Goal: Task Accomplishment & Management: Manage account settings

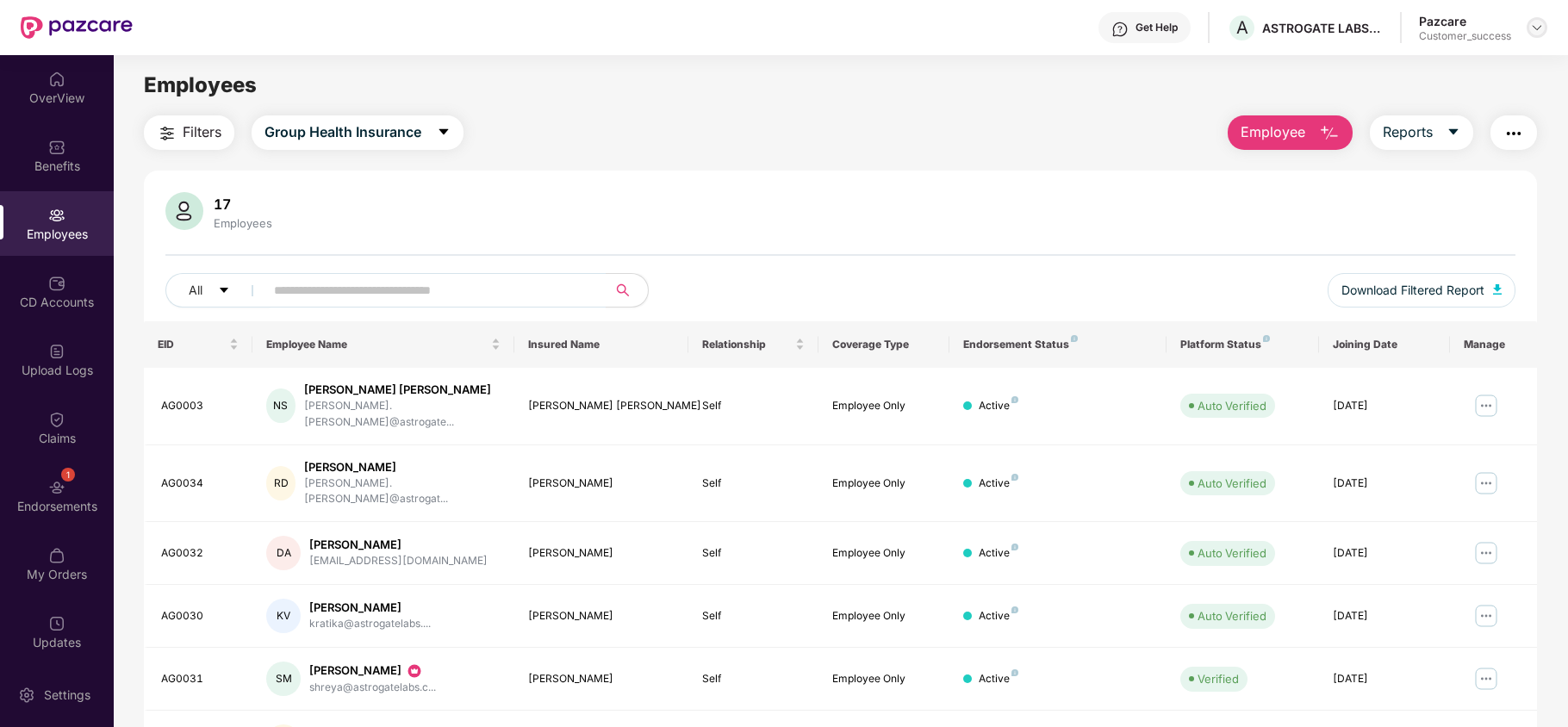
click at [1544, 25] on div at bounding box center [1536, 27] width 21 height 21
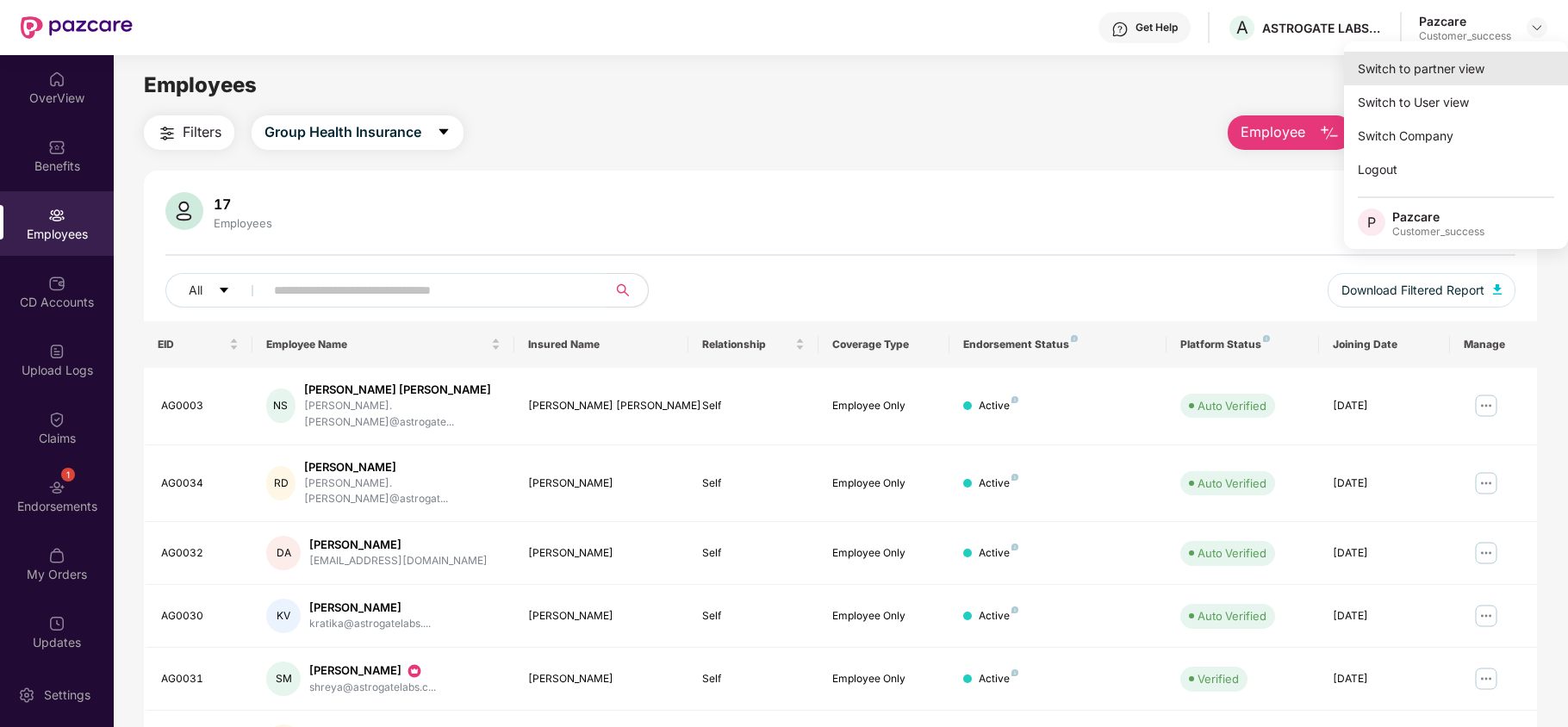
click at [1444, 60] on div "Switch to partner view" at bounding box center [1456, 68] width 224 height 34
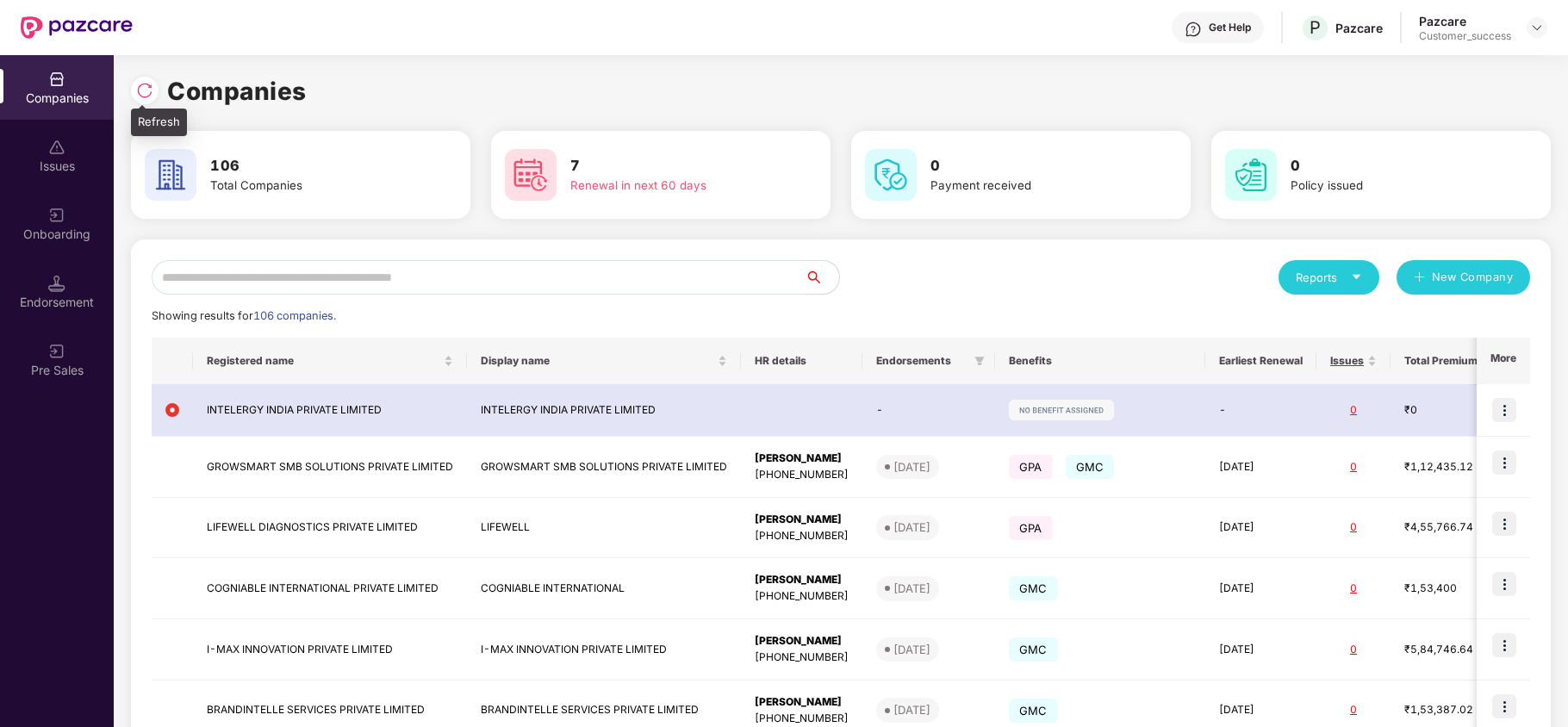
click at [153, 94] on img at bounding box center [144, 89] width 17 height 17
click at [67, 260] on div "Endorsement" at bounding box center [57, 291] width 114 height 64
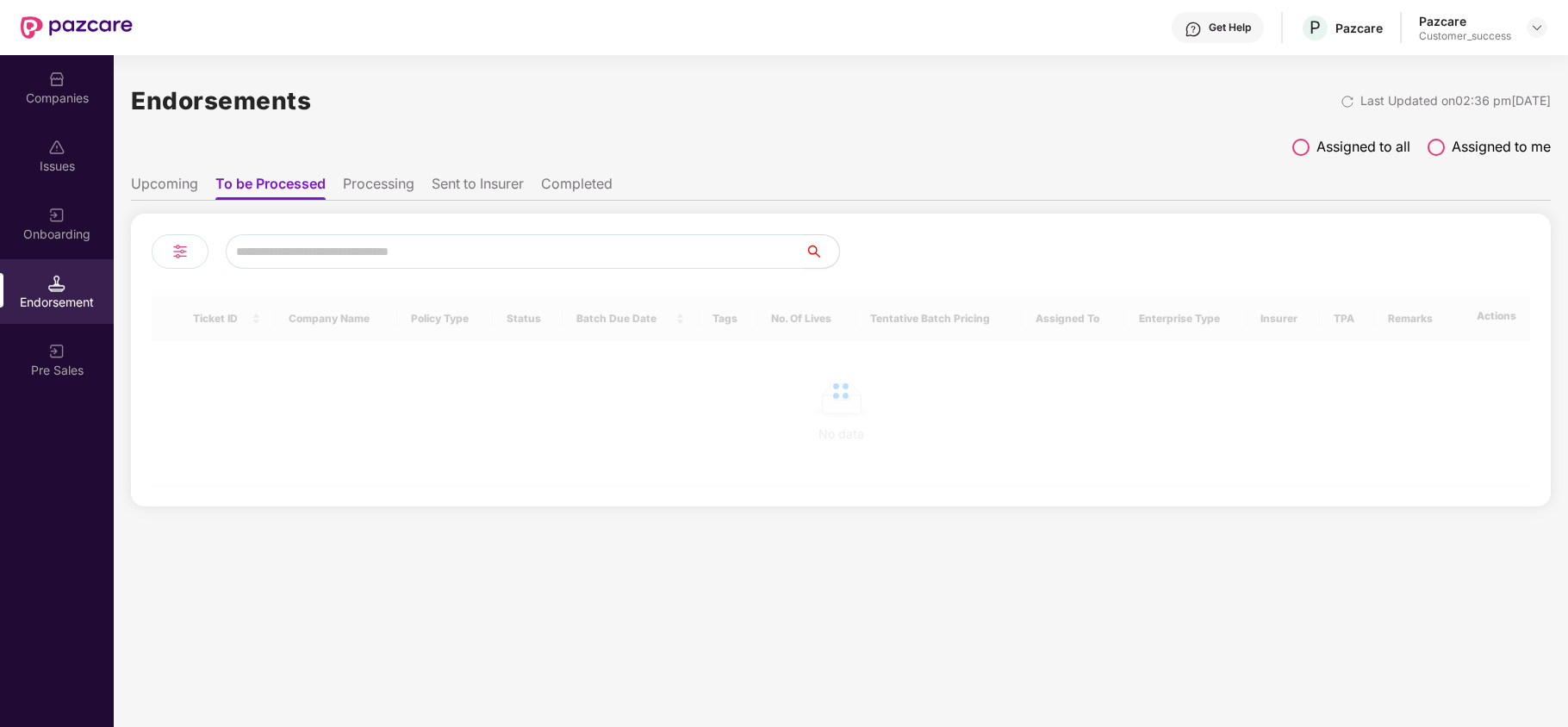
click at [59, 229] on div "Onboarding" at bounding box center [57, 233] width 114 height 17
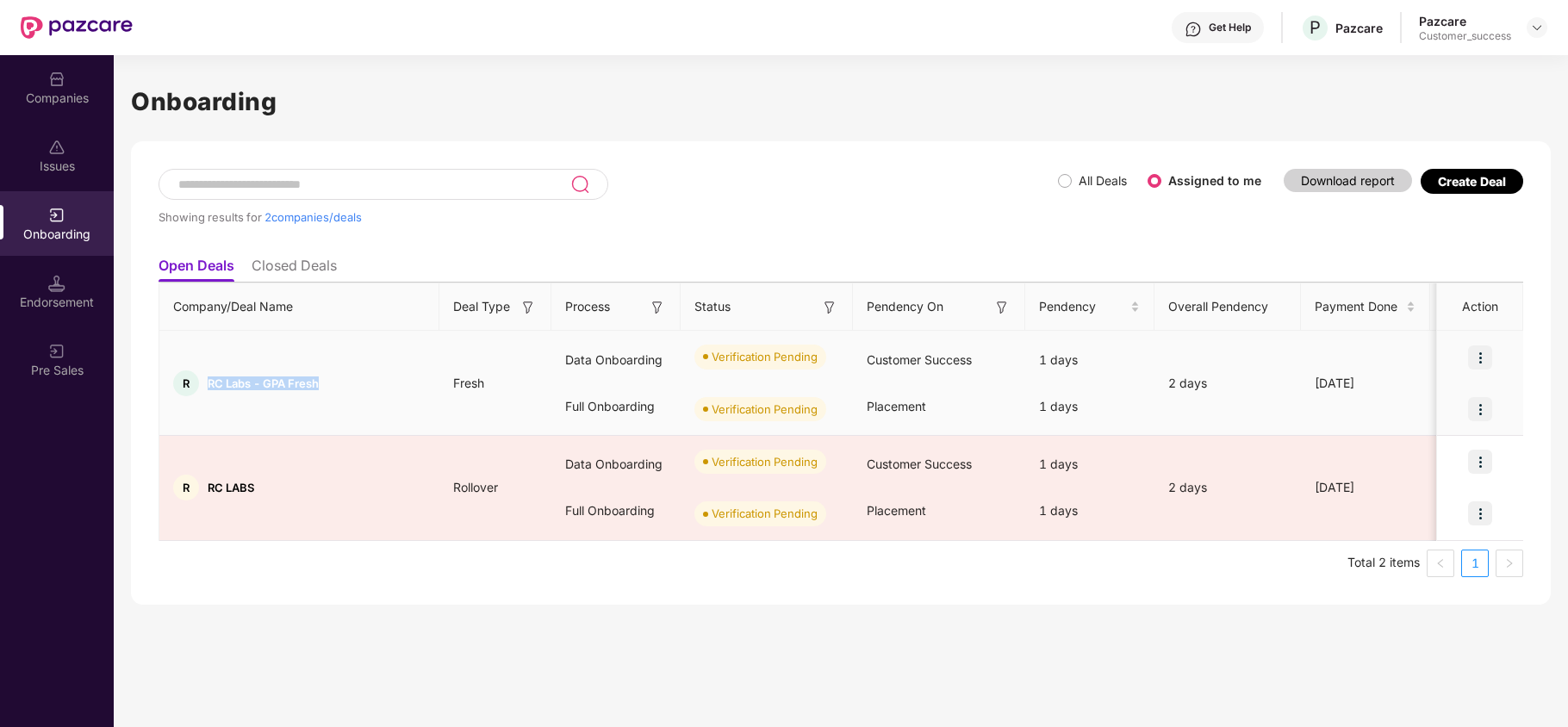
drag, startPoint x: 201, startPoint y: 383, endPoint x: 329, endPoint y: 421, distance: 133.5
click at [330, 415] on td "R RC Labs - GPA Fresh" at bounding box center [300, 383] width 280 height 105
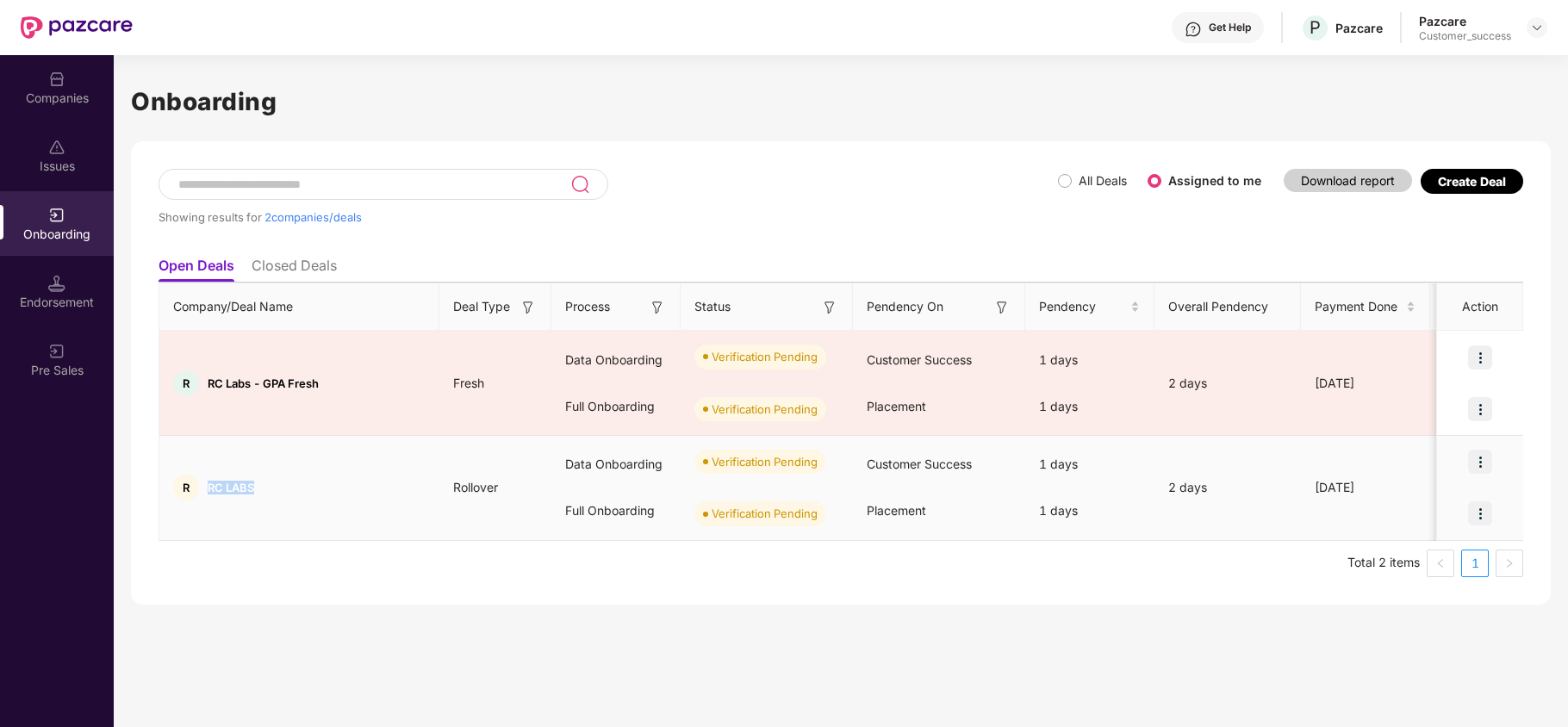
drag, startPoint x: 270, startPoint y: 489, endPoint x: 214, endPoint y: 518, distance: 63.1
click at [201, 507] on td "R RC LABS" at bounding box center [300, 488] width 280 height 105
copy div "RC LABS"
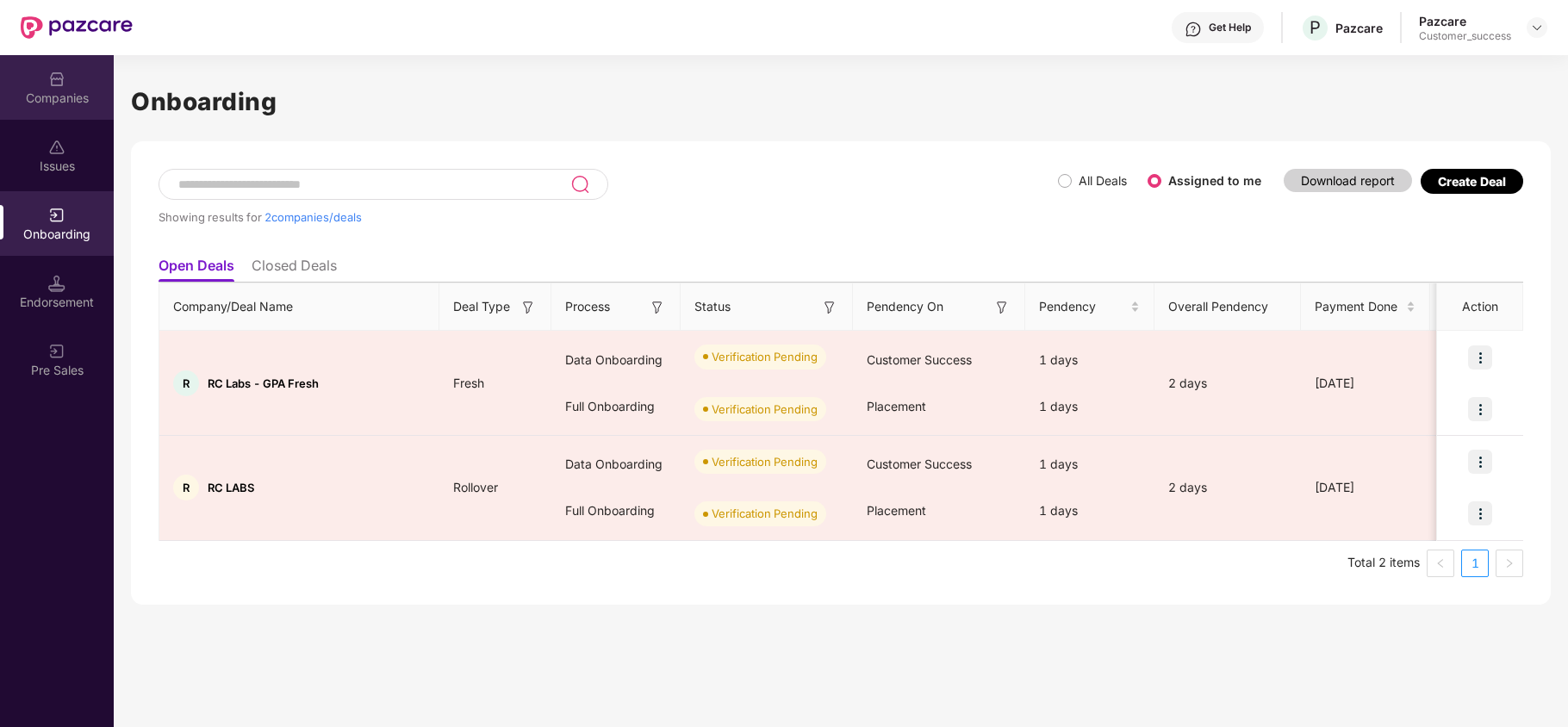
click at [47, 105] on div "Companies" at bounding box center [57, 87] width 114 height 64
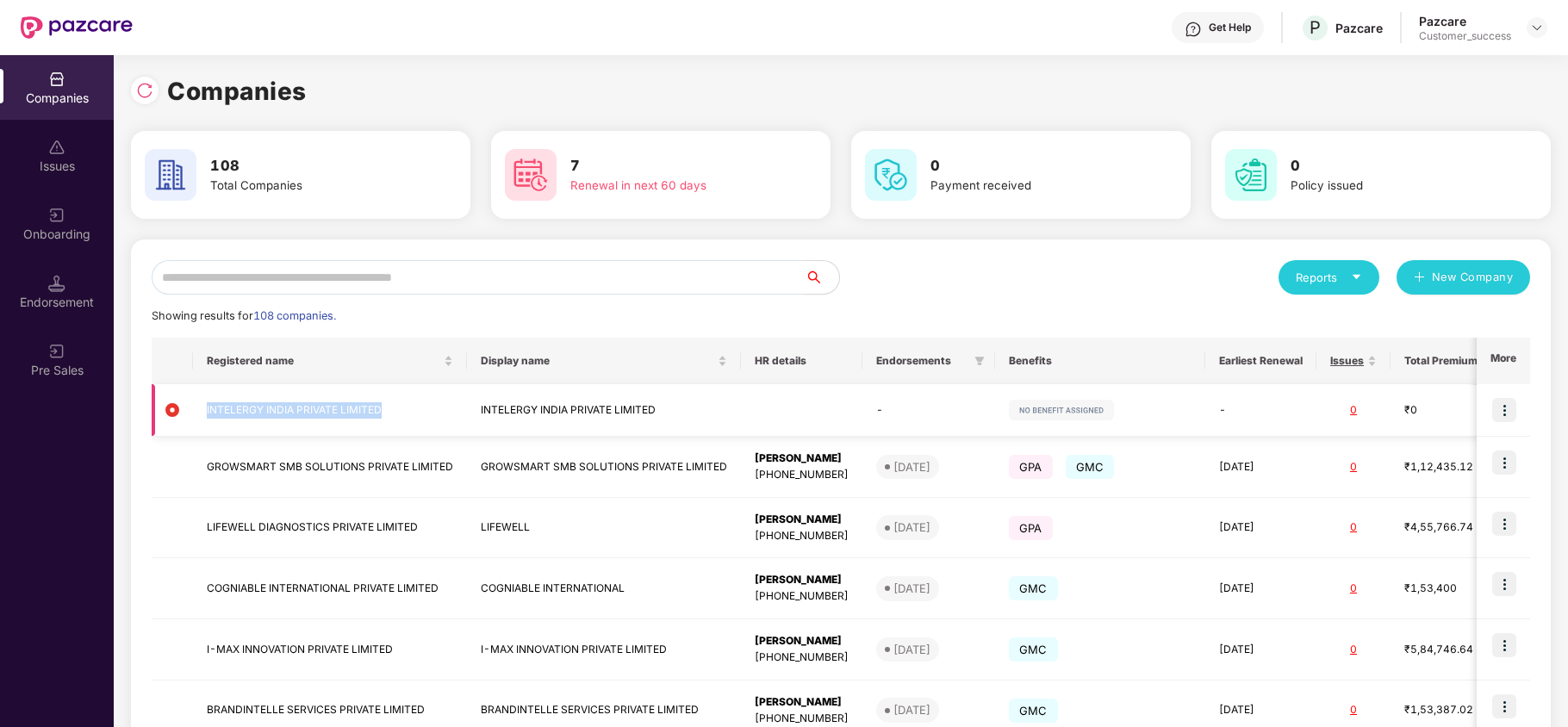
drag, startPoint x: 409, startPoint y: 398, endPoint x: 198, endPoint y: 419, distance: 212.0
click at [198, 419] on td "INTELERGY INDIA PRIVATE LIMITED" at bounding box center [329, 410] width 274 height 53
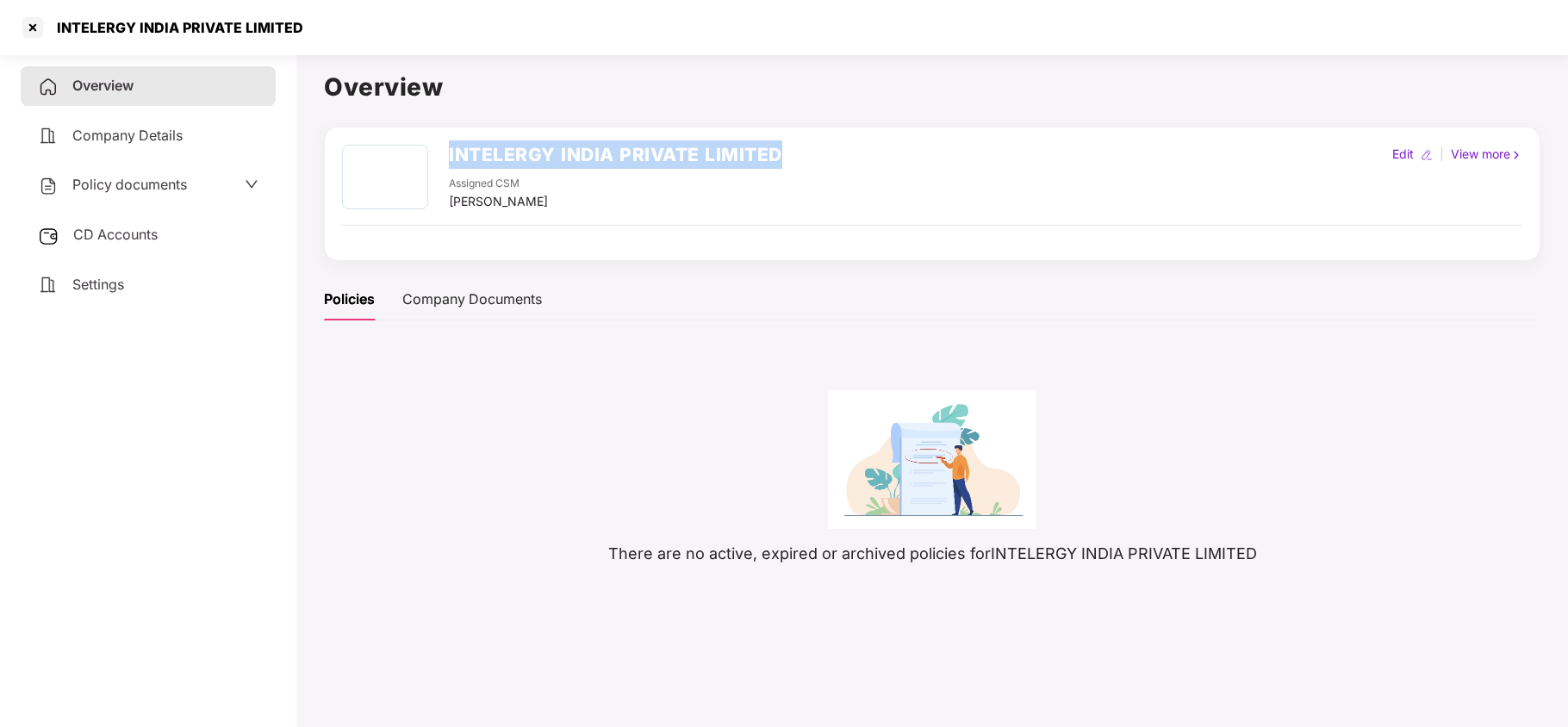
drag, startPoint x: 442, startPoint y: 147, endPoint x: 803, endPoint y: 154, distance: 361.1
click at [803, 154] on div "INTELERGY INDIA PRIVATE LIMITED Assigned CSM Rajul Gupta Edit | View more" at bounding box center [932, 178] width 1180 height 66
copy h2 "INTELERGY INDIA PRIVATE LIMITED"
click at [38, 25] on div at bounding box center [33, 28] width 28 height 28
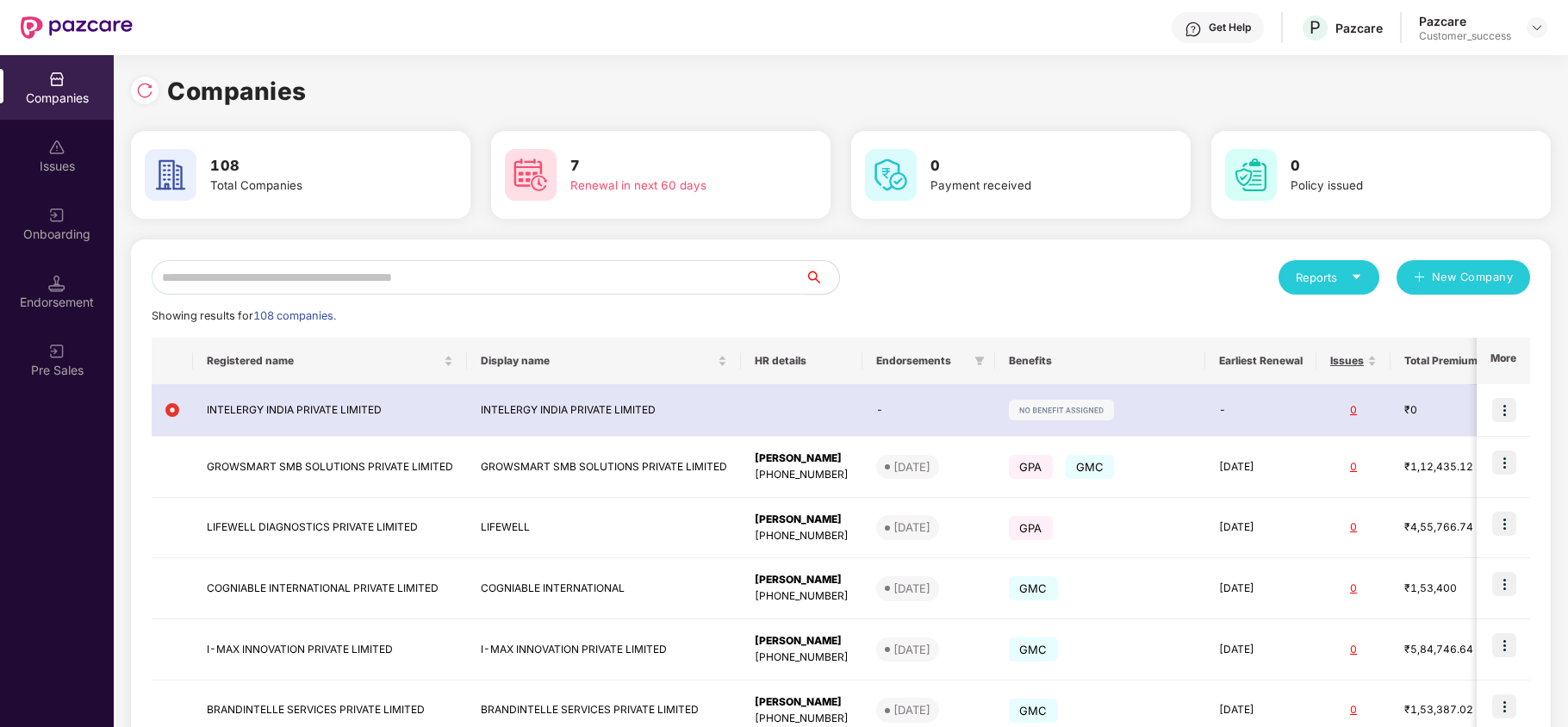
click at [45, 242] on div "Onboarding" at bounding box center [57, 233] width 114 height 17
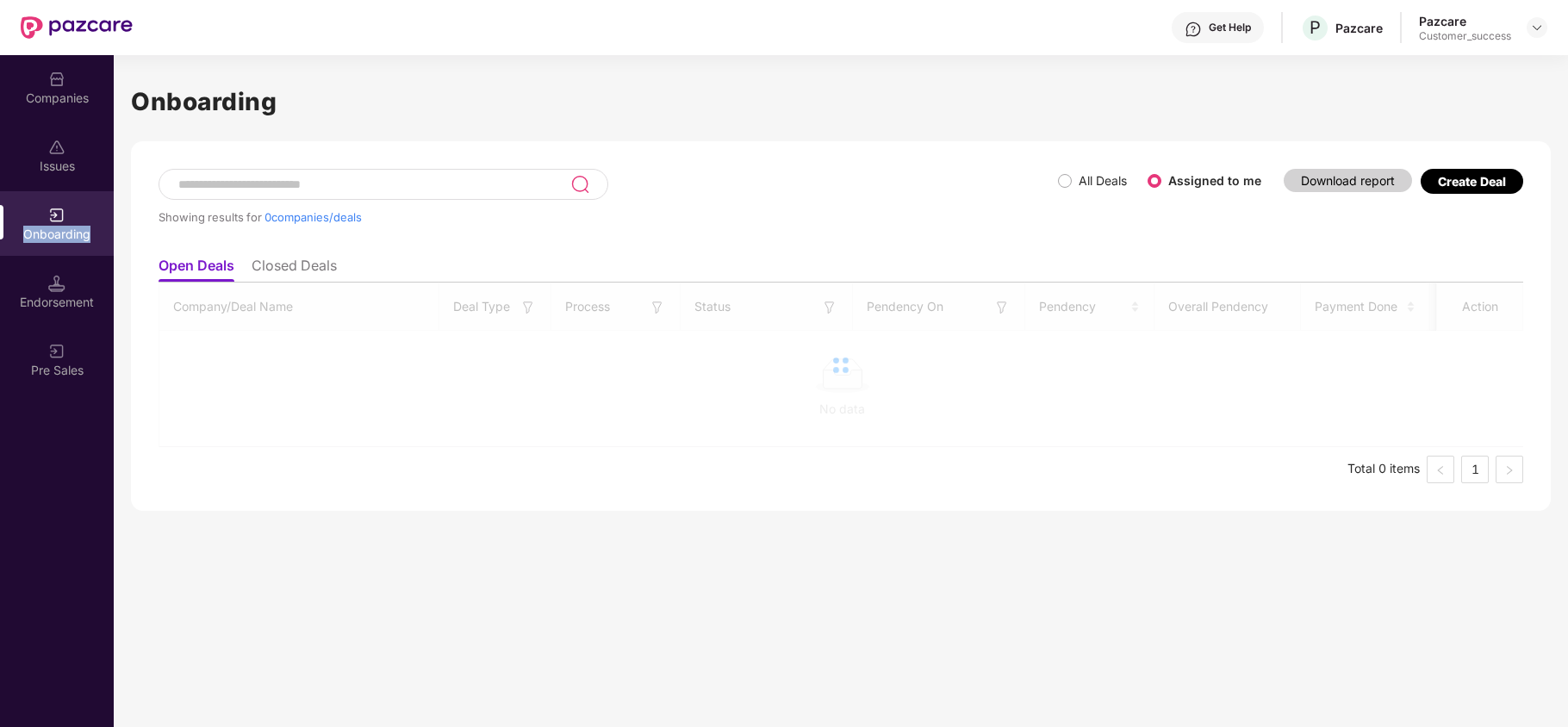
click at [45, 242] on div "Onboarding" at bounding box center [57, 233] width 114 height 17
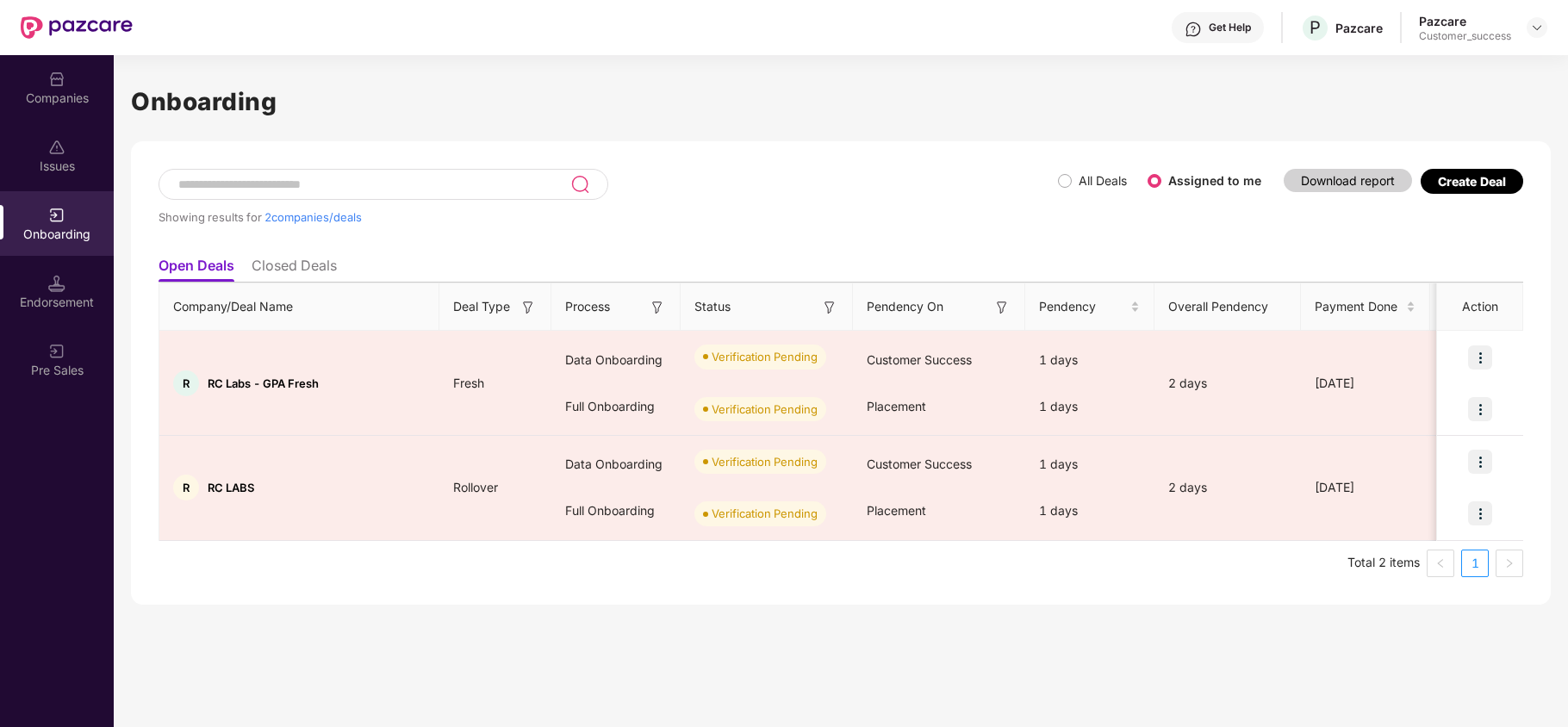
drag, startPoint x: 124, startPoint y: 186, endPoint x: 52, endPoint y: 76, distance: 131.5
click at [52, 76] on img at bounding box center [57, 78] width 17 height 17
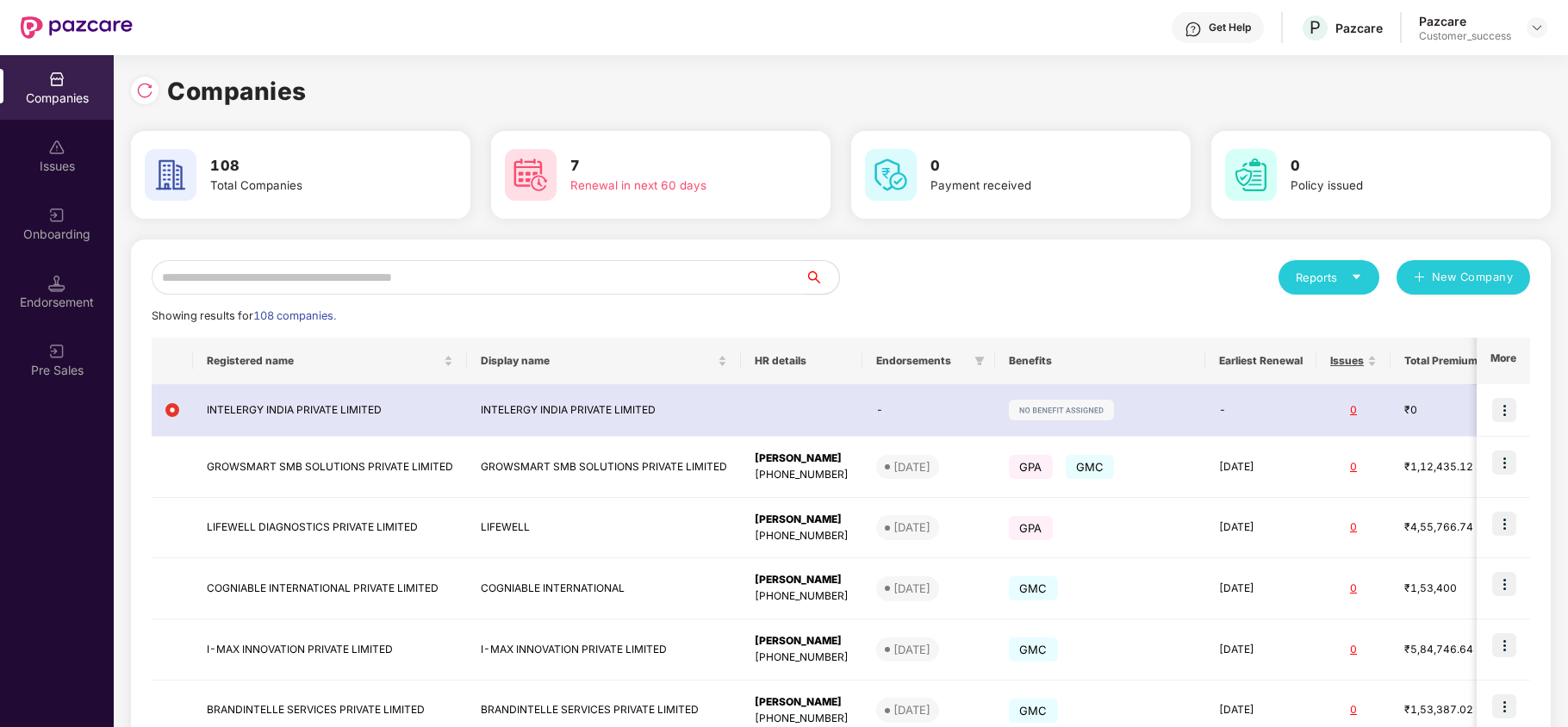
click at [421, 273] on input "text" at bounding box center [478, 277] width 653 height 35
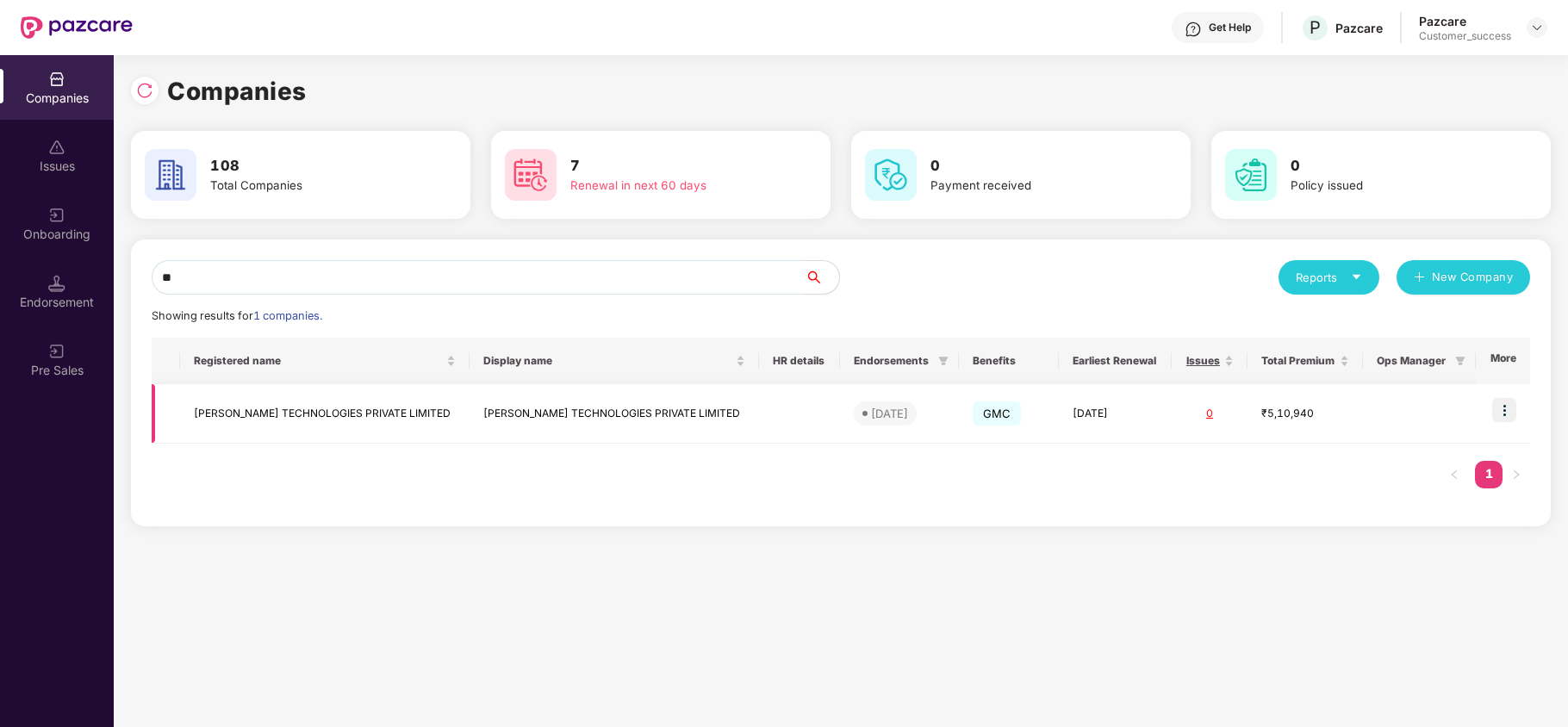
type input "**"
click at [1503, 415] on img at bounding box center [1504, 410] width 24 height 24
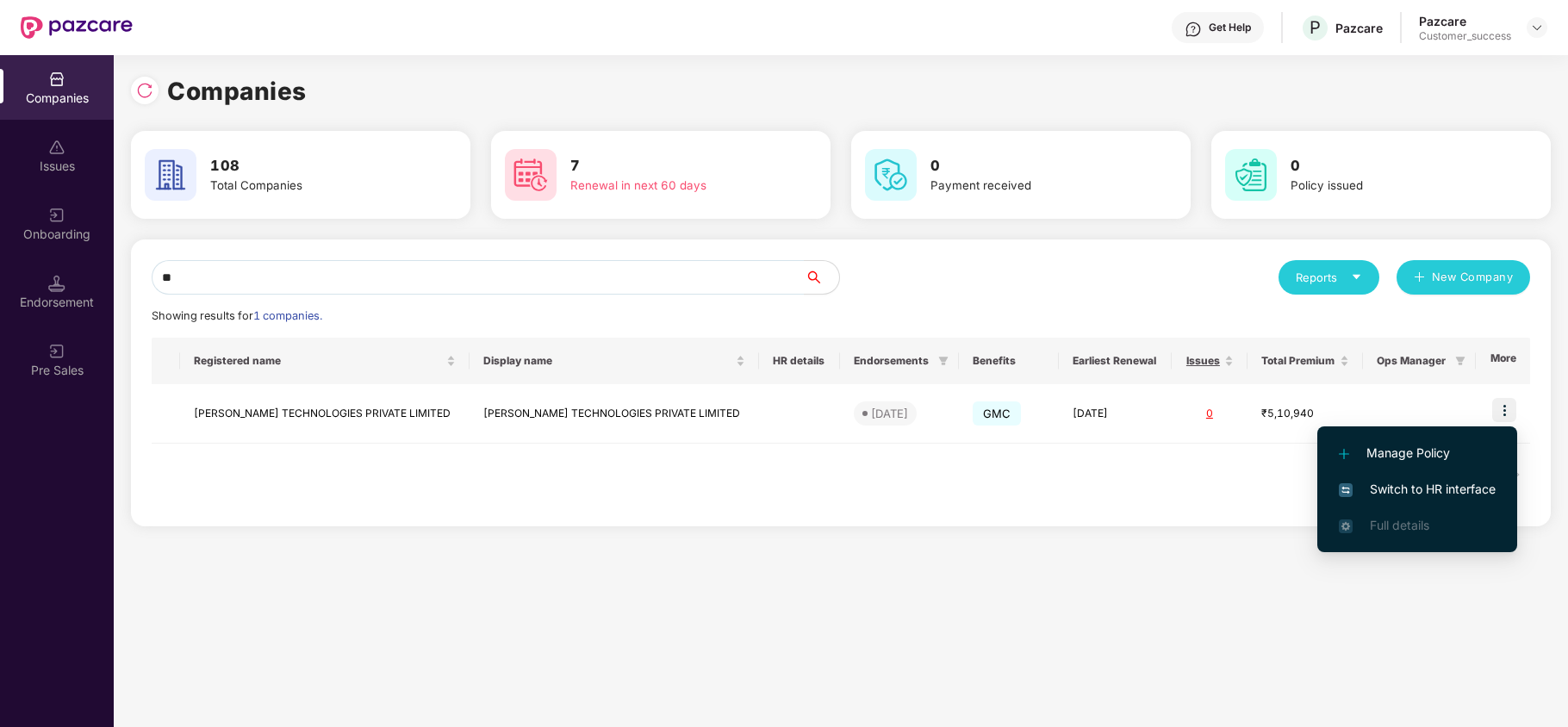
click at [1441, 489] on span "Switch to HR interface" at bounding box center [1417, 489] width 157 height 19
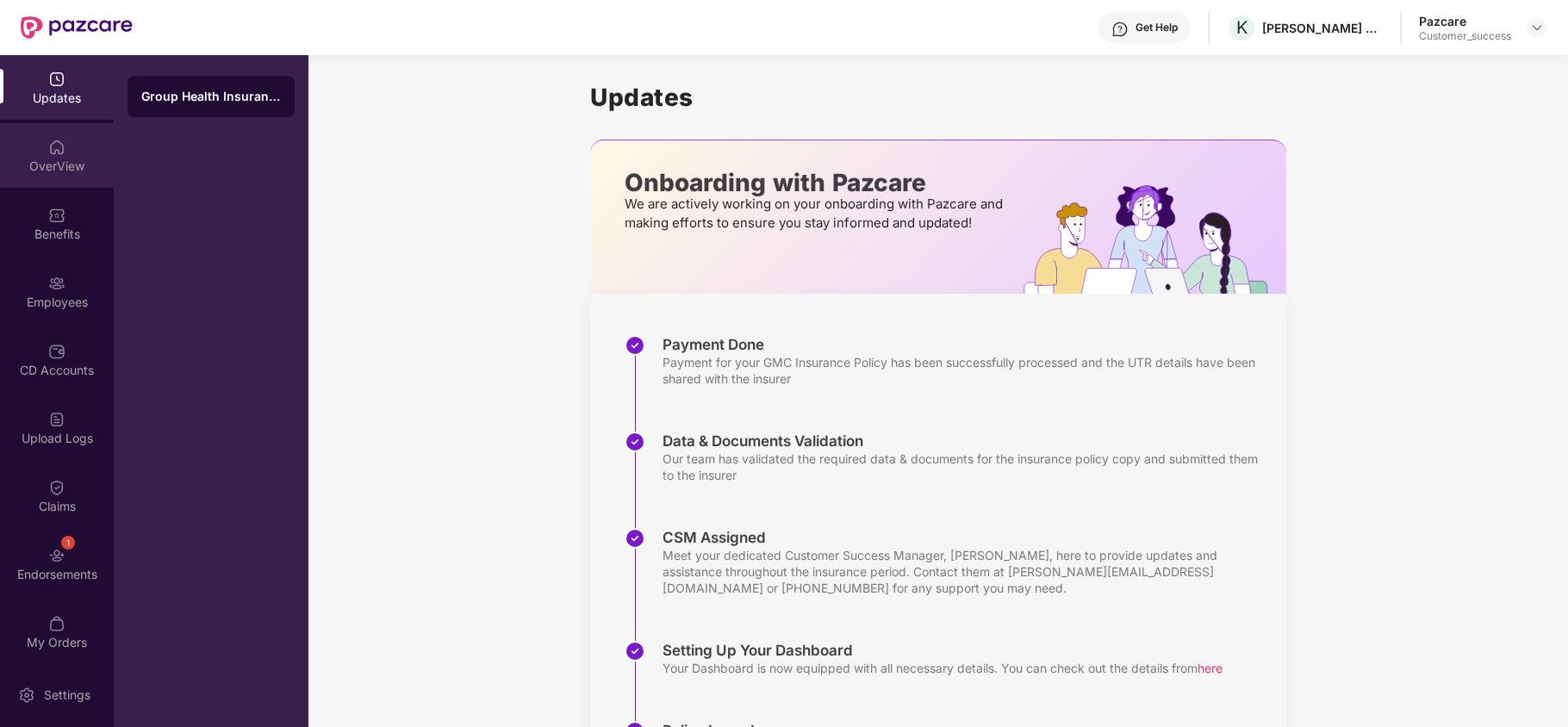
click at [54, 150] on img at bounding box center [57, 147] width 17 height 17
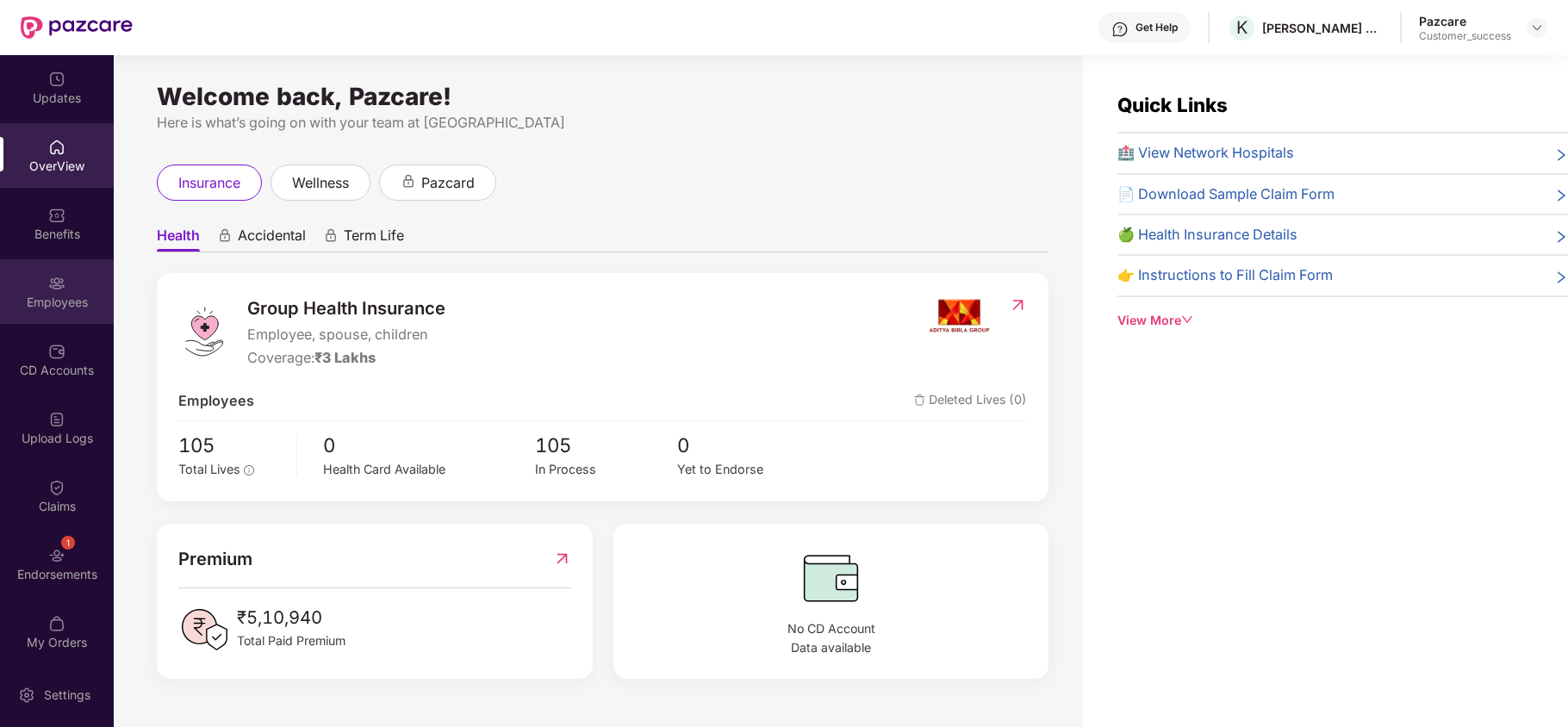
click at [43, 291] on div "Employees" at bounding box center [57, 291] width 114 height 64
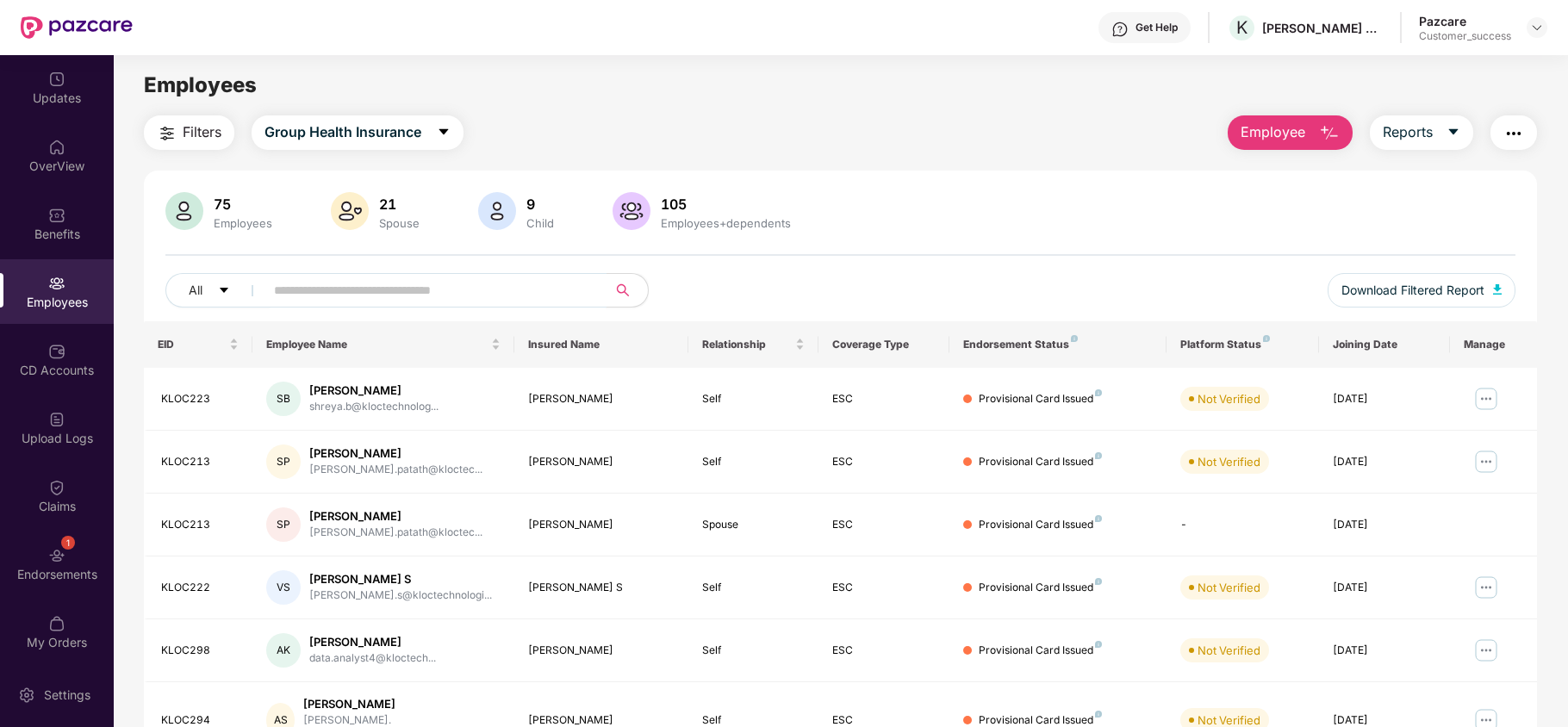
click at [415, 287] on input "text" at bounding box center [429, 291] width 310 height 26
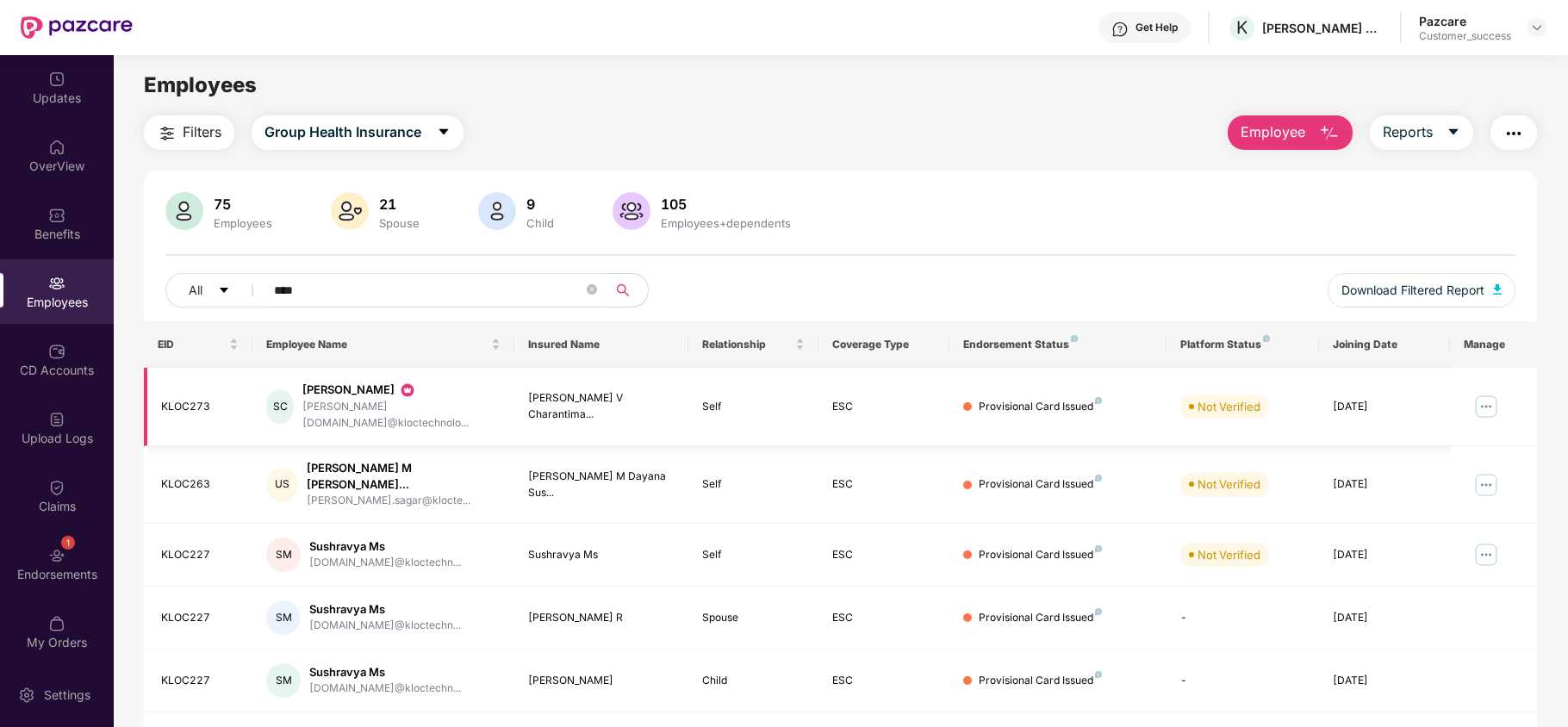
type input "****"
click at [1481, 396] on img at bounding box center [1487, 407] width 28 height 28
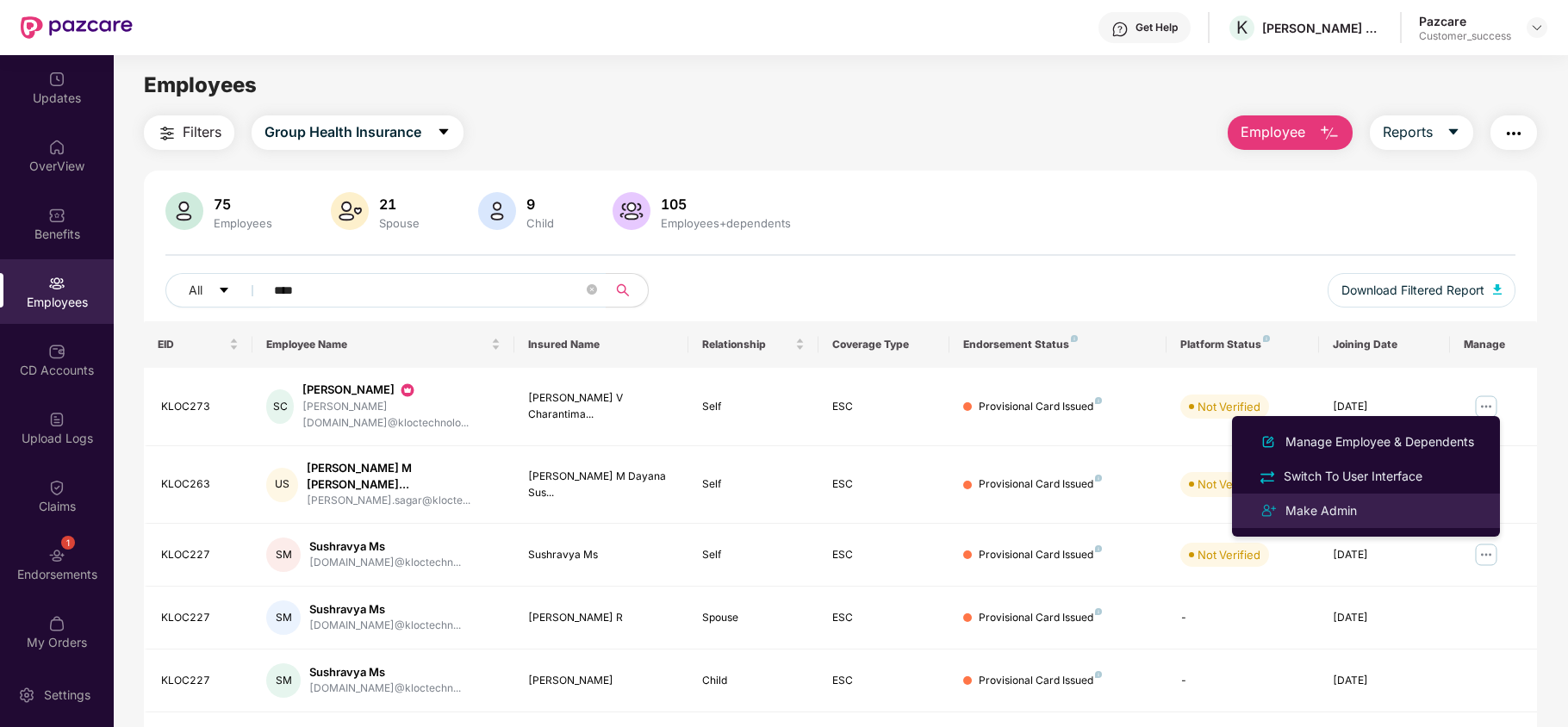
click at [1322, 501] on div "Make Admin" at bounding box center [1321, 510] width 78 height 19
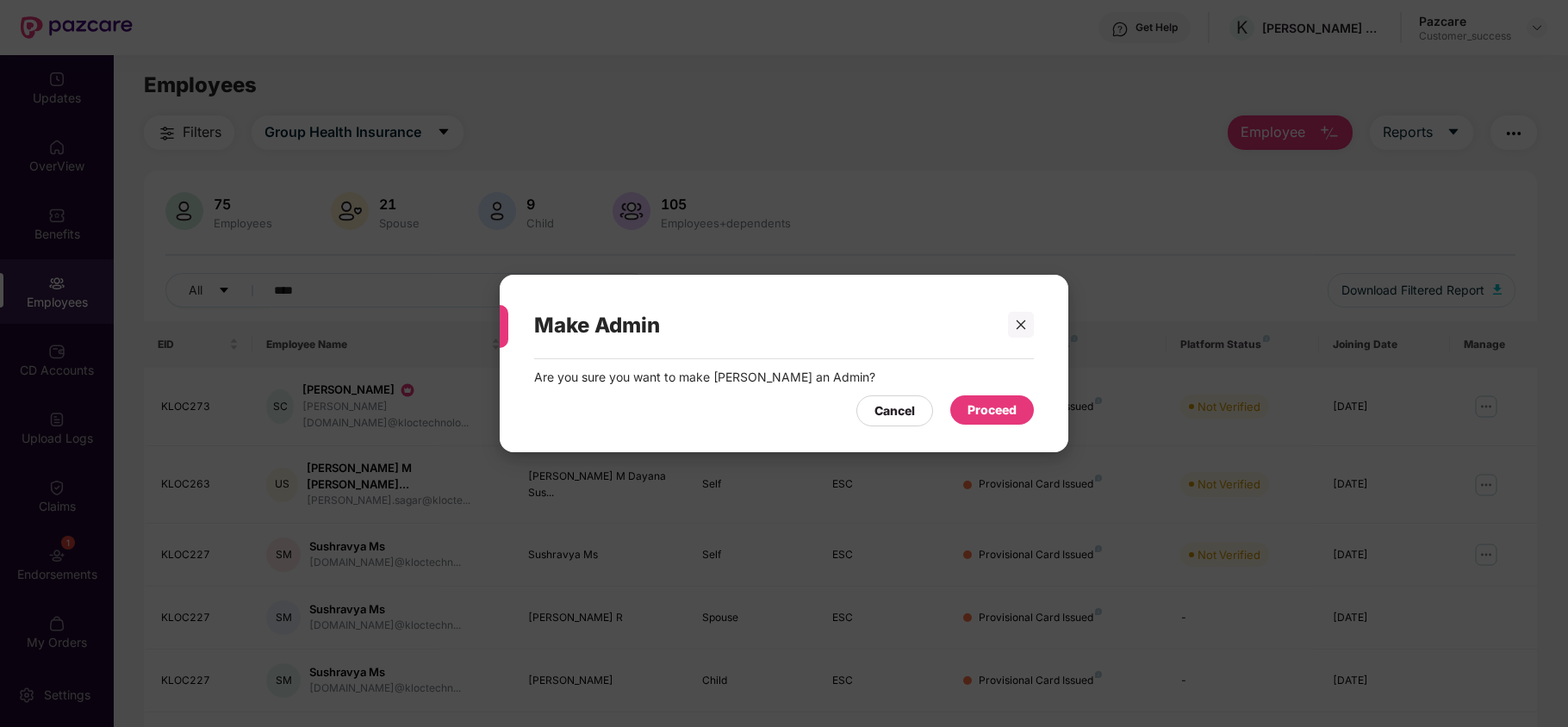
click at [971, 411] on div "Proceed" at bounding box center [991, 410] width 49 height 19
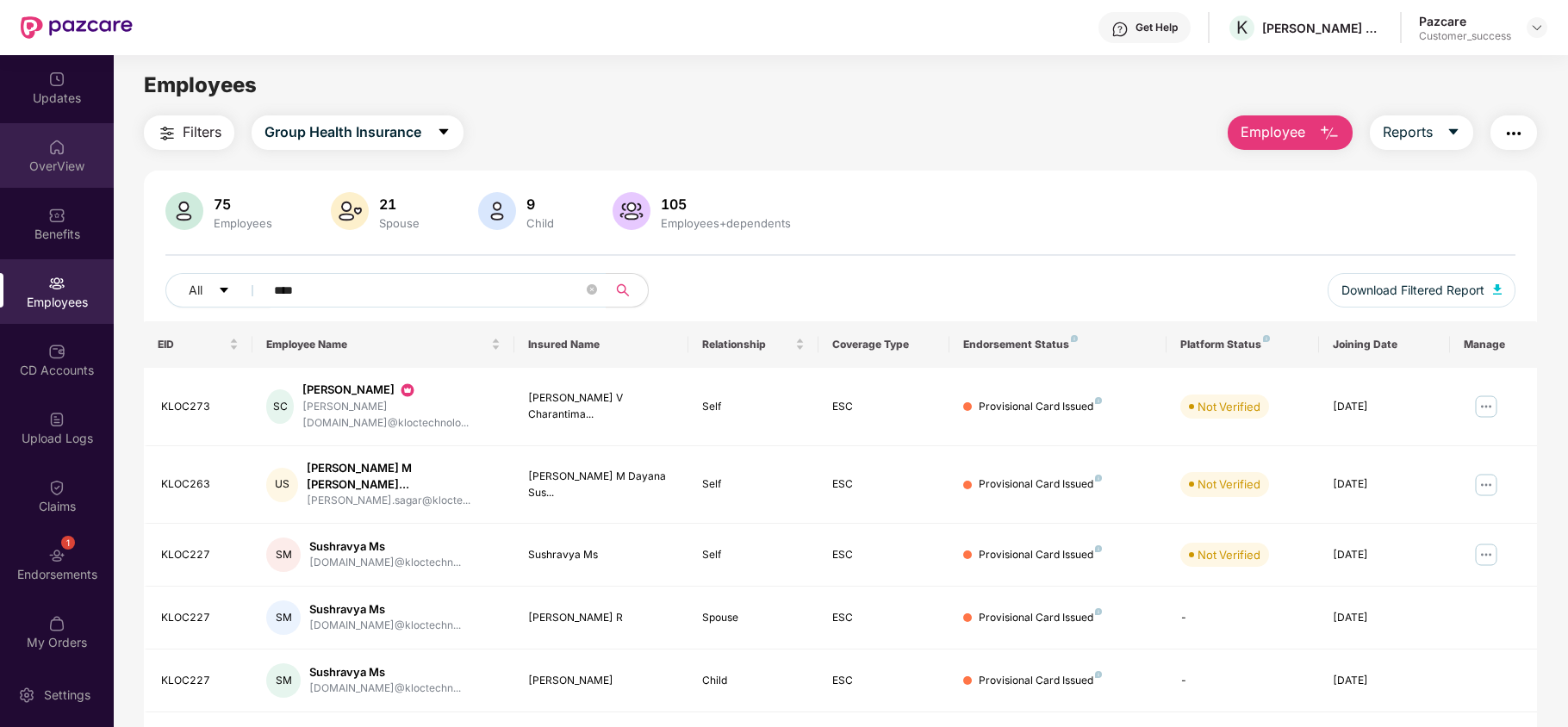
click at [63, 146] on img at bounding box center [57, 147] width 17 height 17
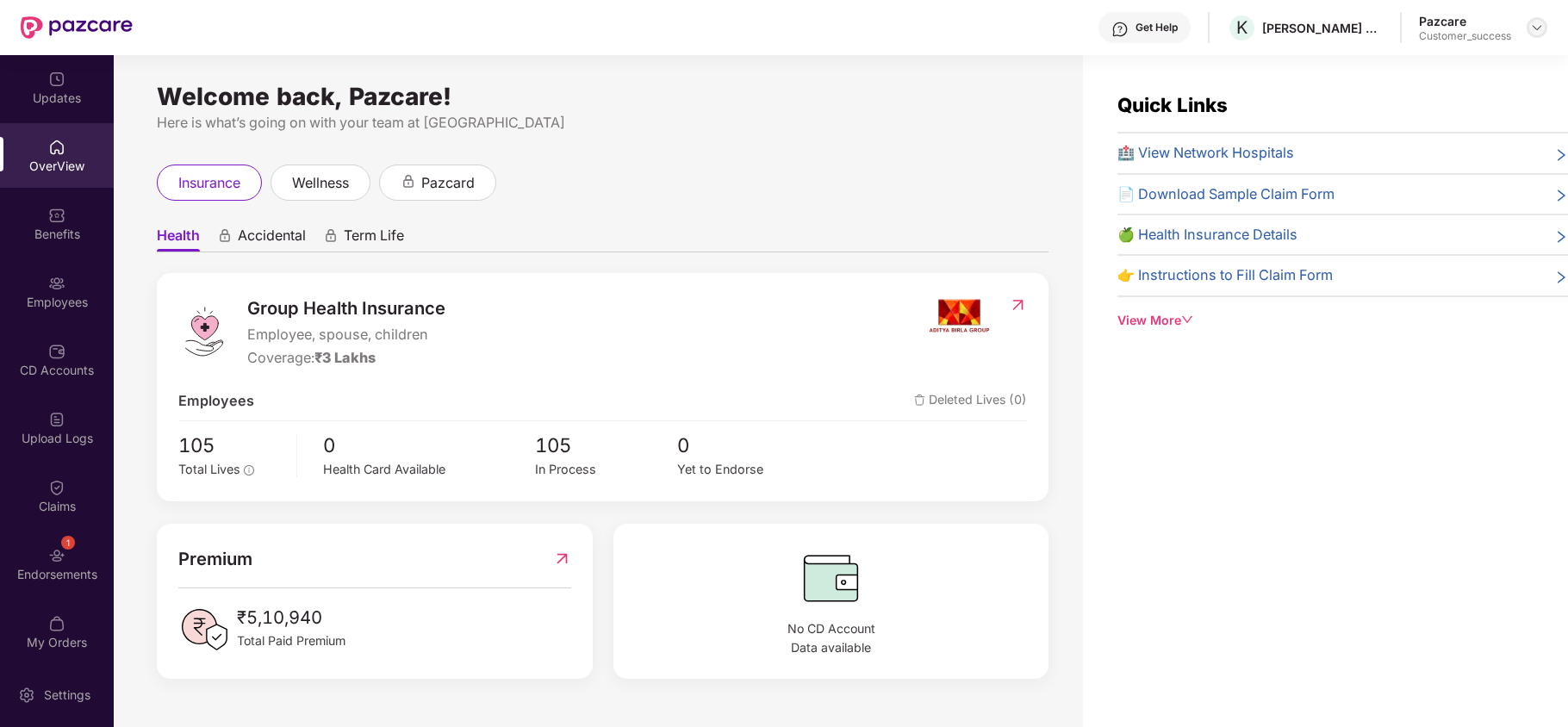
click at [1540, 28] on img at bounding box center [1537, 28] width 14 height 14
click at [701, 232] on ul "Health Accidental Term Life" at bounding box center [602, 235] width 892 height 35
click at [1142, 328] on div "View More" at bounding box center [1343, 319] width 451 height 19
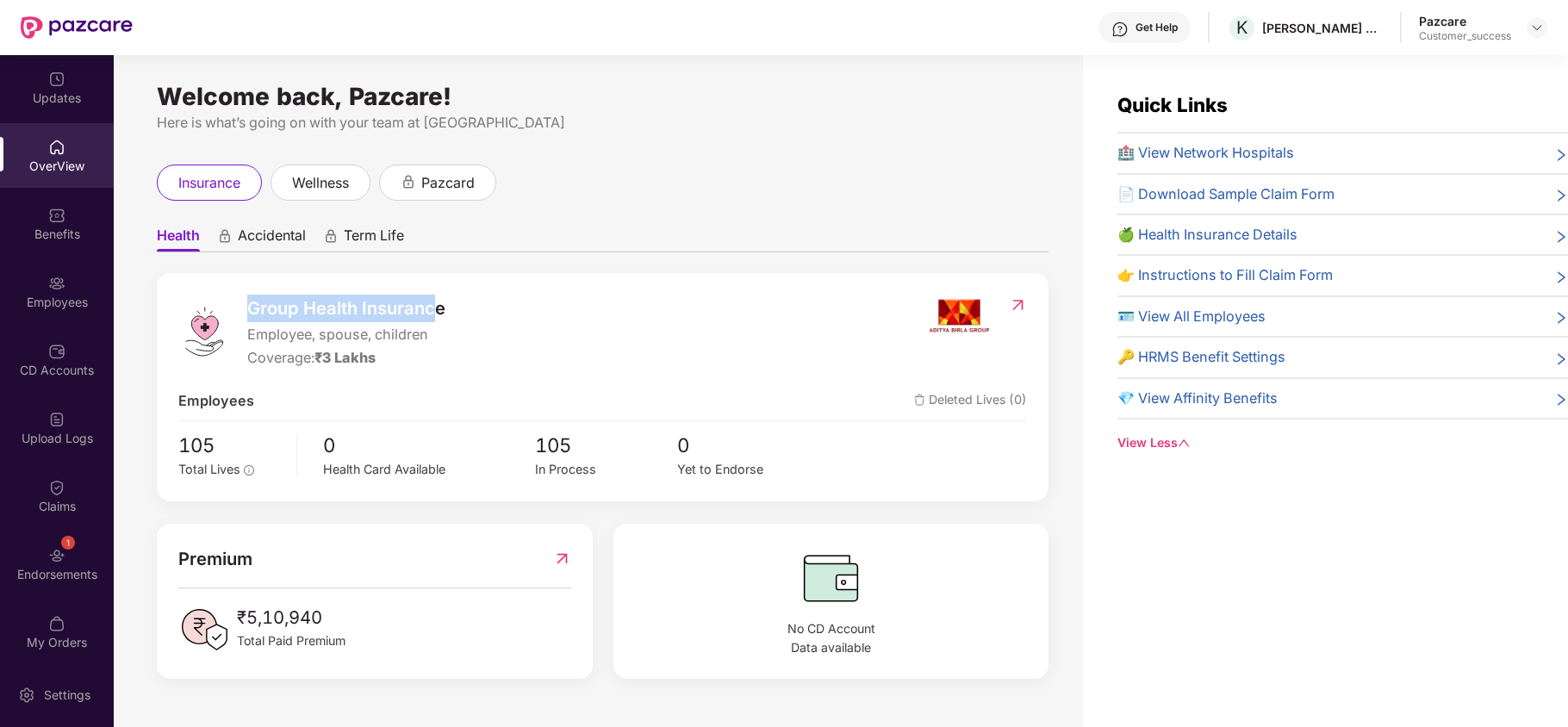
drag, startPoint x: 246, startPoint y: 307, endPoint x: 440, endPoint y: 306, distance: 194.0
click at [440, 306] on span "Group Health Insurance" at bounding box center [346, 308] width 198 height 28
drag, startPoint x: 245, startPoint y: 339, endPoint x: 442, endPoint y: 338, distance: 197.0
click at [442, 338] on div "Group Health Insurance Employee, spouse, children Coverage: ₹3 Lakhs" at bounding box center [553, 332] width 748 height 75
drag, startPoint x: 387, startPoint y: 355, endPoint x: 241, endPoint y: 360, distance: 146.1
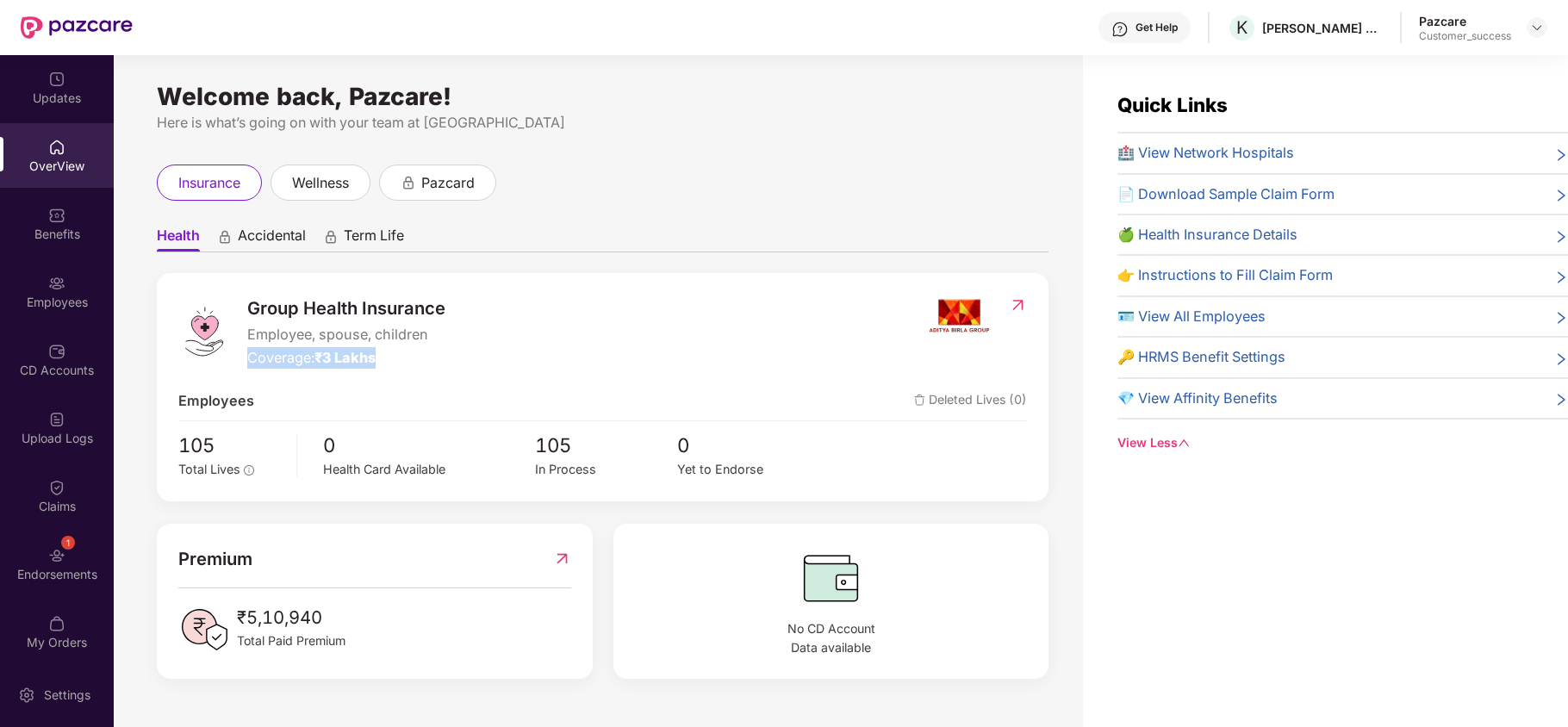
click at [241, 360] on div "Group Health Insurance Employee, spouse, children Coverage: ₹3 Lakhs" at bounding box center [553, 332] width 748 height 75
click at [306, 170] on div "wellness" at bounding box center [321, 182] width 100 height 36
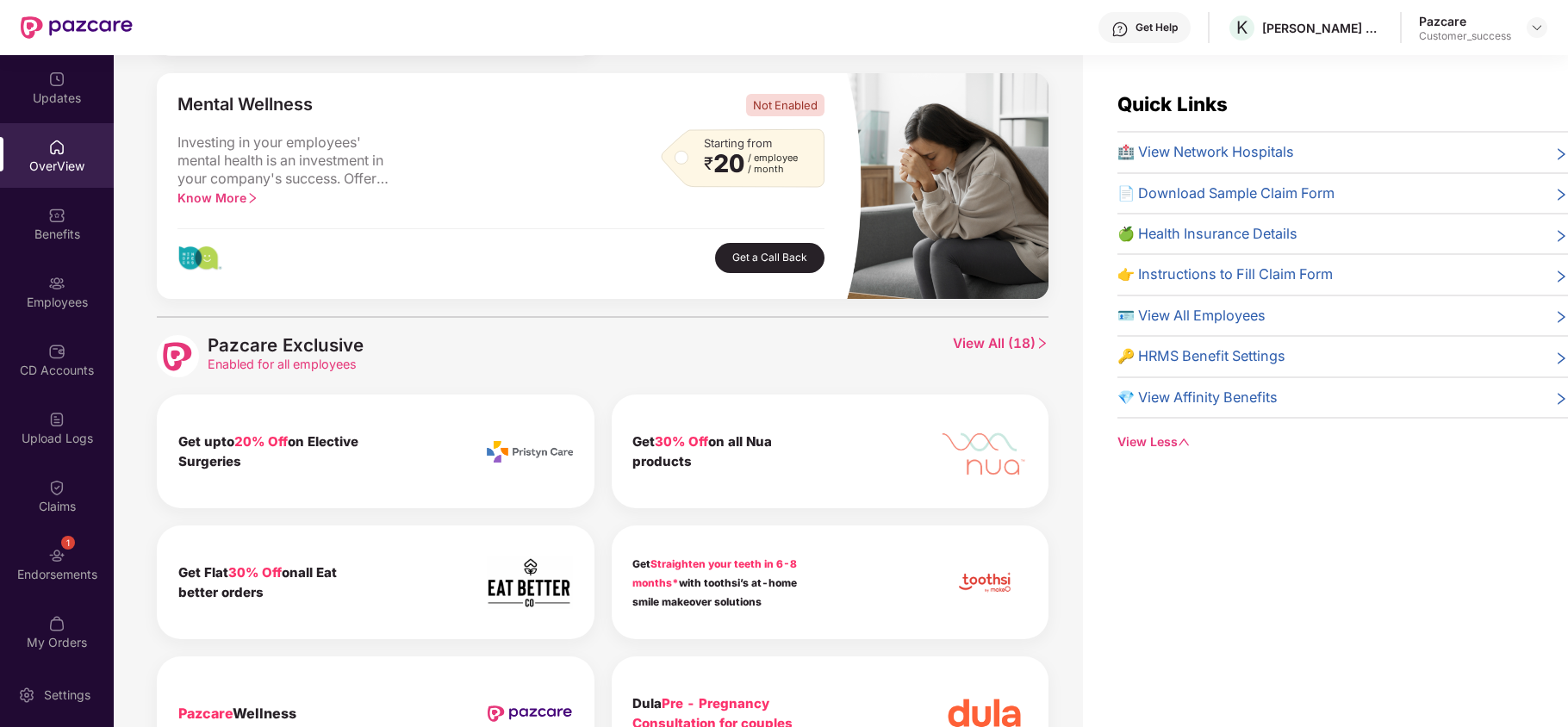
scroll to position [521, 0]
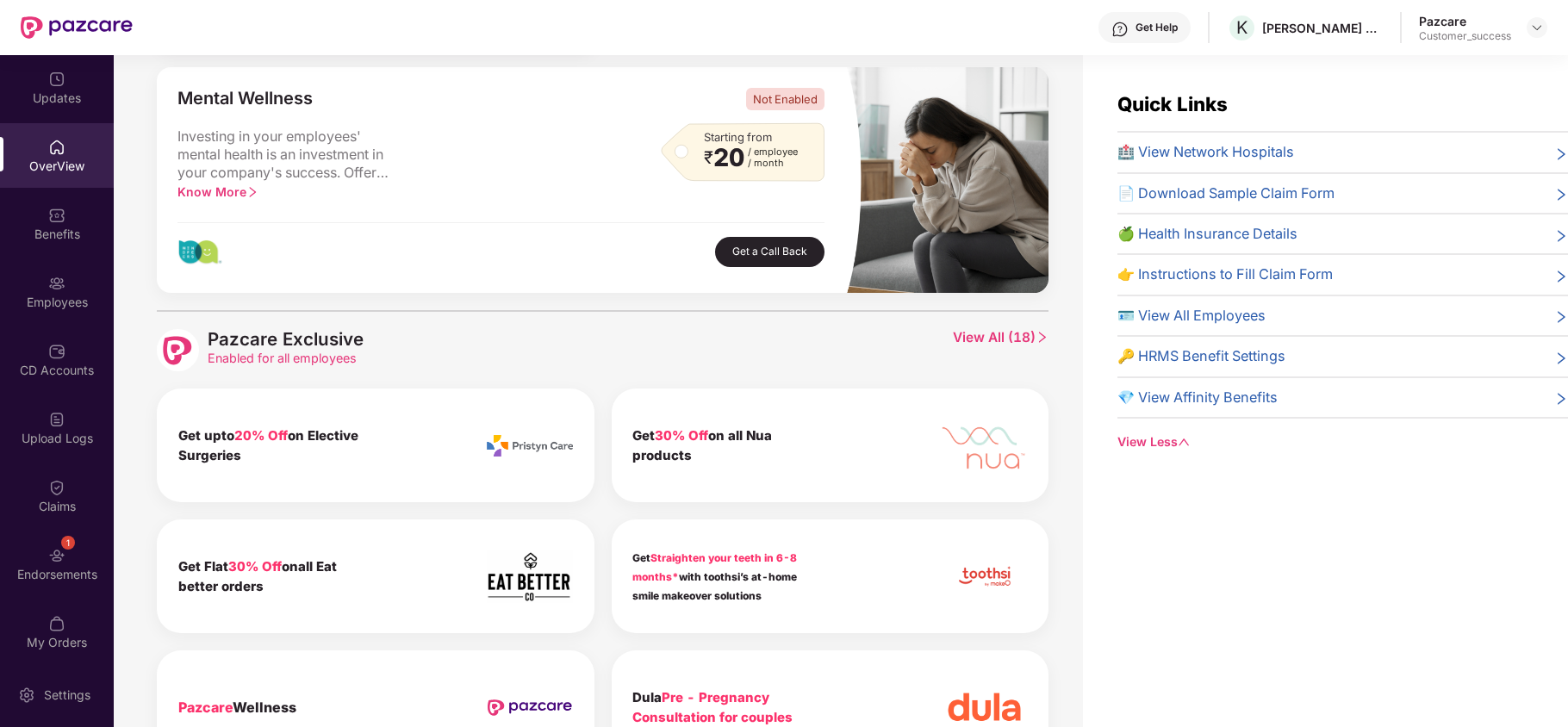
click at [1006, 341] on span "View All ( 18 )" at bounding box center [1000, 350] width 95 height 43
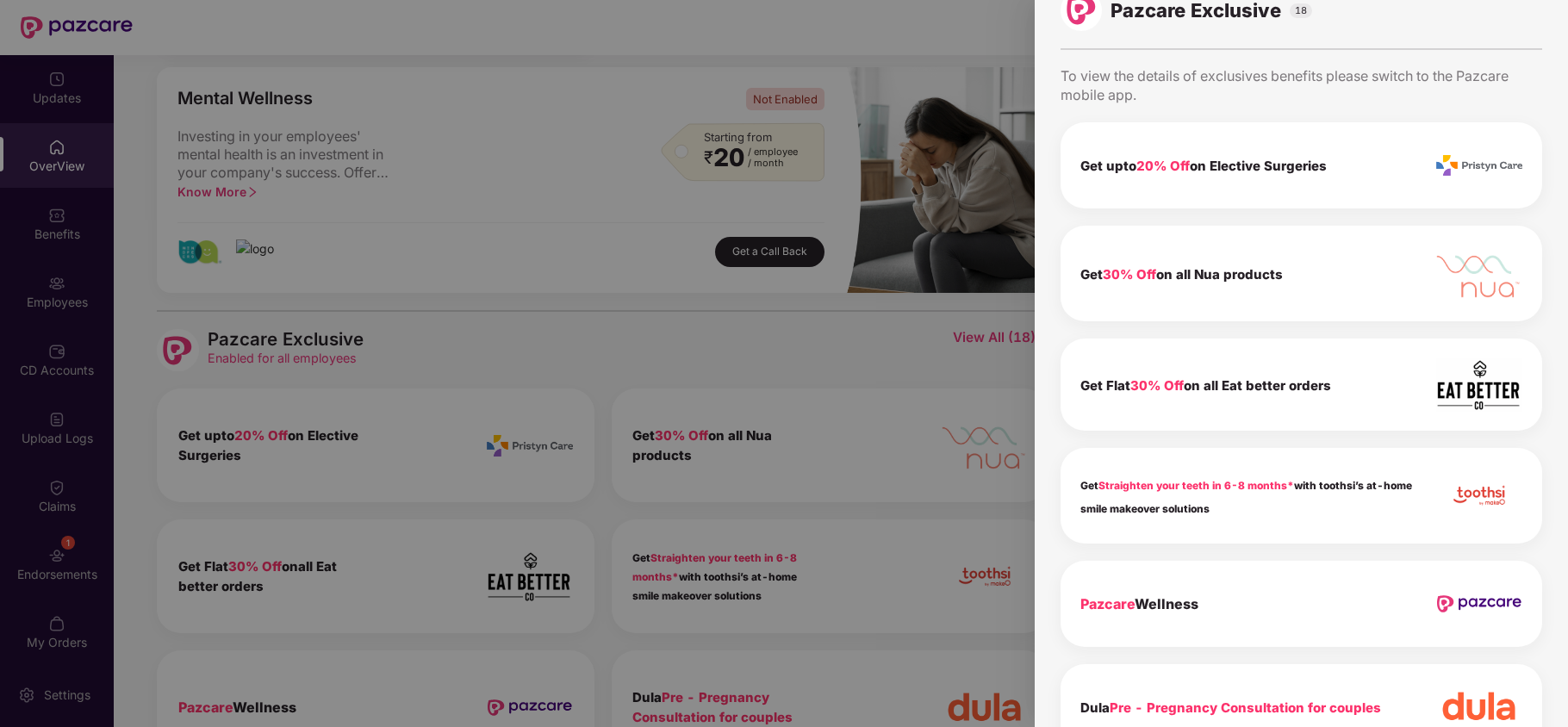
scroll to position [0, 0]
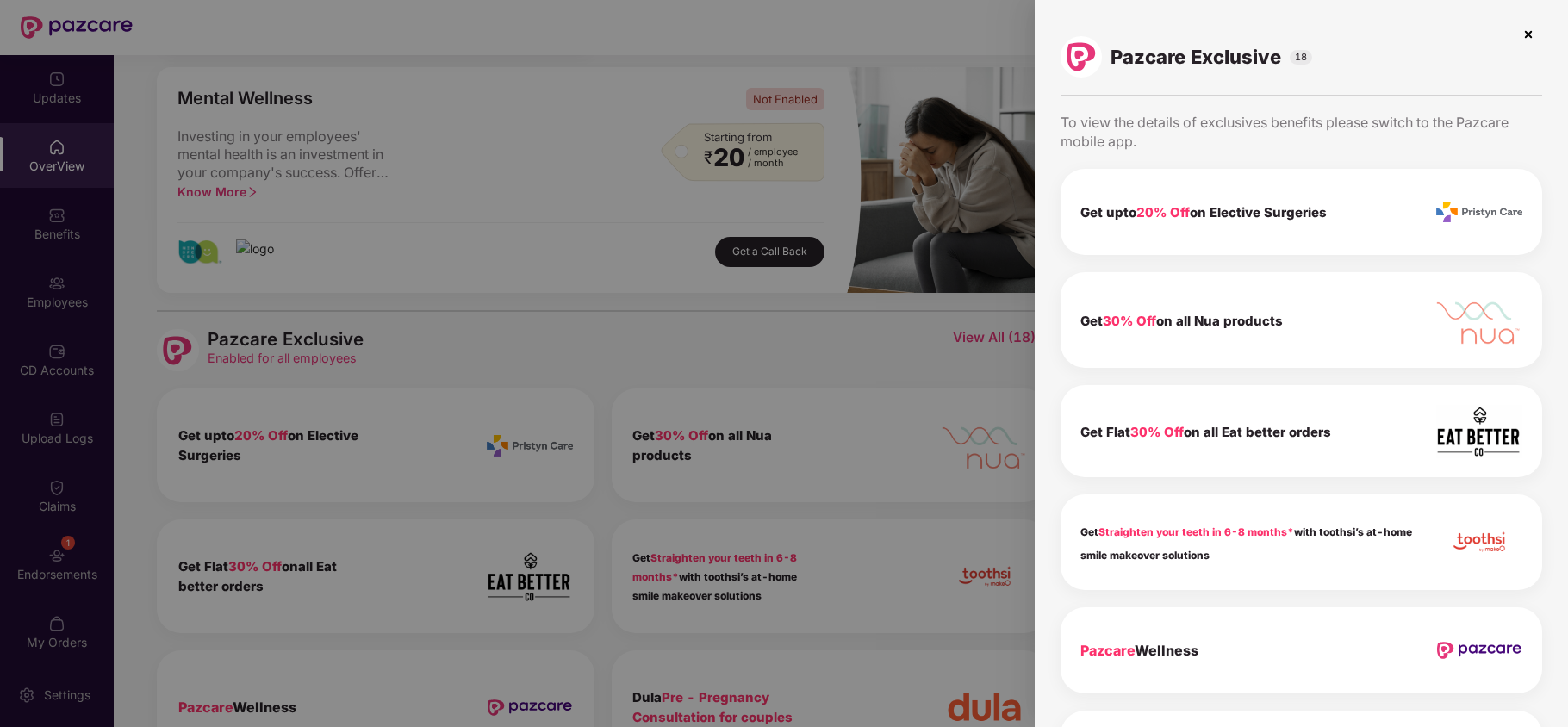
click at [1532, 30] on img at bounding box center [1528, 35] width 28 height 28
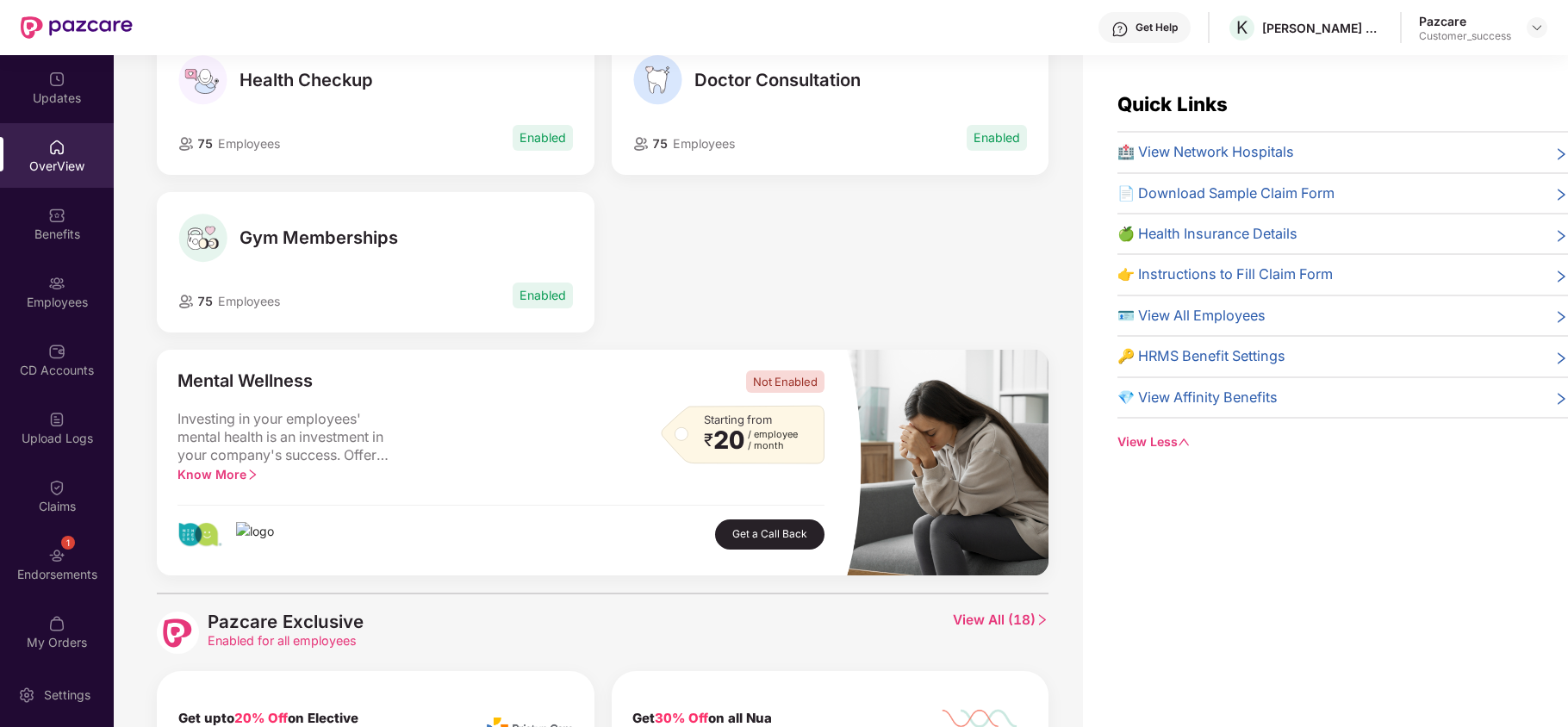
scroll to position [201, 0]
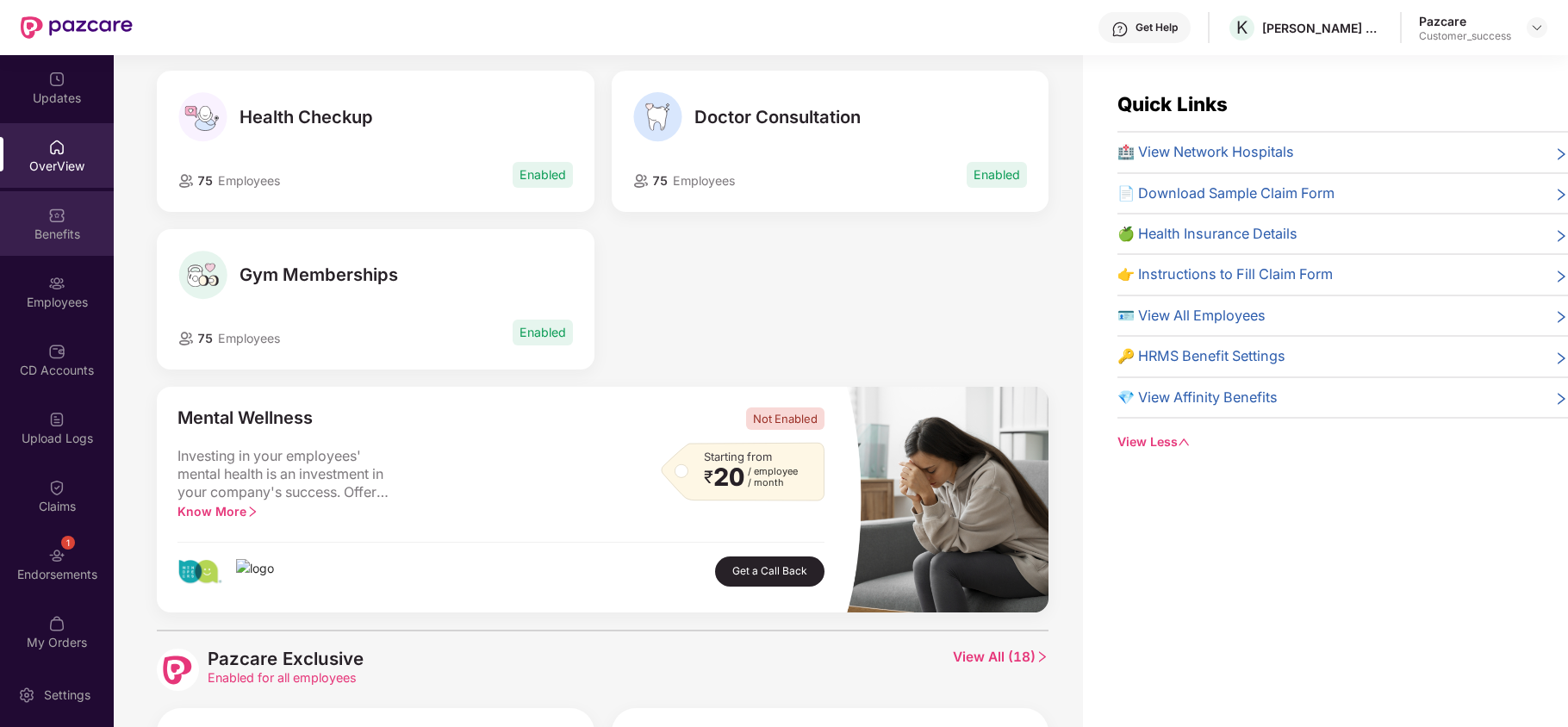
click at [50, 234] on div "Benefits" at bounding box center [57, 233] width 114 height 17
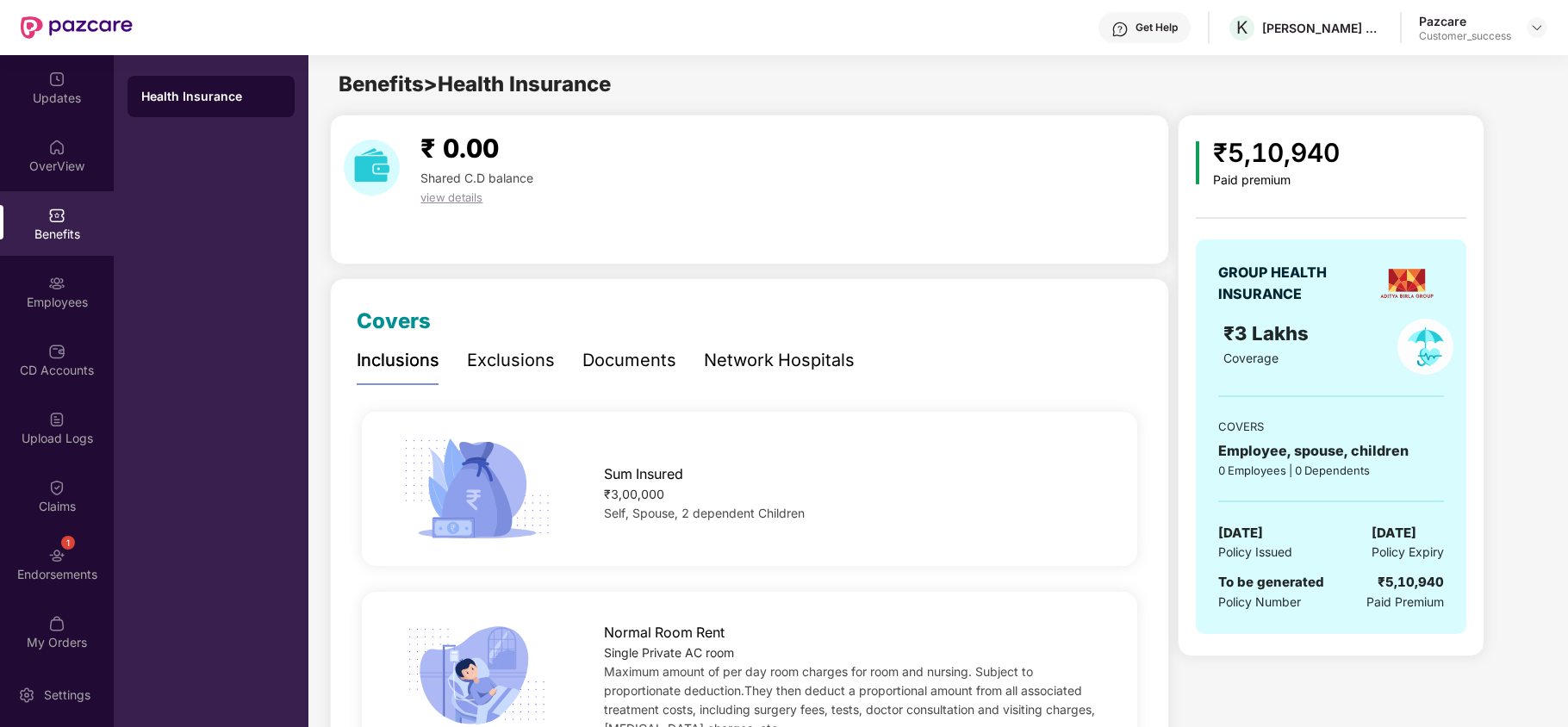
scroll to position [0, 0]
drag, startPoint x: 1213, startPoint y: 155, endPoint x: 1346, endPoint y: 153, distance: 133.0
click at [1346, 153] on div "₹5,10,940 Paid premium" at bounding box center [1331, 162] width 271 height 56
drag, startPoint x: 1215, startPoint y: 280, endPoint x: 1350, endPoint y: 287, distance: 135.2
click at [1350, 287] on div "GROUP HEALTH INSURANCE ₹3 Lakhs Coverage COVERS Employee, spouse, children 75 E…" at bounding box center [1331, 437] width 271 height 395
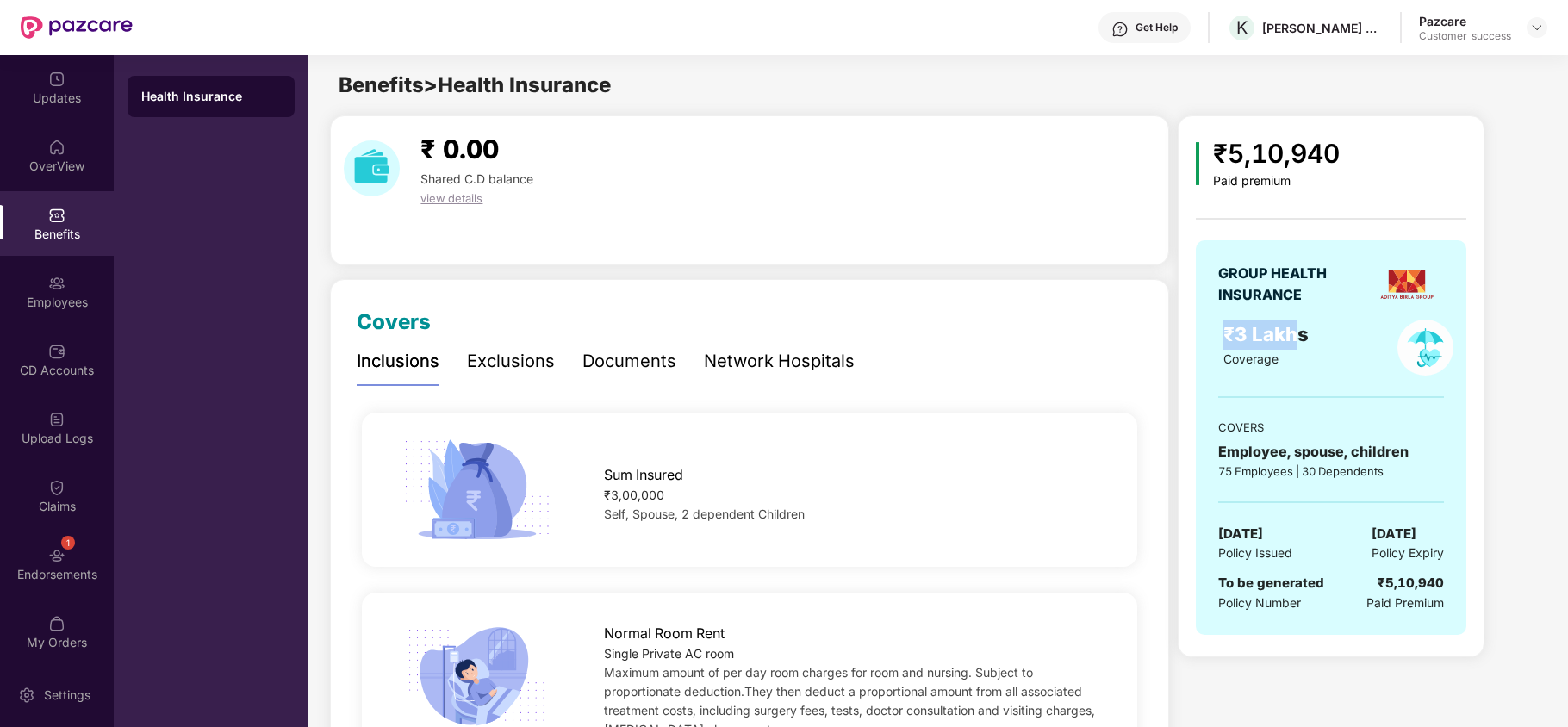
drag, startPoint x: 1221, startPoint y: 334, endPoint x: 1301, endPoint y: 338, distance: 80.1
click at [1301, 338] on div "₹3 Lakhs Coverage" at bounding box center [1295, 347] width 165 height 56
drag, startPoint x: 1211, startPoint y: 452, endPoint x: 1452, endPoint y: 447, distance: 241.1
click at [1452, 447] on div "GROUP HEALTH INSURANCE ₹3 Lakhs Coverage COVERS Employee, spouse, children 75 E…" at bounding box center [1331, 437] width 271 height 395
drag, startPoint x: 1212, startPoint y: 476, endPoint x: 1293, endPoint y: 473, distance: 81.1
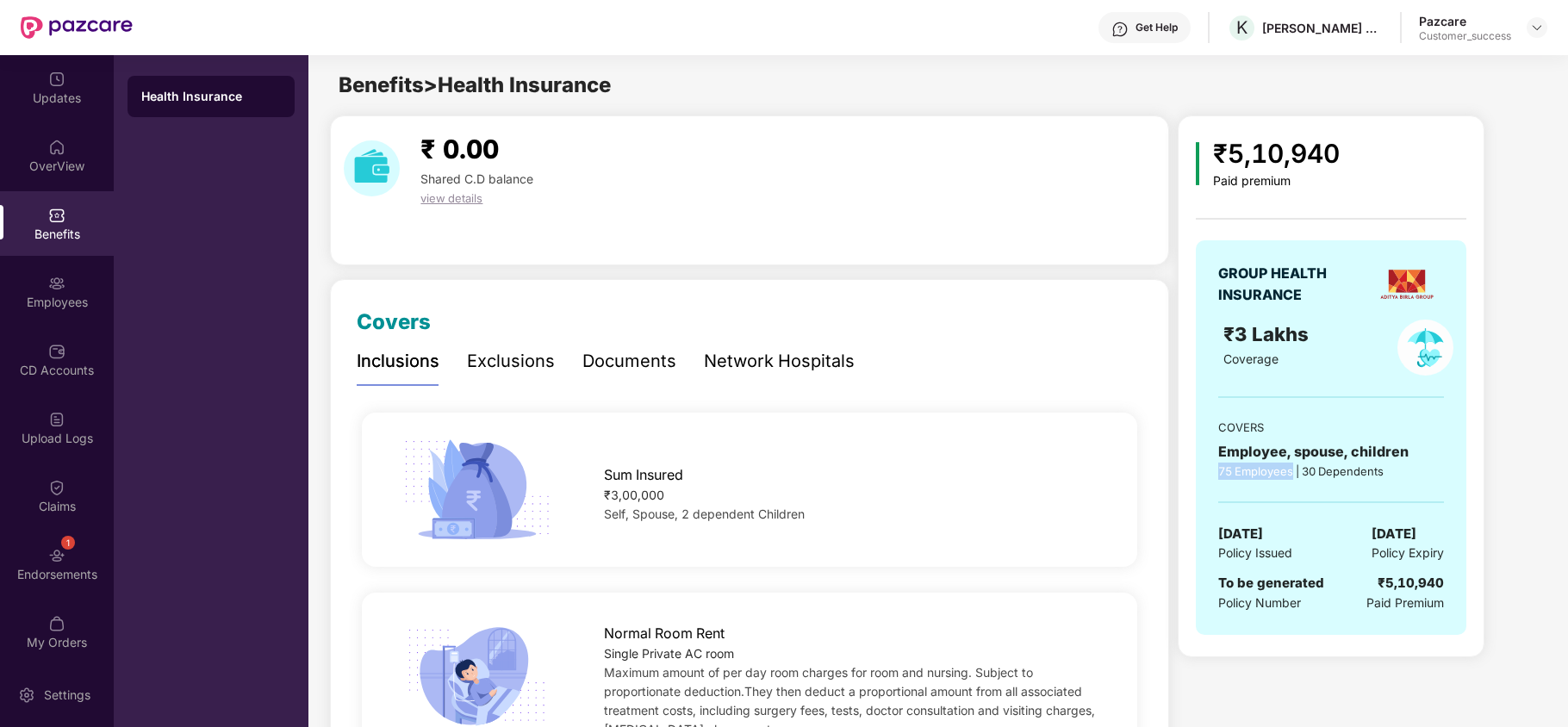
click at [1293, 473] on div "GROUP HEALTH INSURANCE ₹3 Lakhs Coverage COVERS Employee, spouse, children 75 E…" at bounding box center [1331, 437] width 271 height 395
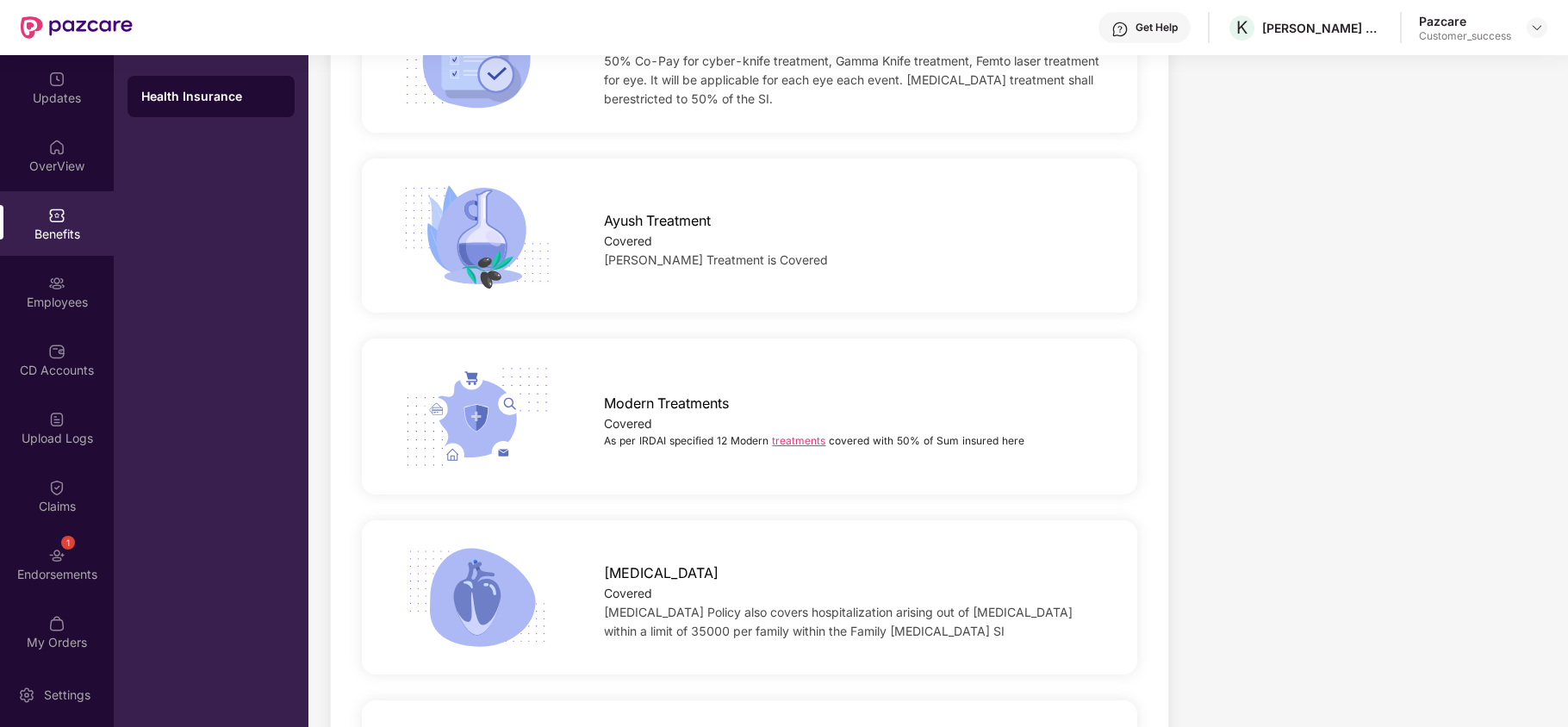
scroll to position [2979, 0]
click at [800, 445] on link "treatments" at bounding box center [799, 440] width 54 height 13
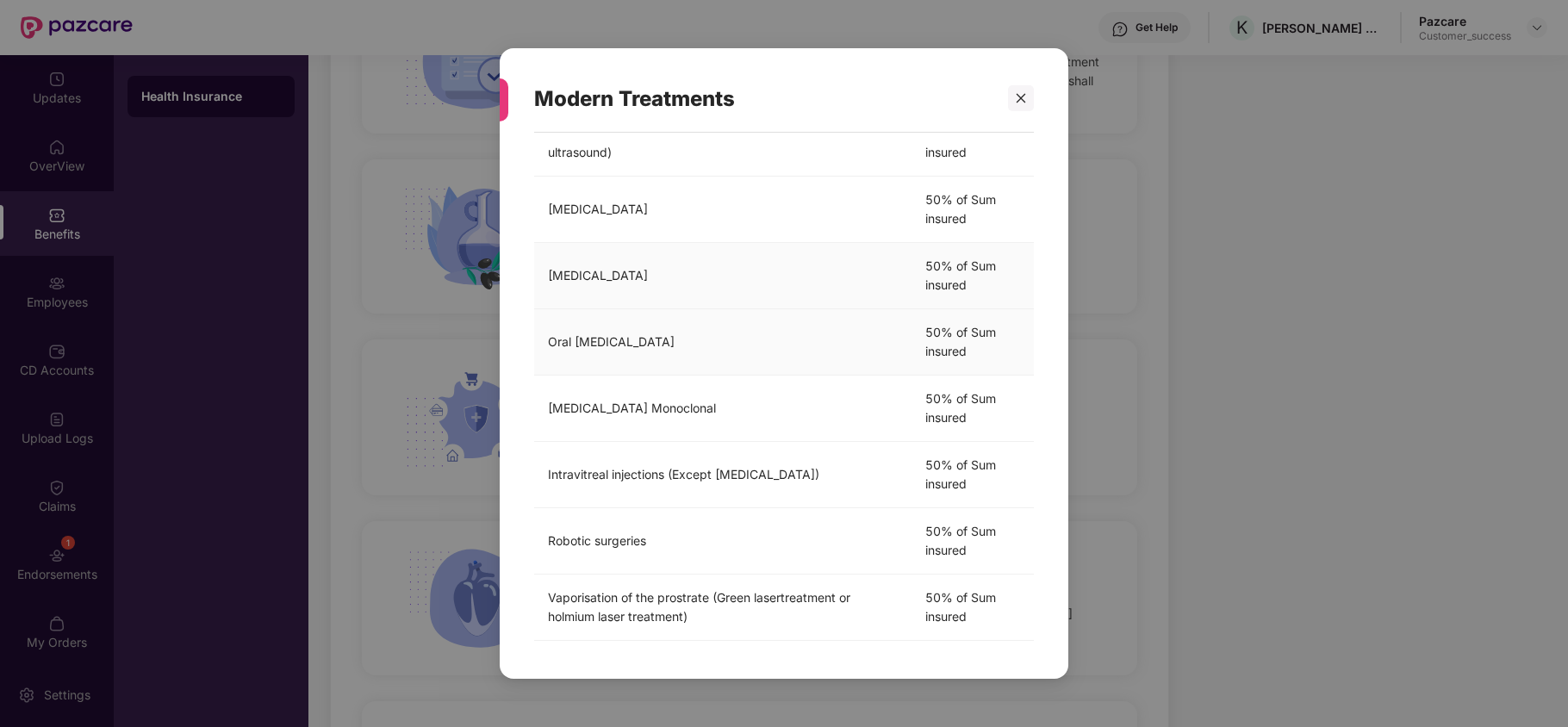
scroll to position [0, 0]
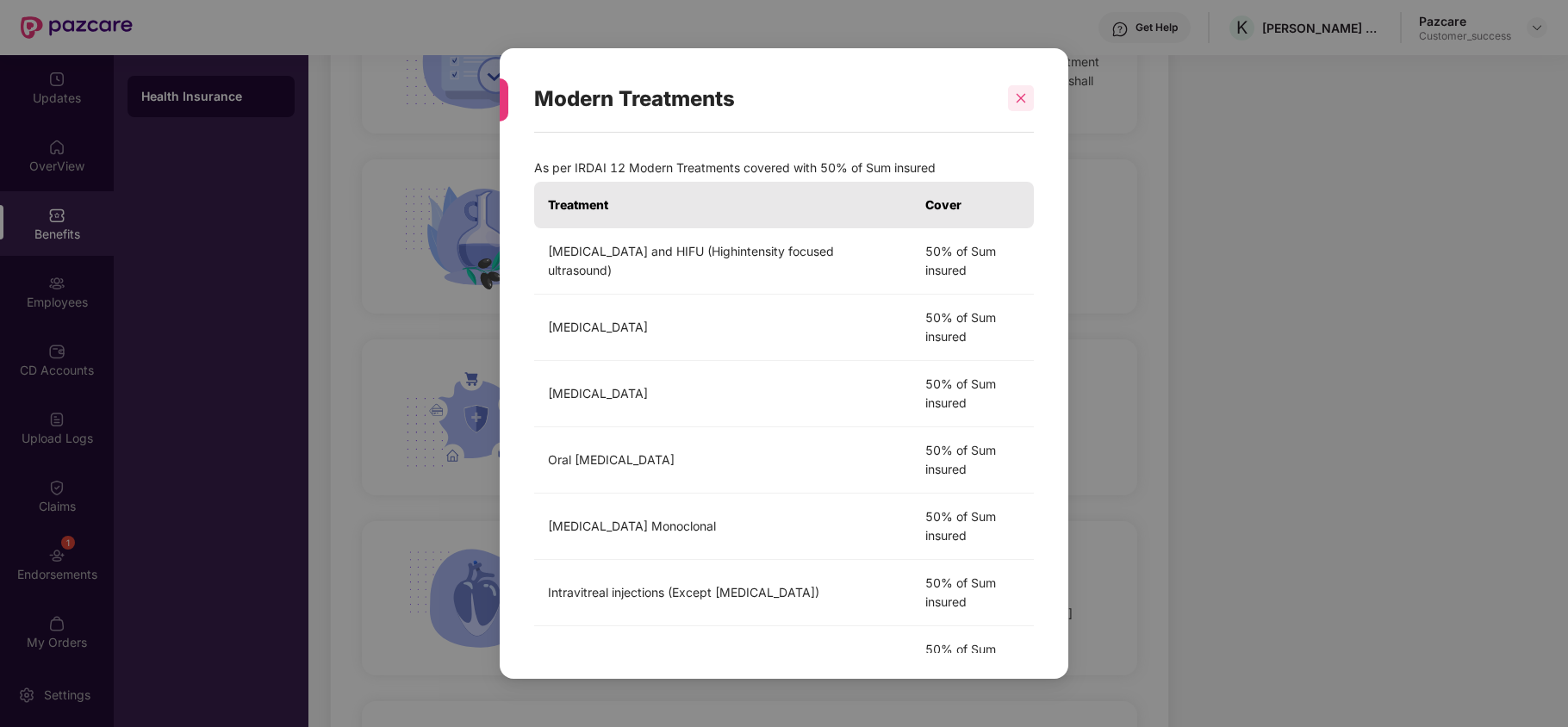
click at [1011, 101] on div at bounding box center [1021, 98] width 26 height 26
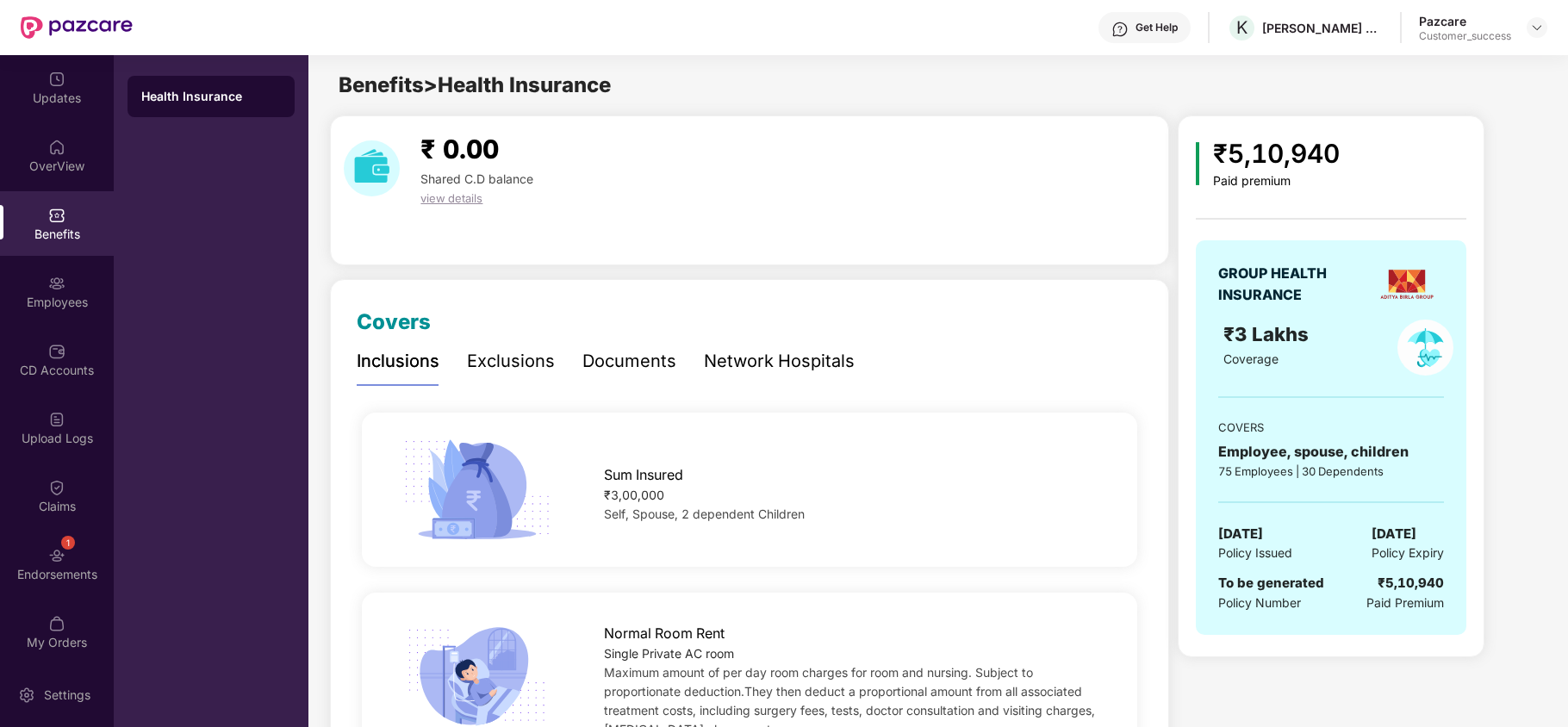
click at [484, 377] on div "Exclusions" at bounding box center [511, 361] width 88 height 48
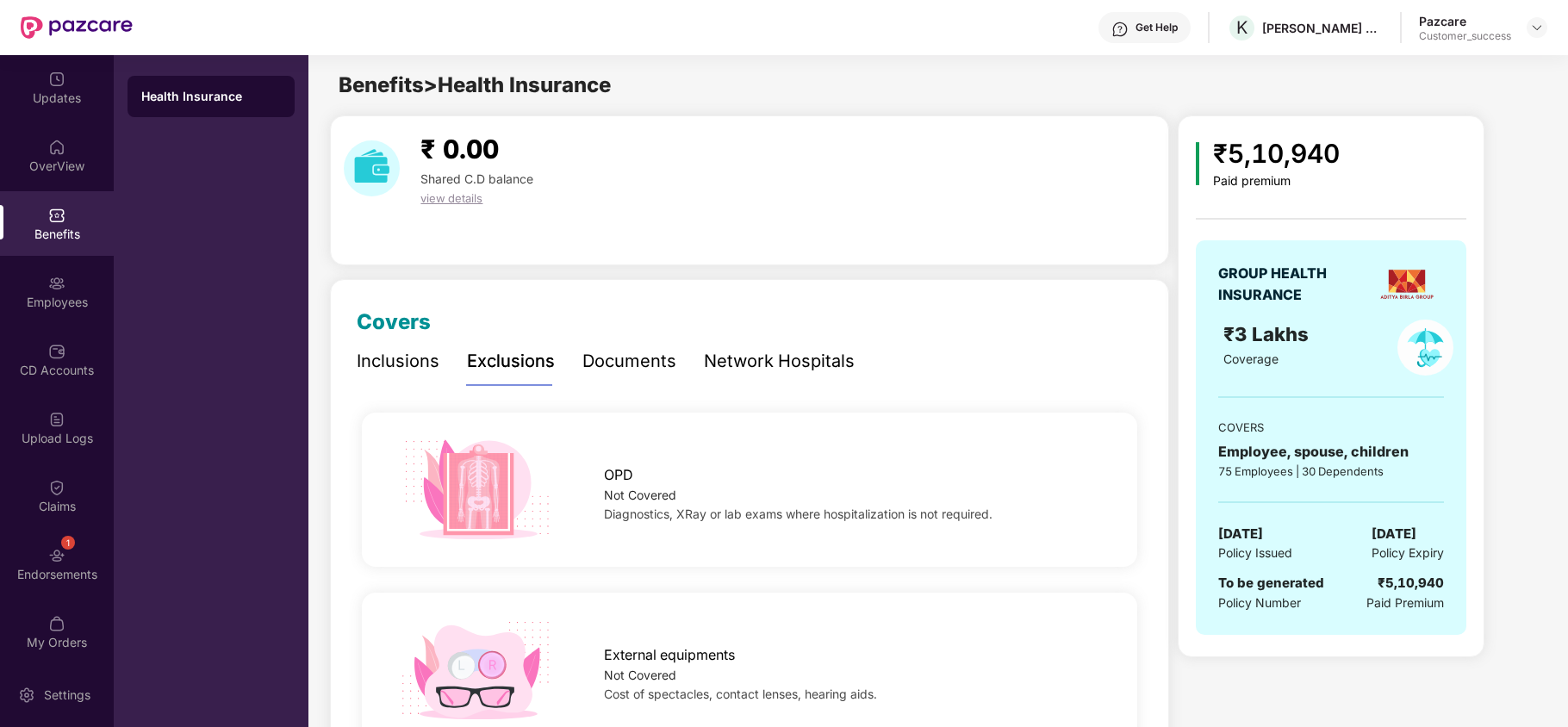
click at [614, 379] on div "Documents" at bounding box center [629, 361] width 94 height 48
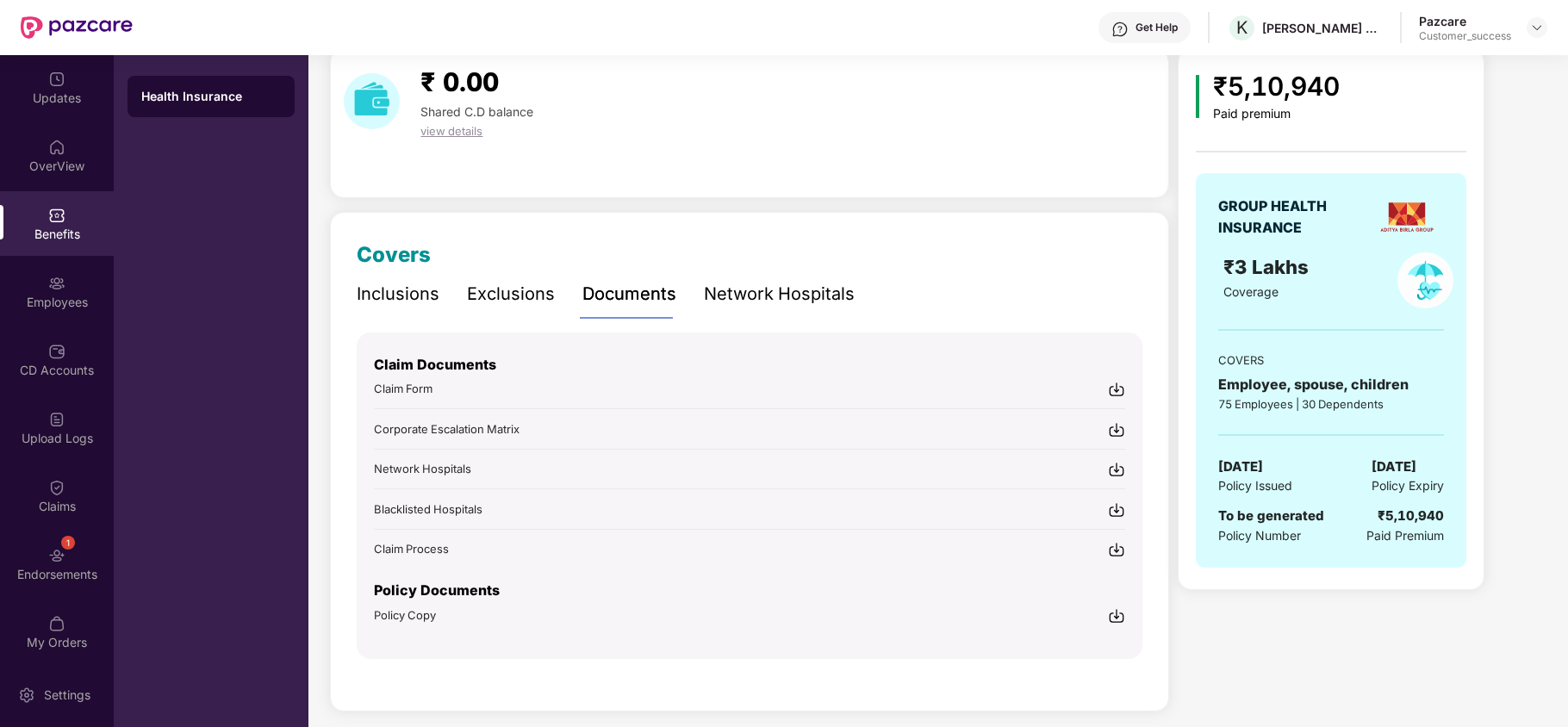
scroll to position [79, 0]
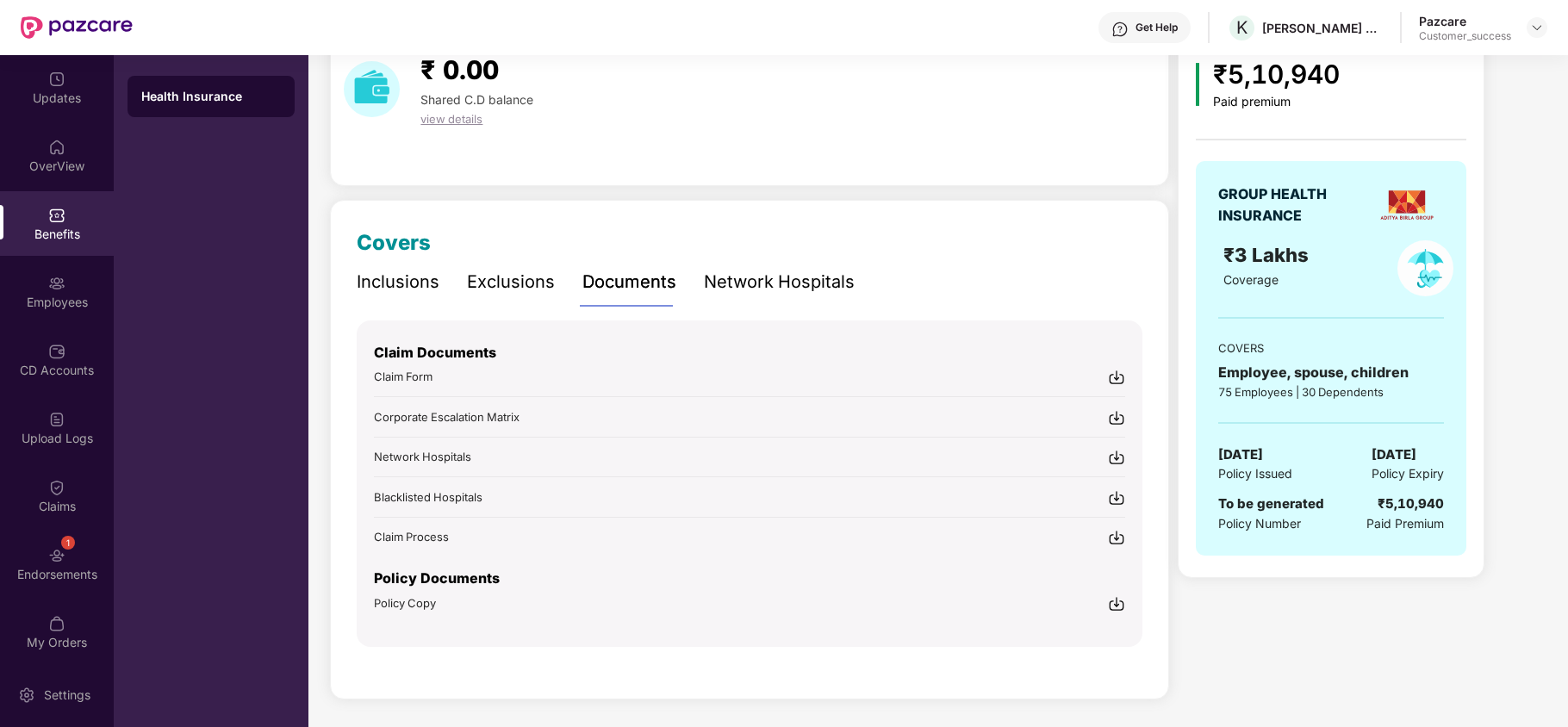
click at [735, 286] on div "Network Hospitals" at bounding box center [779, 282] width 151 height 27
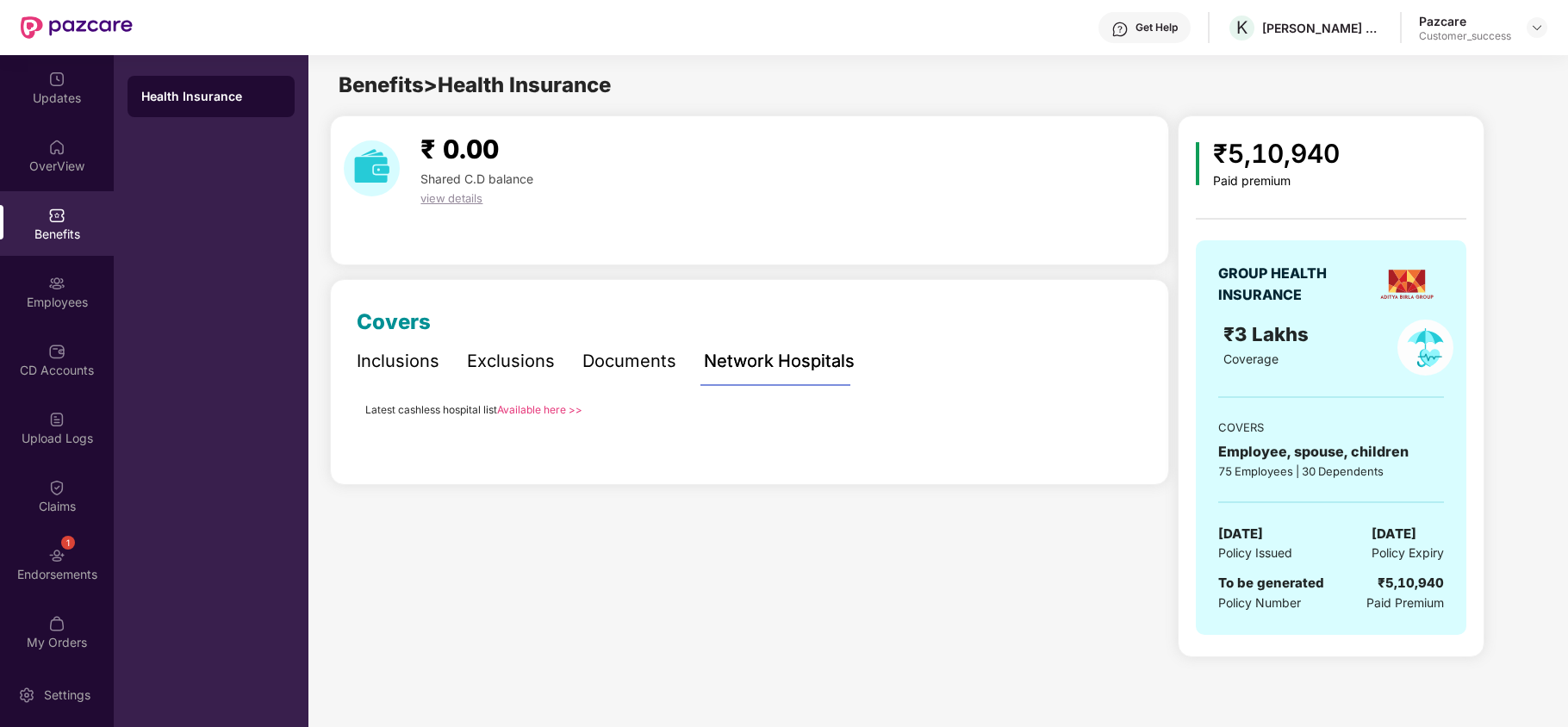
scroll to position [0, 0]
click at [533, 414] on link "Available here >>" at bounding box center [540, 410] width 85 height 13
click at [57, 306] on div "Employees" at bounding box center [57, 302] width 114 height 17
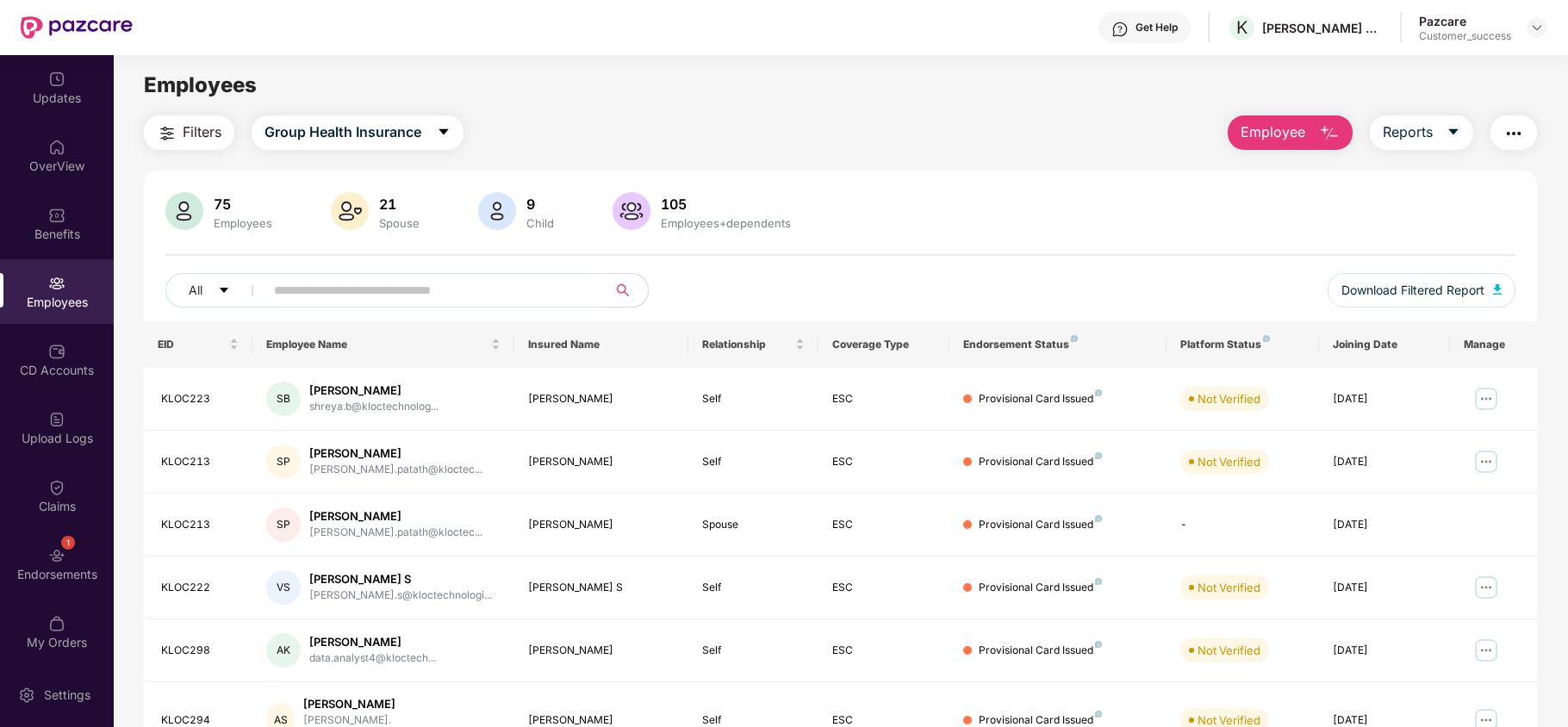
drag, startPoint x: 210, startPoint y: 197, endPoint x: 249, endPoint y: 213, distance: 42.2
click at [249, 213] on div "75 Employees" at bounding box center [242, 211] width 72 height 36
drag, startPoint x: 826, startPoint y: 227, endPoint x: 650, endPoint y: 207, distance: 177.1
click at [650, 207] on div "75 Employees 21 Spouse 9 Child 105 Employees+dependents" at bounding box center [841, 213] width 1350 height 42
click at [197, 133] on span "Filters" at bounding box center [201, 132] width 39 height 22
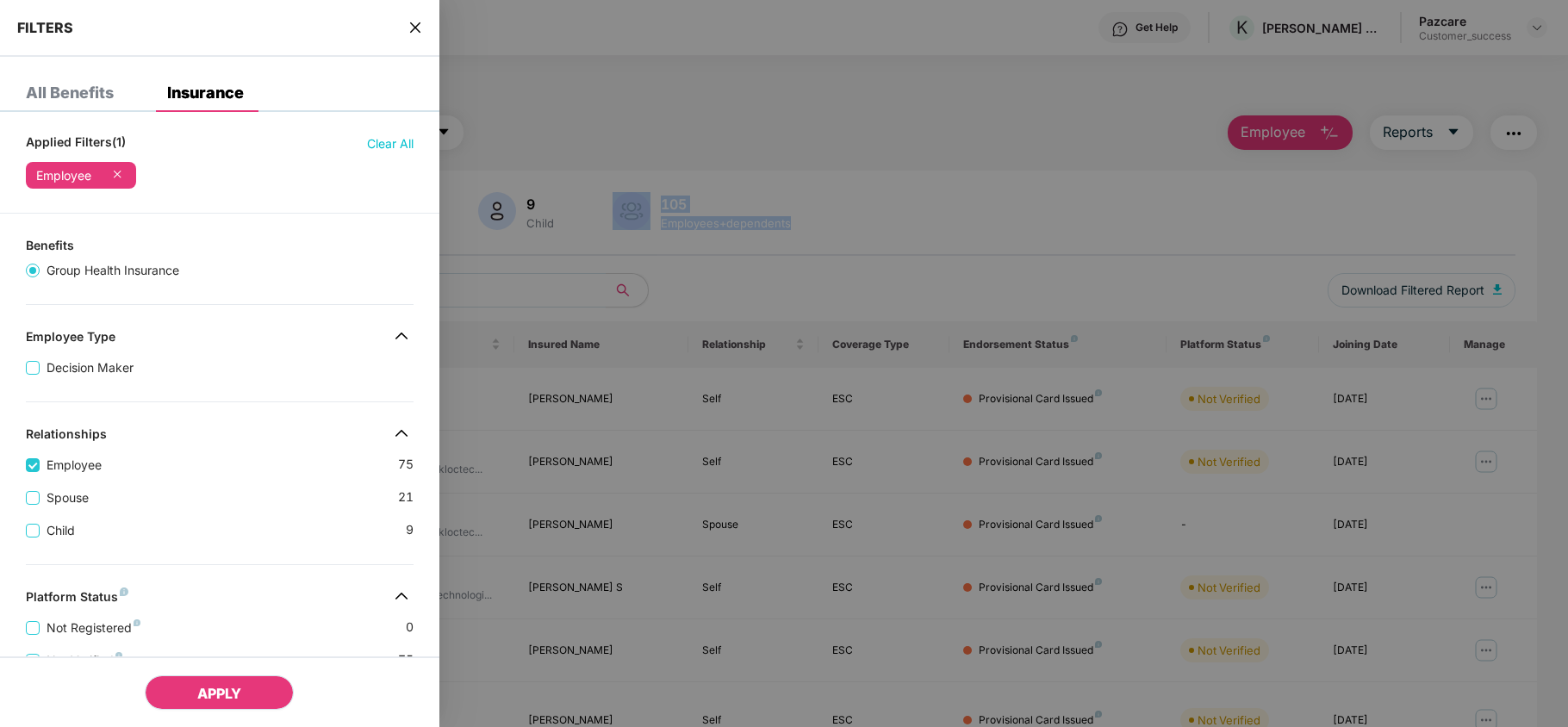
click at [203, 697] on span "APPLY" at bounding box center [219, 692] width 44 height 17
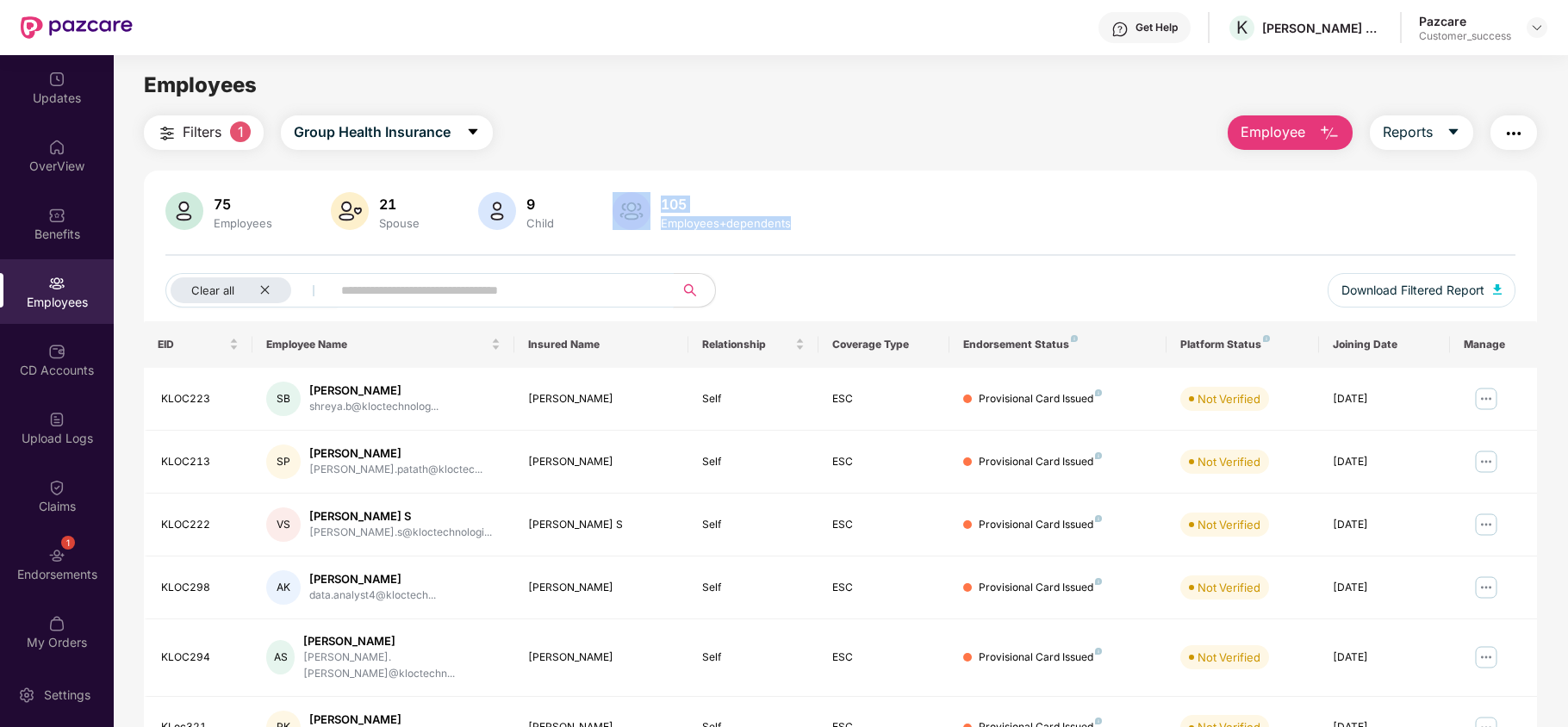
scroll to position [1, 0]
click at [252, 294] on div "Clear all" at bounding box center [231, 290] width 121 height 26
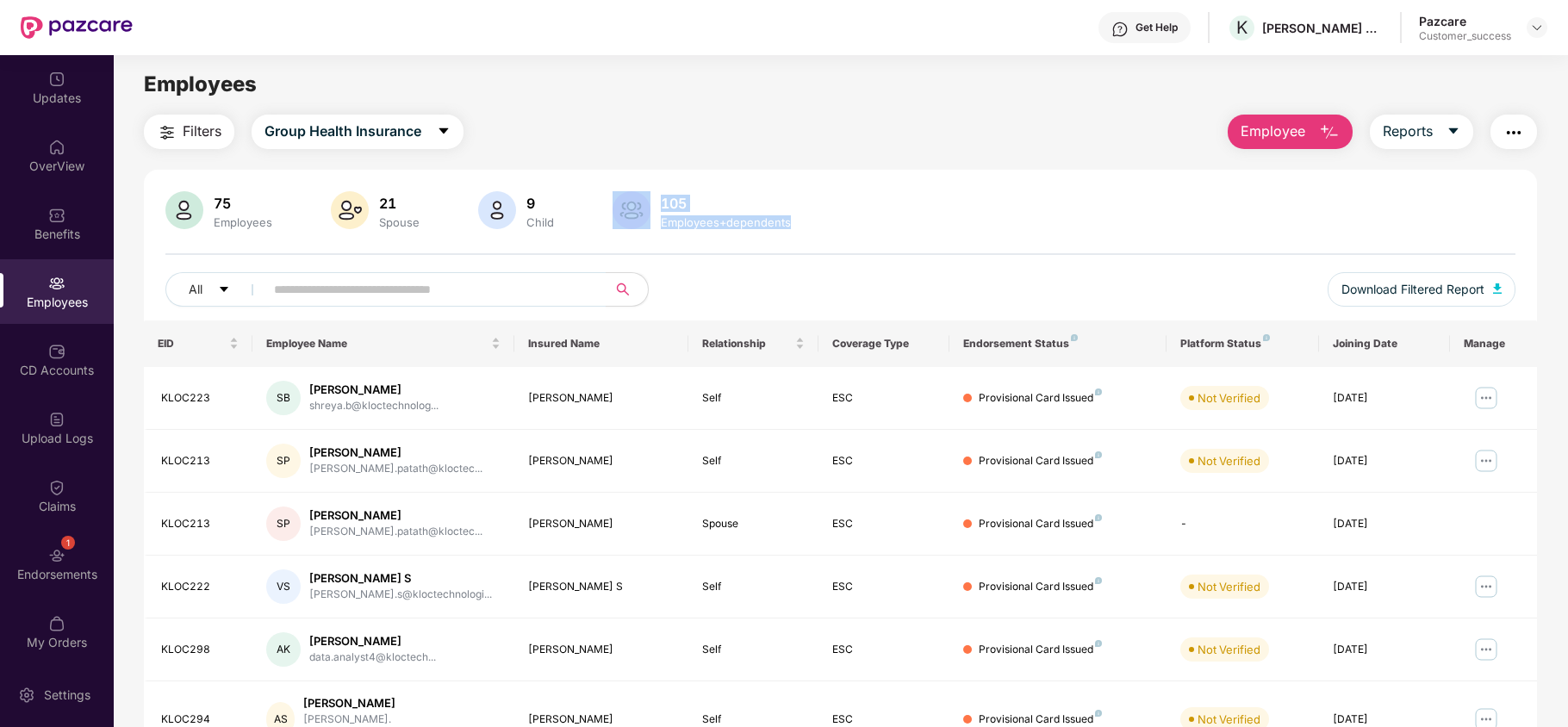
click at [1307, 135] on button "Employee" at bounding box center [1290, 131] width 125 height 35
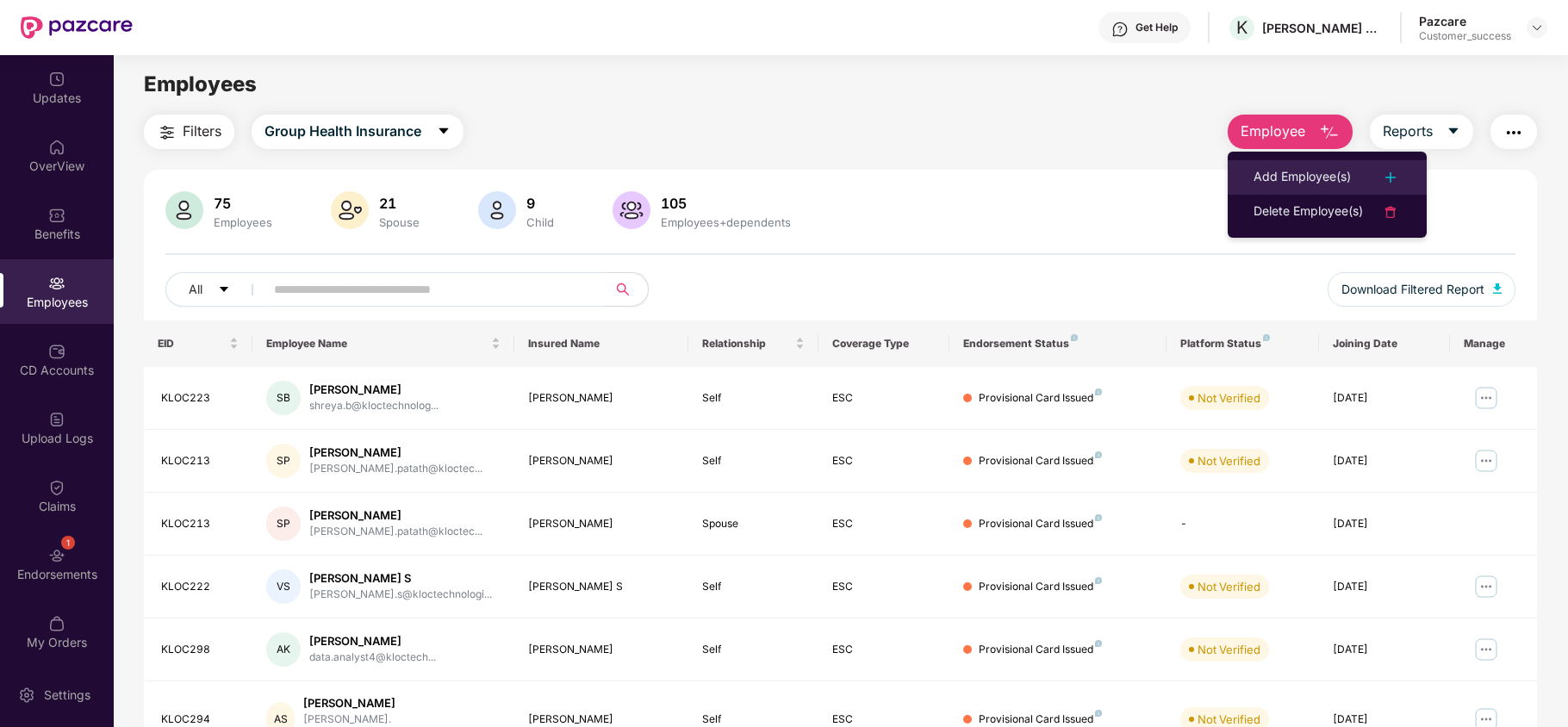
click at [1324, 177] on div "Add Employee(s)" at bounding box center [1302, 177] width 97 height 21
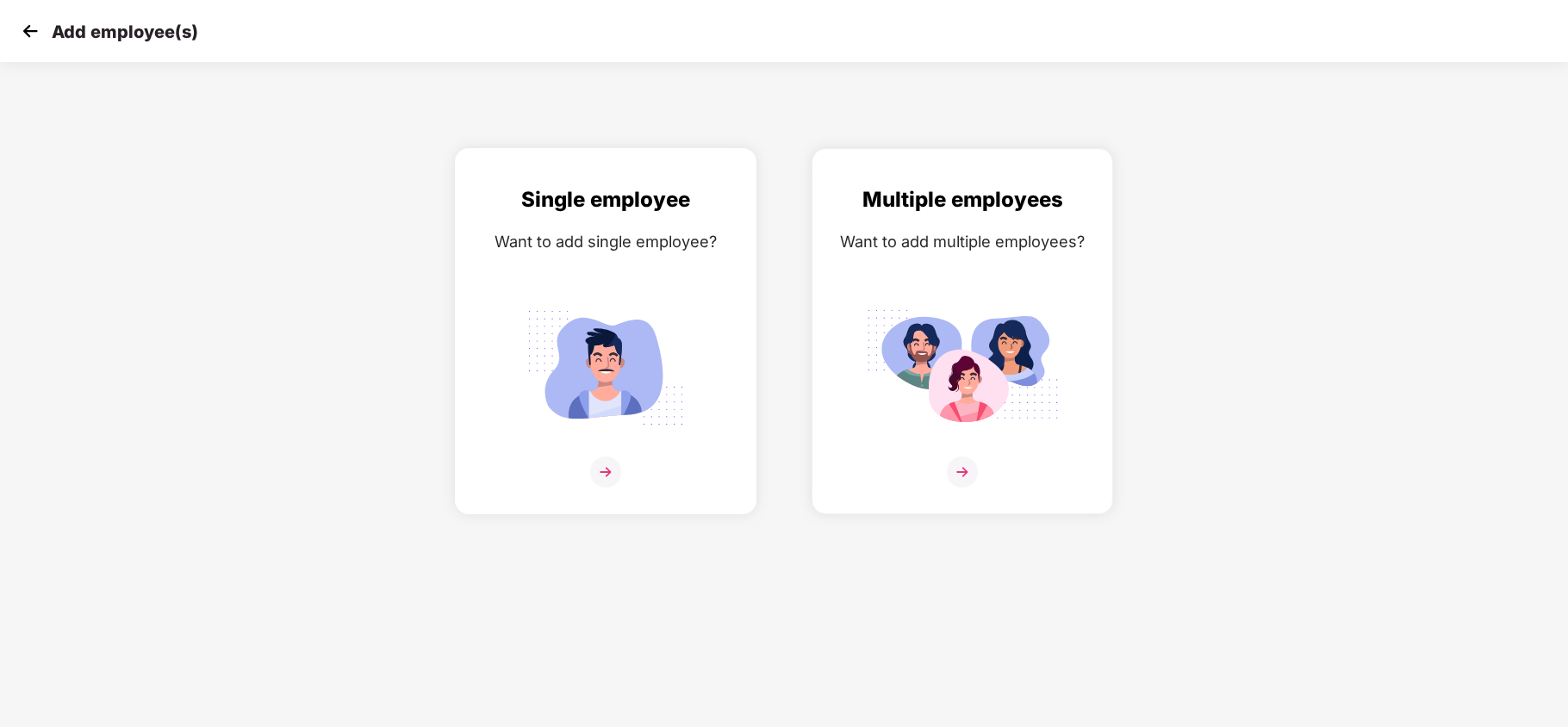
click at [608, 270] on div "Single employee Want to add single employee?" at bounding box center [605, 346] width 265 height 325
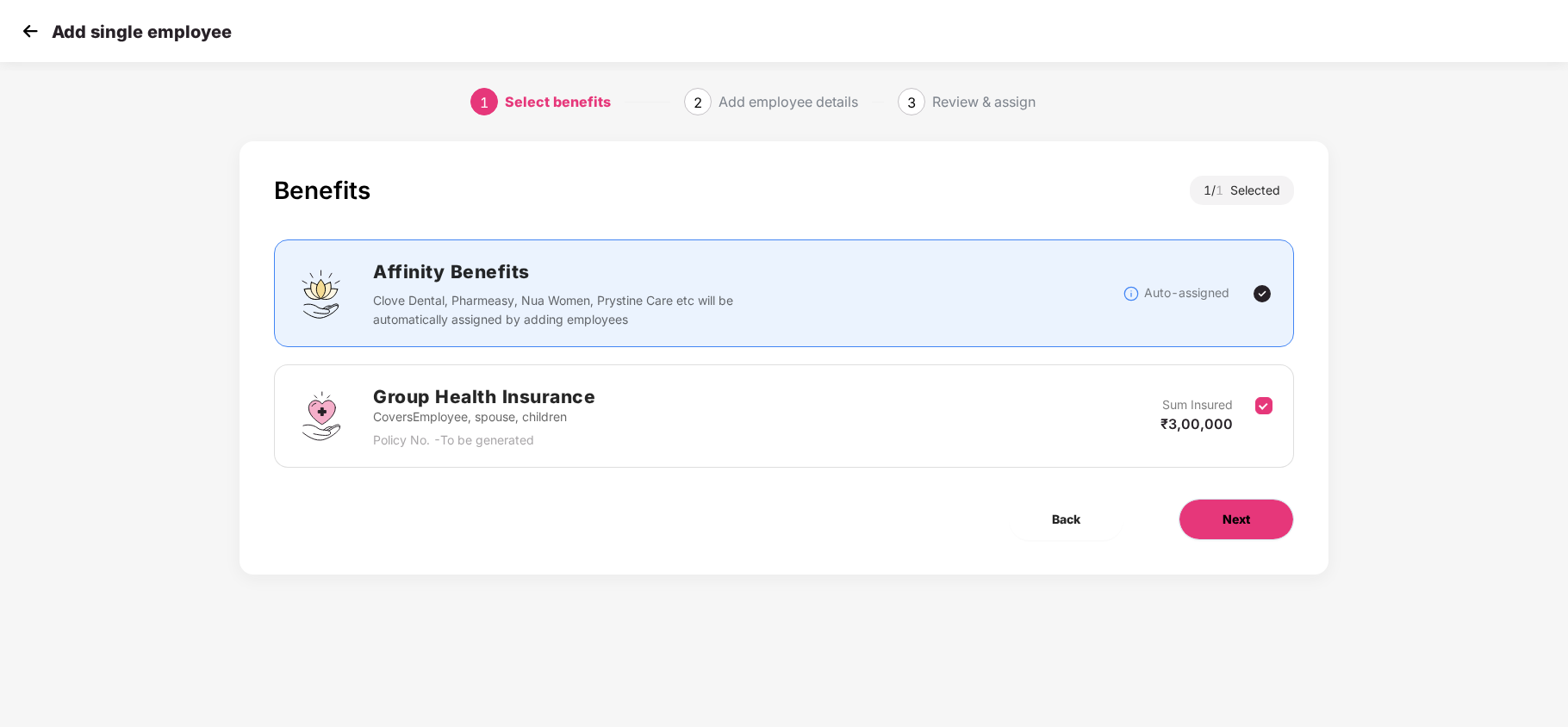
click at [1220, 524] on button "Next" at bounding box center [1237, 520] width 115 height 42
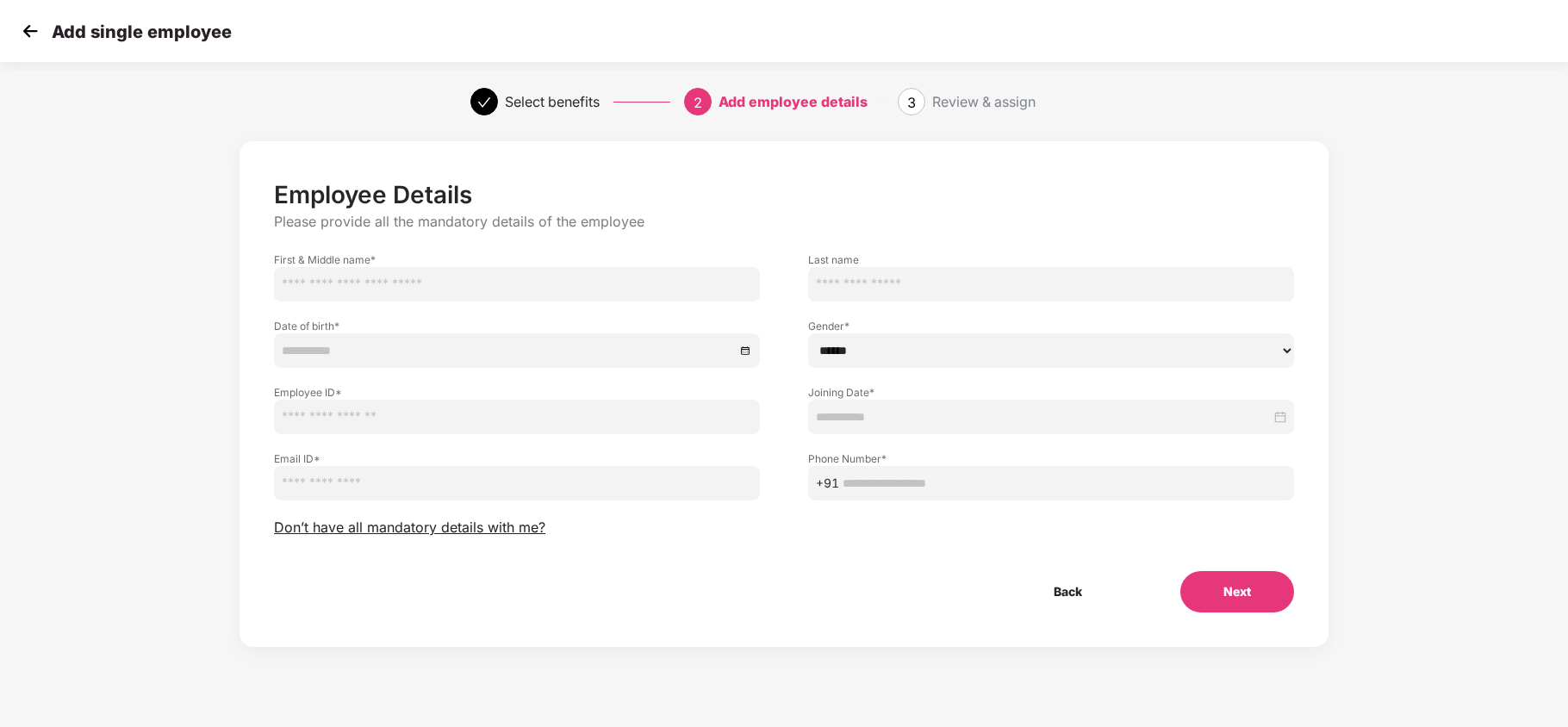
click at [32, 32] on img at bounding box center [30, 31] width 26 height 26
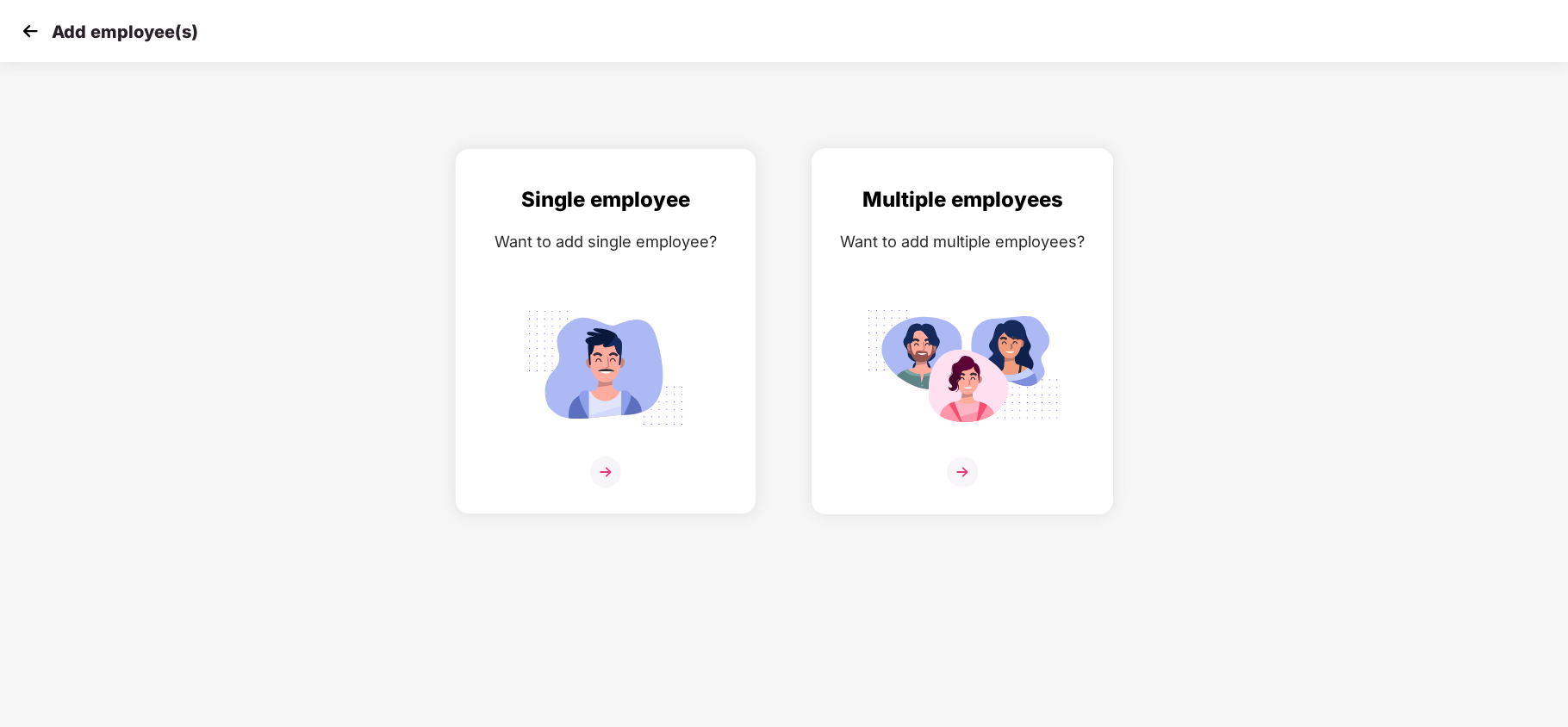
click at [942, 270] on div "Multiple employees Want to add multiple employees?" at bounding box center [962, 346] width 265 height 325
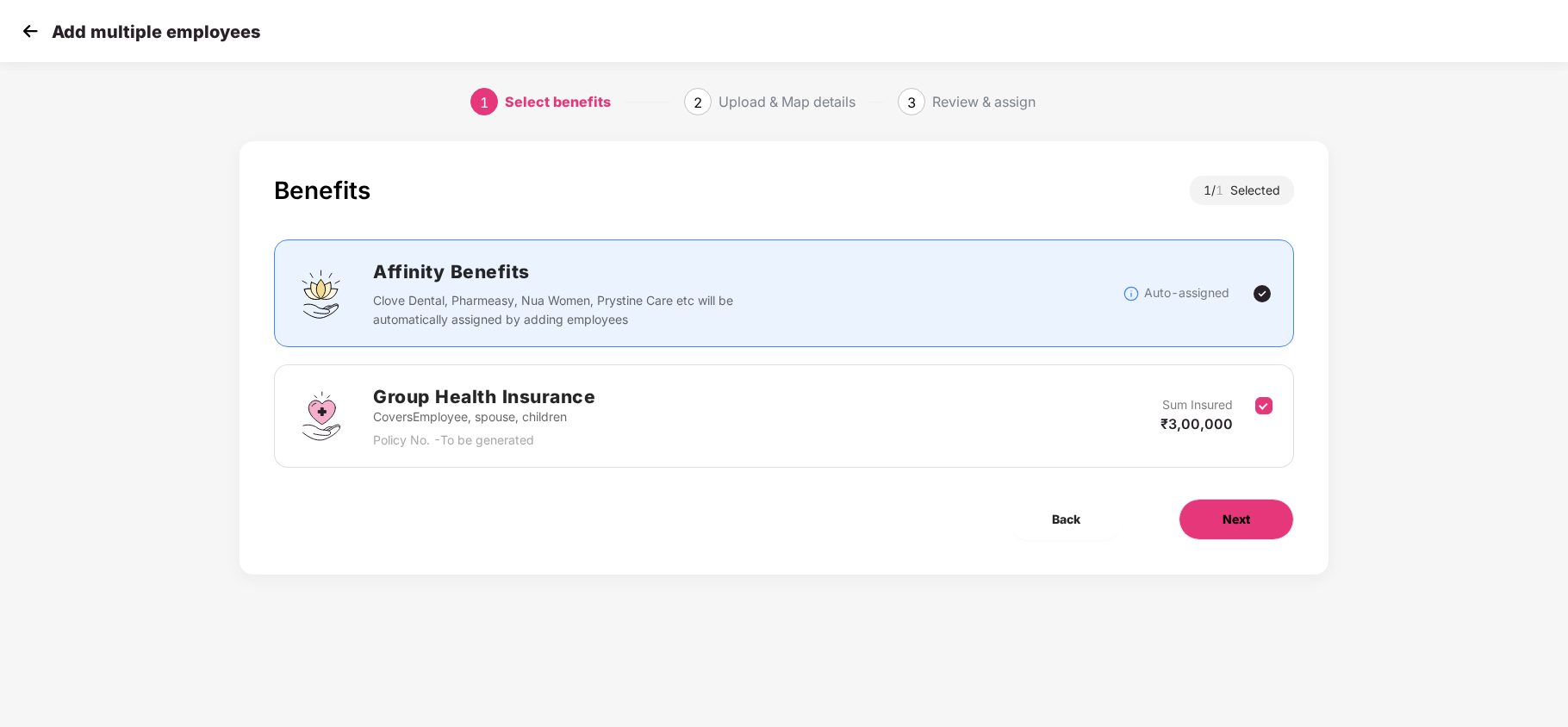
click at [1252, 532] on button "Next" at bounding box center [1237, 520] width 115 height 42
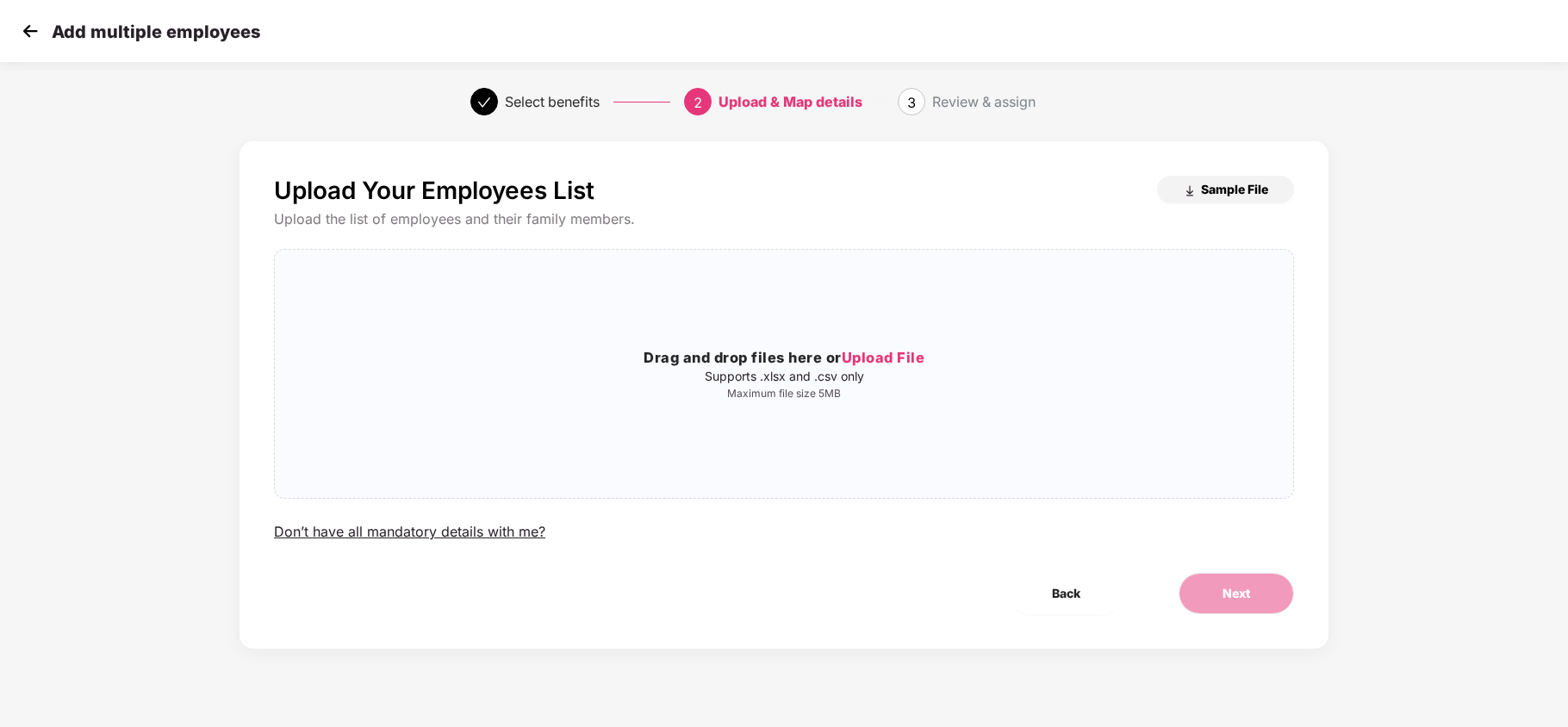
click at [1234, 189] on span "Sample File" at bounding box center [1235, 188] width 67 height 16
click at [35, 33] on img at bounding box center [30, 31] width 26 height 26
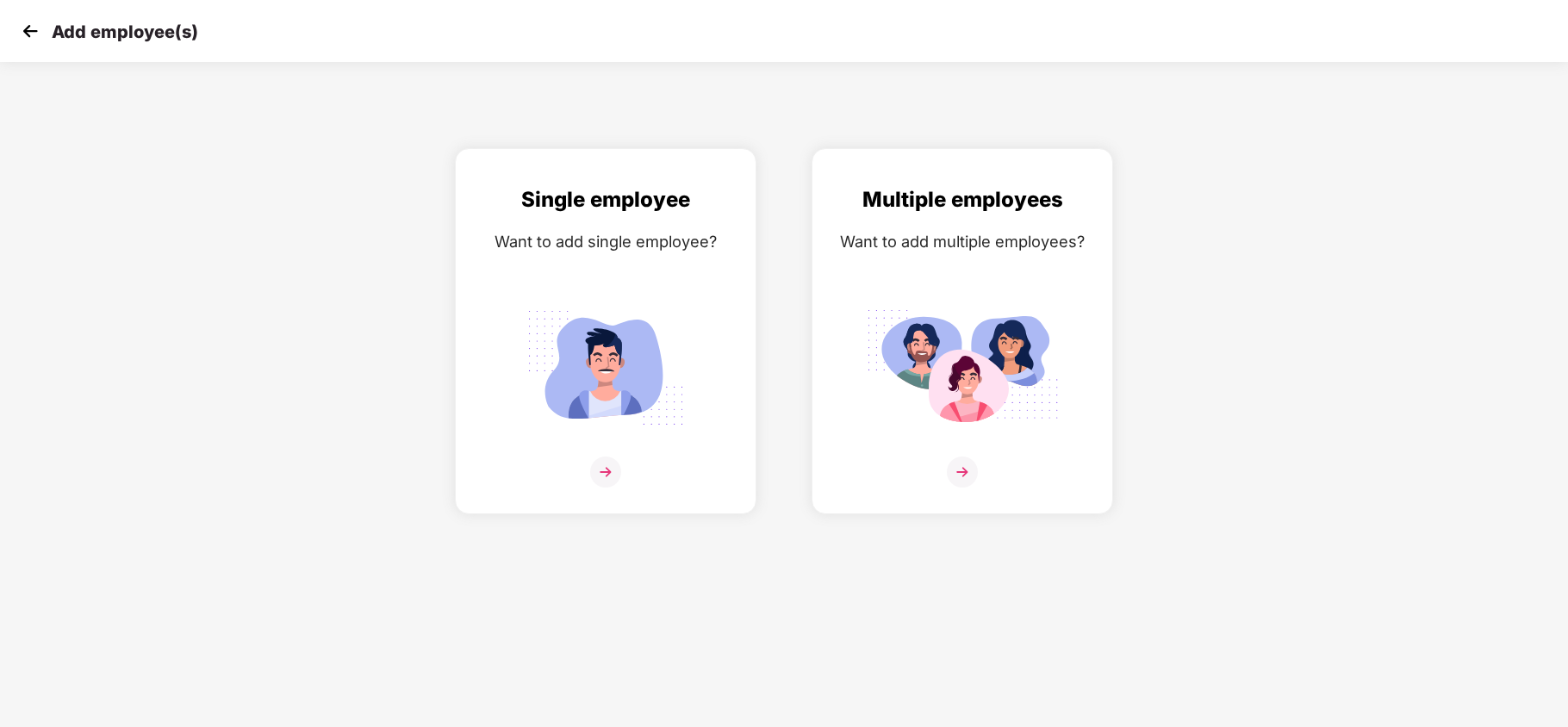
click at [28, 31] on img at bounding box center [30, 31] width 26 height 26
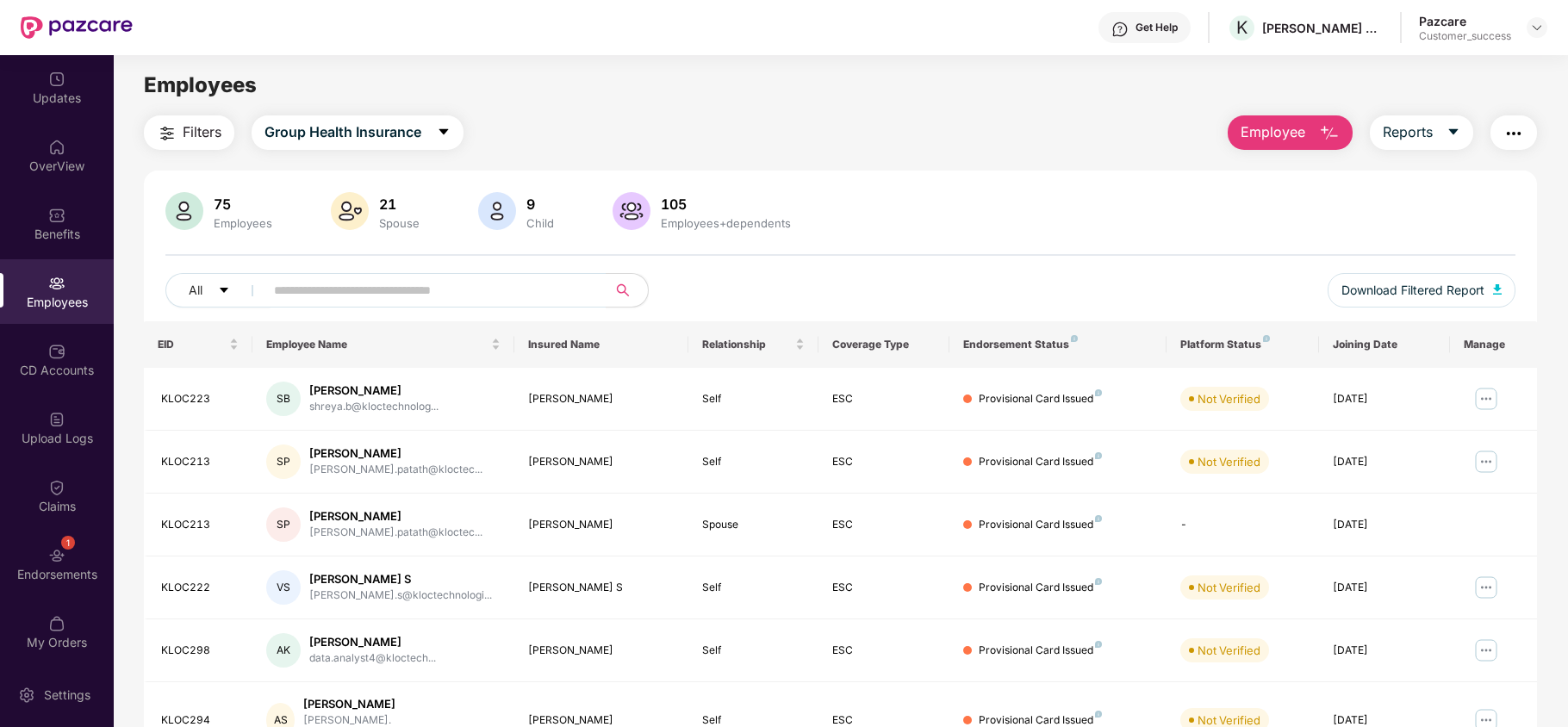
click at [1285, 127] on span "Employee" at bounding box center [1272, 132] width 65 height 22
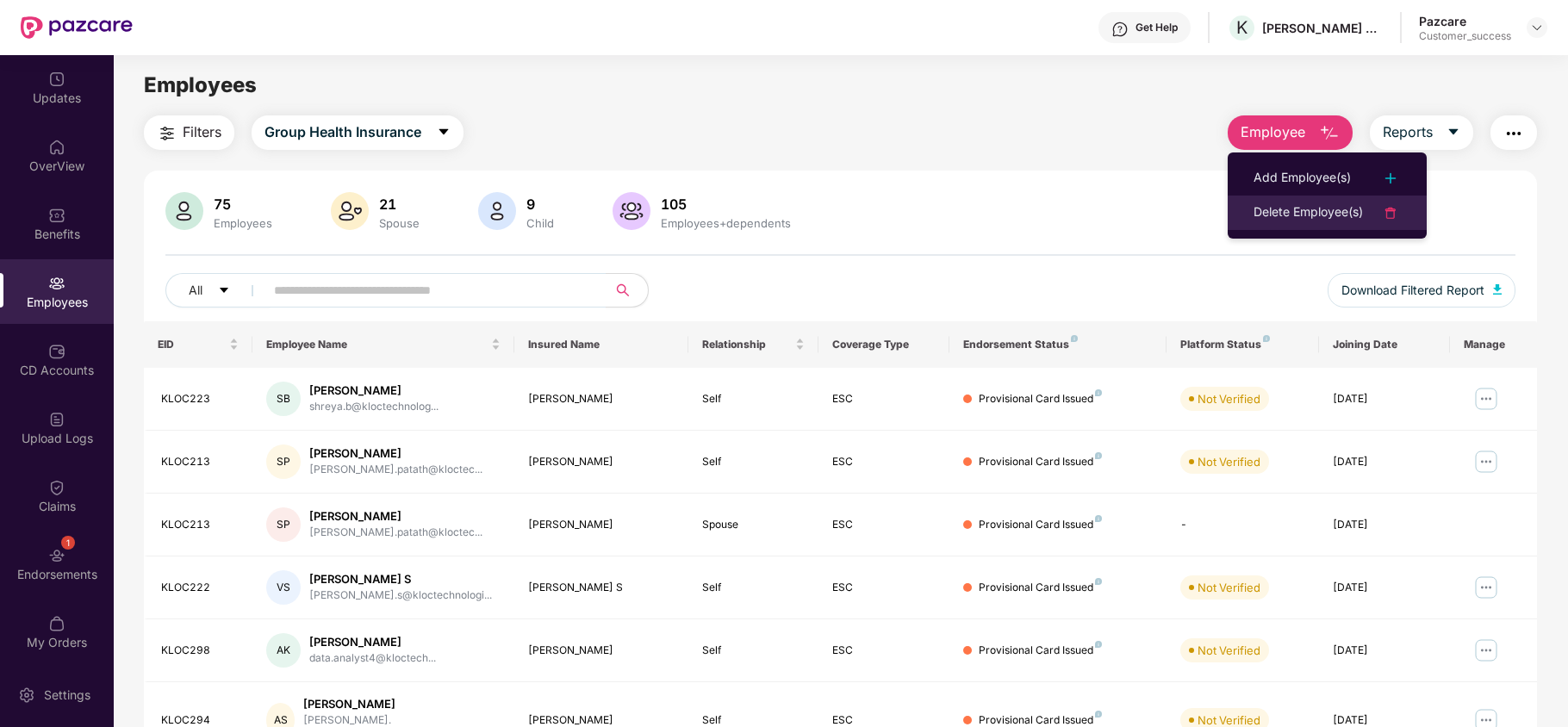
click at [1294, 210] on div "Delete Employee(s)" at bounding box center [1308, 212] width 109 height 21
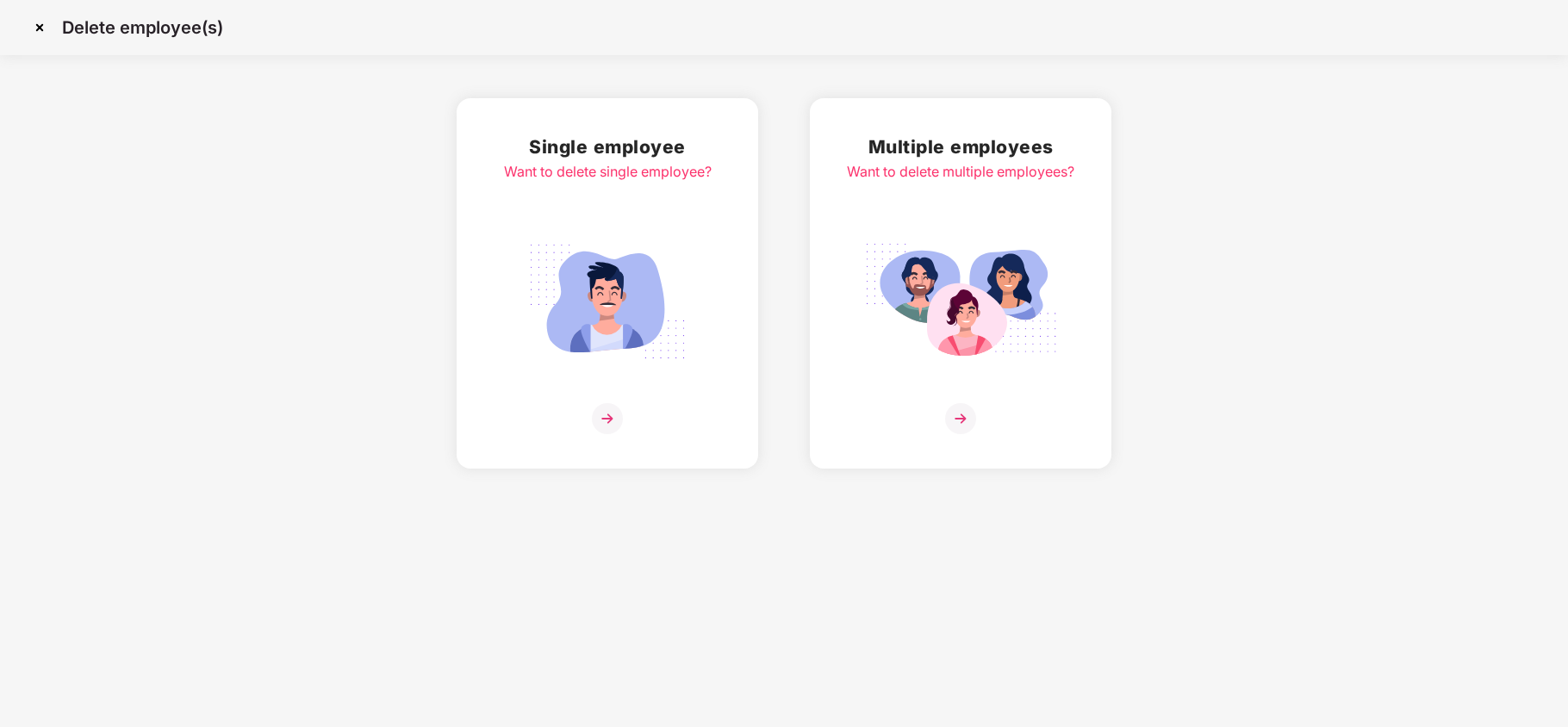
click at [567, 204] on div "Single employee Want to delete single employee?" at bounding box center [607, 284] width 207 height 302
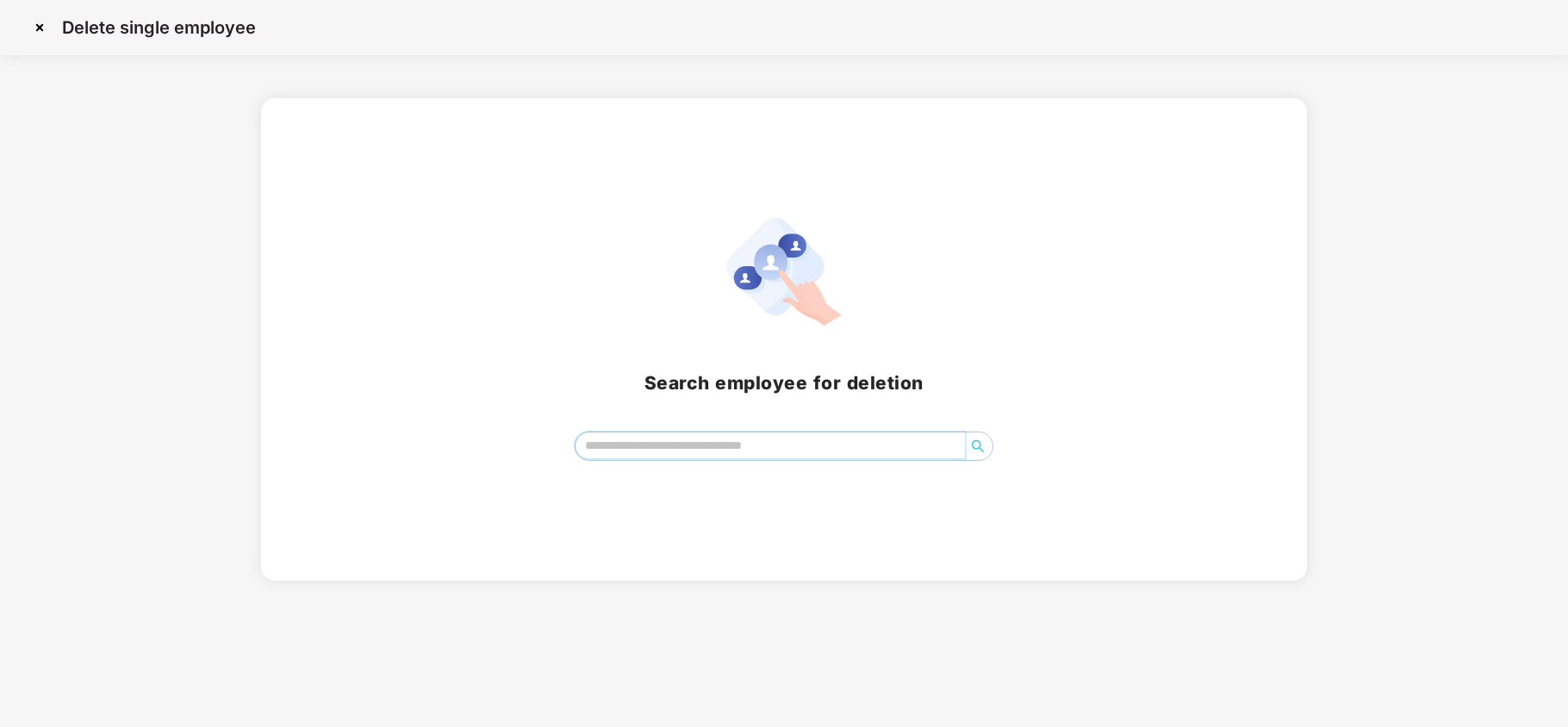
click at [697, 458] on input "search" at bounding box center [770, 445] width 389 height 26
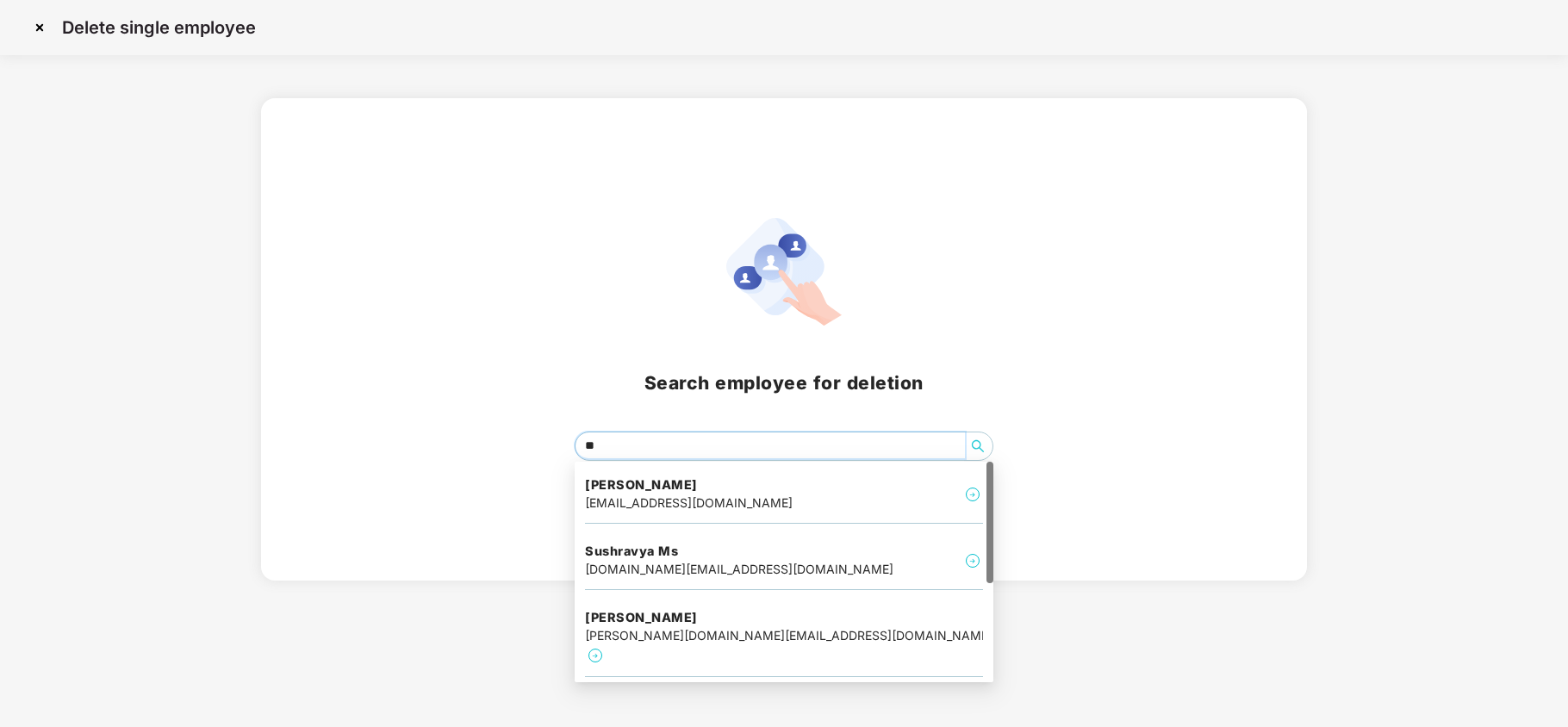
type input "***"
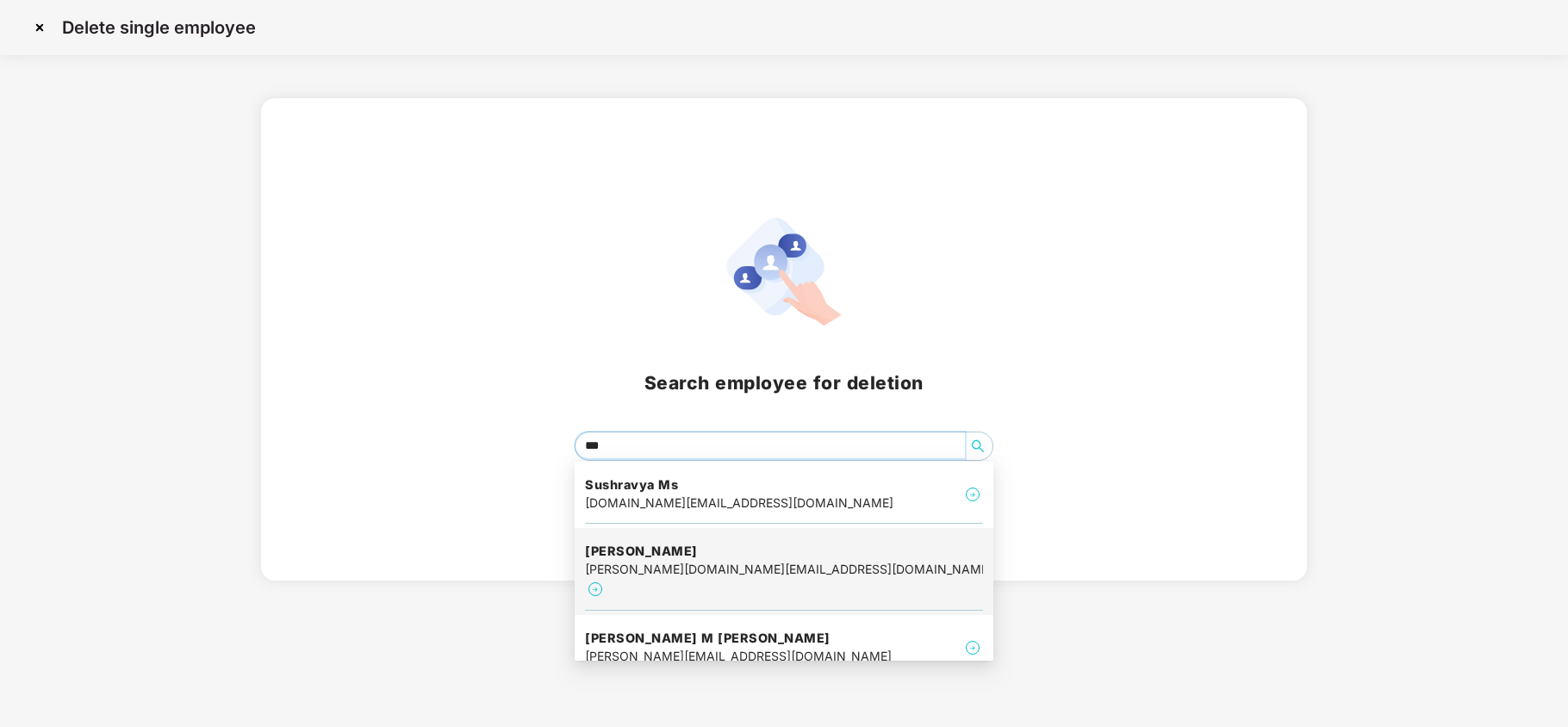
click at [677, 559] on div "sushma.vc@kloctechnologies.com" at bounding box center [784, 568] width 398 height 19
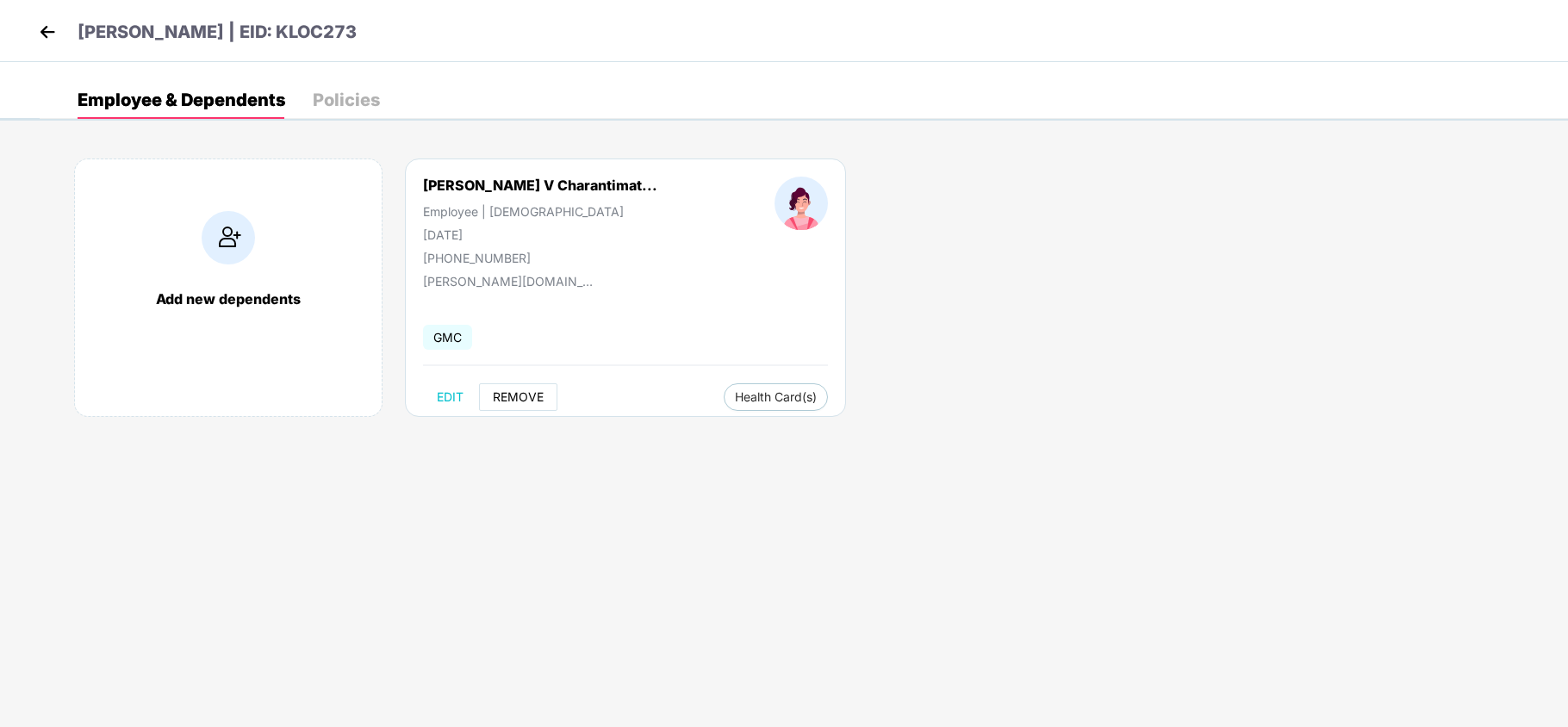
click at [524, 403] on span "REMOVE" at bounding box center [518, 397] width 51 height 14
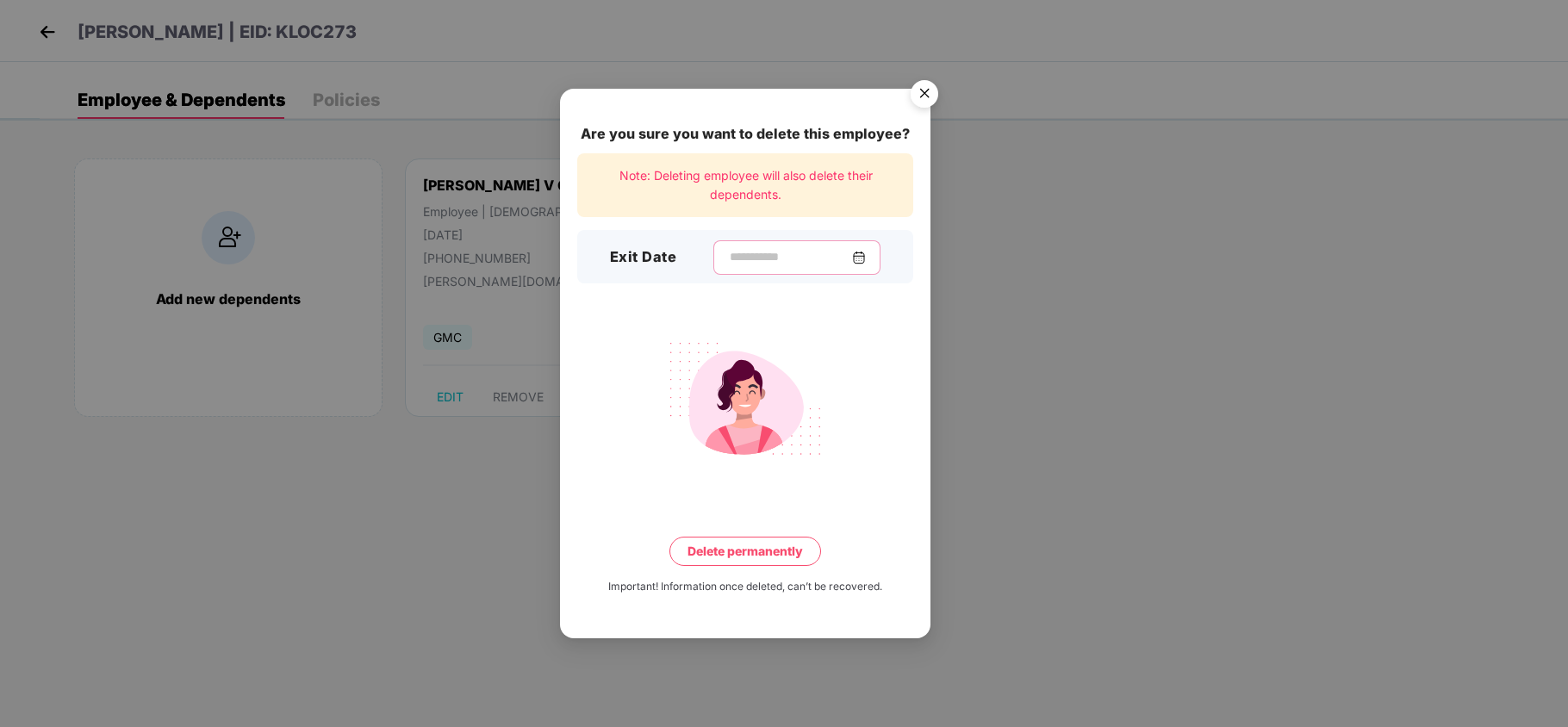
click at [737, 252] on input at bounding box center [790, 257] width 124 height 18
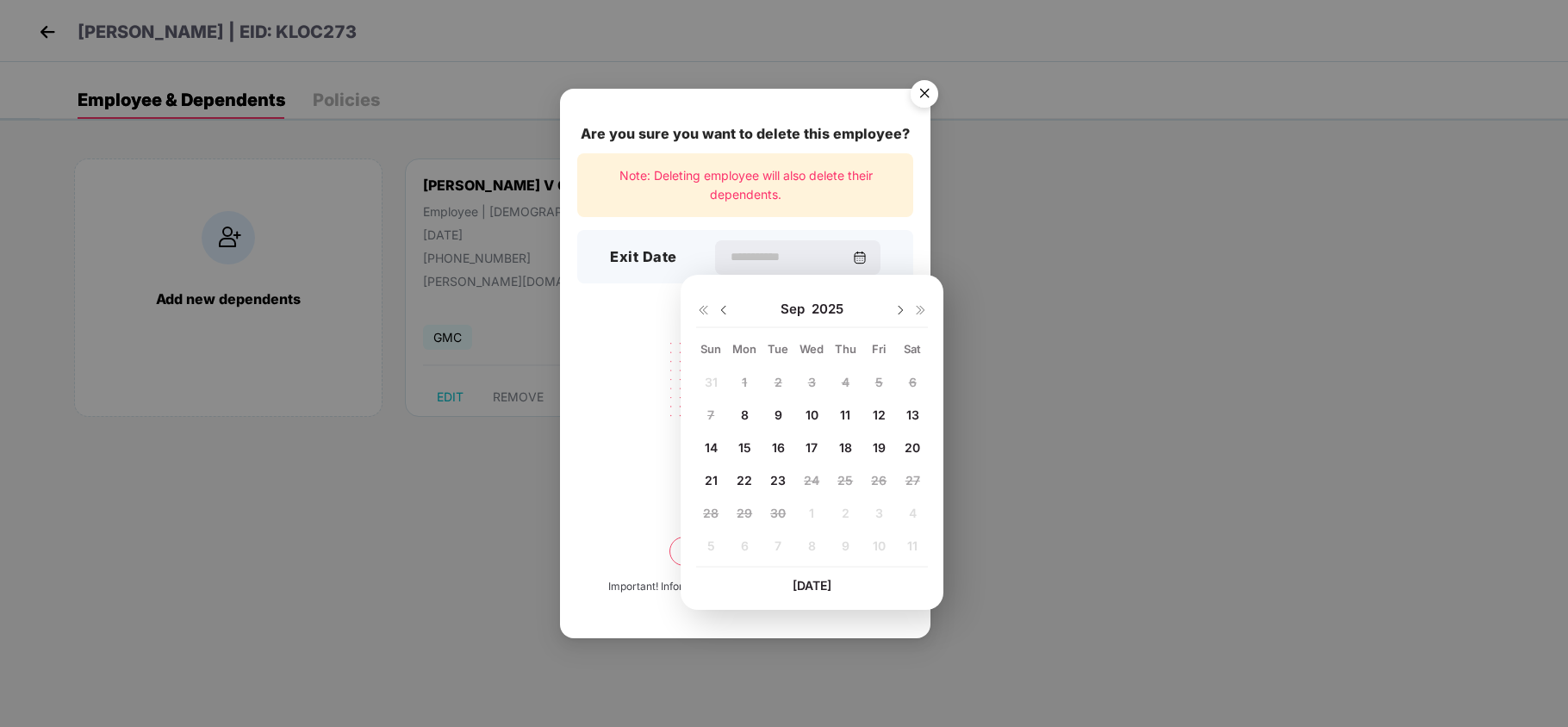
click at [639, 300] on div "Are you sure you want to delete this employee? Note: Deleting employee will als…" at bounding box center [744, 363] width 370 height 549
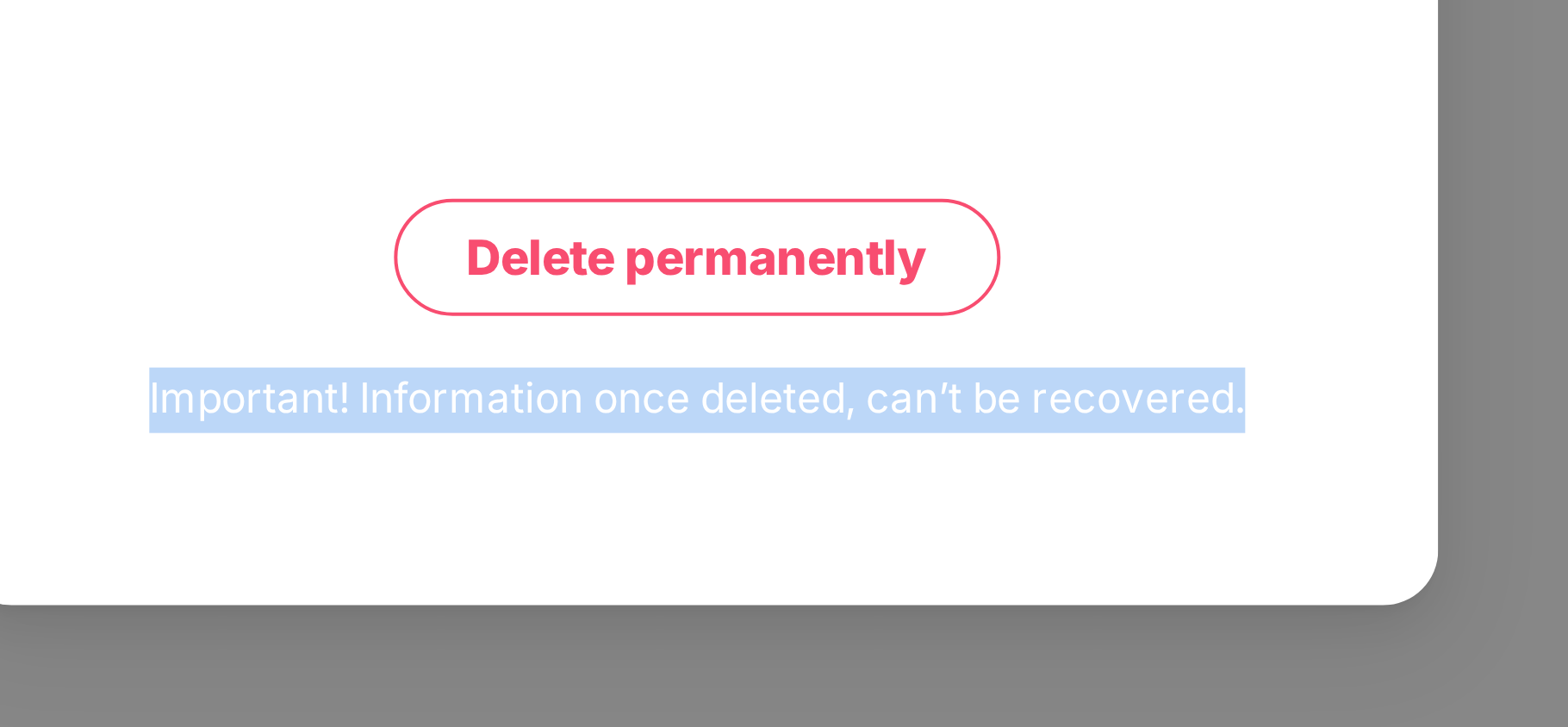
drag, startPoint x: 604, startPoint y: 588, endPoint x: 911, endPoint y: 599, distance: 307.2
click at [911, 599] on div "Are you sure you want to delete this employee? Note: Deleting employee will als…" at bounding box center [744, 363] width 370 height 549
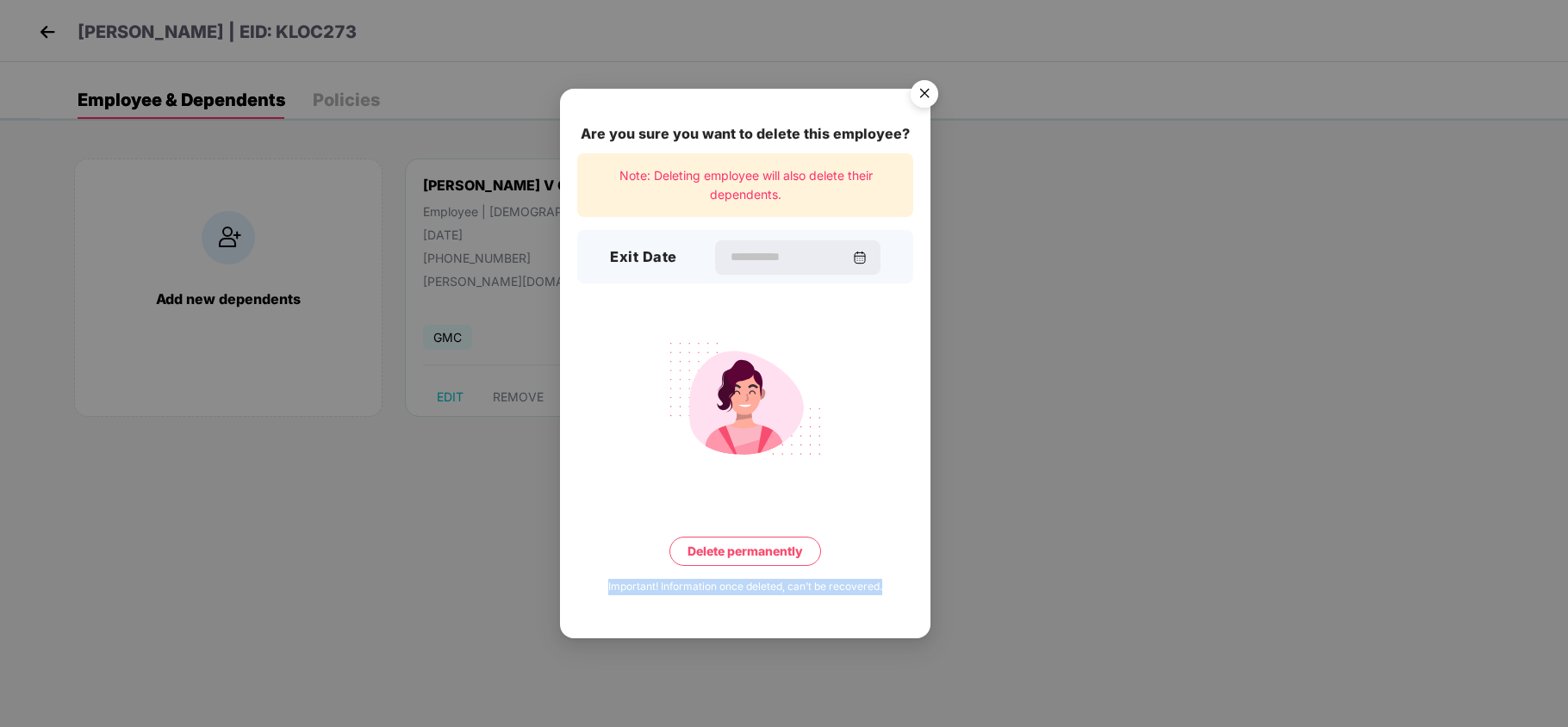
click at [931, 90] on img "Close" at bounding box center [924, 96] width 49 height 49
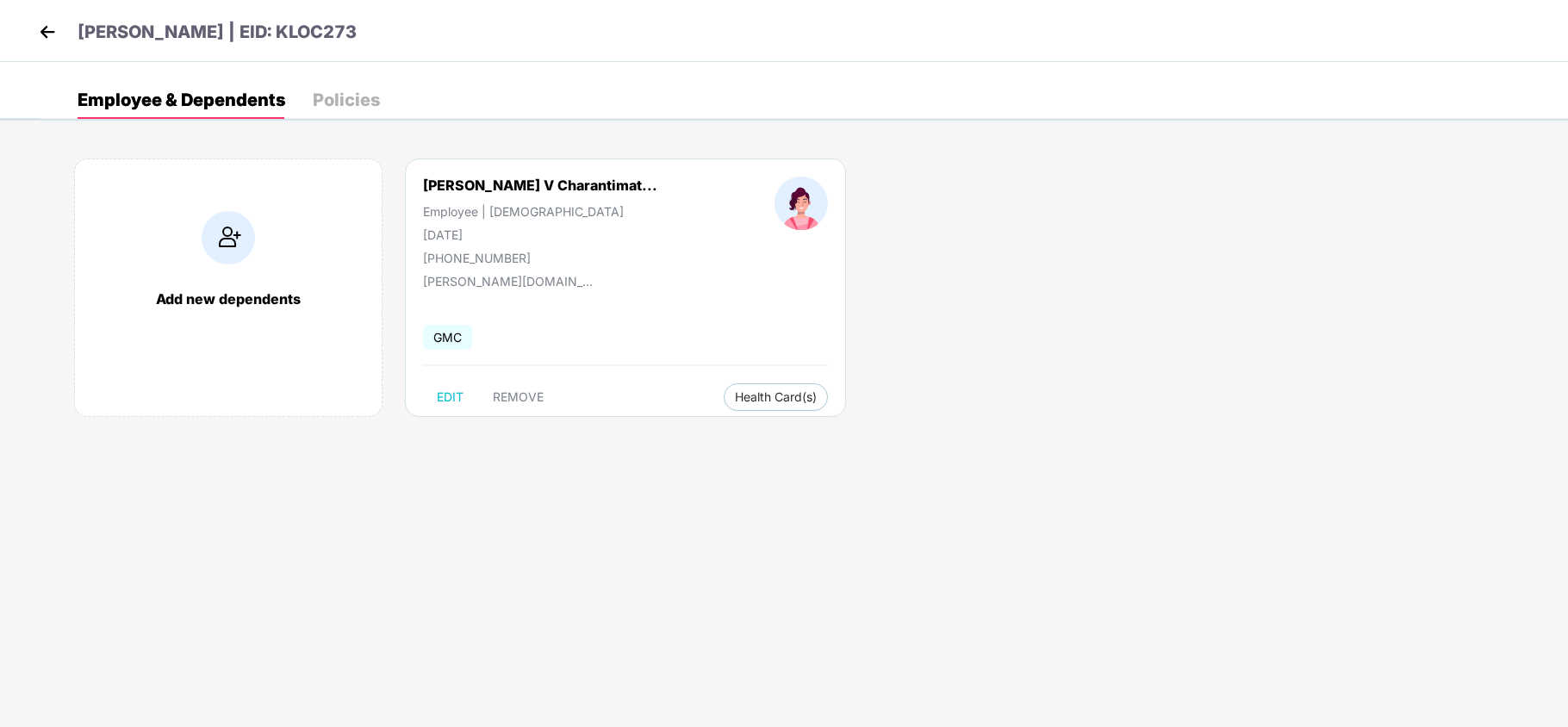
click at [42, 31] on img at bounding box center [48, 32] width 26 height 26
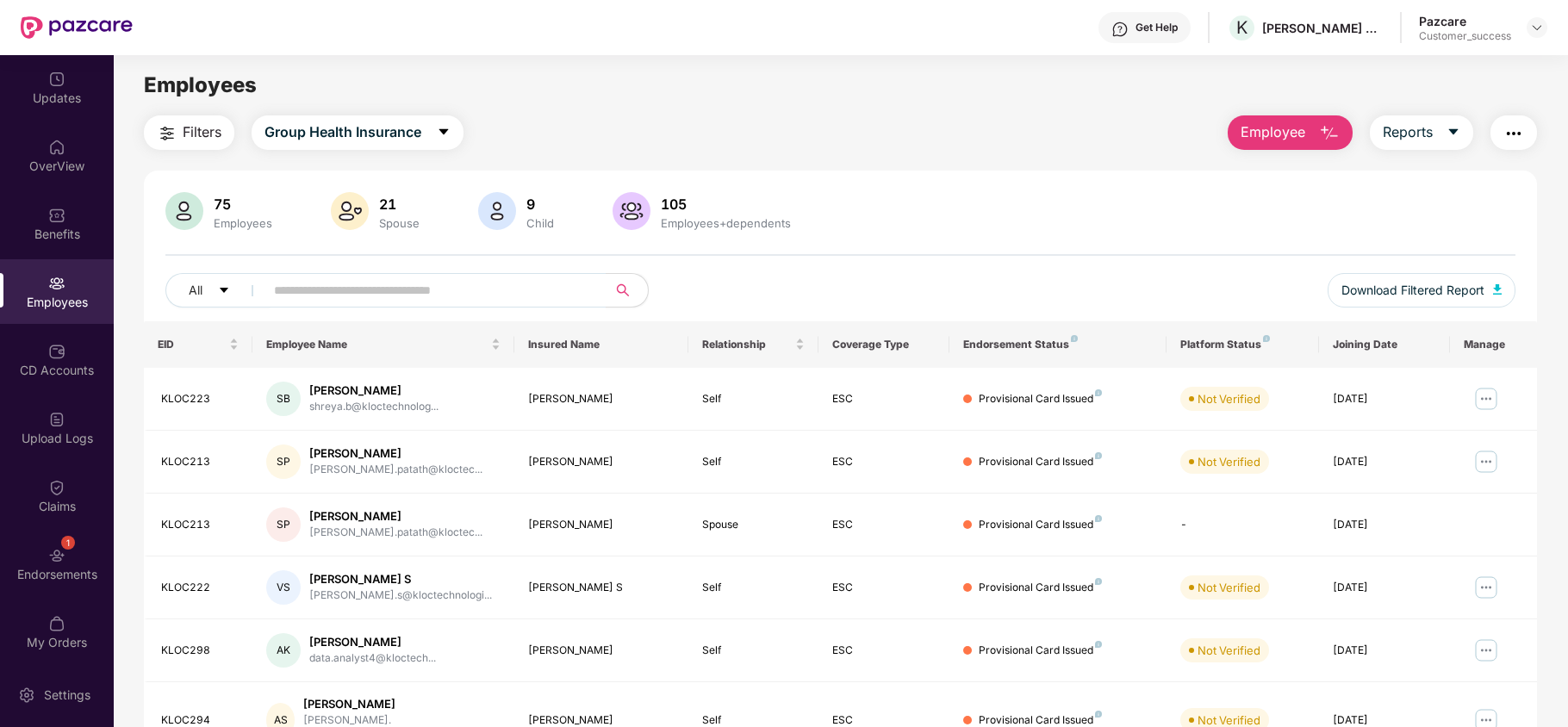
click at [1307, 134] on button "Employee" at bounding box center [1290, 132] width 125 height 35
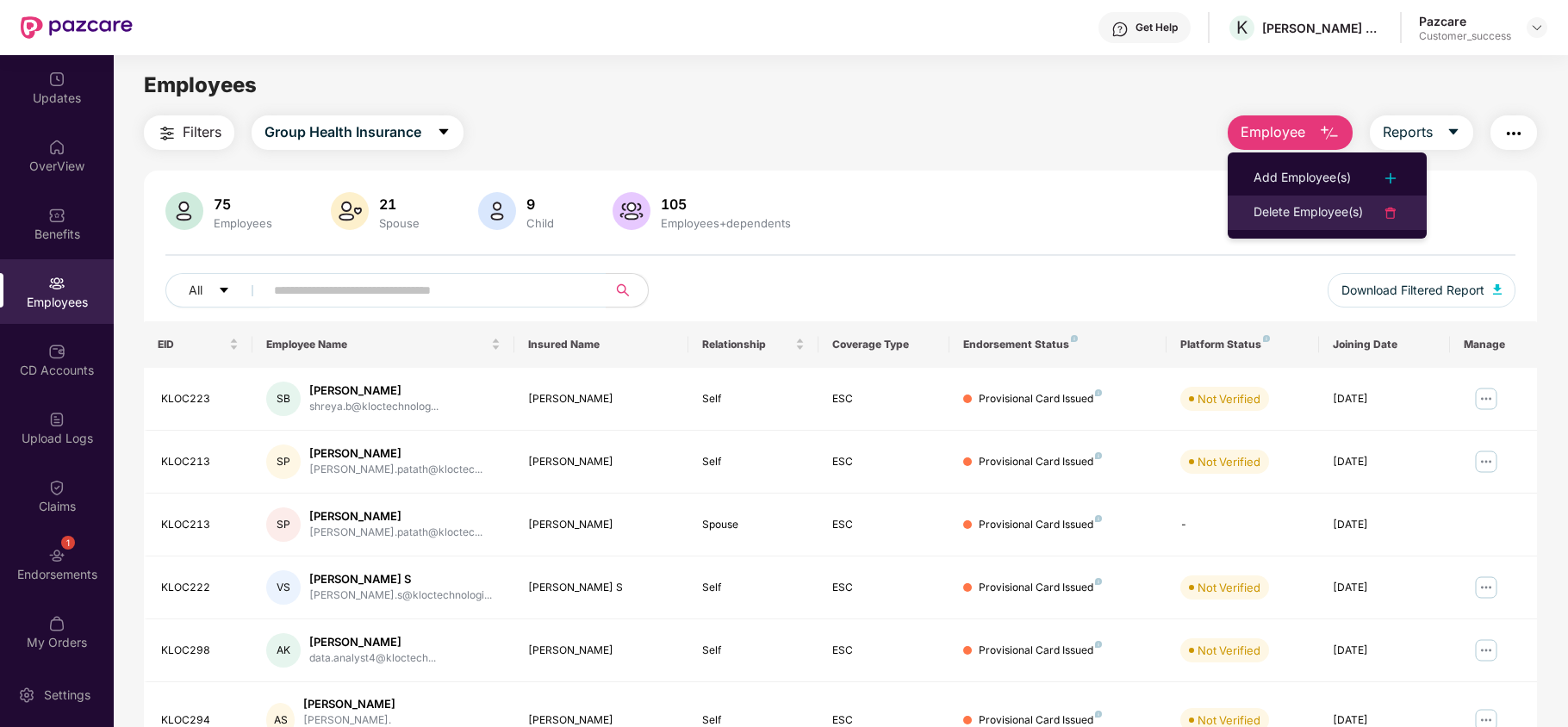
click at [1289, 225] on li "Delete Employee(s)" at bounding box center [1327, 212] width 199 height 35
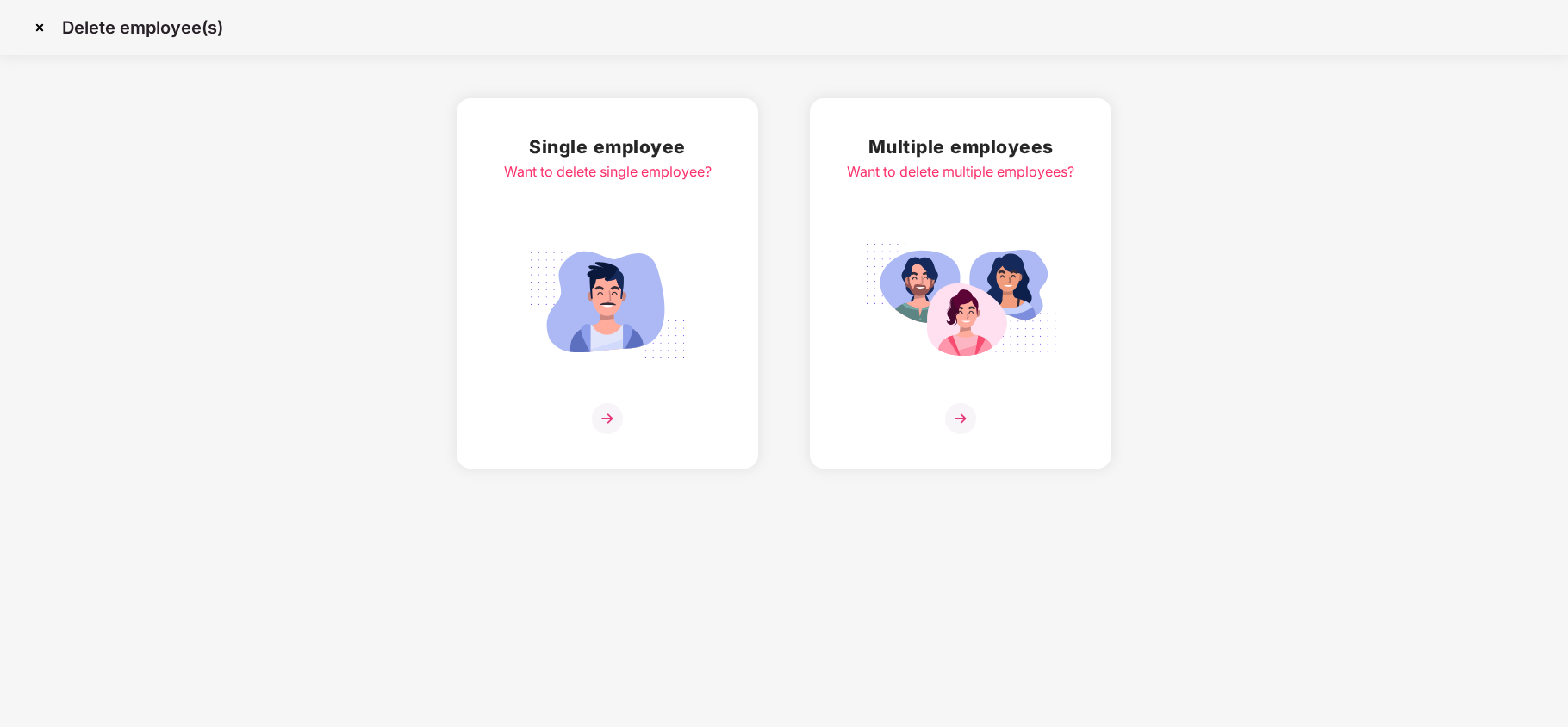
click at [936, 245] on img at bounding box center [961, 301] width 193 height 134
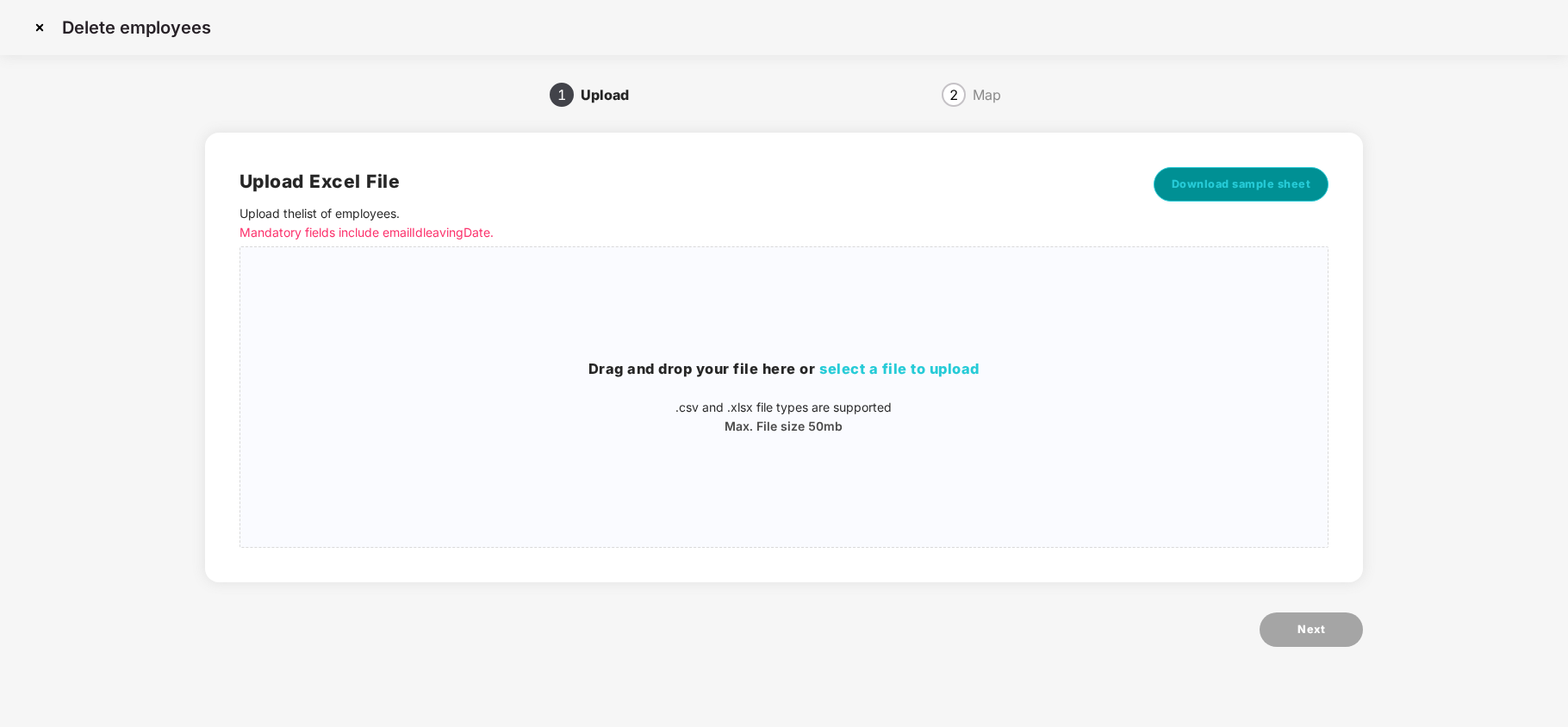
click at [1245, 183] on span "Download sample sheet" at bounding box center [1241, 183] width 140 height 17
click at [45, 28] on img at bounding box center [40, 28] width 28 height 28
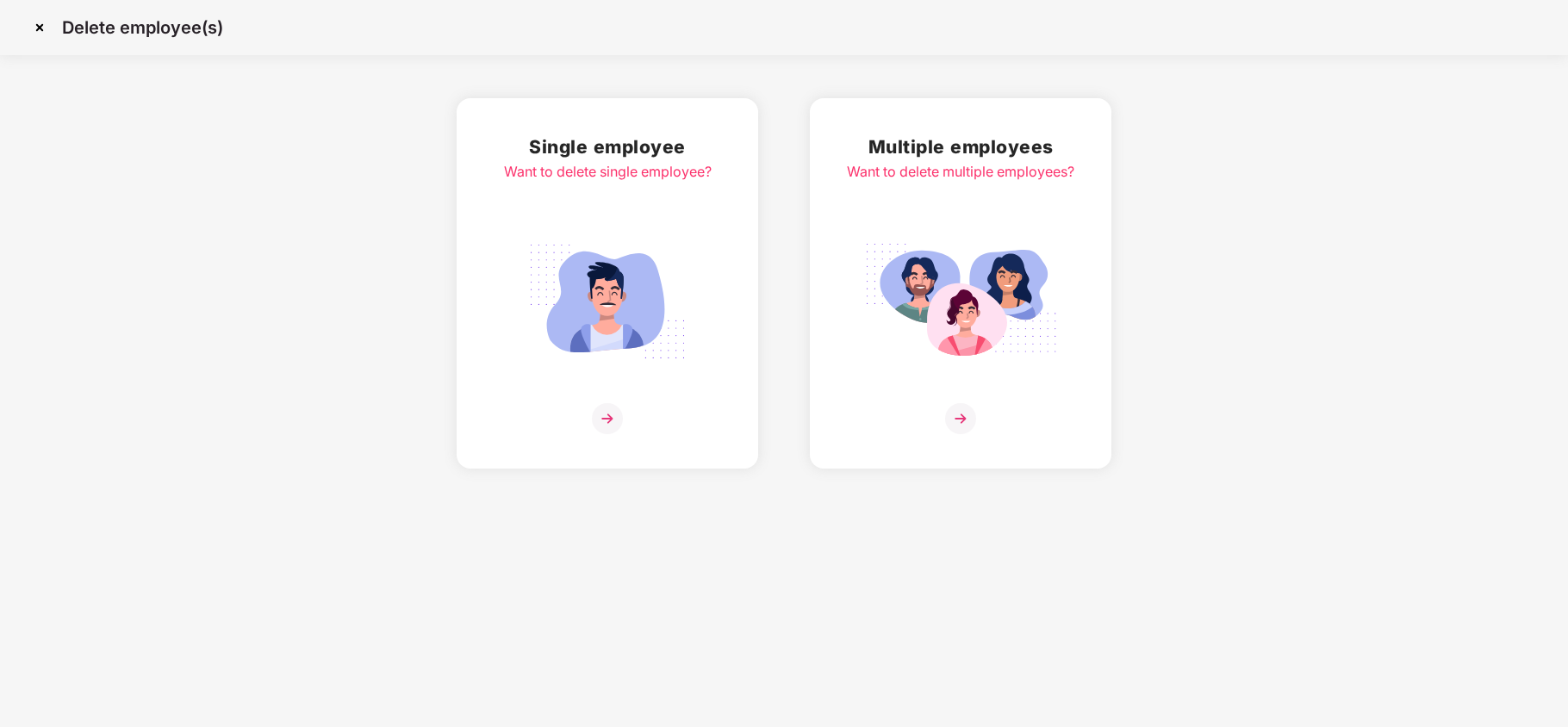
click at [36, 33] on img at bounding box center [40, 28] width 28 height 28
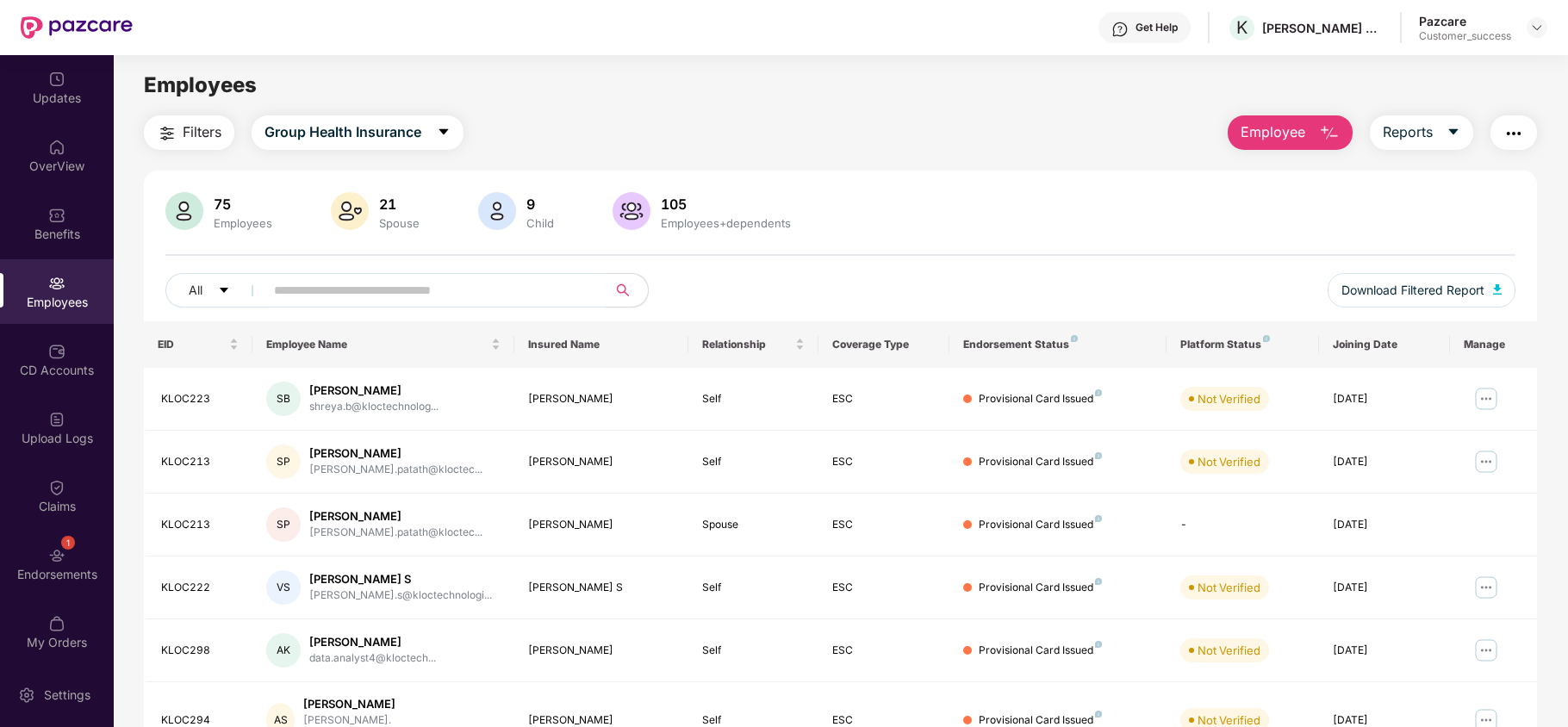
click at [1293, 135] on span "Employee" at bounding box center [1272, 132] width 65 height 22
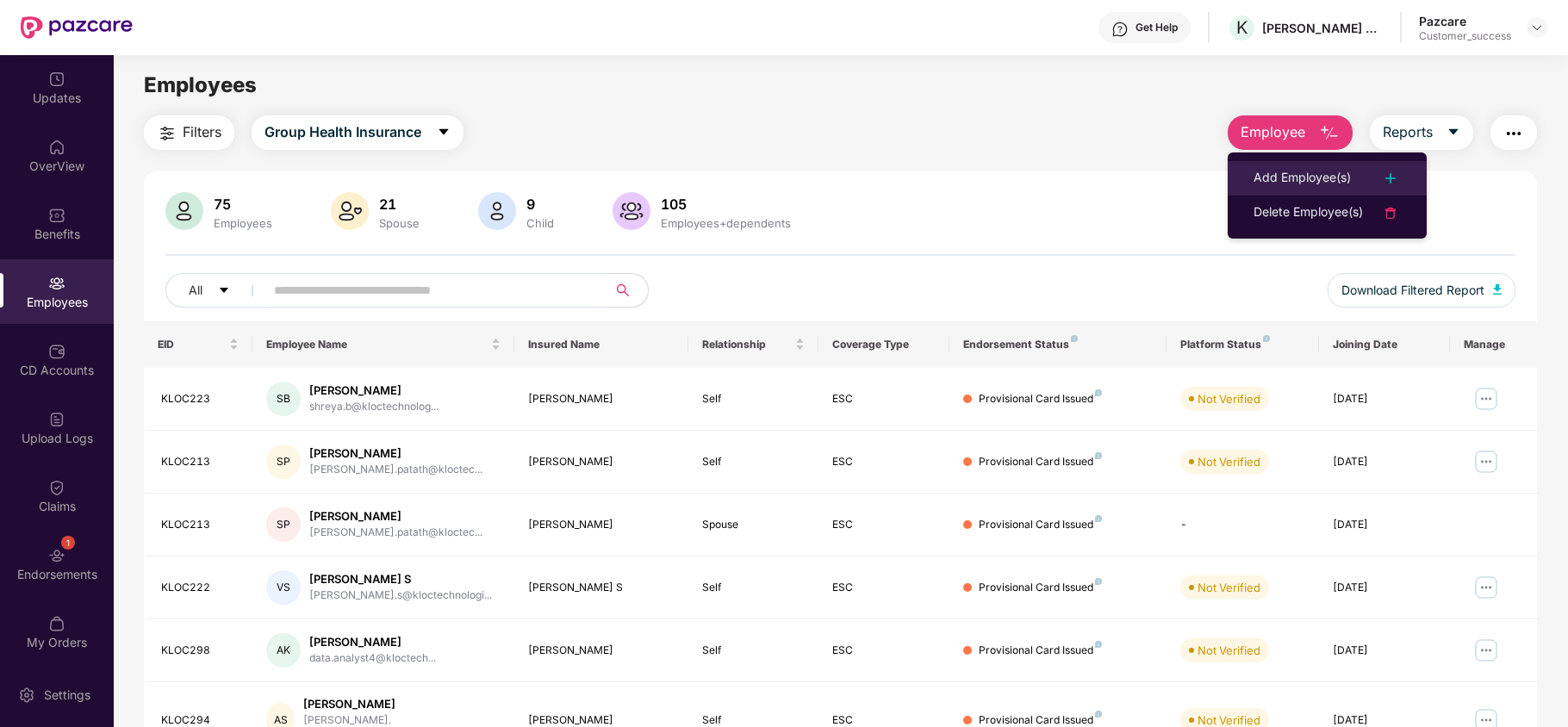
click at [1290, 173] on div "Add Employee(s)" at bounding box center [1302, 178] width 97 height 21
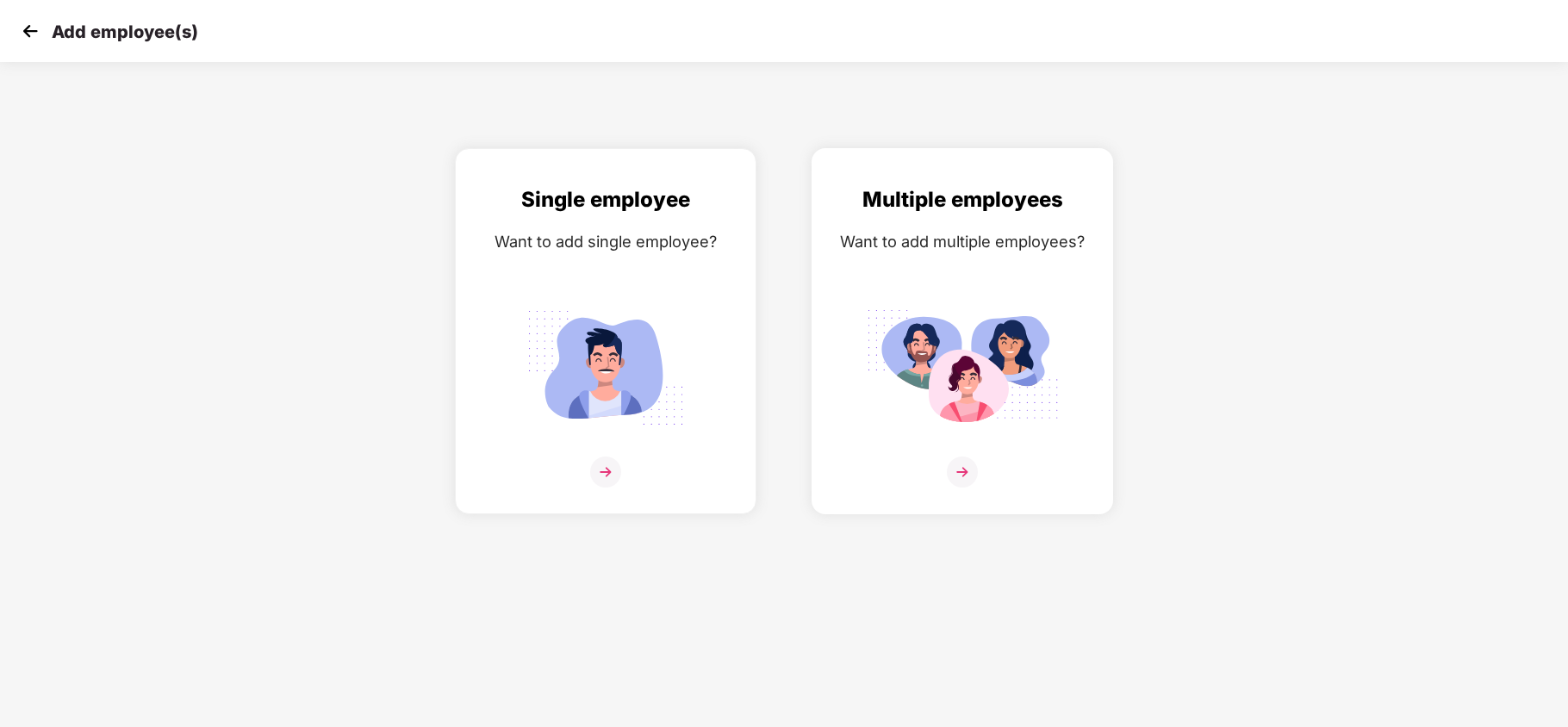
click at [936, 277] on div "Multiple employees Want to add multiple employees?" at bounding box center [962, 346] width 265 height 325
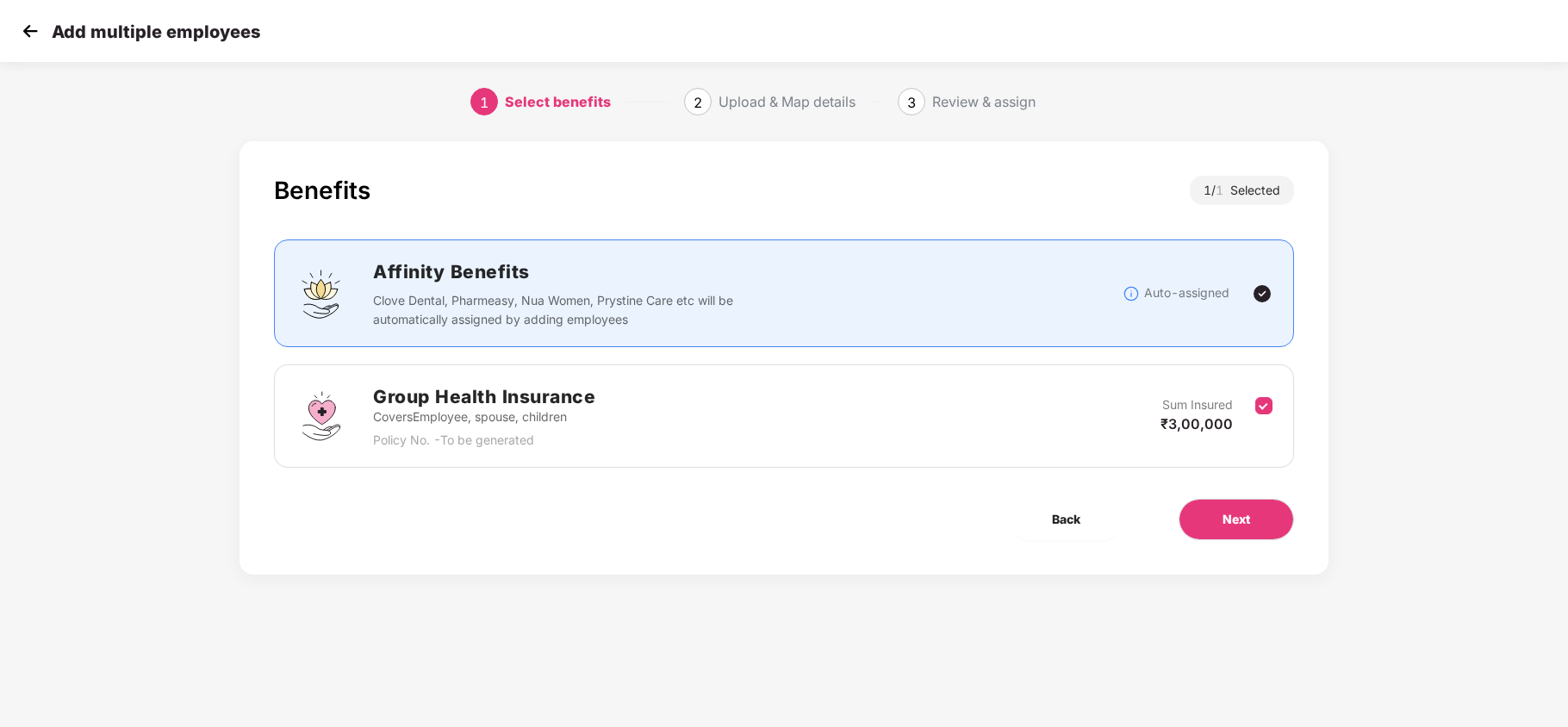
click at [30, 31] on img at bounding box center [30, 31] width 26 height 26
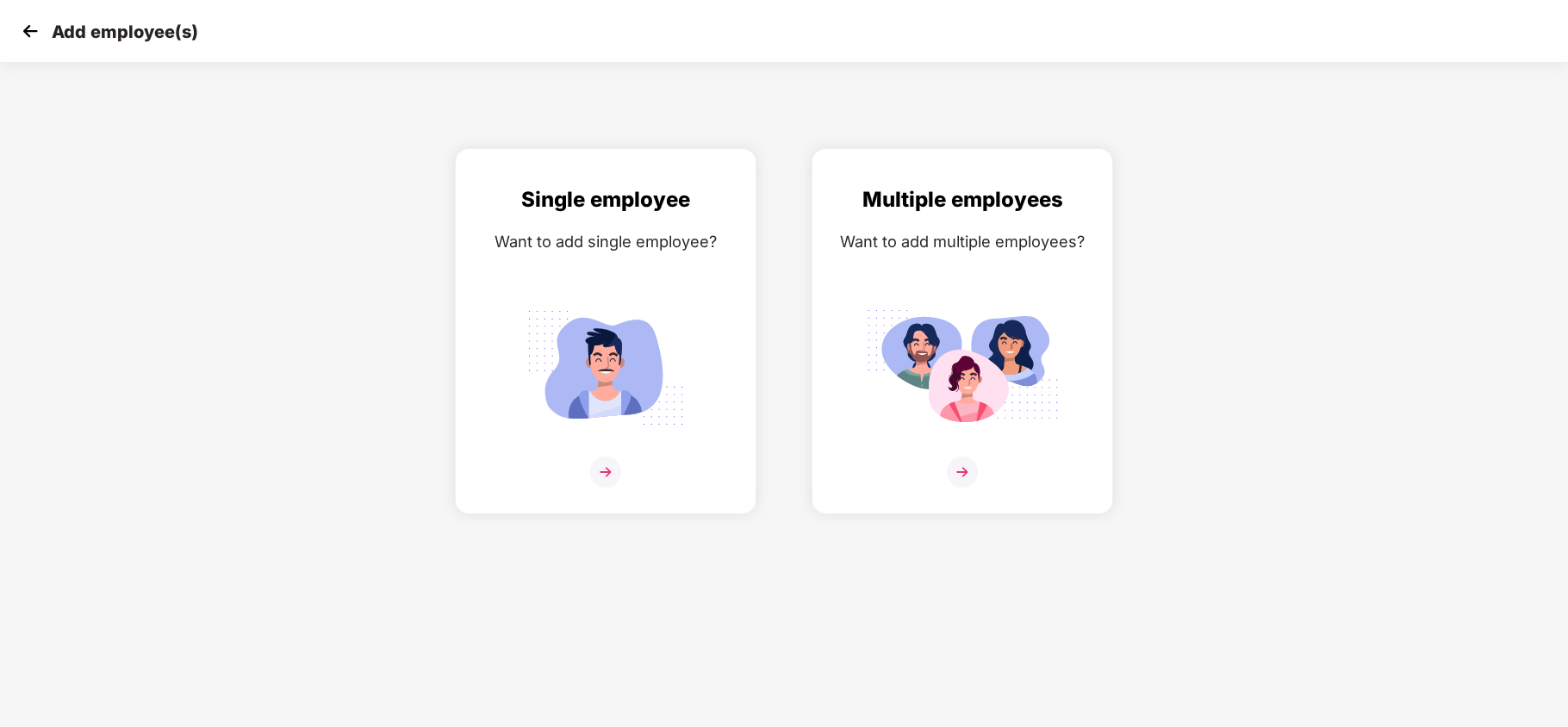
click at [28, 29] on img at bounding box center [30, 31] width 26 height 26
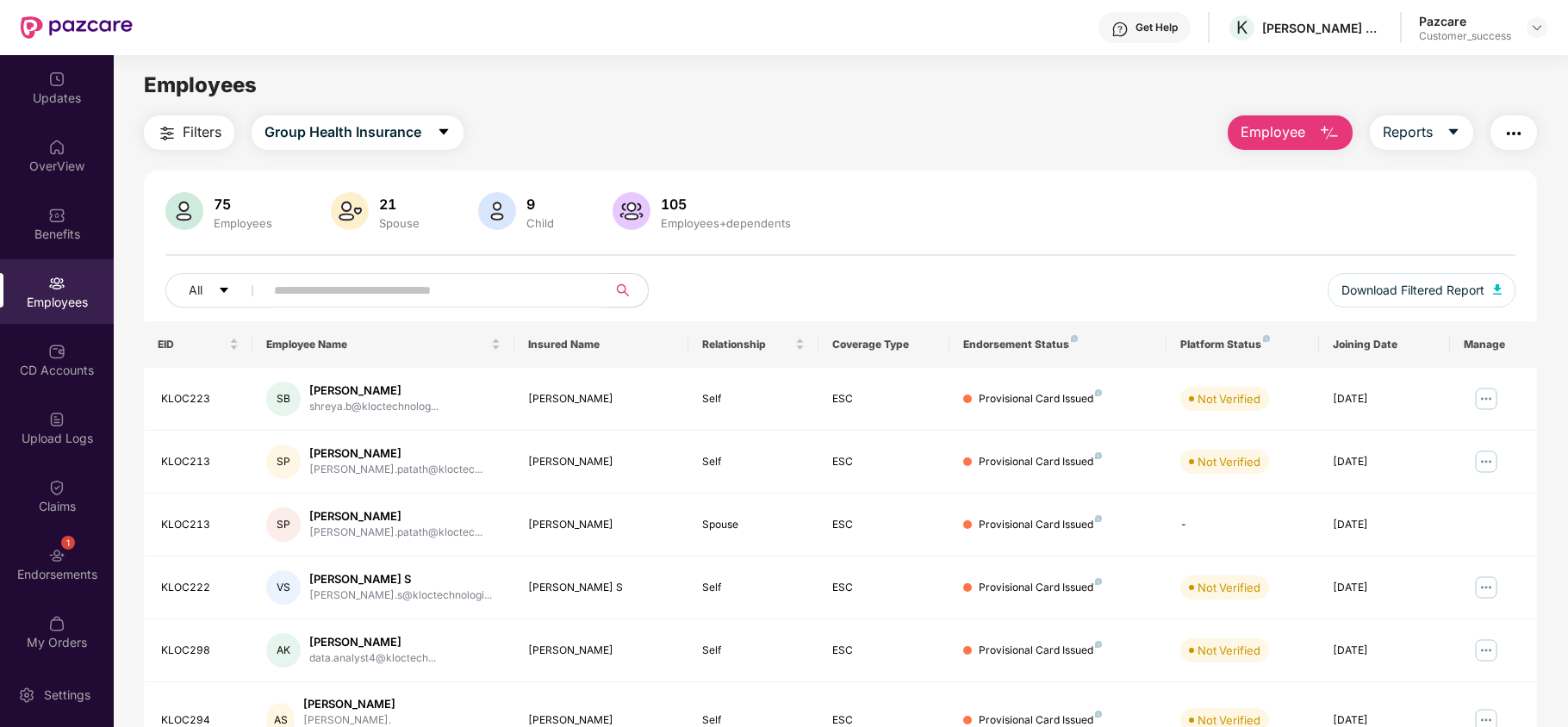
click at [1284, 133] on span "Employee" at bounding box center [1272, 132] width 65 height 22
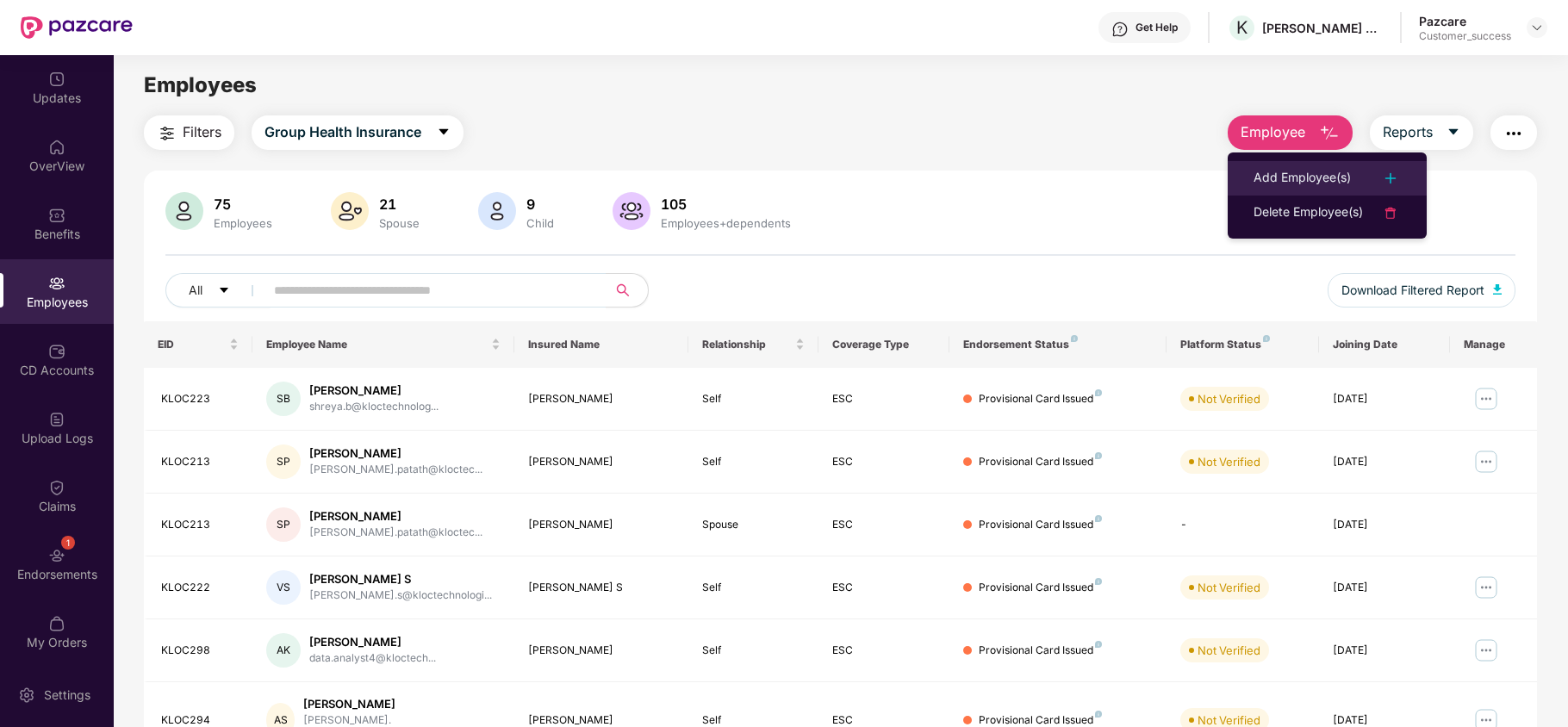
click at [1285, 178] on div "Add Employee(s)" at bounding box center [1302, 178] width 97 height 21
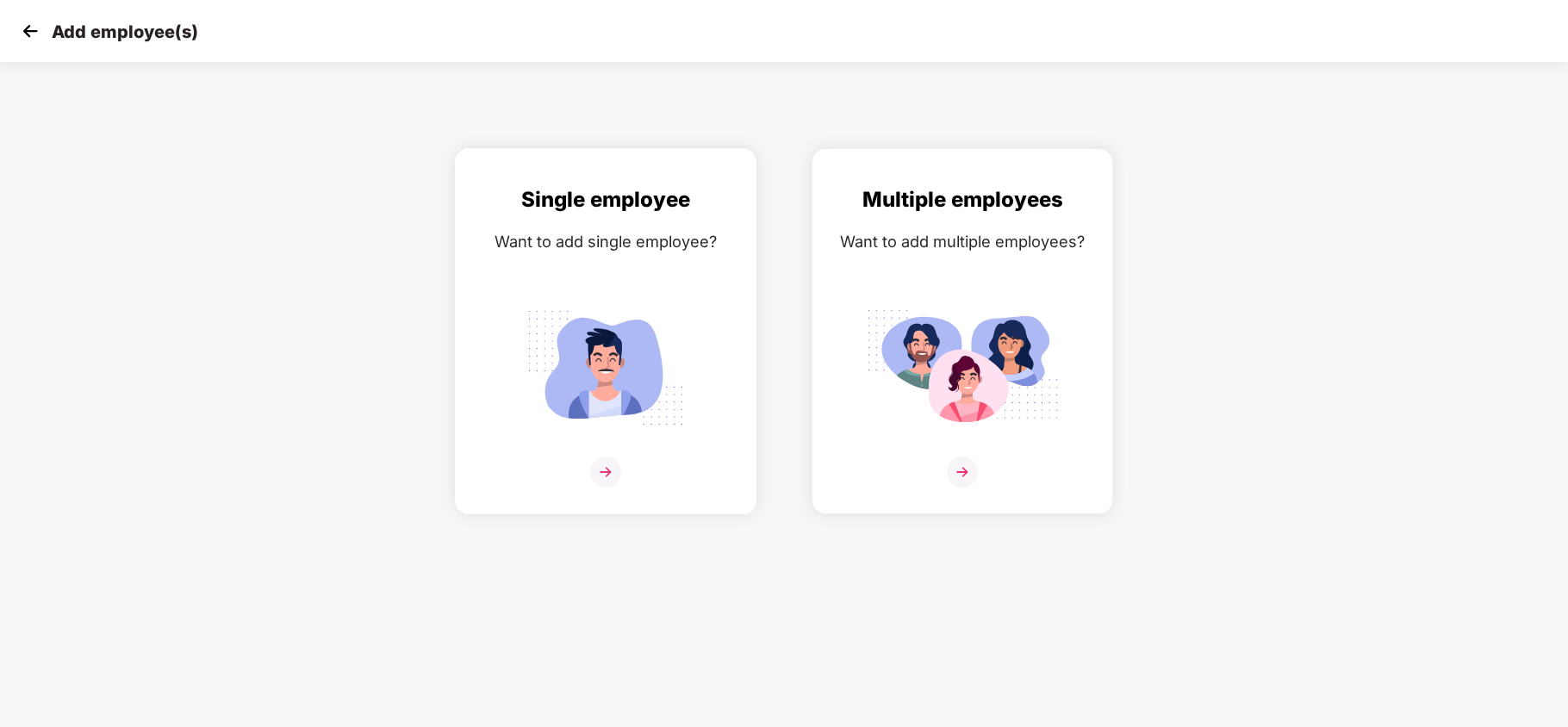
click at [556, 323] on img at bounding box center [605, 367] width 193 height 134
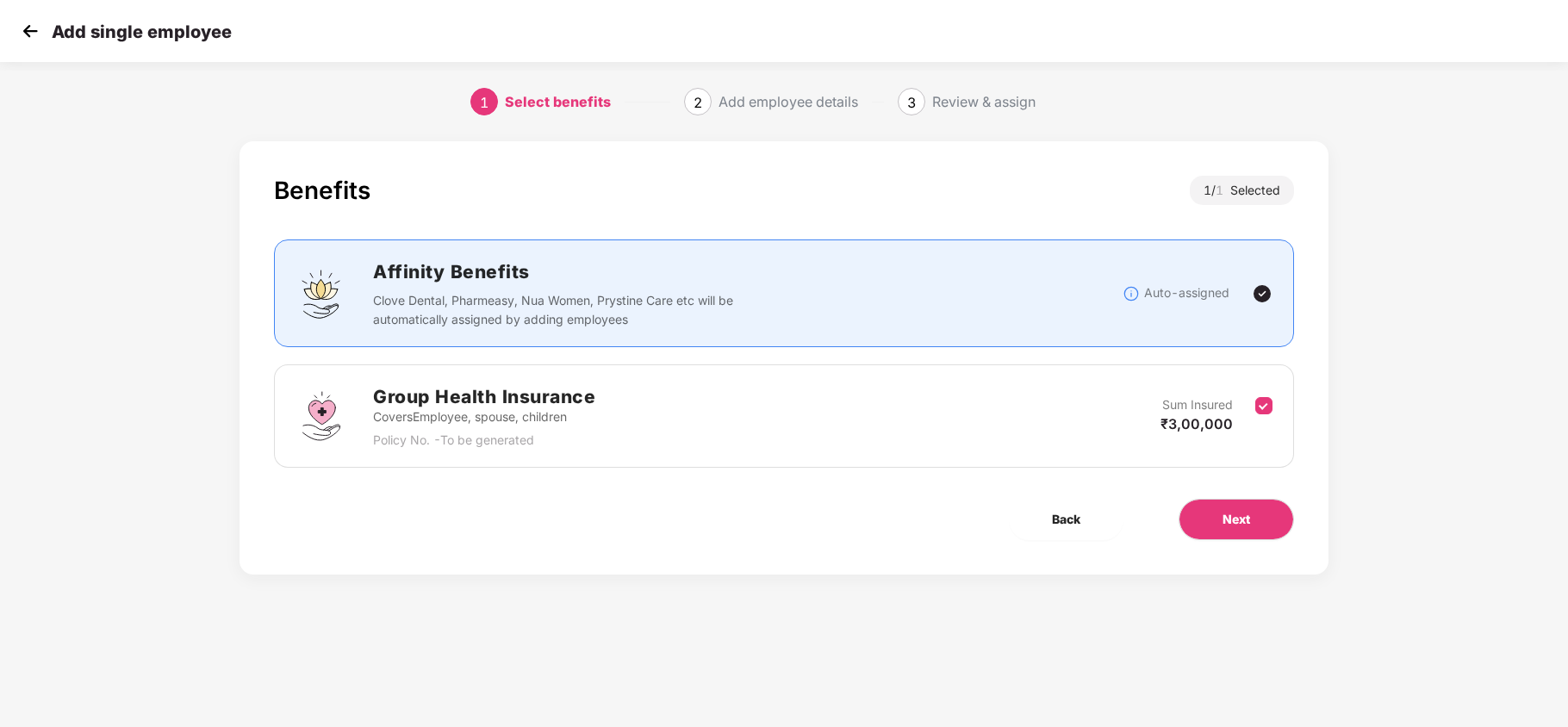
click at [19, 18] on img at bounding box center [30, 31] width 26 height 26
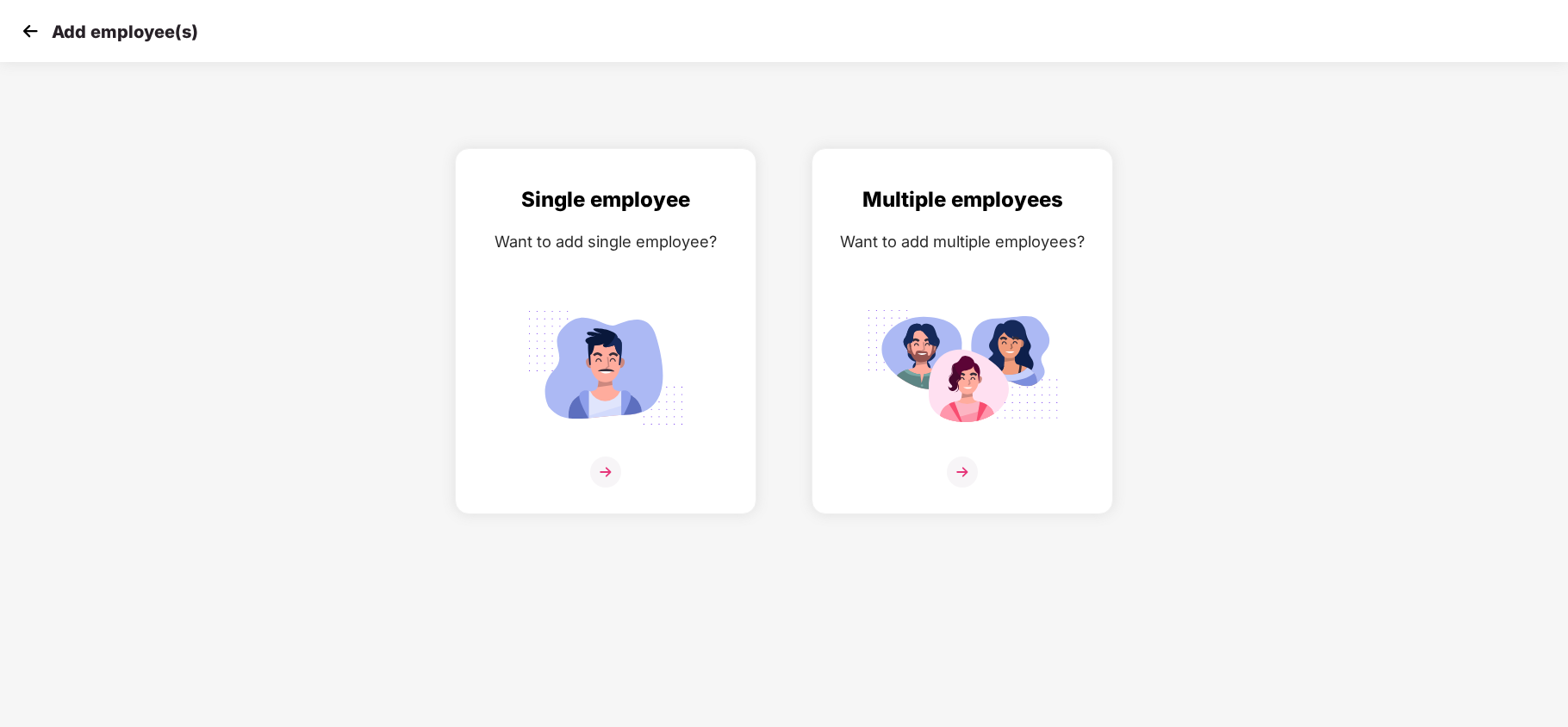
click at [25, 31] on img at bounding box center [30, 31] width 26 height 26
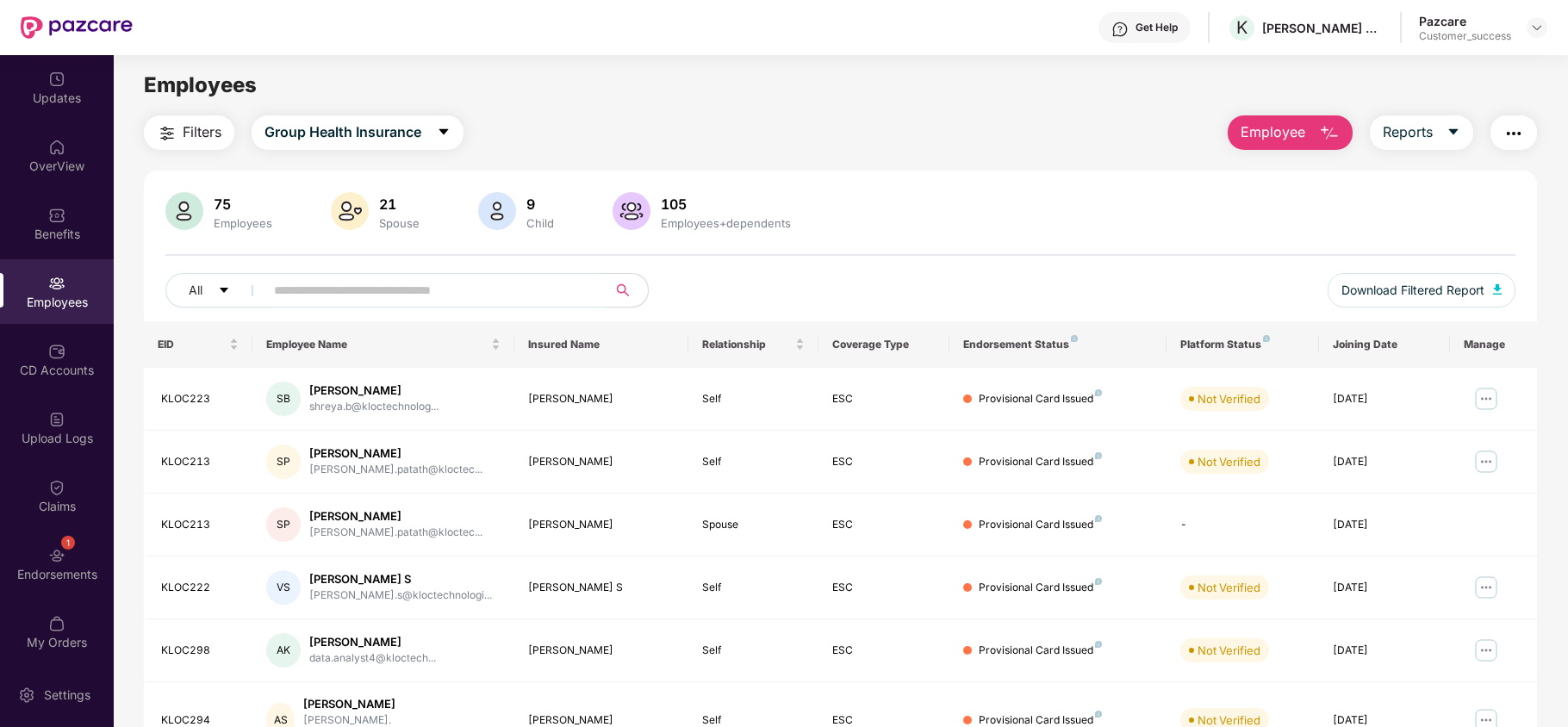
click at [1320, 142] on img "button" at bounding box center [1329, 133] width 21 height 21
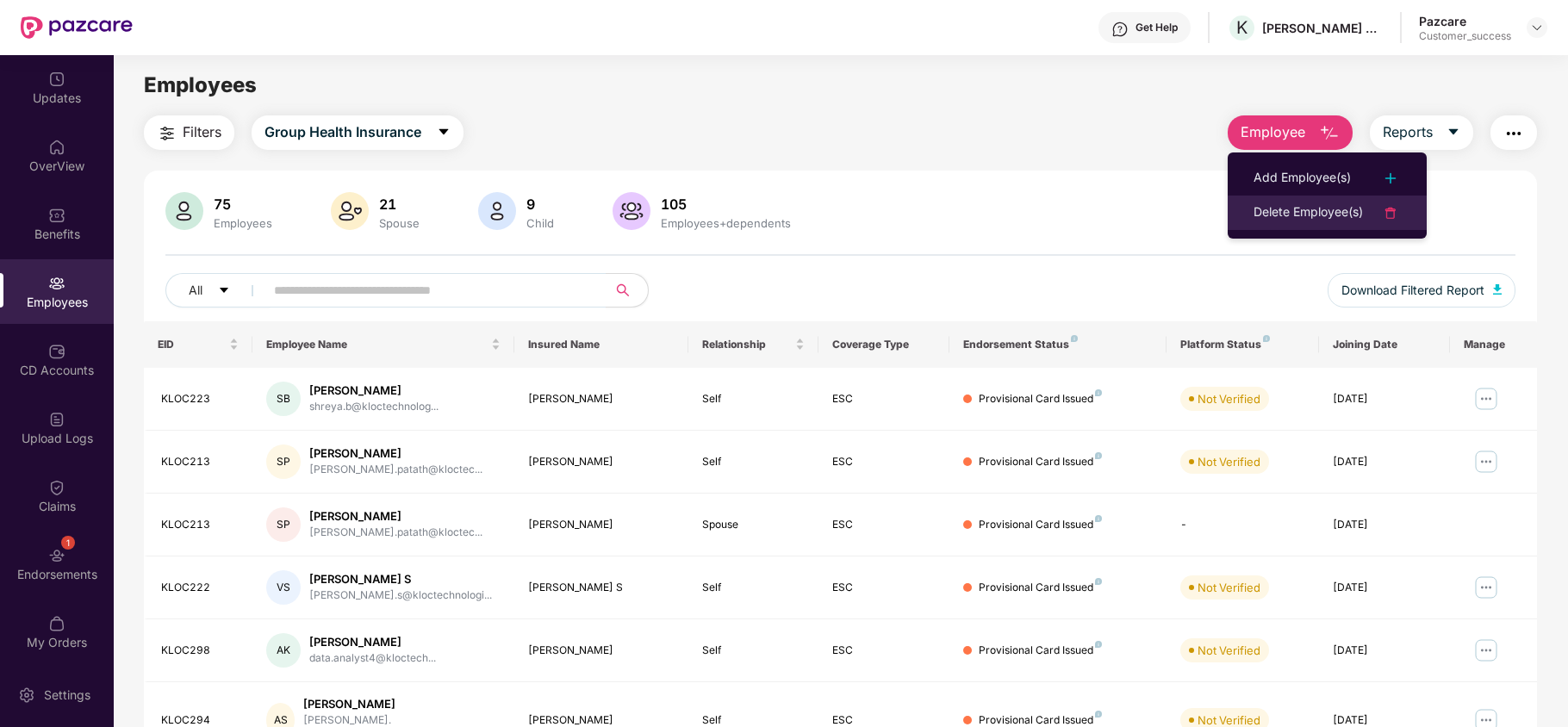
click at [1307, 217] on div "Delete Employee(s)" at bounding box center [1308, 212] width 109 height 21
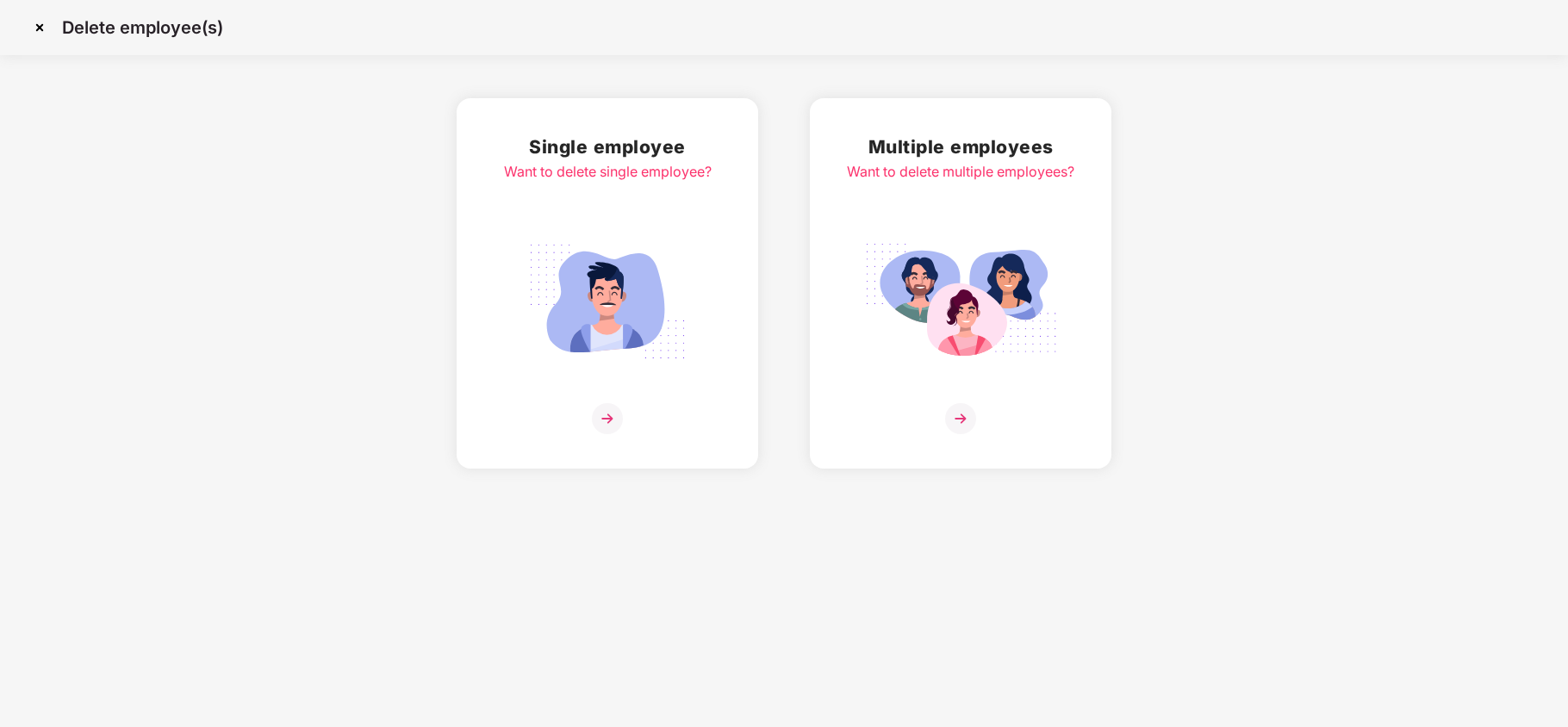
click at [636, 263] on img at bounding box center [607, 301] width 193 height 134
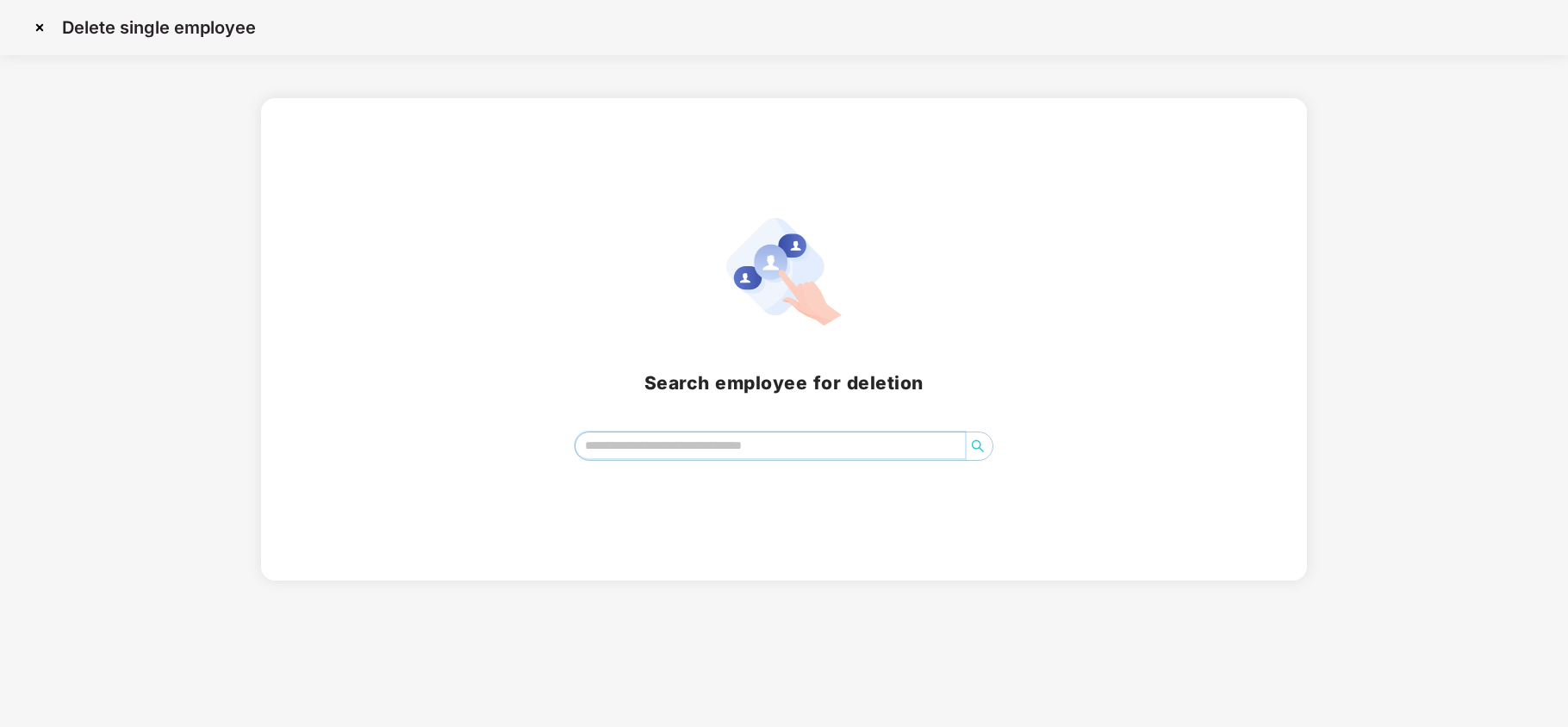
click at [641, 452] on input "search" at bounding box center [770, 445] width 389 height 26
type input "***"
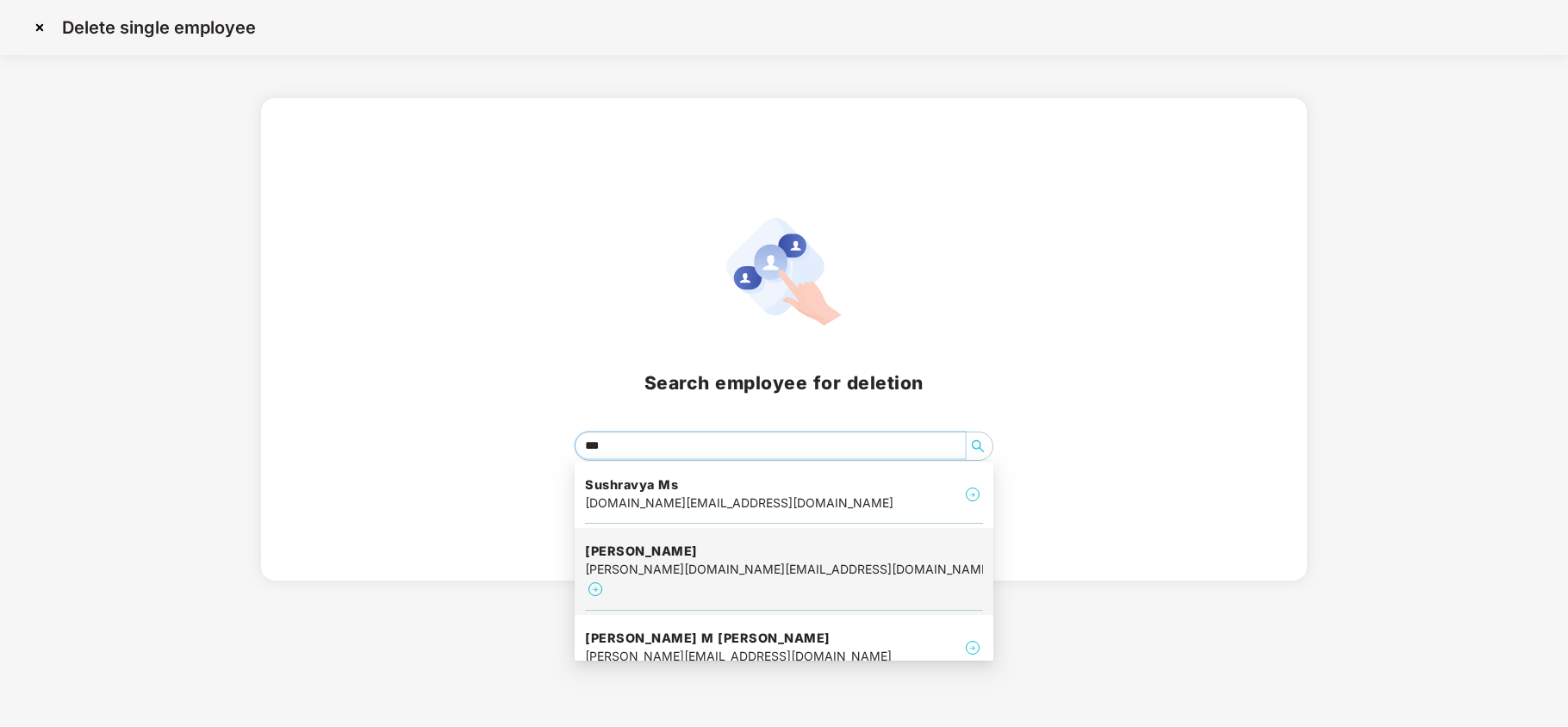
click at [684, 580] on div "Sushma V charantimath sushma.vc@kloctechnologies.com" at bounding box center [784, 571] width 398 height 78
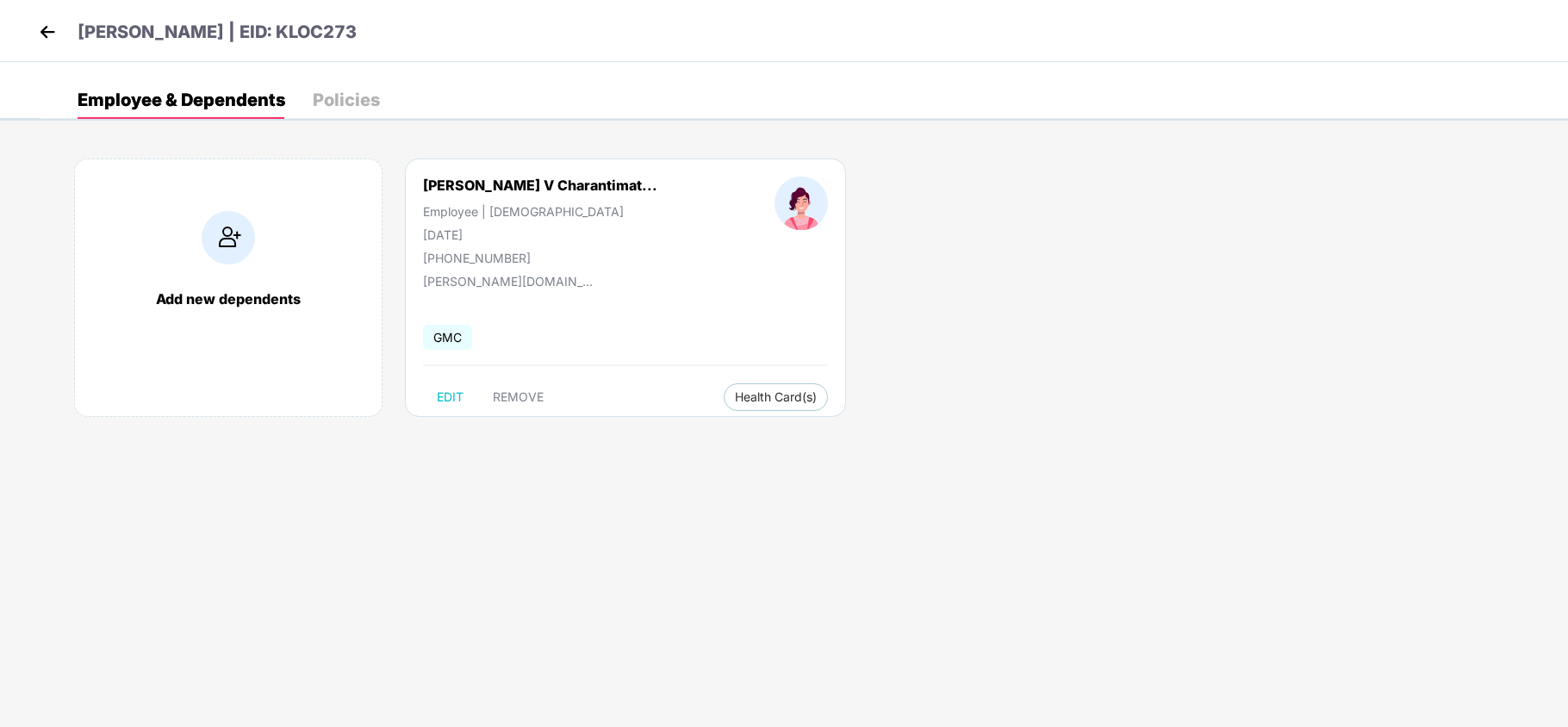
click at [49, 29] on img at bounding box center [48, 32] width 26 height 26
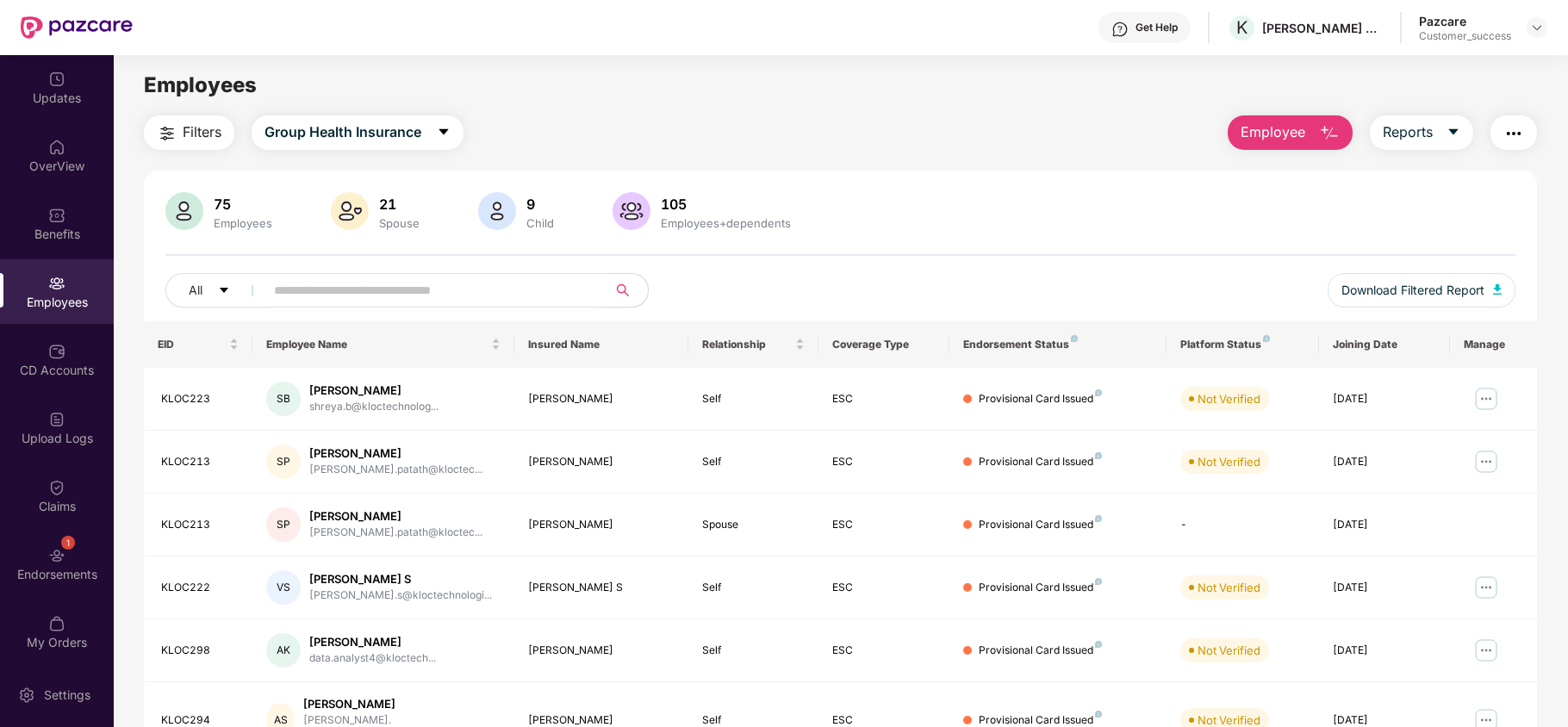
click at [1283, 133] on span "Employee" at bounding box center [1272, 132] width 65 height 22
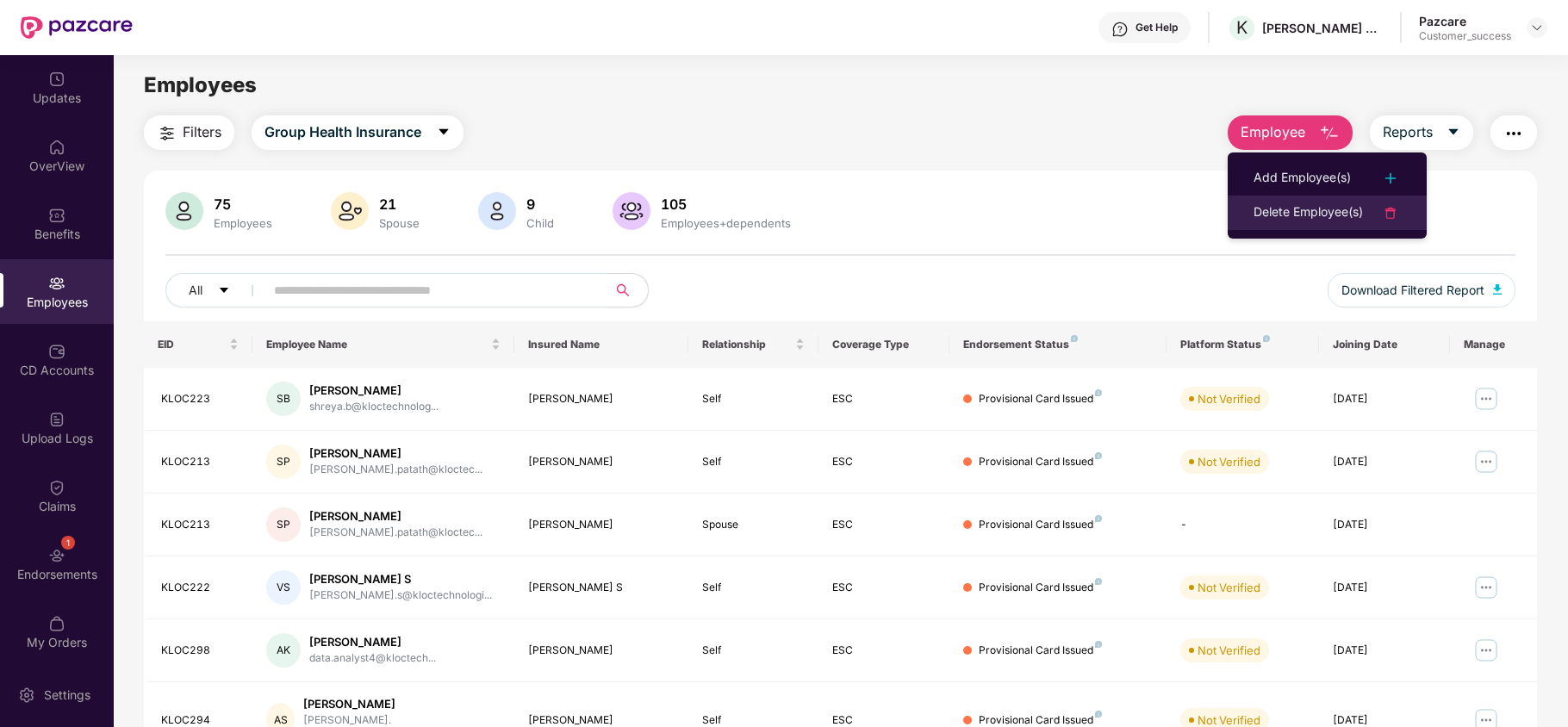
click at [1292, 211] on div "Delete Employee(s)" at bounding box center [1308, 212] width 109 height 21
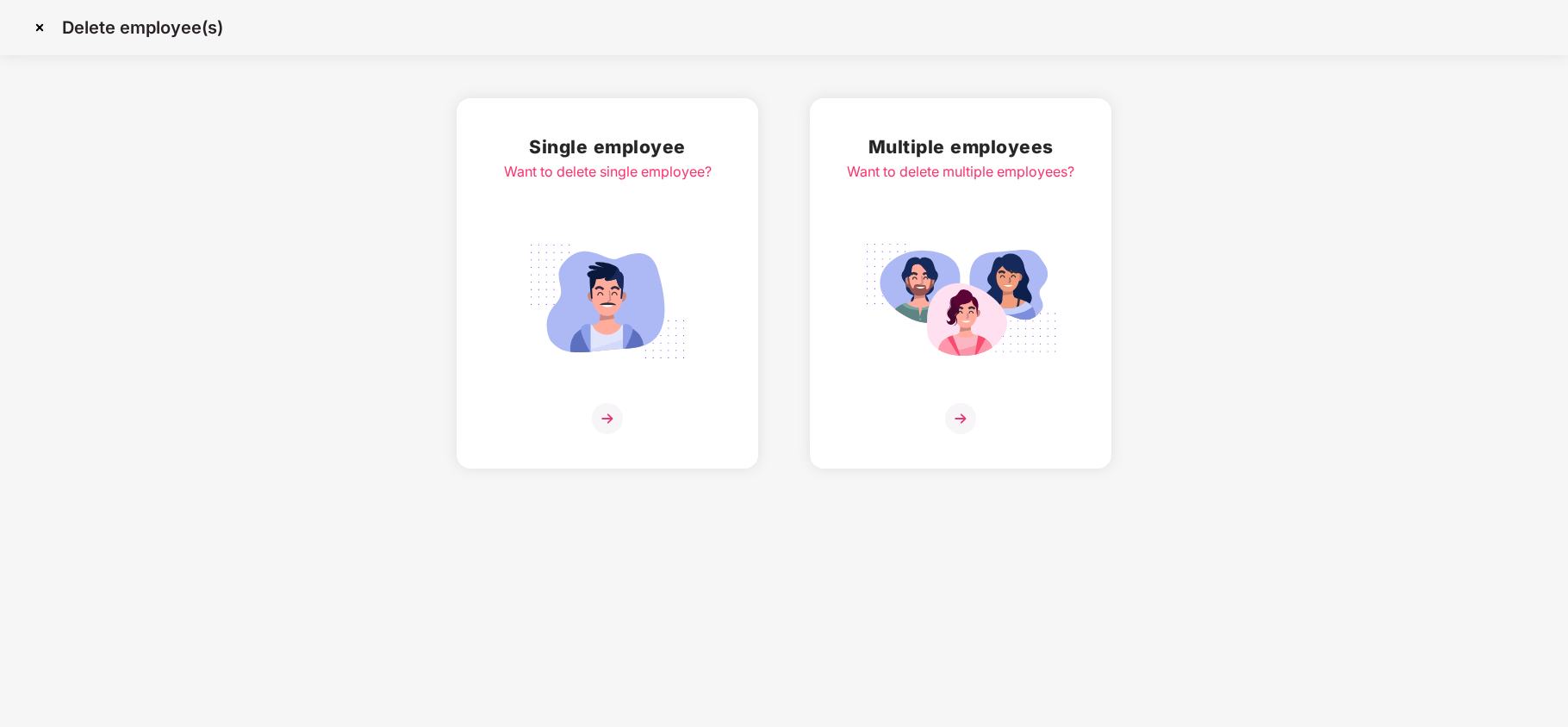
click at [974, 245] on img at bounding box center [961, 301] width 193 height 134
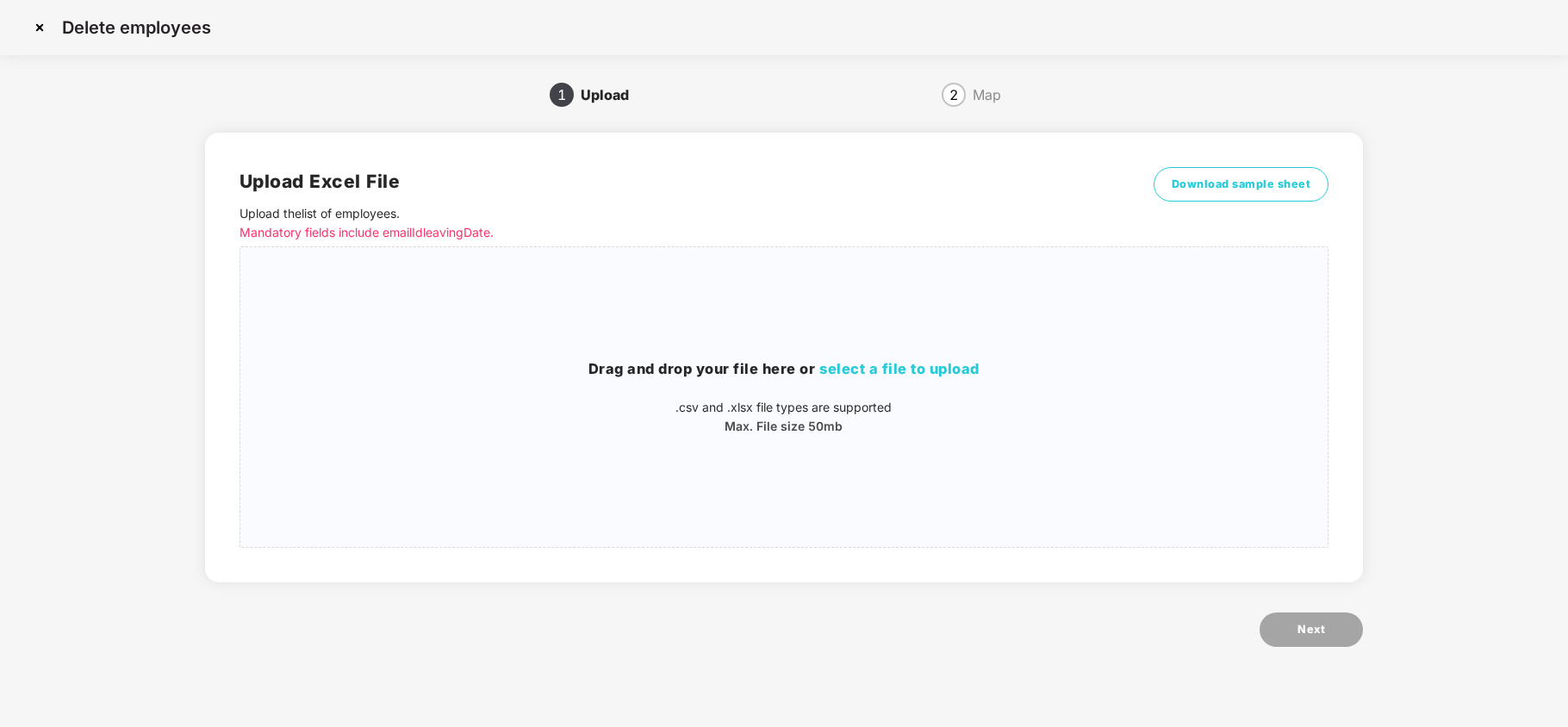
click at [39, 26] on img at bounding box center [40, 28] width 28 height 28
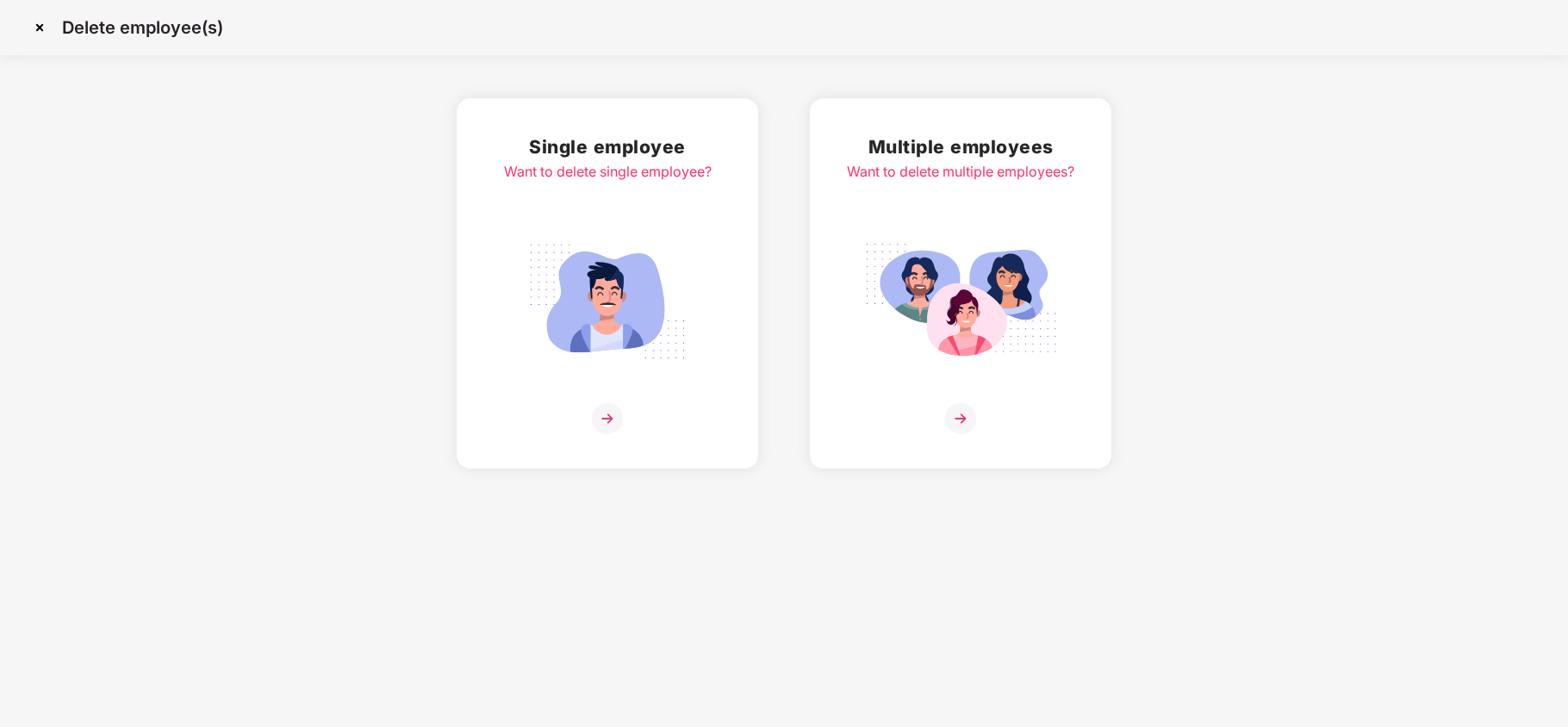
click at [42, 24] on img at bounding box center [40, 28] width 28 height 28
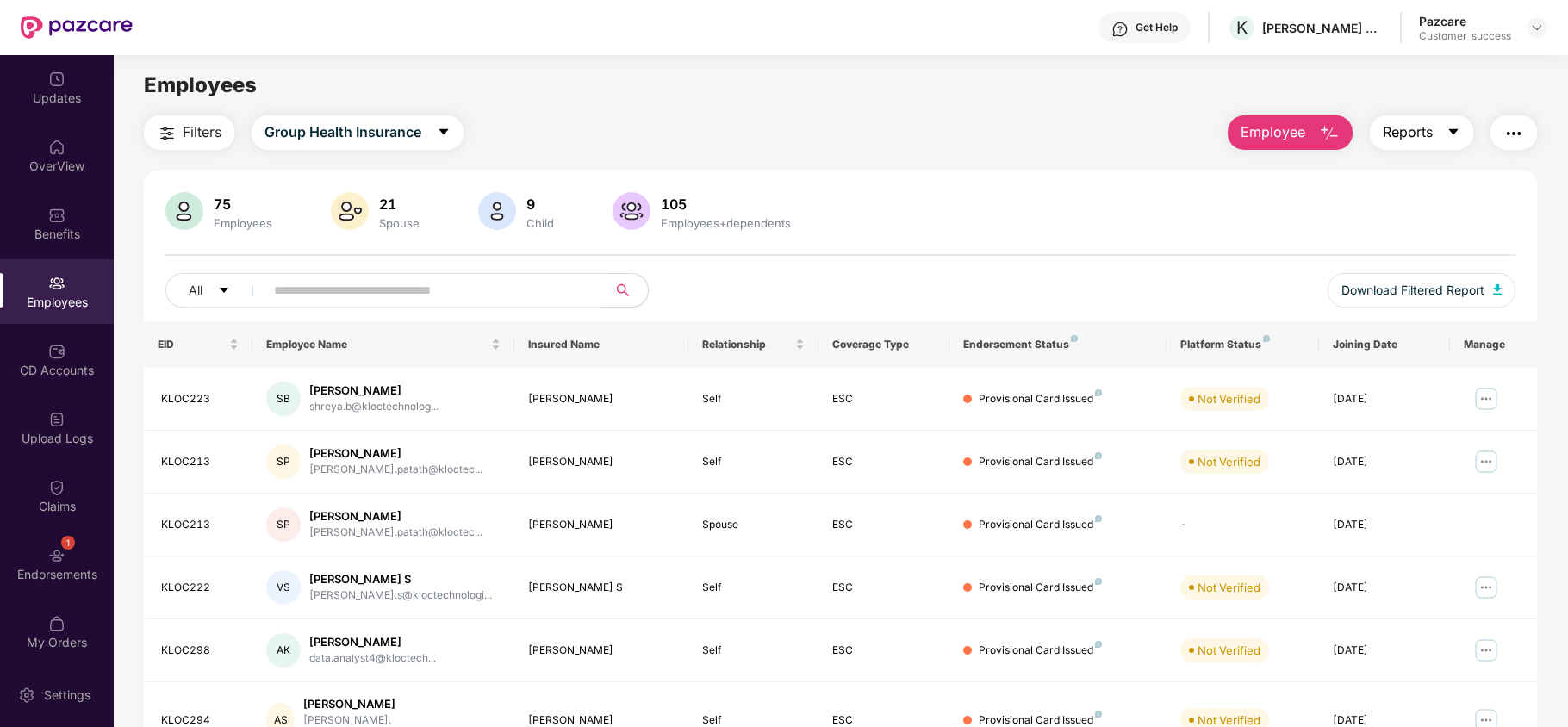
click at [1455, 139] on span "caret-down" at bounding box center [1454, 133] width 14 height 16
click at [1069, 221] on div "75 Employees 21 Spouse 9 Child [DEMOGRAPHIC_DATA] Employees+dependents" at bounding box center [841, 213] width 1350 height 42
click at [42, 362] on div "CD Accounts" at bounding box center [57, 370] width 114 height 17
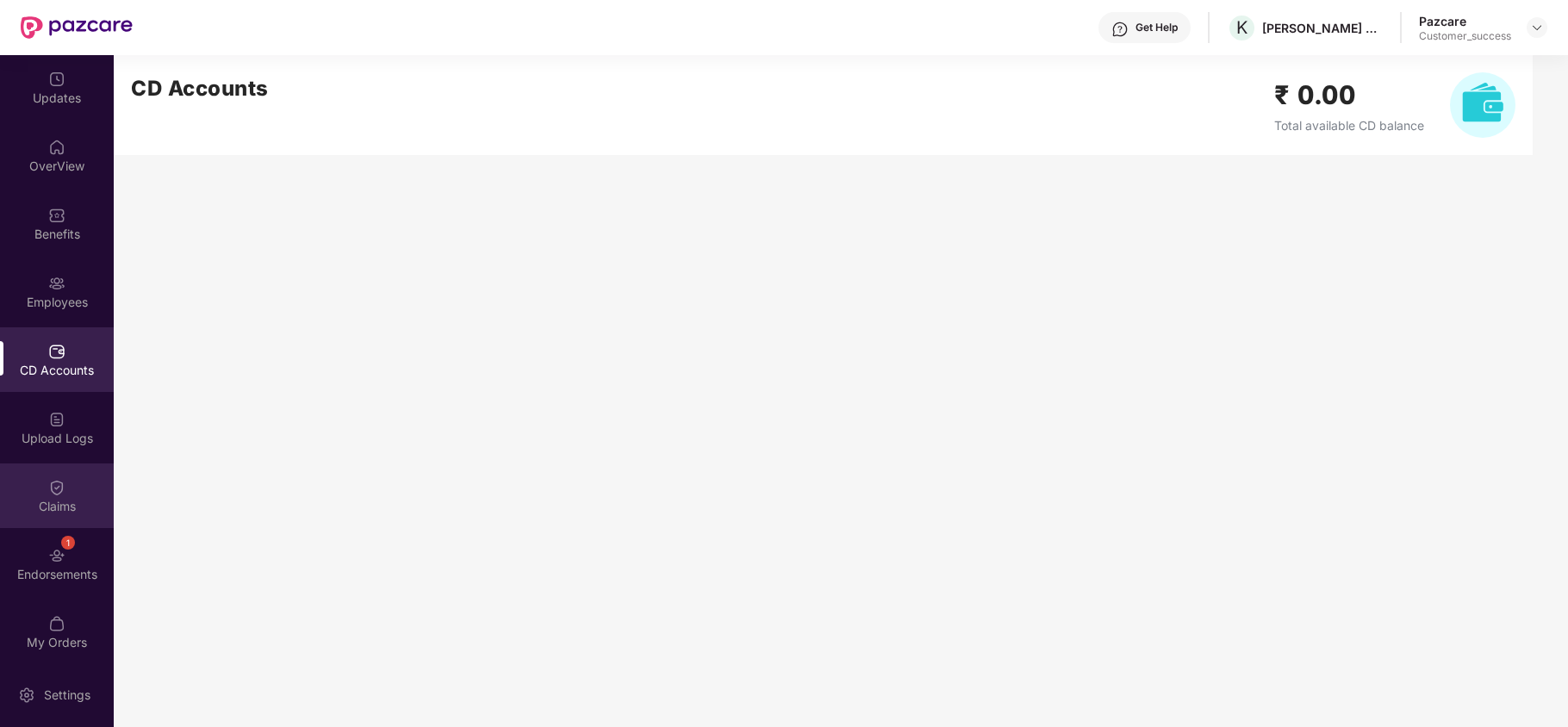
click at [29, 500] on div "Claims" at bounding box center [57, 506] width 114 height 17
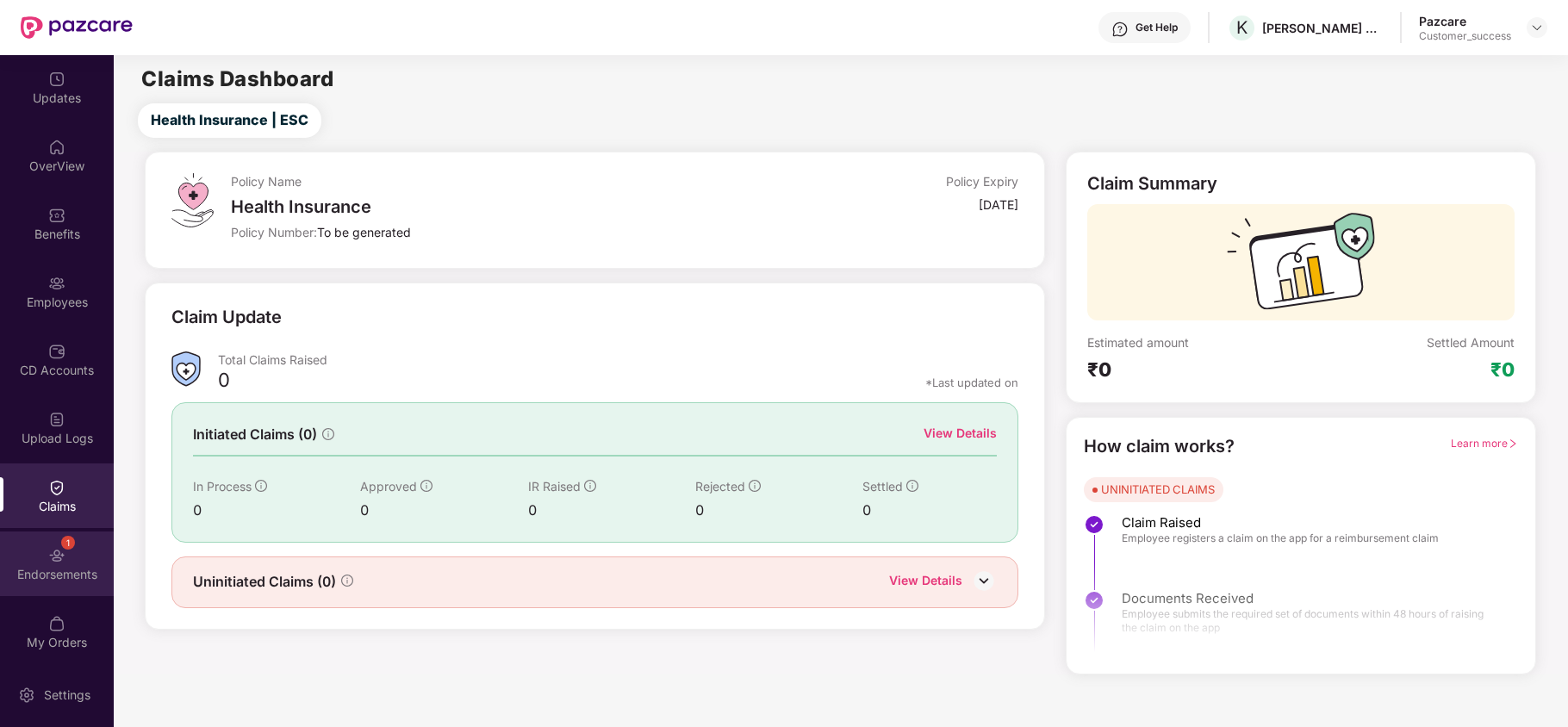
click at [54, 562] on img at bounding box center [57, 554] width 17 height 17
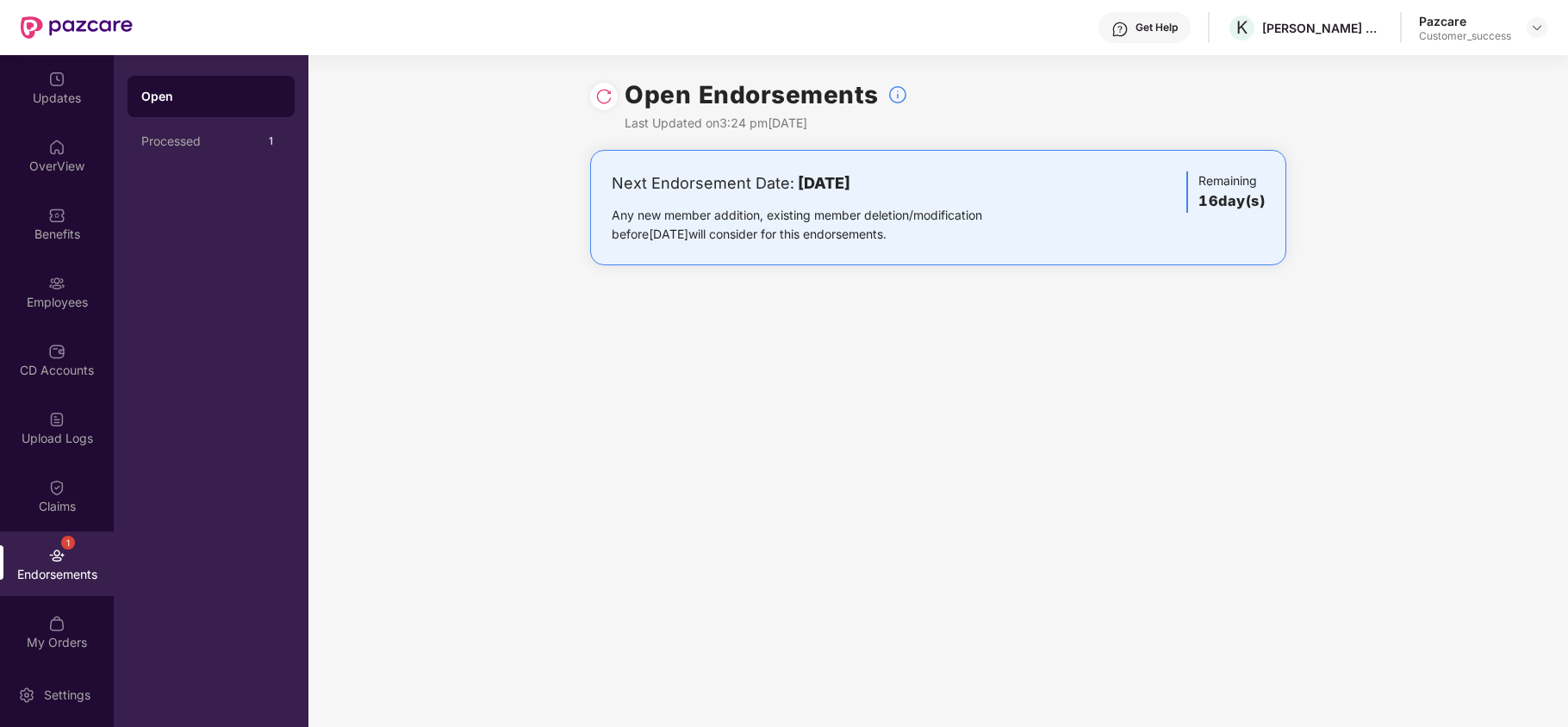
click at [1166, 32] on div "Get Help" at bounding box center [1156, 28] width 43 height 14
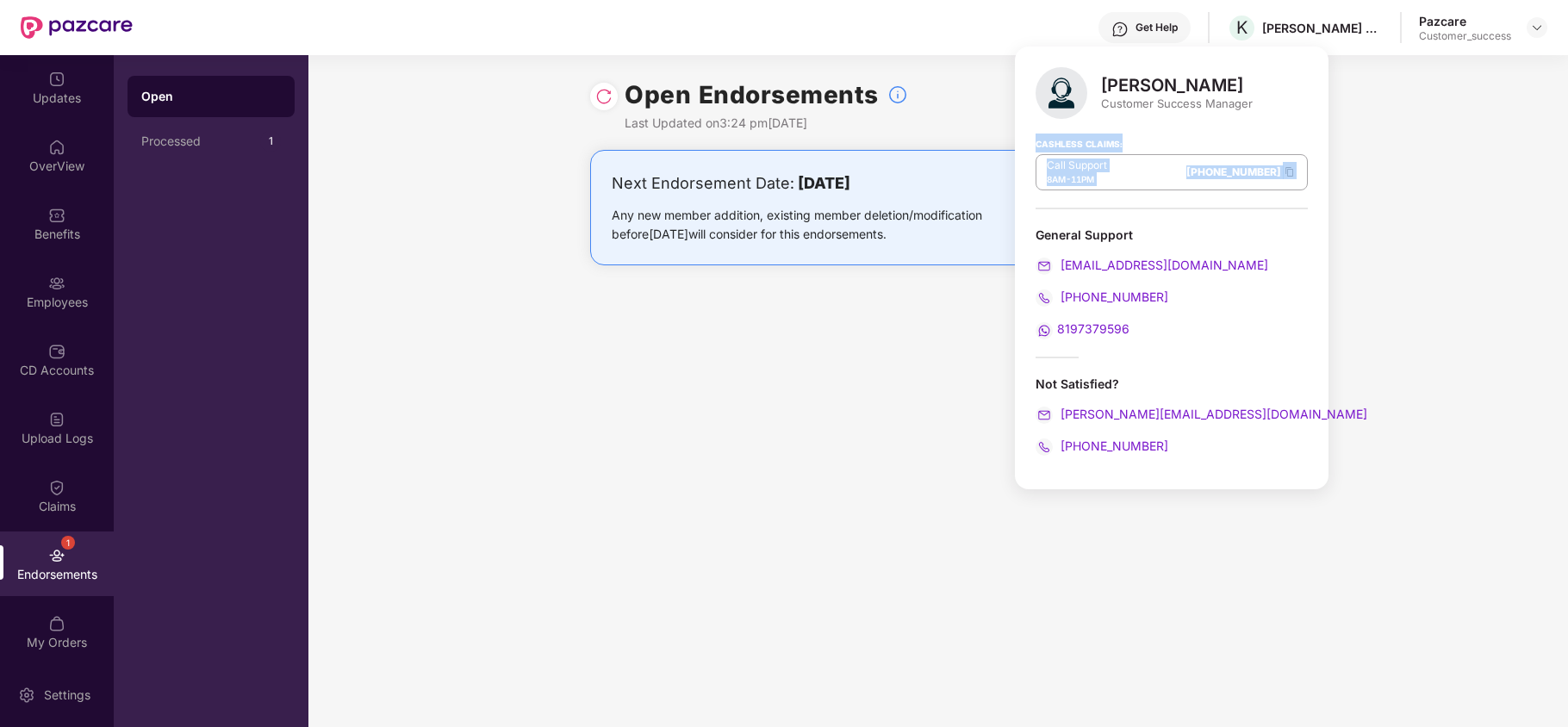
drag, startPoint x: 1036, startPoint y: 145, endPoint x: 1242, endPoint y: 180, distance: 209.0
click at [1242, 180] on div "Cashless Claims: Call Support 8AM - 11PM 080-3783-5420" at bounding box center [1172, 166] width 272 height 86
click at [1104, 208] on div at bounding box center [1172, 208] width 272 height 2
click at [866, 390] on div "Open Endorsements Last Updated on 3:24 pm, 23 Sep 2025 Next Endorsement Date: 0…" at bounding box center [938, 391] width 1259 height 671
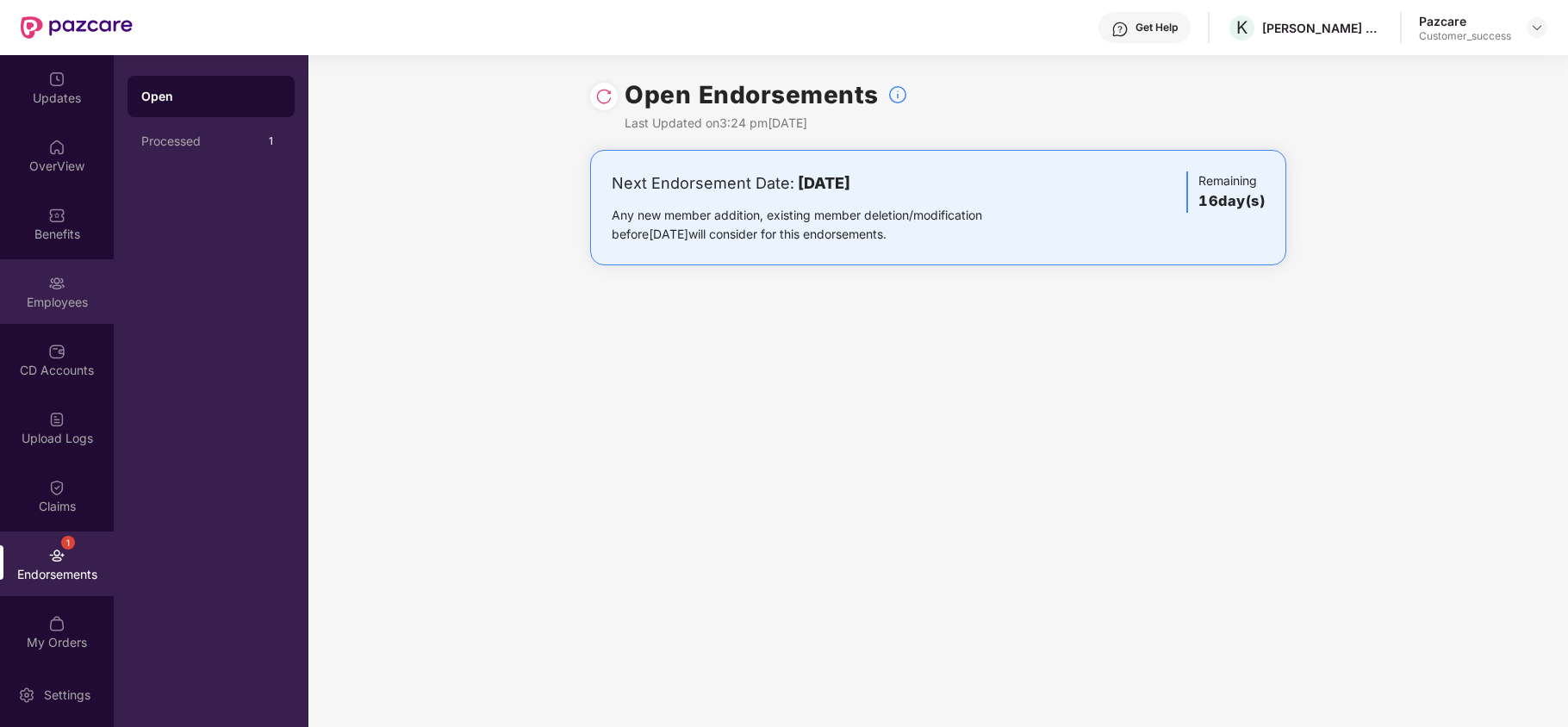
click at [26, 287] on div "Employees" at bounding box center [57, 291] width 114 height 64
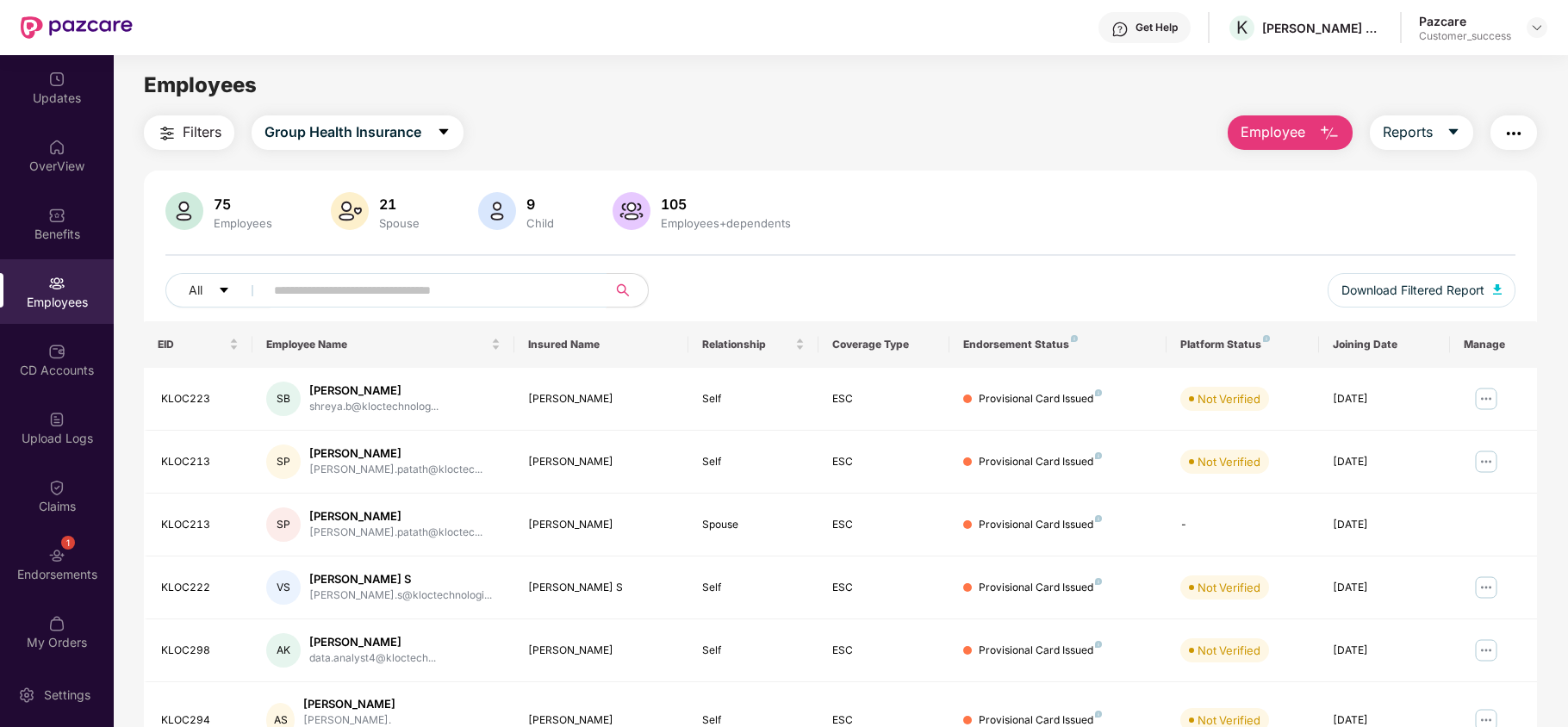
click at [384, 303] on span at bounding box center [430, 290] width 353 height 35
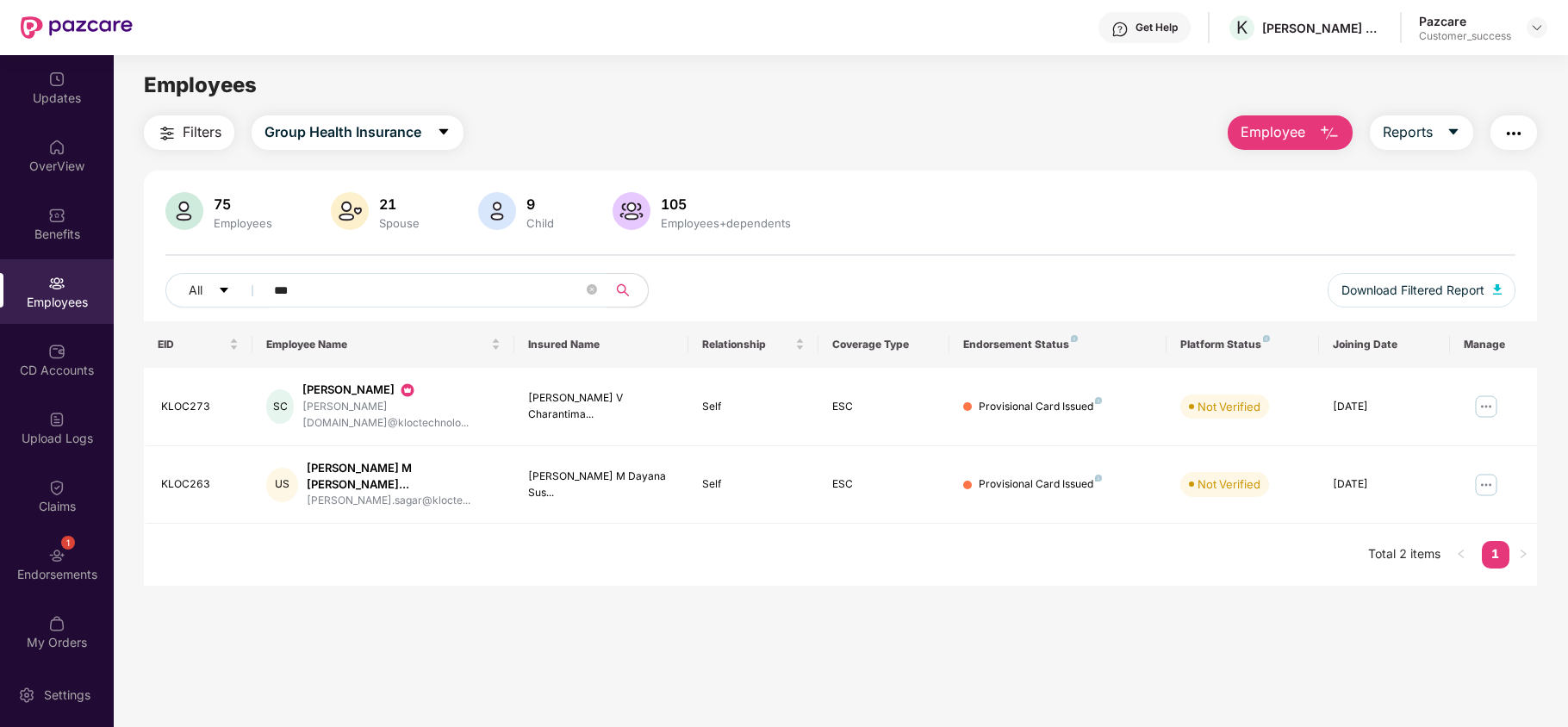
type input "***"
click at [1489, 402] on img at bounding box center [1487, 407] width 28 height 28
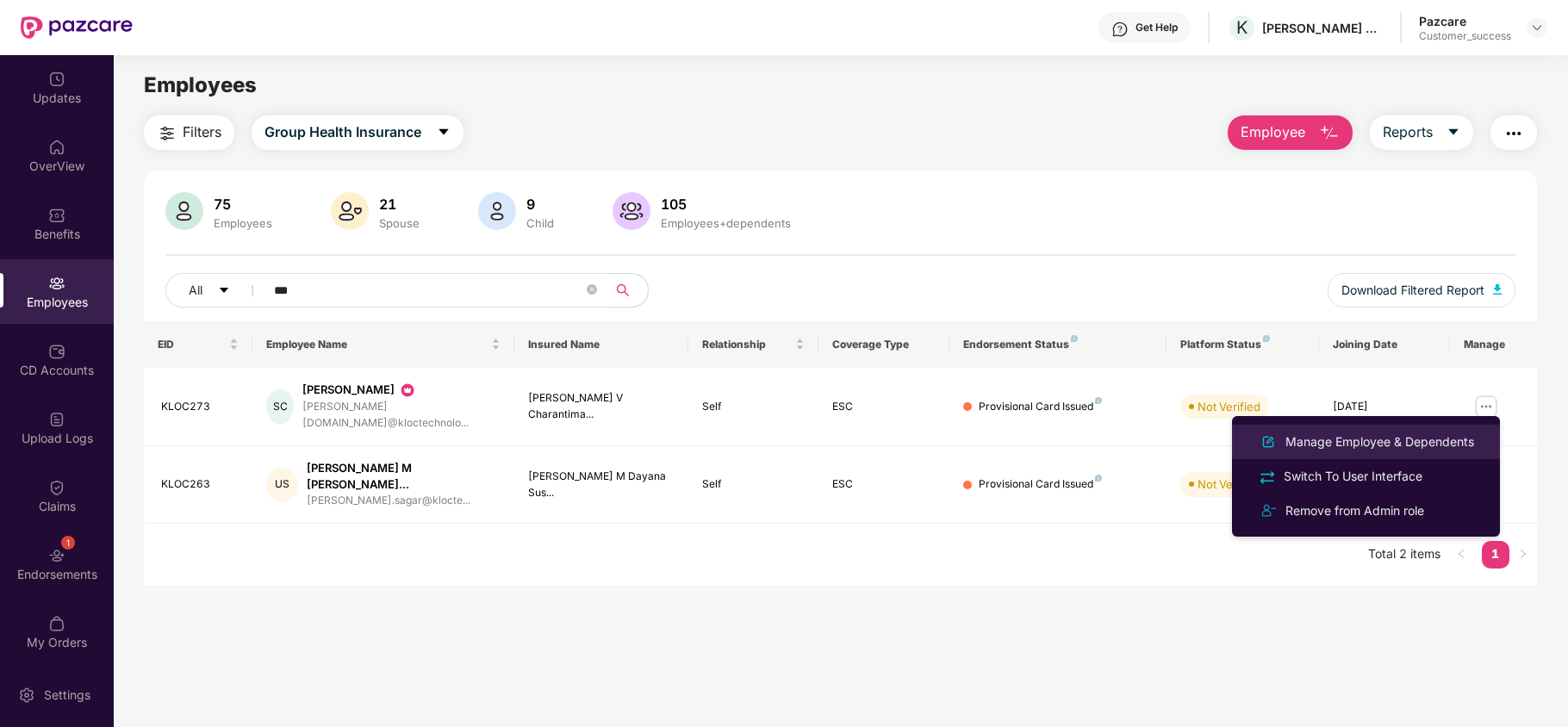
click at [1382, 441] on div "Manage Employee & Dependents" at bounding box center [1379, 441] width 196 height 19
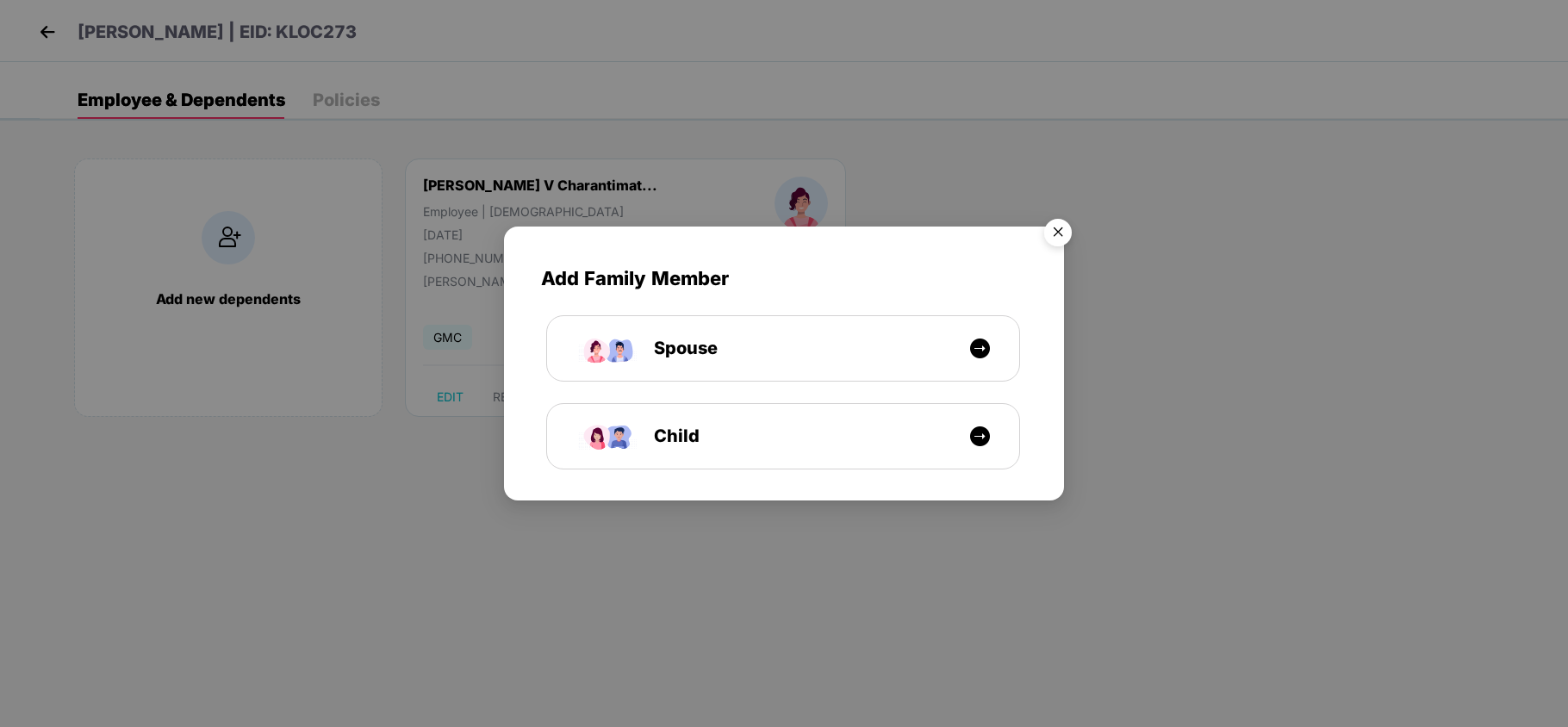
click at [1051, 225] on img "Close" at bounding box center [1058, 235] width 49 height 49
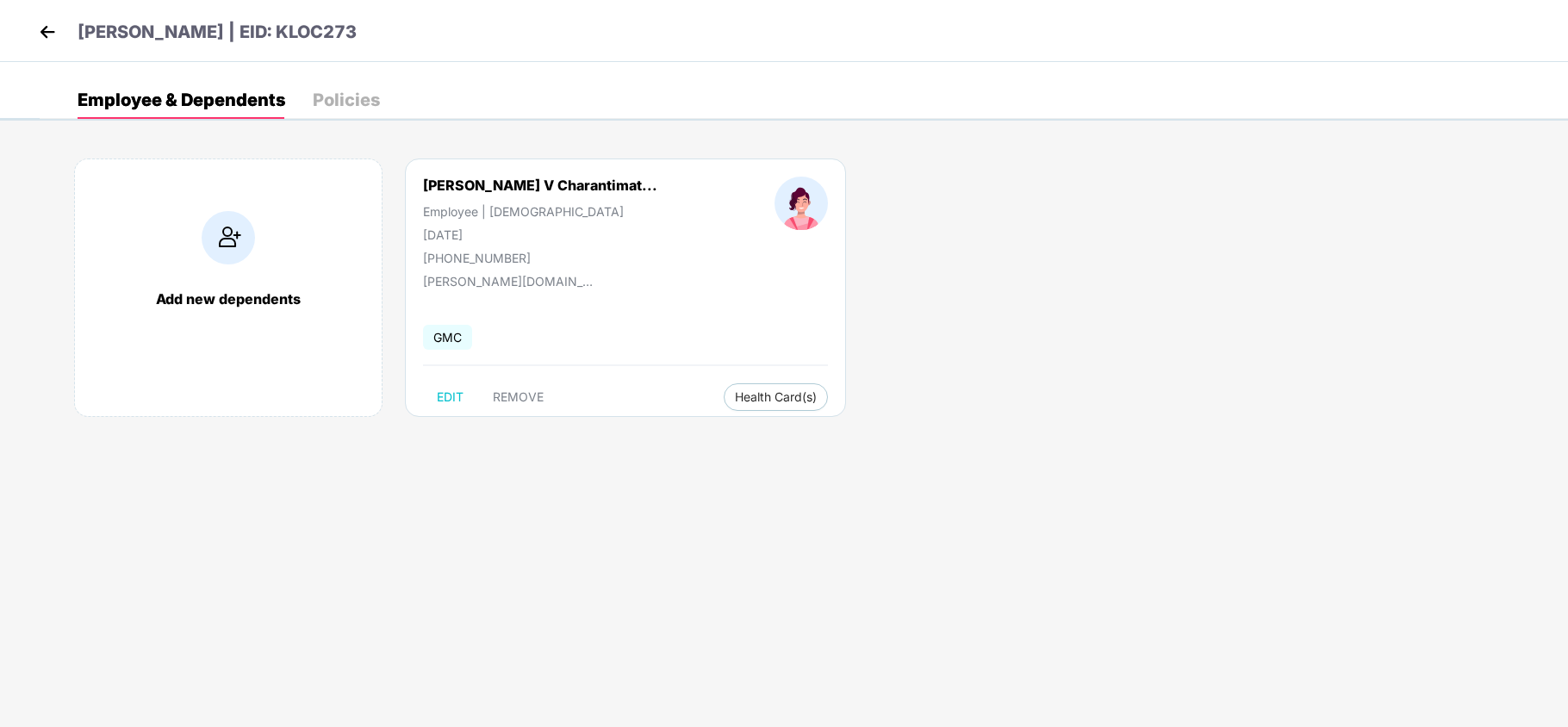
click at [53, 28] on img at bounding box center [48, 32] width 26 height 26
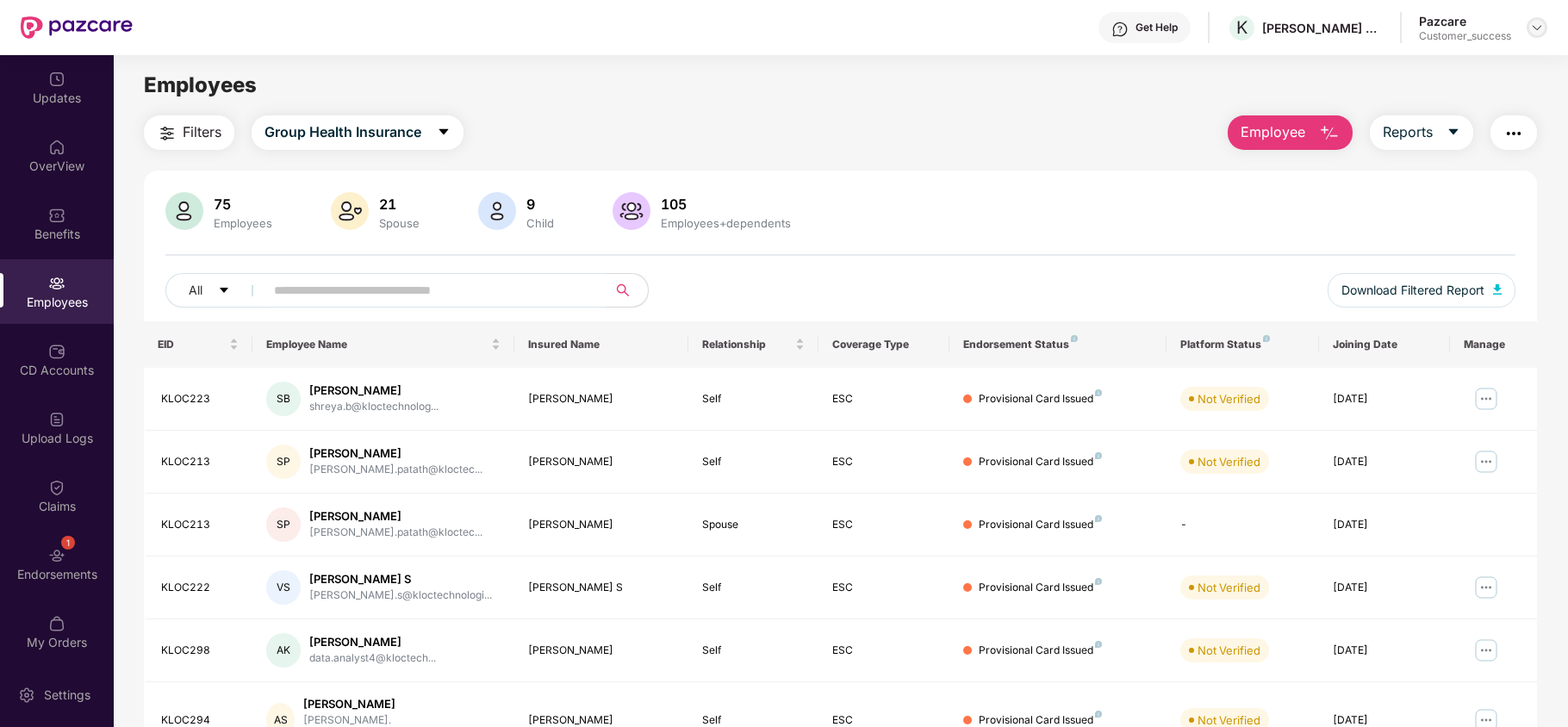
click at [1533, 29] on img at bounding box center [1537, 28] width 14 height 14
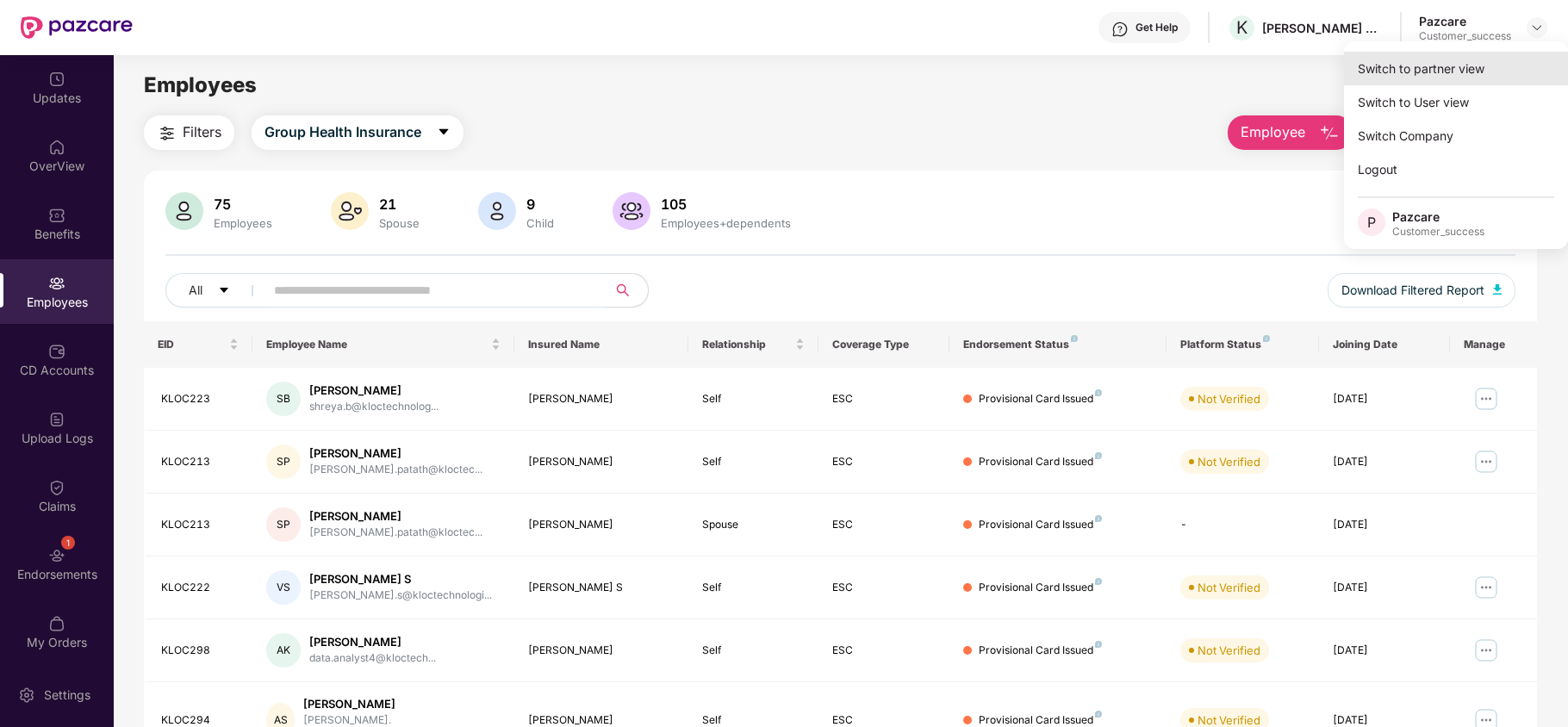
click at [1479, 76] on div "Switch to partner view" at bounding box center [1456, 68] width 224 height 34
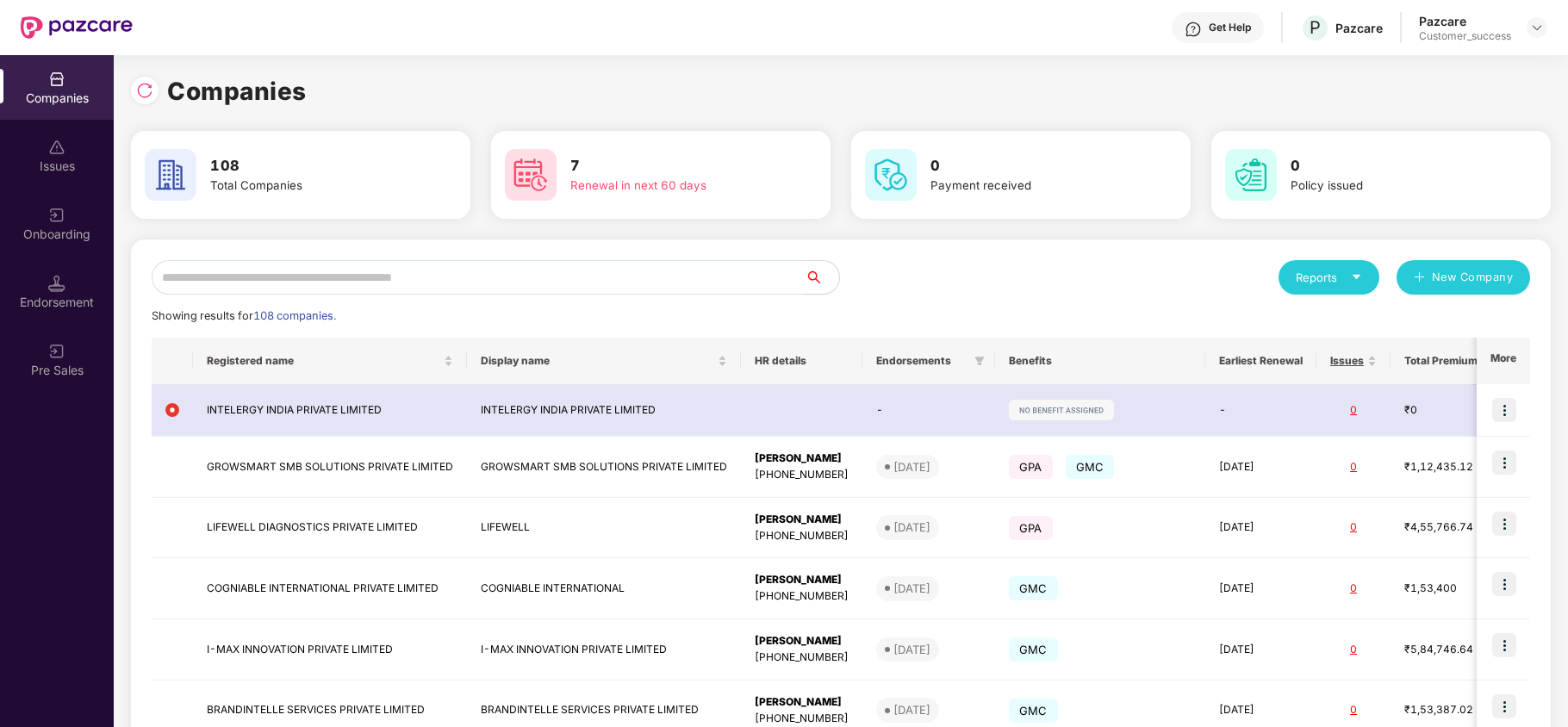
click at [566, 274] on input "text" at bounding box center [478, 277] width 653 height 35
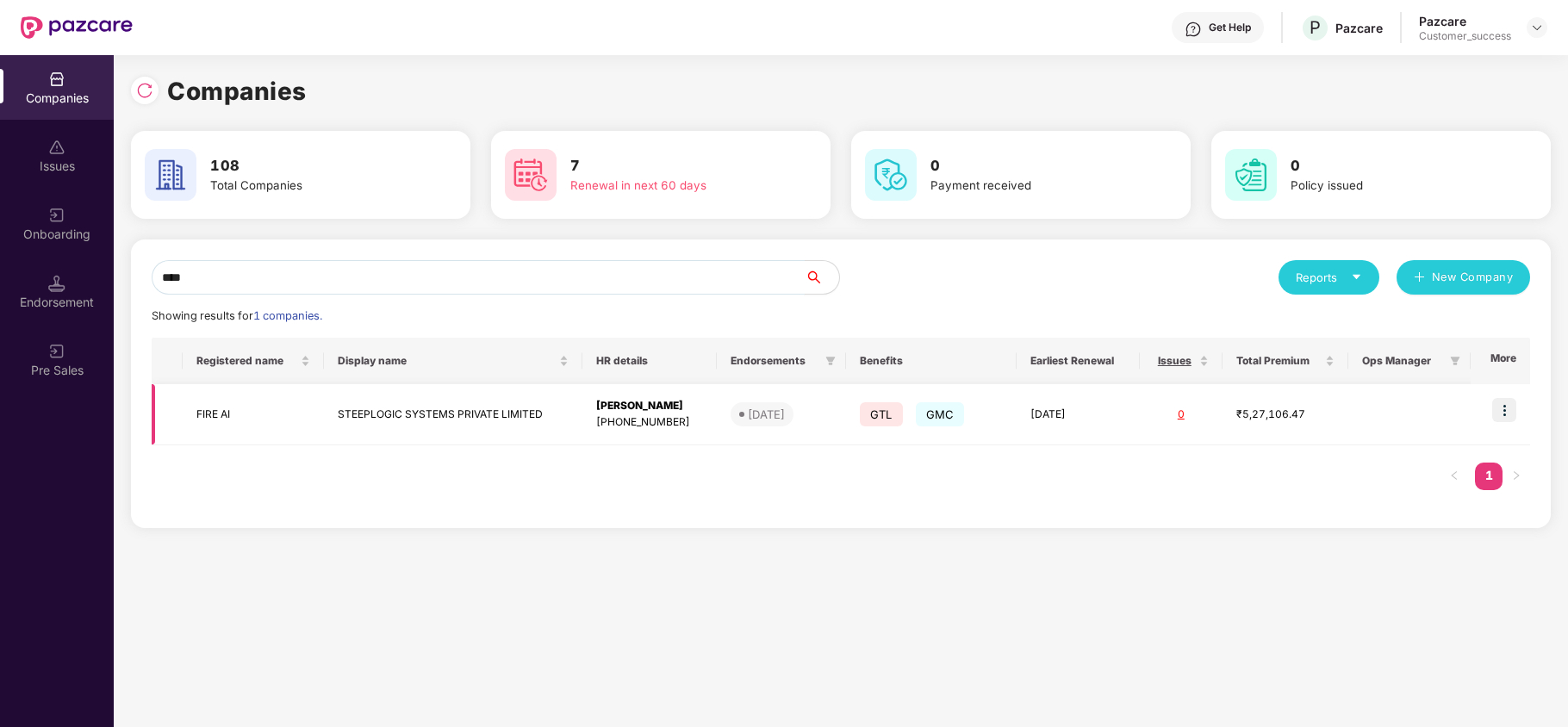
type input "****"
click at [1503, 414] on img at bounding box center [1504, 410] width 24 height 24
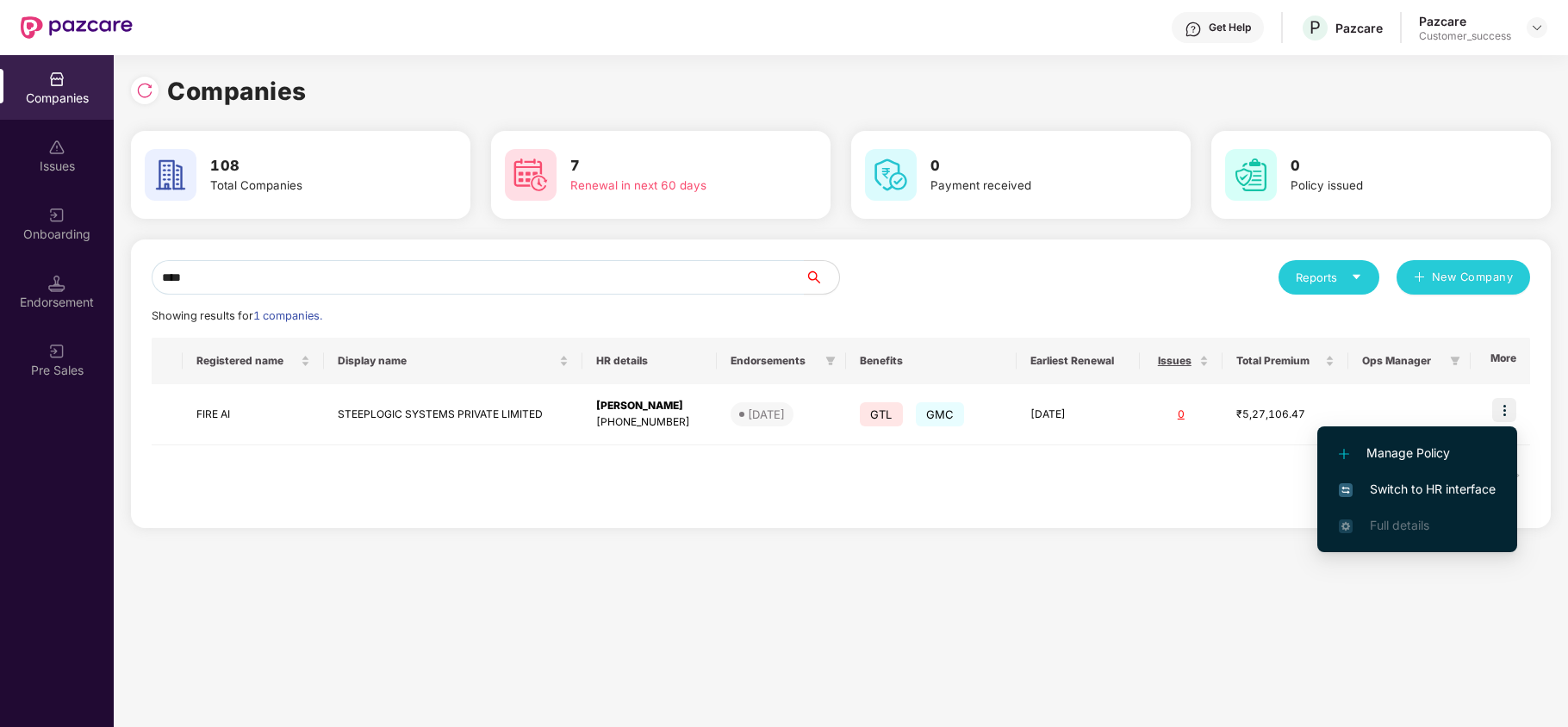
click at [1452, 483] on span "Switch to HR interface" at bounding box center [1417, 489] width 157 height 19
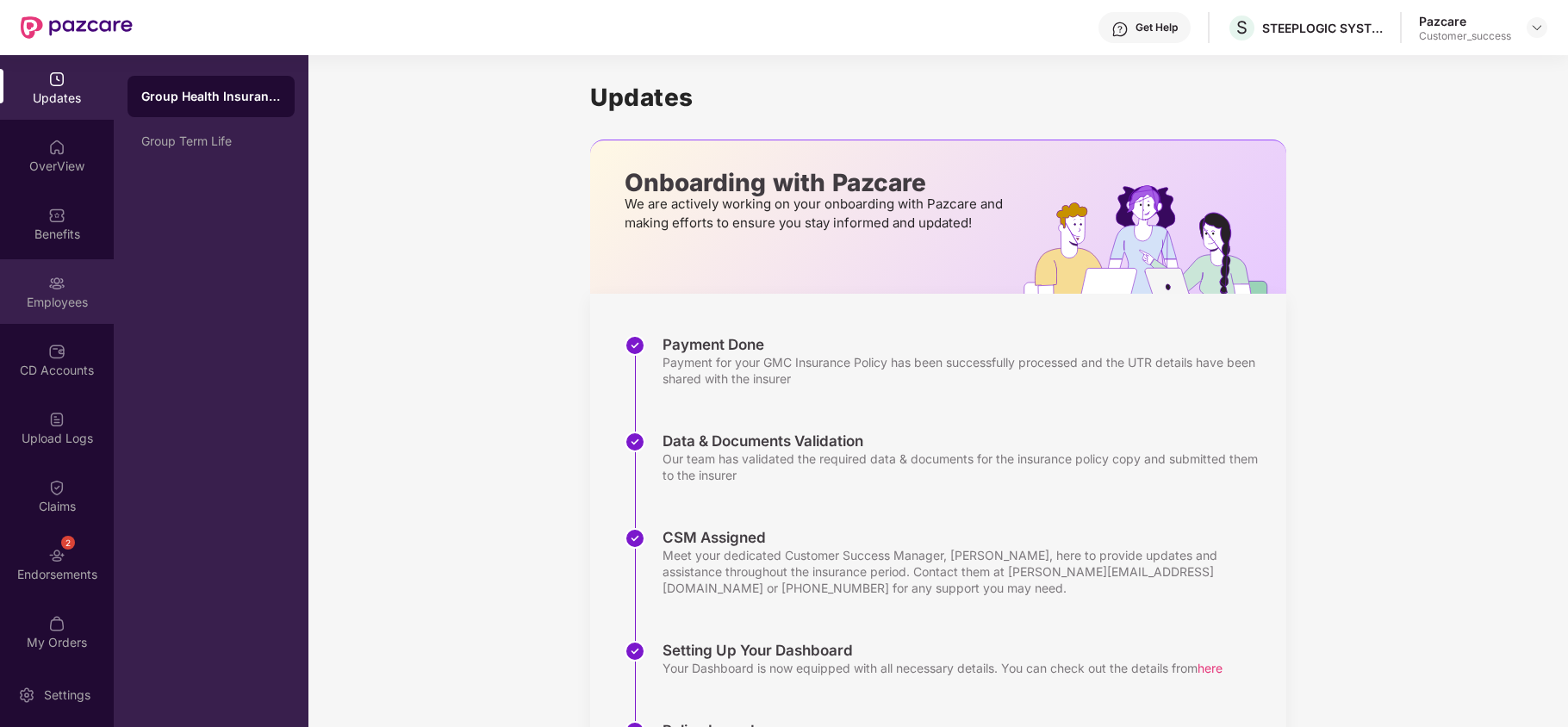
click at [72, 271] on div "Employees" at bounding box center [57, 291] width 114 height 64
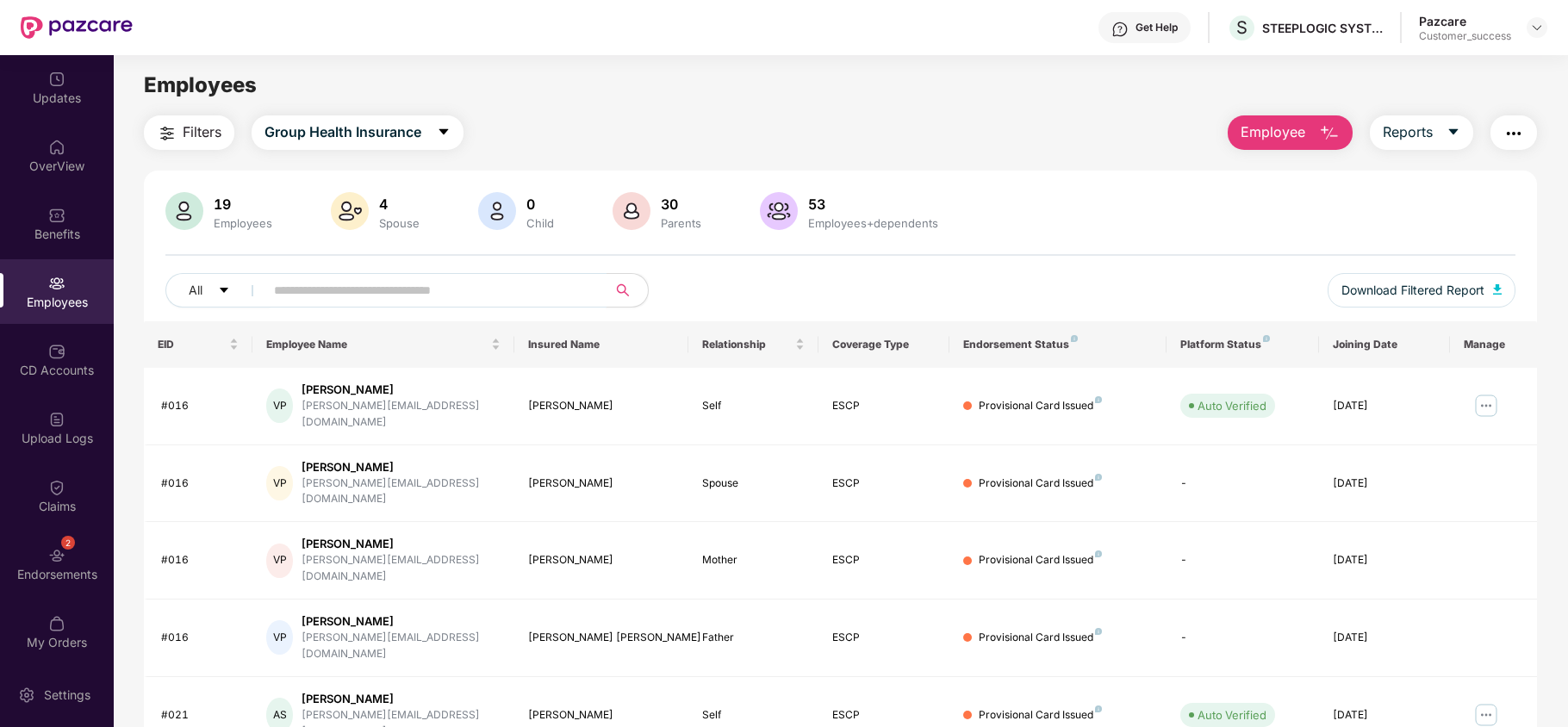
click at [344, 288] on input "text" at bounding box center [429, 291] width 310 height 26
click at [1330, 123] on img "button" at bounding box center [1329, 133] width 21 height 21
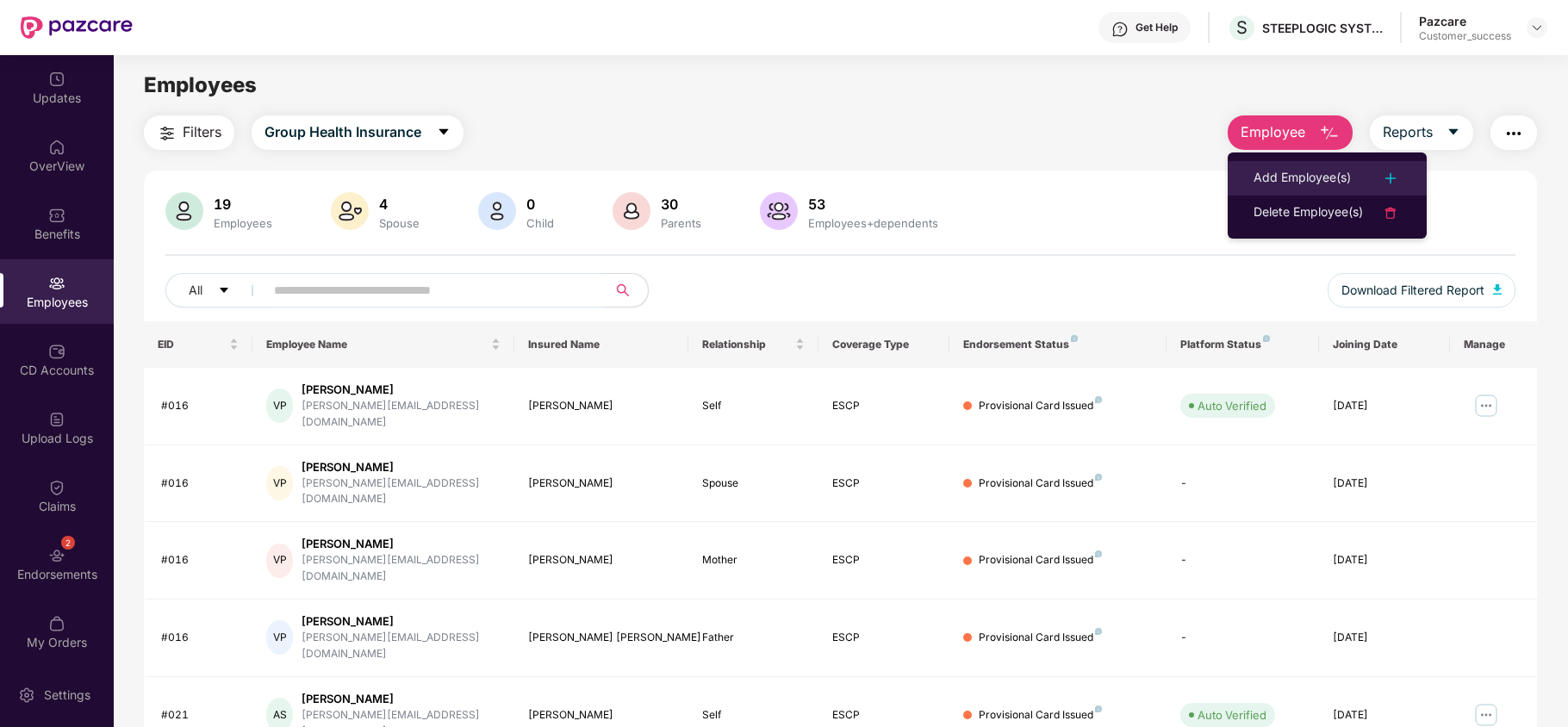
click at [1289, 180] on div "Add Employee(s)" at bounding box center [1302, 178] width 97 height 21
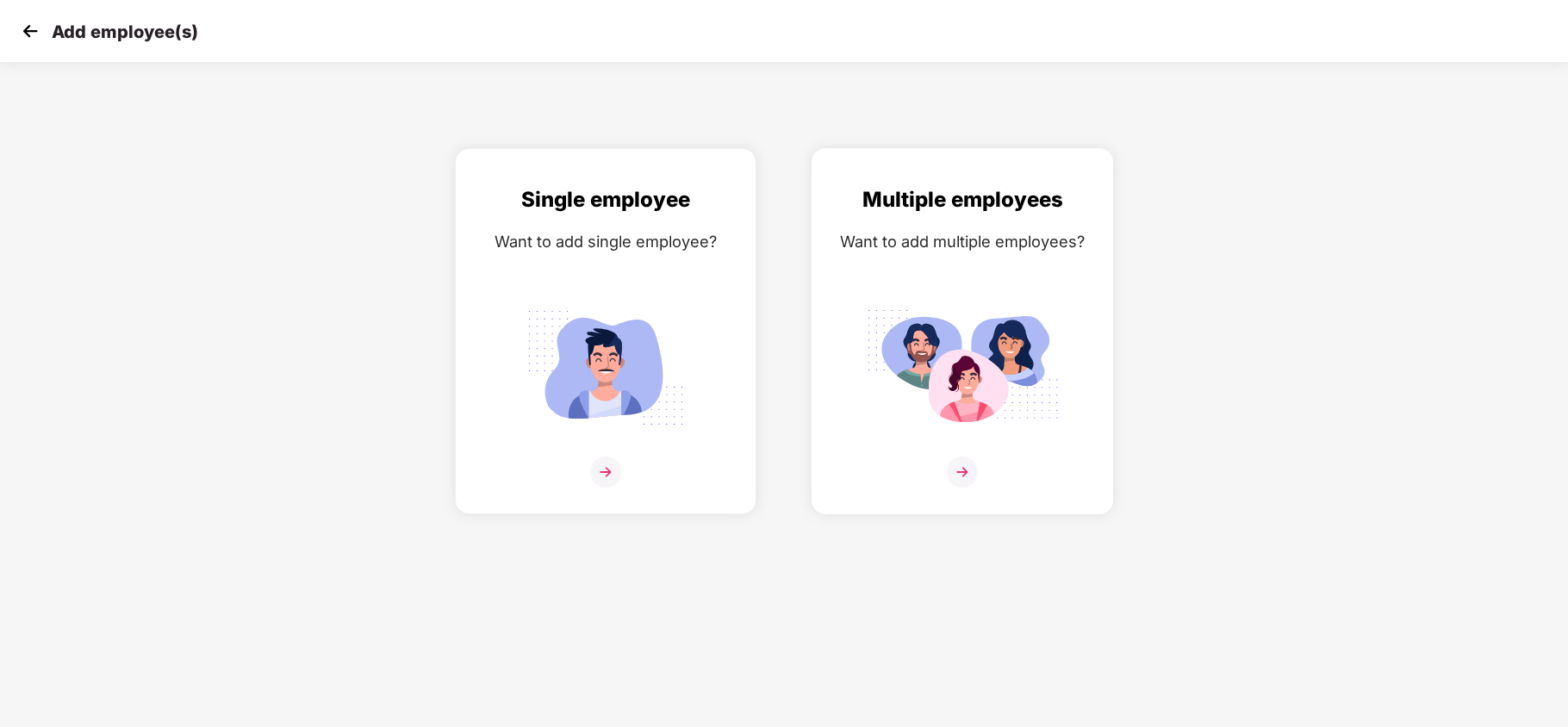
click at [969, 279] on div "Multiple employees Want to add multiple employees?" at bounding box center [962, 346] width 265 height 325
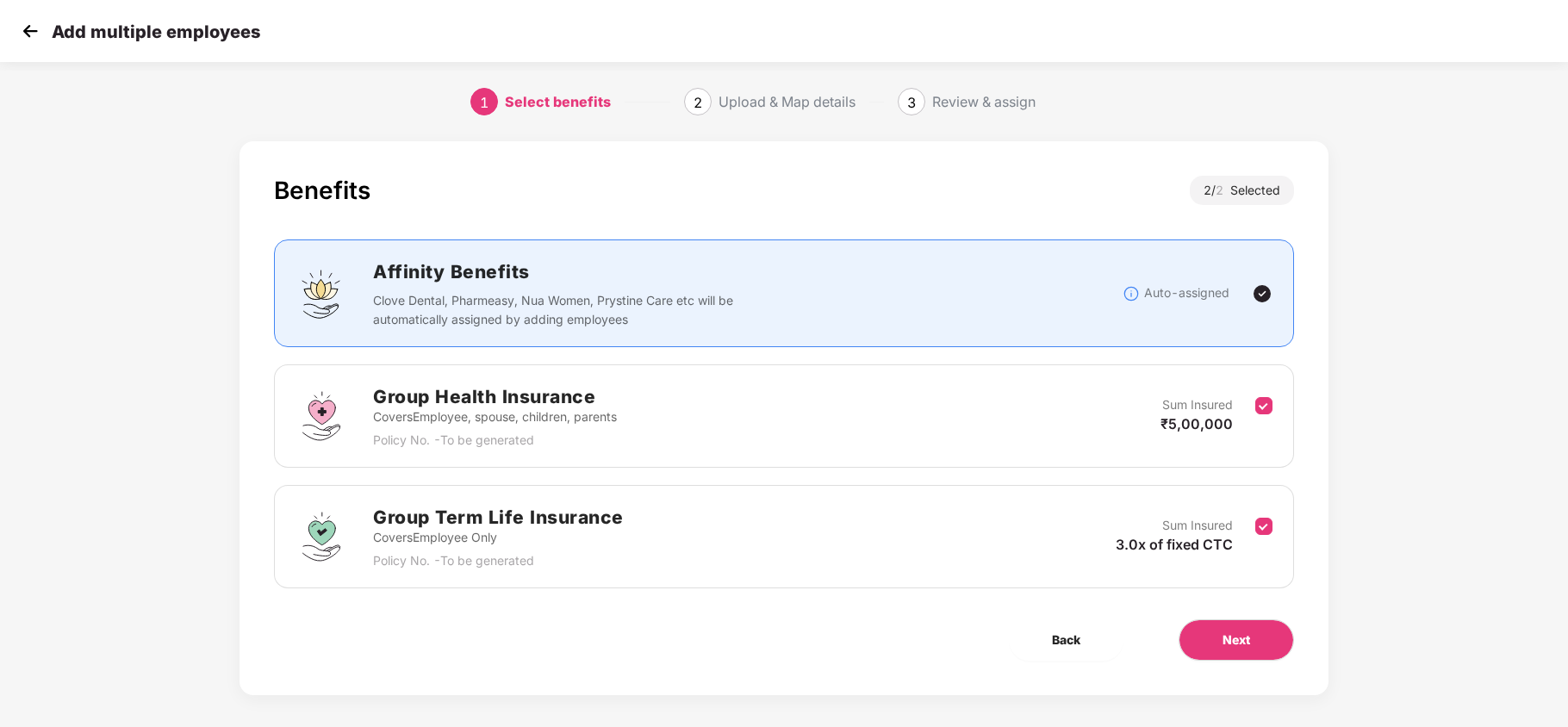
scroll to position [12, 0]
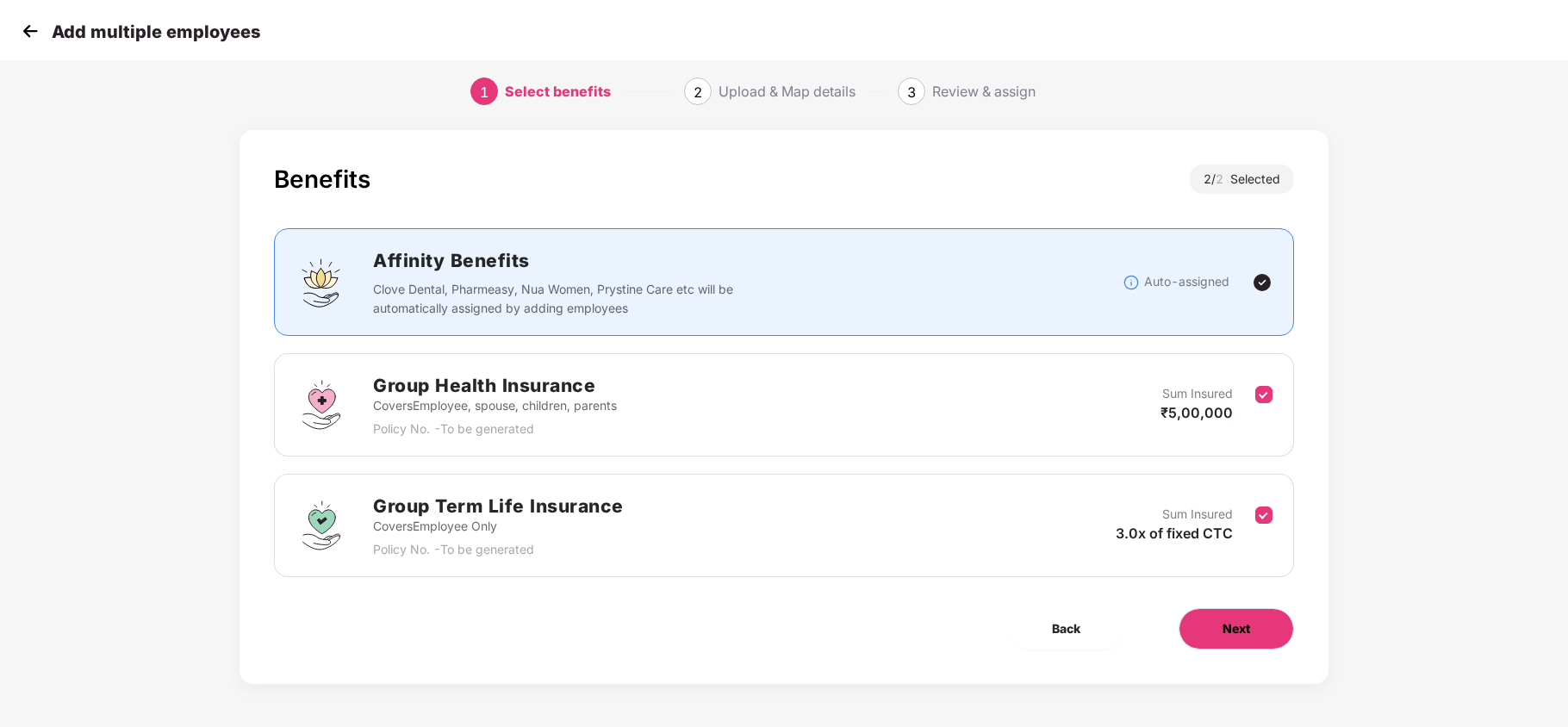
click at [1197, 631] on button "Next" at bounding box center [1237, 629] width 115 height 42
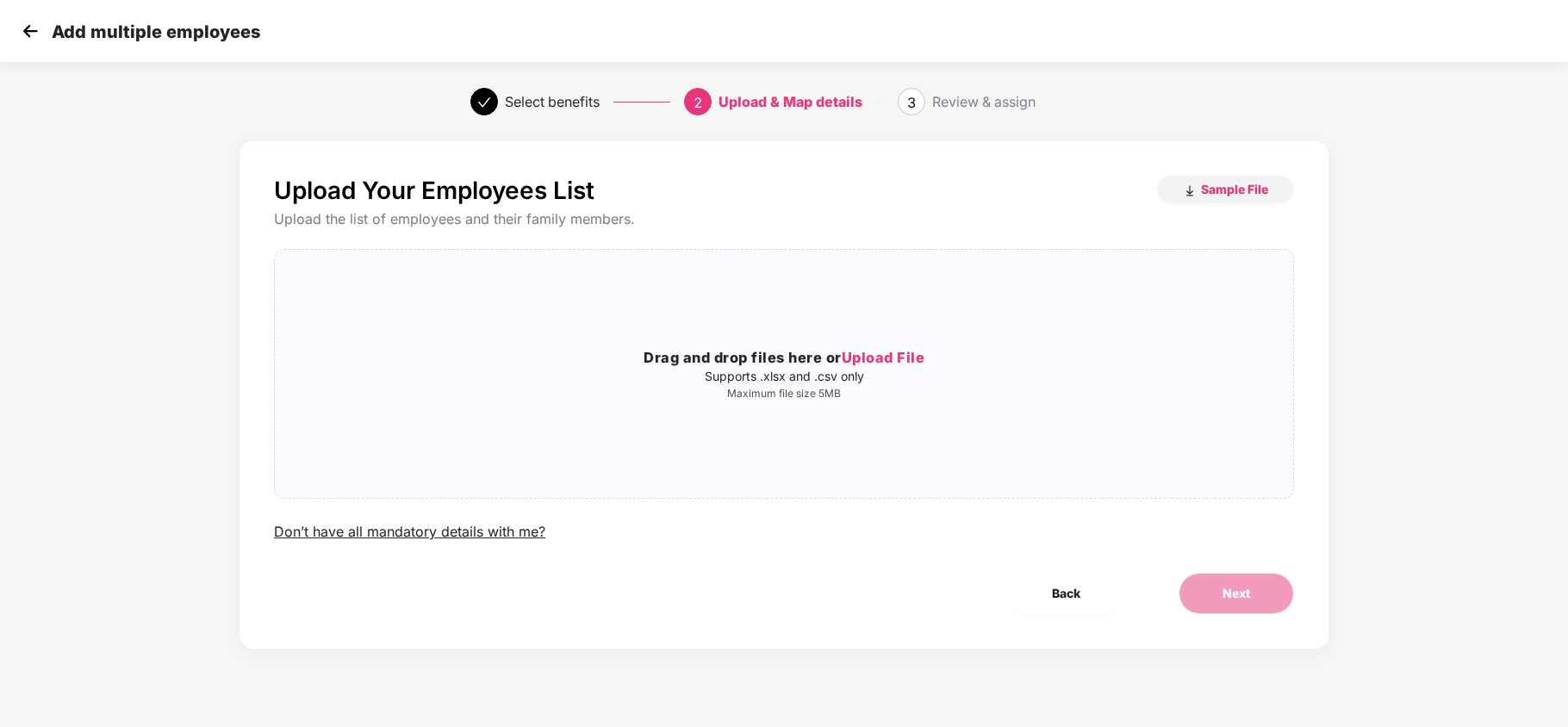
scroll to position [0, 0]
click at [852, 336] on div "Drag and drop files here or Upload File Supports .xlsx and .csv only Maximum fi…" at bounding box center [784, 374] width 1018 height 220
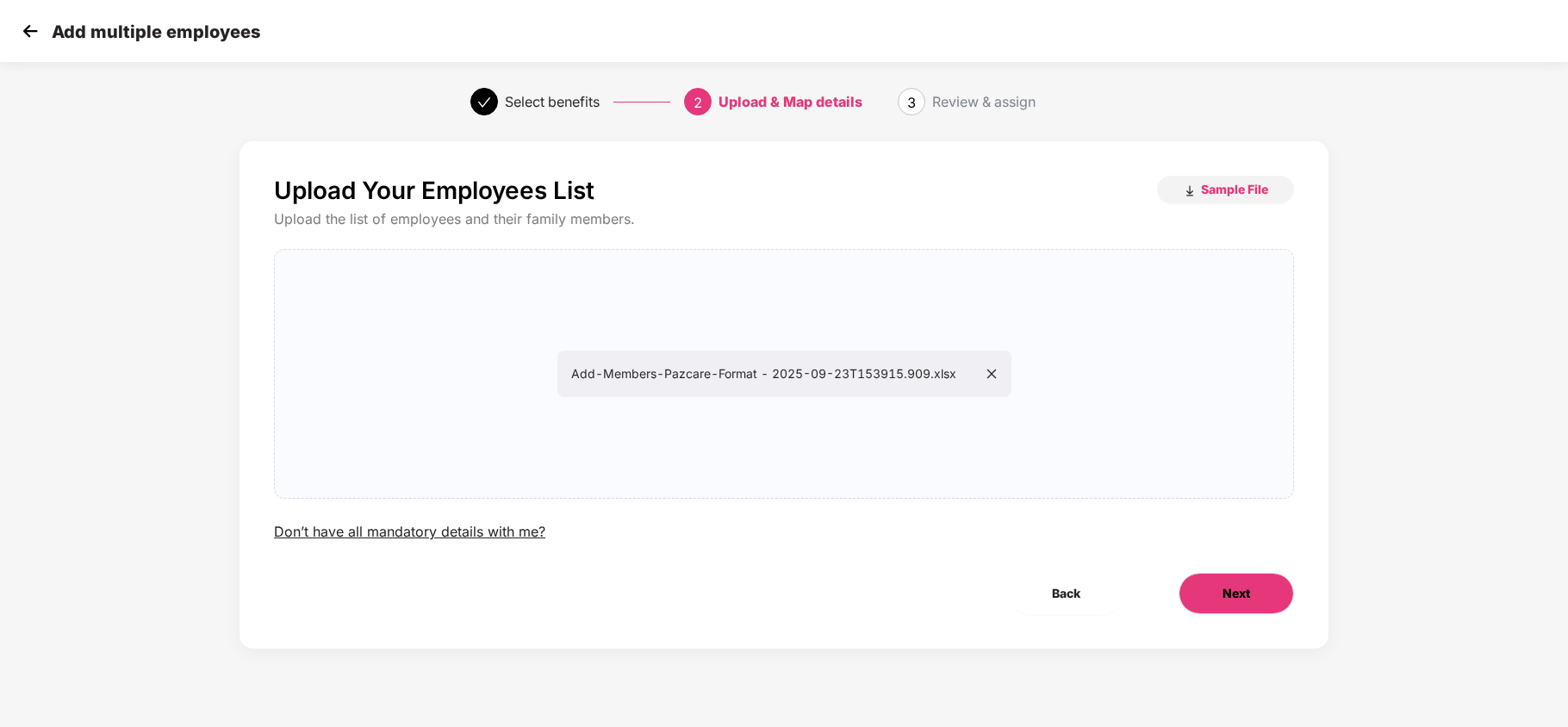
click at [1241, 593] on span "Next" at bounding box center [1237, 593] width 28 height 19
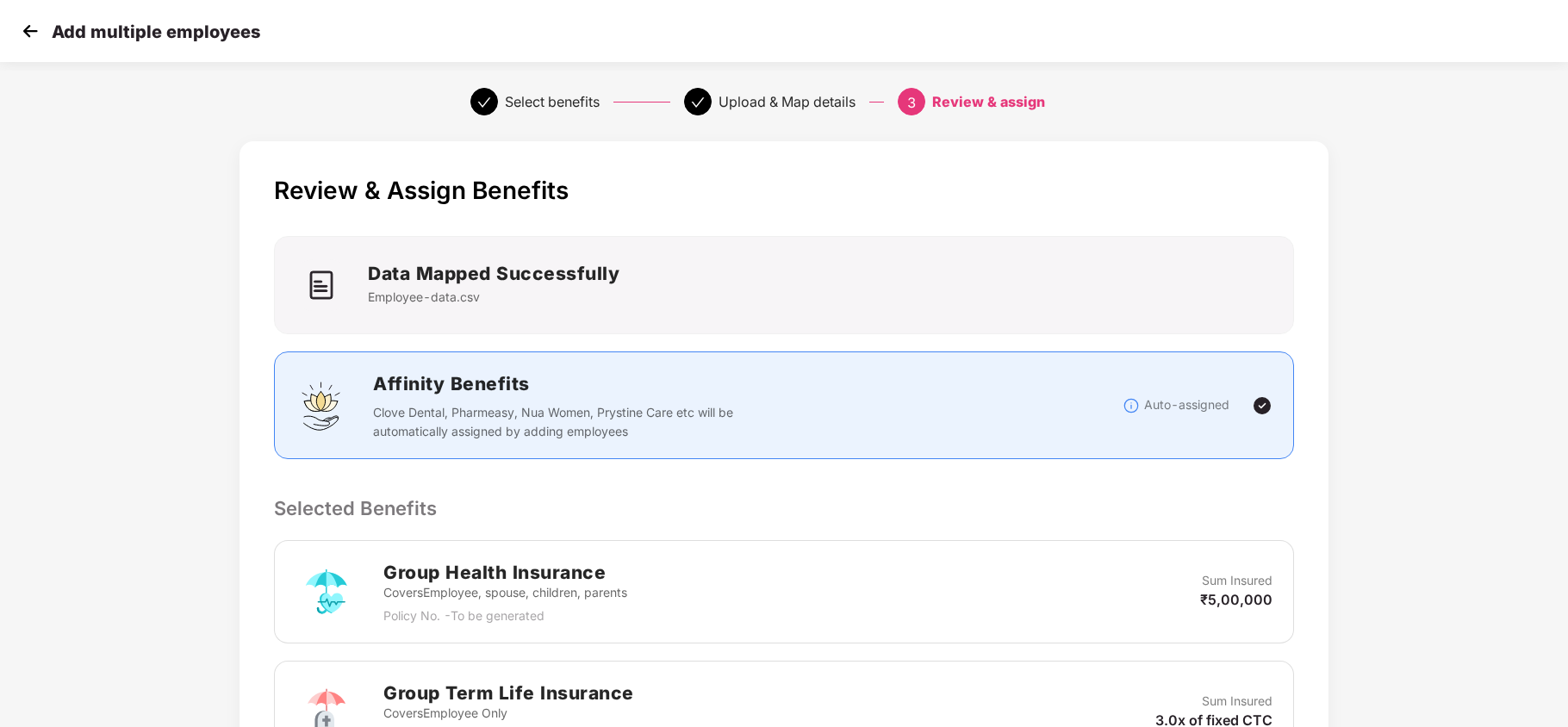
scroll to position [525, 0]
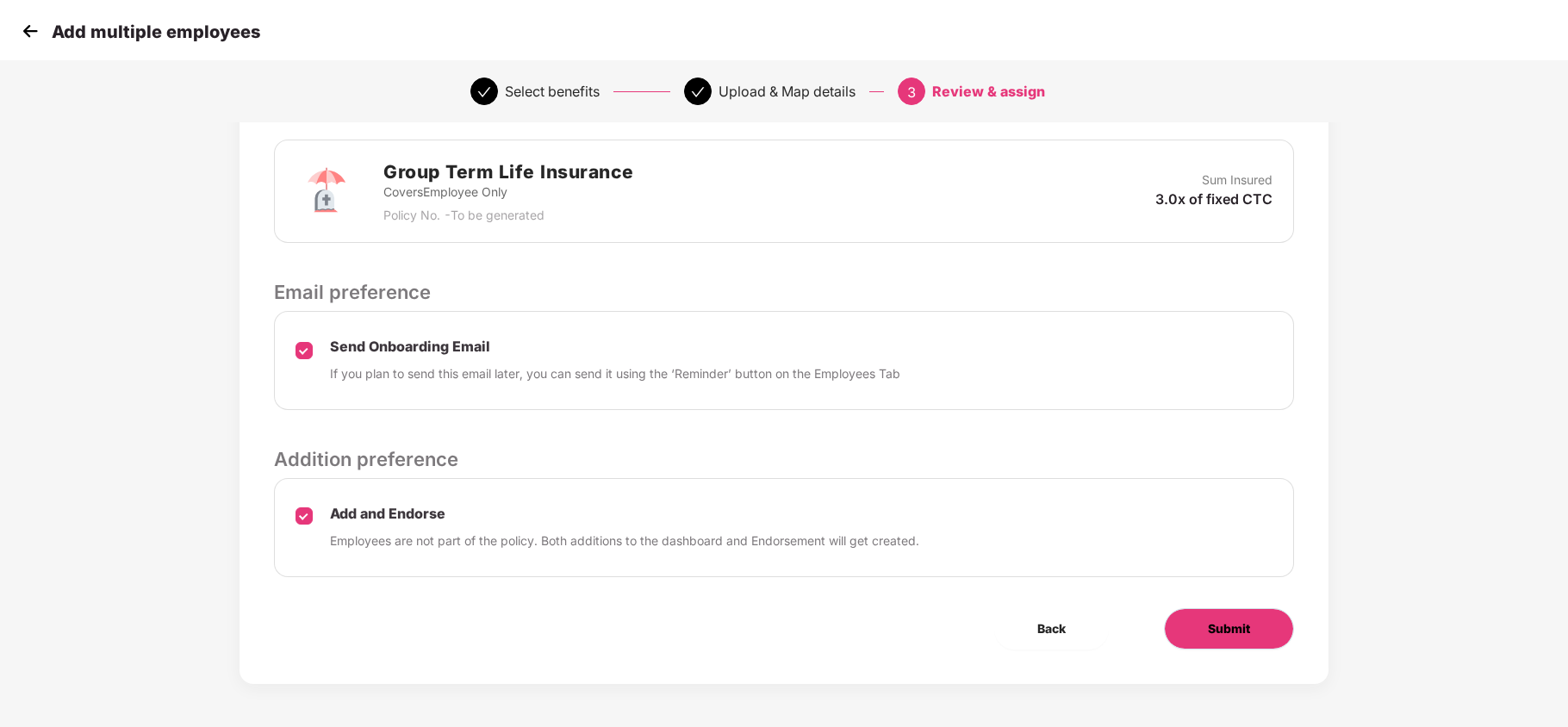
click at [1220, 649] on button "Submit" at bounding box center [1229, 629] width 130 height 42
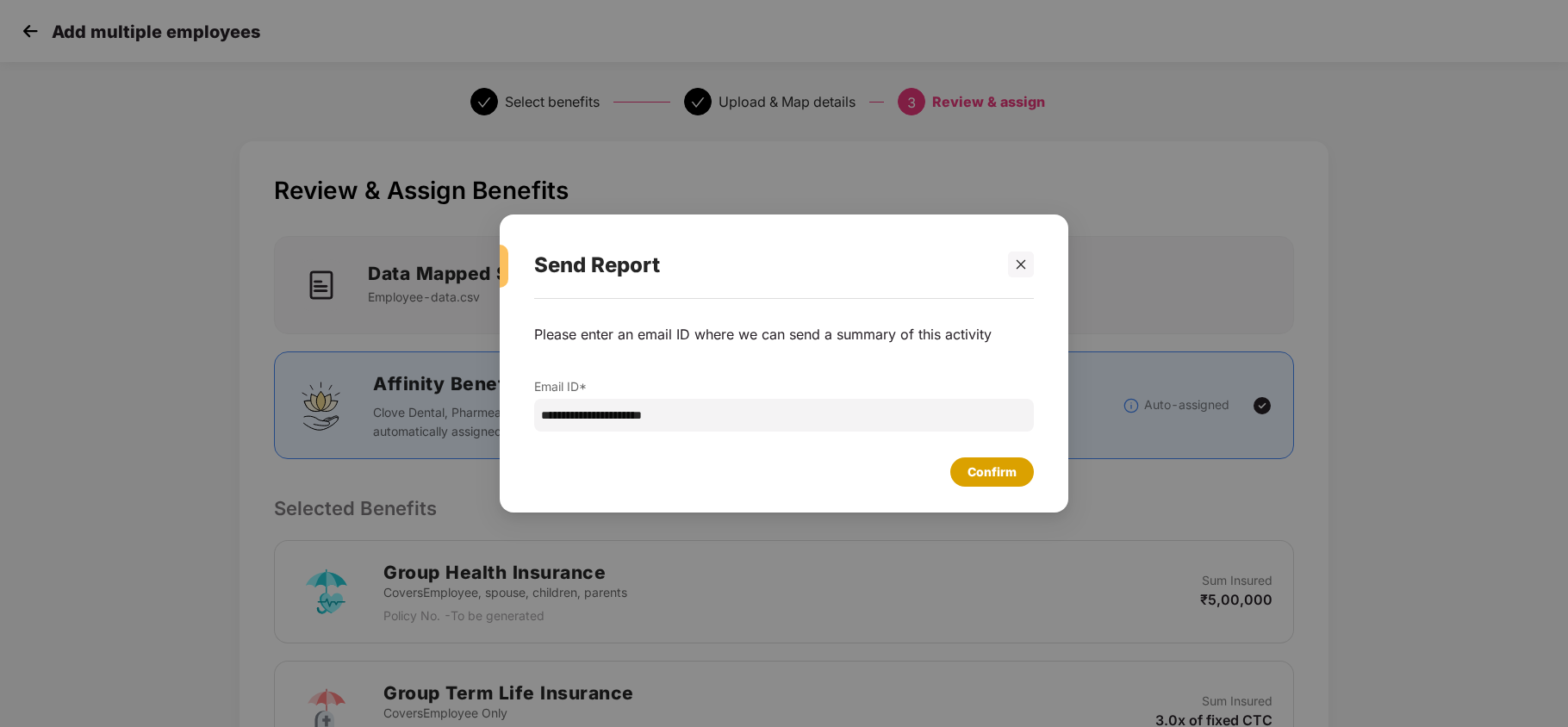
click at [977, 477] on div "Confirm" at bounding box center [991, 471] width 49 height 19
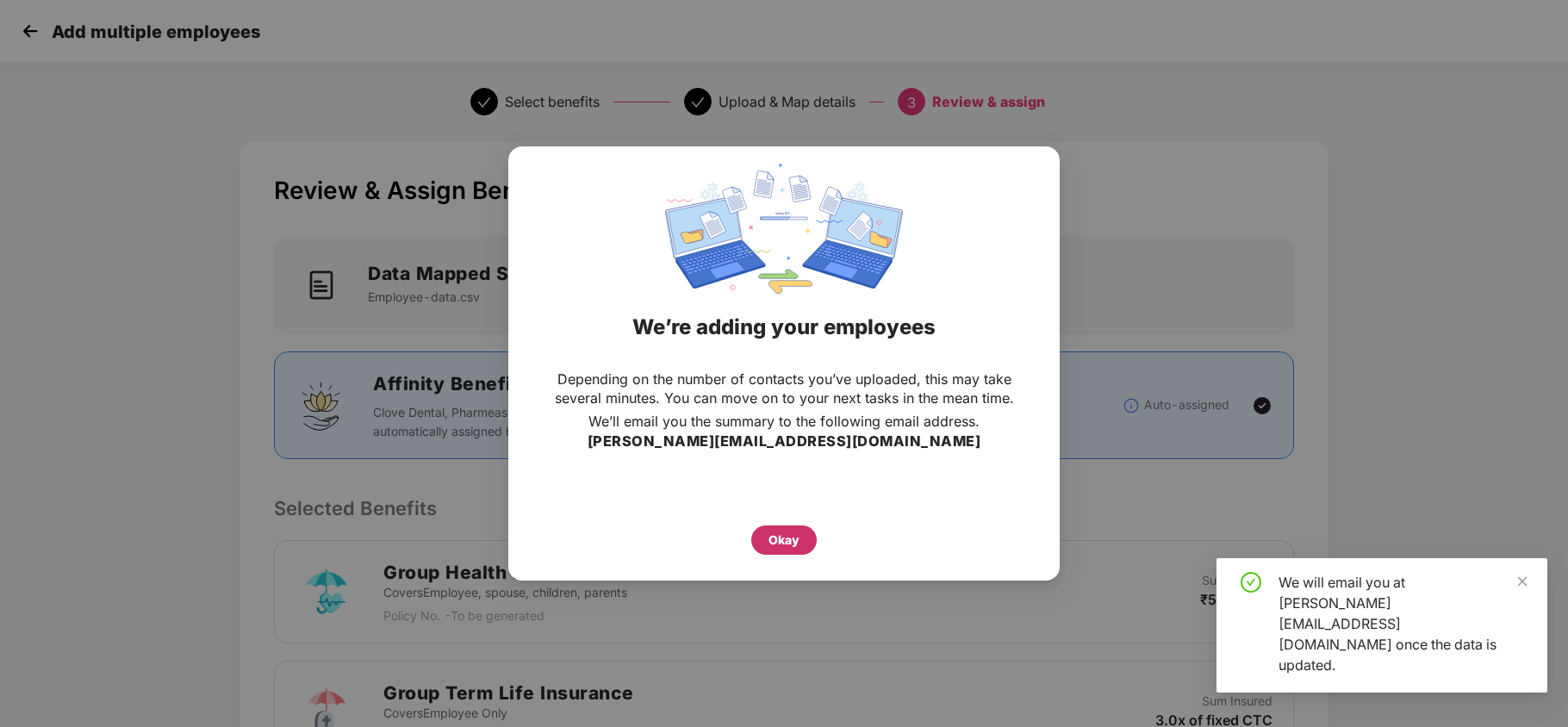
click at [784, 548] on div "Okay" at bounding box center [783, 540] width 31 height 19
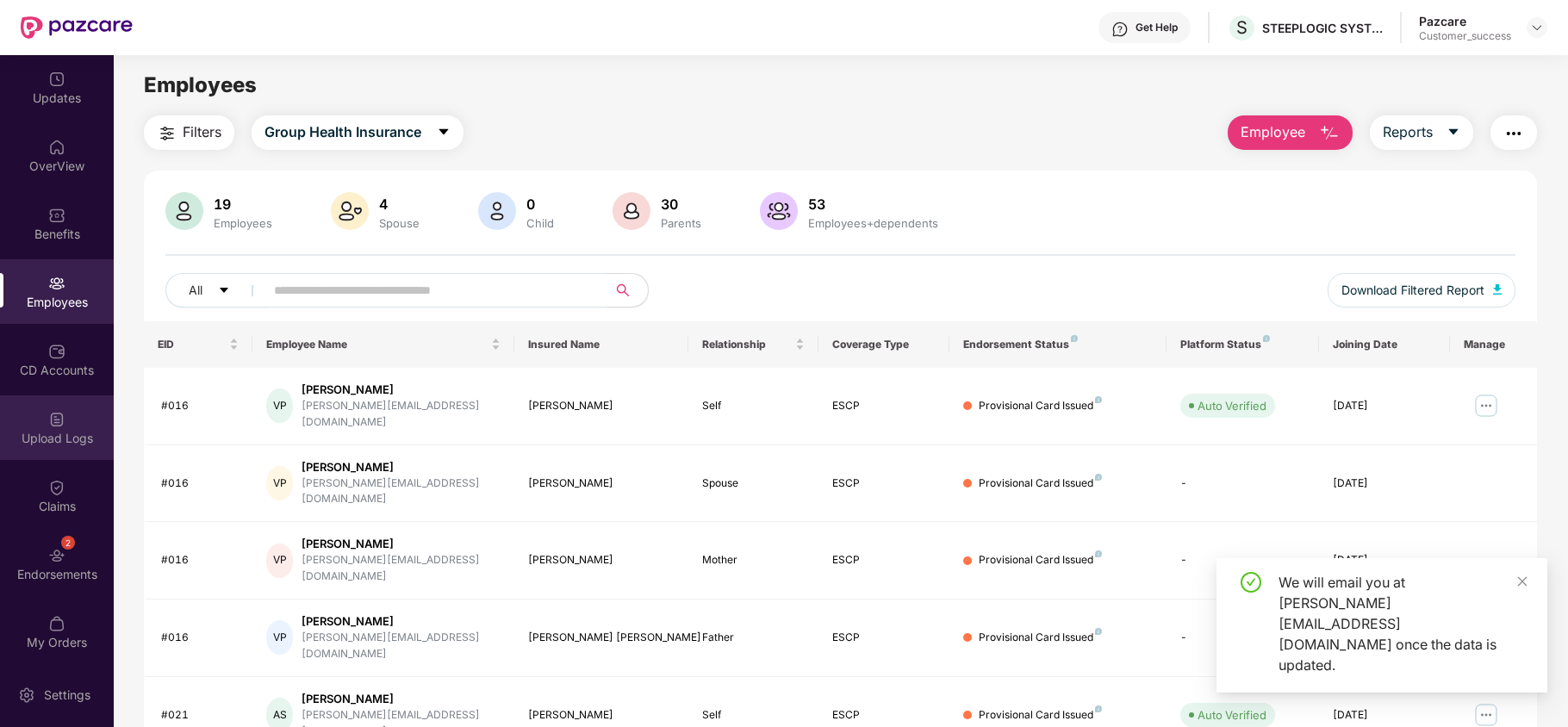
click at [52, 429] on div "Upload Logs" at bounding box center [57, 437] width 114 height 17
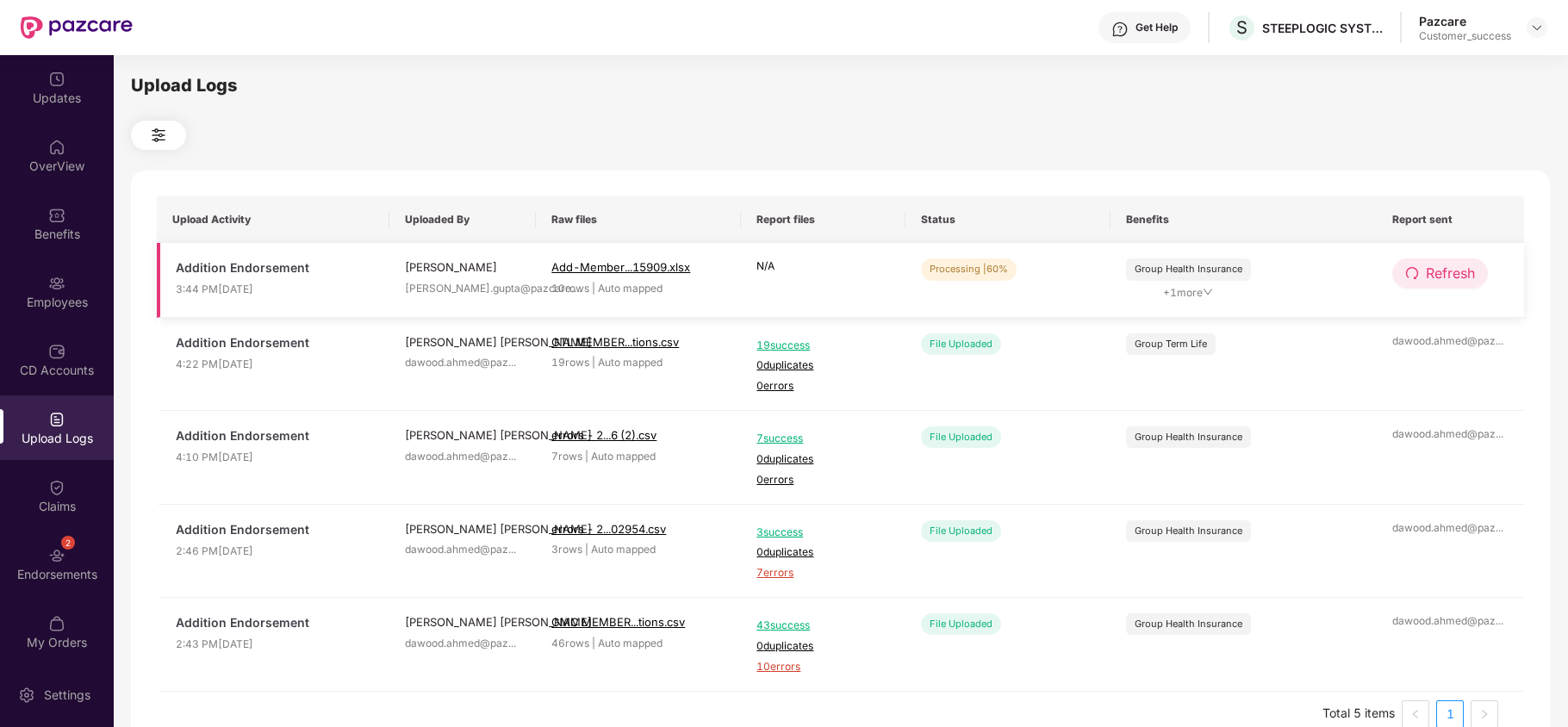
click at [1417, 276] on icon "redo" at bounding box center [1412, 273] width 12 height 12
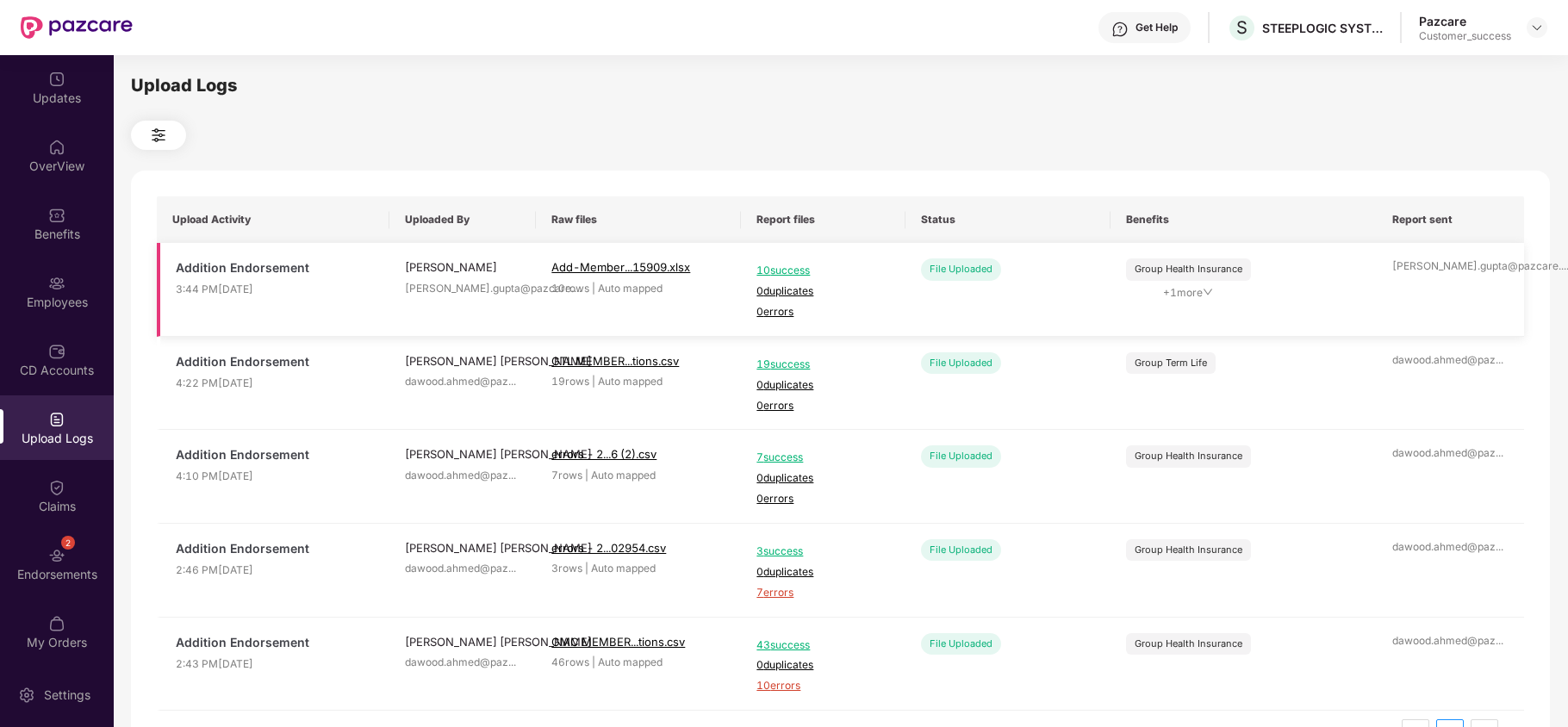
click at [1187, 295] on span "+ 1 more" at bounding box center [1189, 293] width 125 height 16
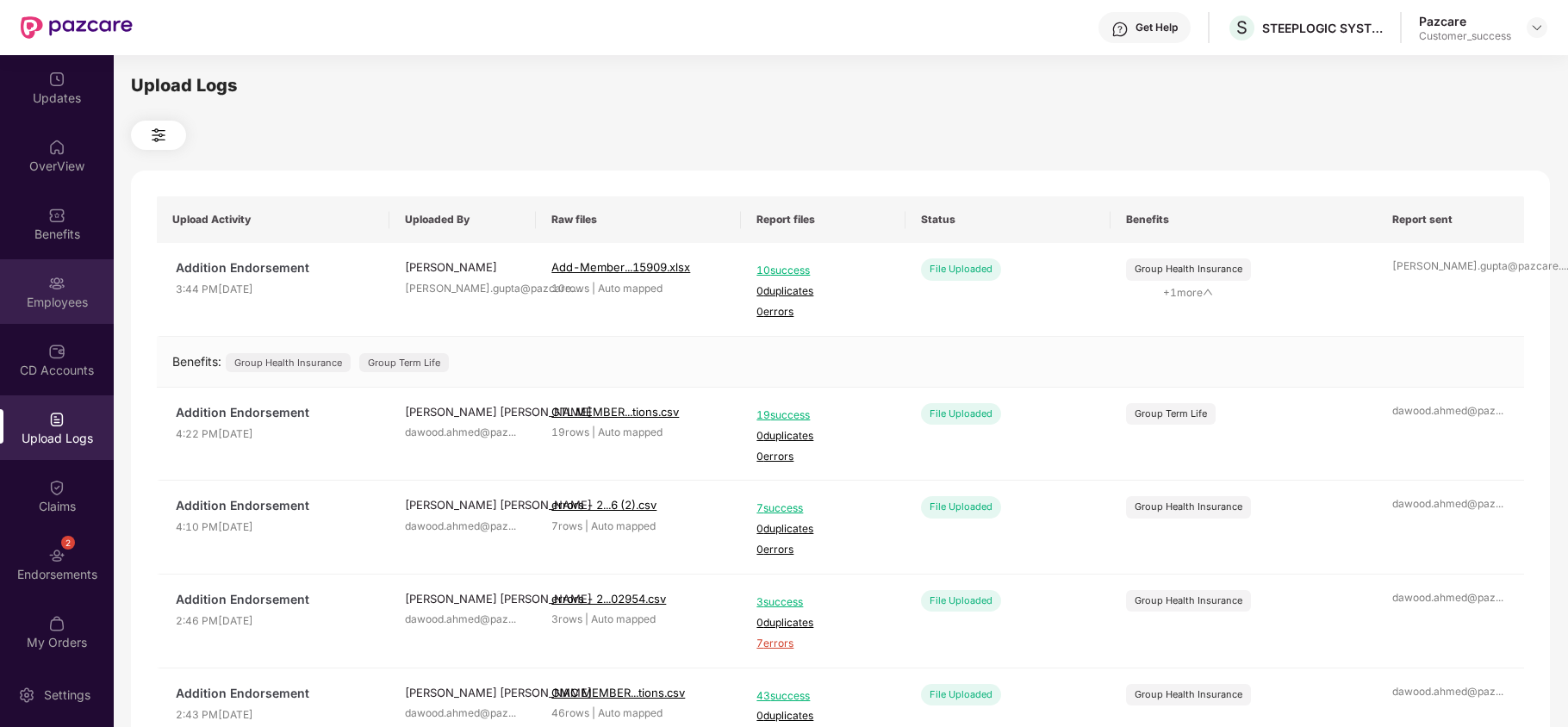
click at [49, 283] on img at bounding box center [57, 283] width 17 height 17
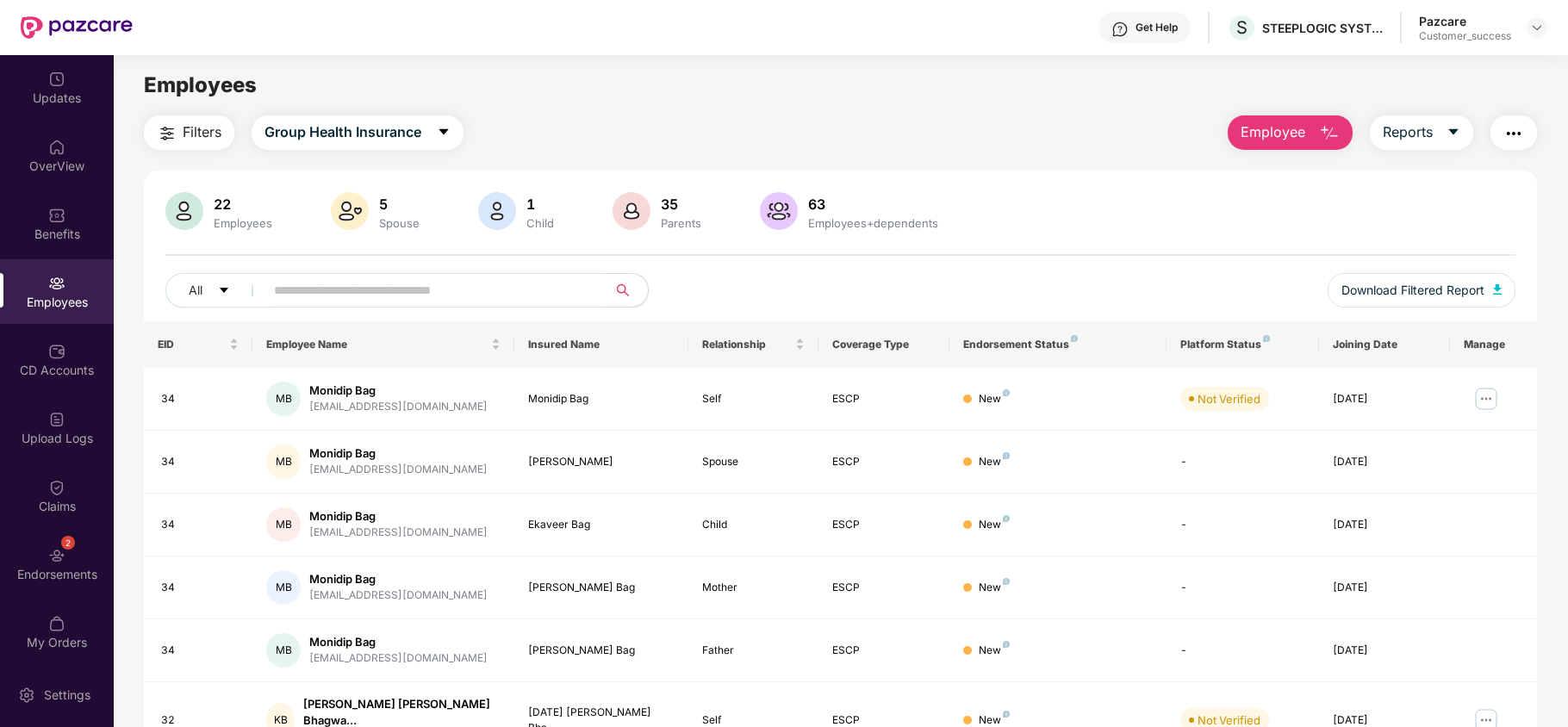
click at [1282, 128] on span "Employee" at bounding box center [1272, 132] width 65 height 22
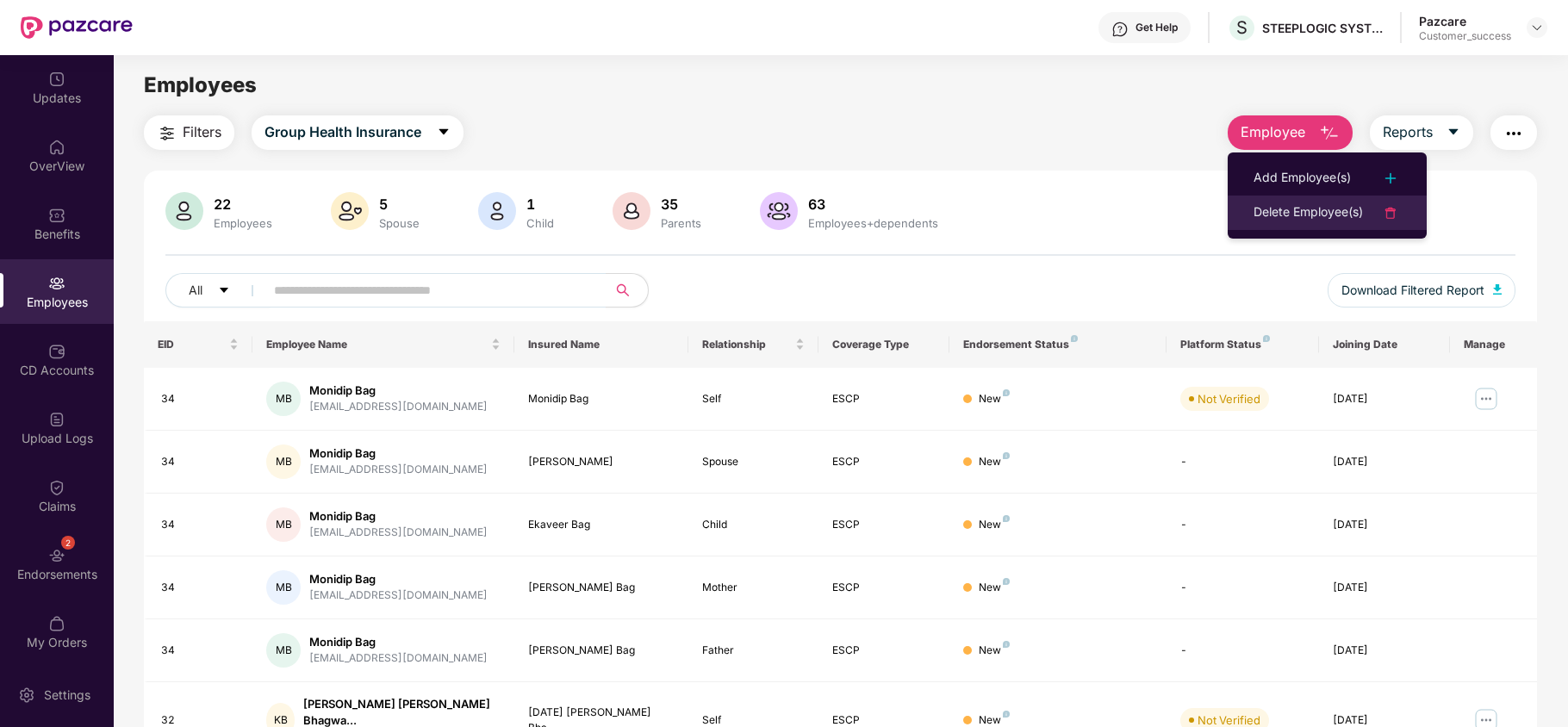
click at [1280, 208] on div "Delete Employee(s)" at bounding box center [1308, 212] width 109 height 21
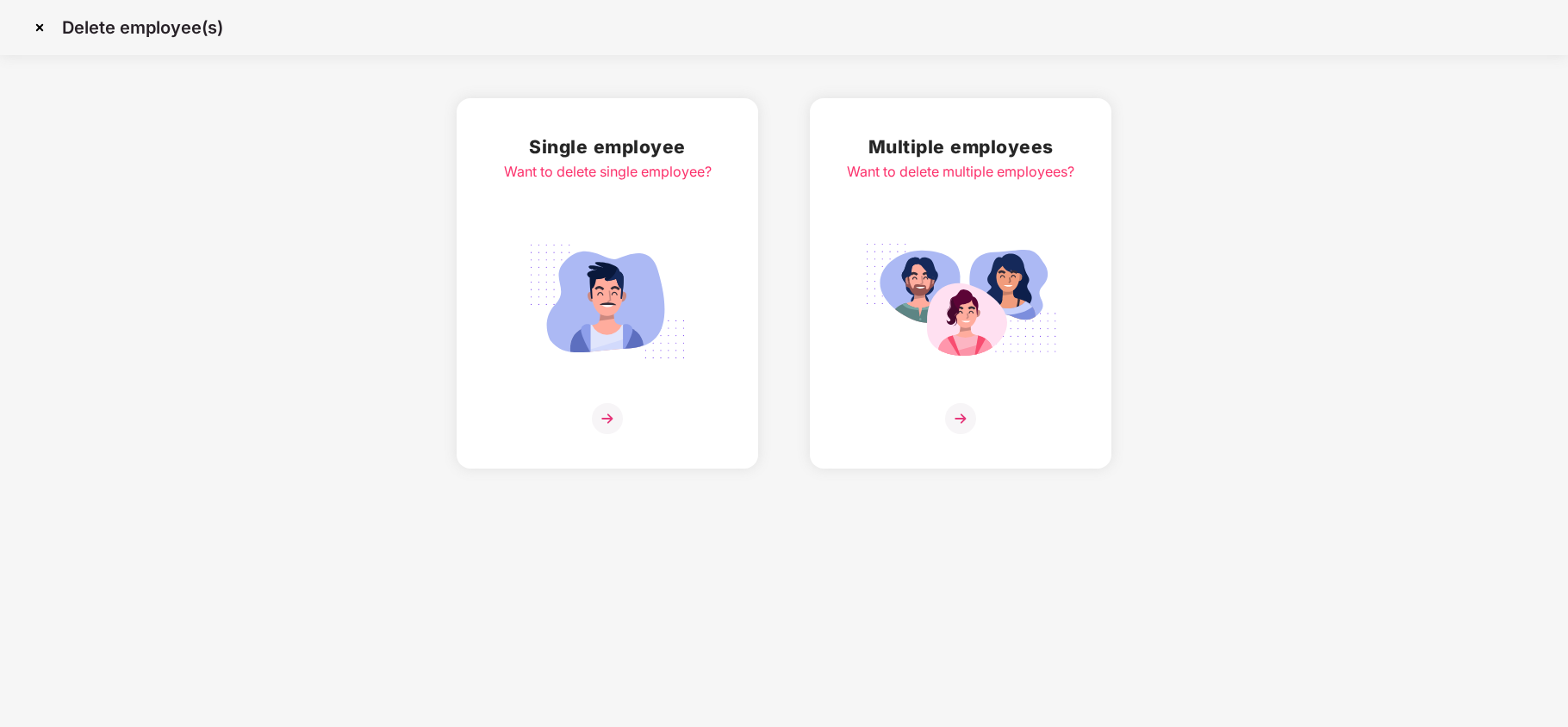
click at [718, 253] on div "Single employee Want to delete single employee?" at bounding box center [607, 283] width 302 height 370
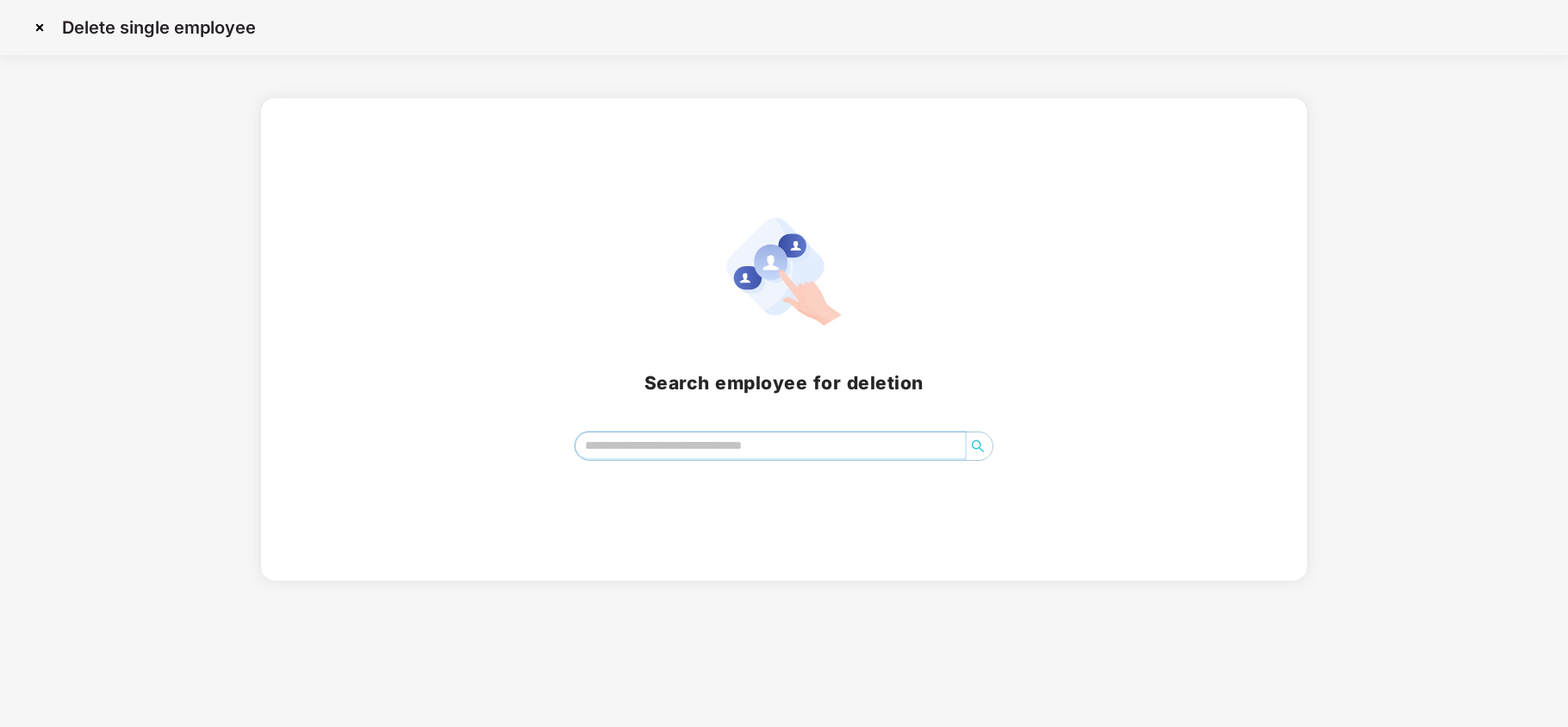
click at [644, 453] on input "search" at bounding box center [770, 445] width 389 height 26
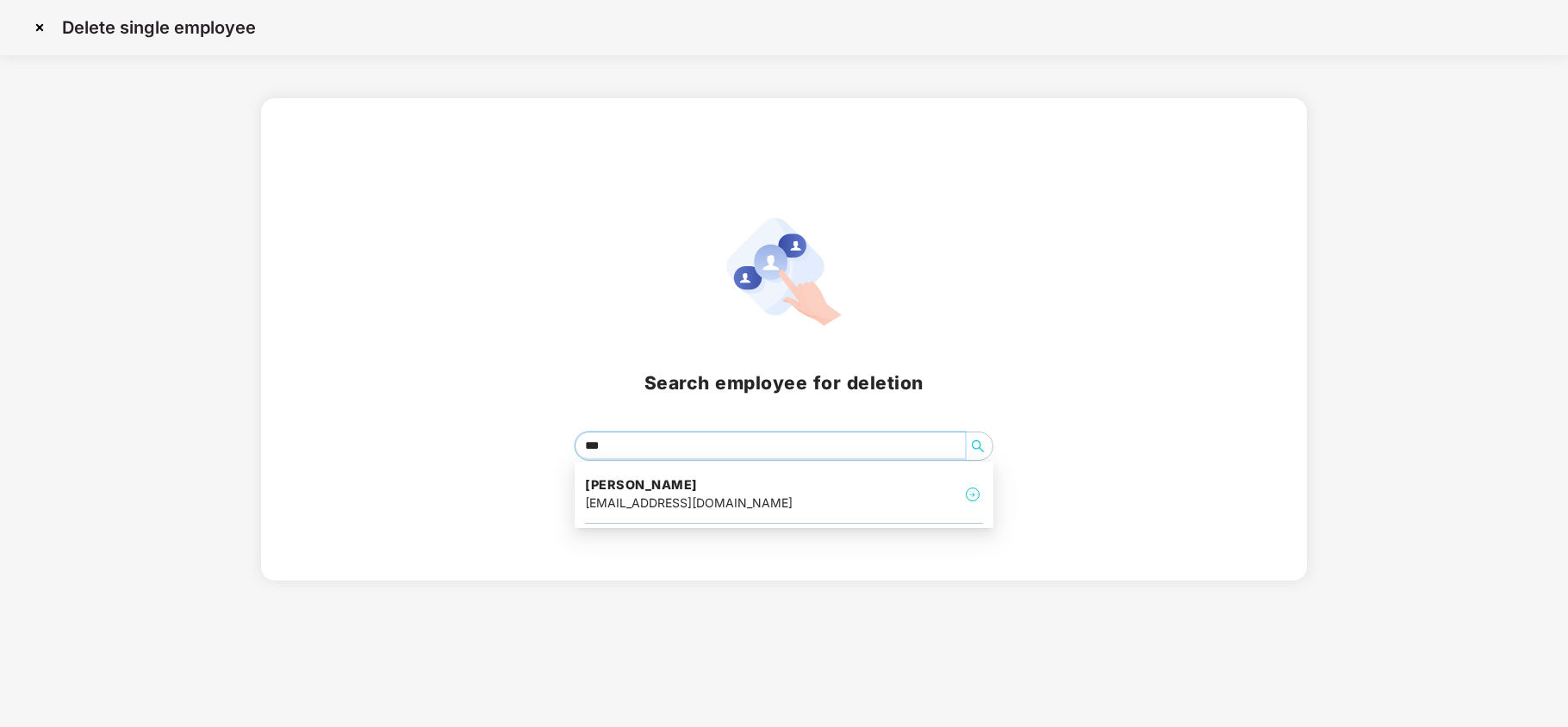
type input "****"
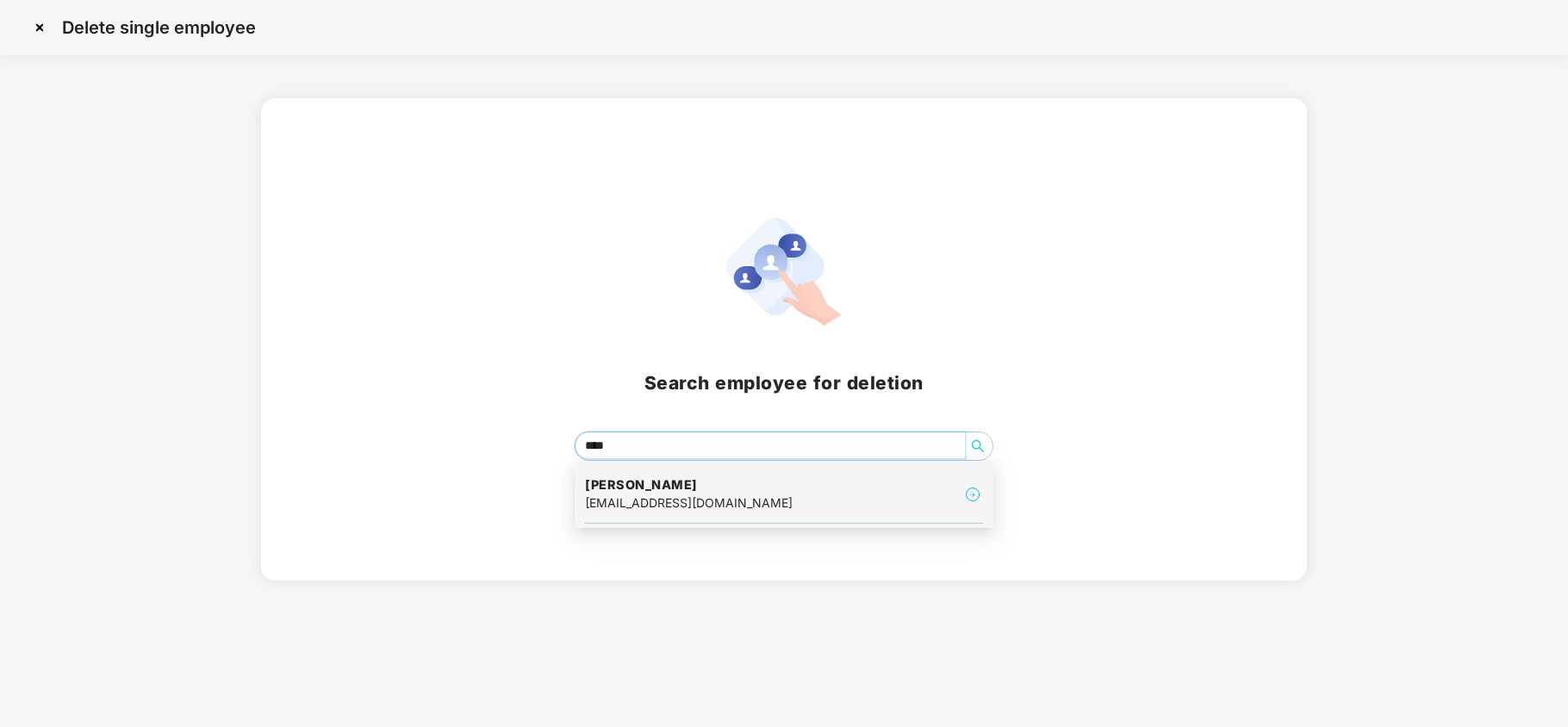
click at [721, 490] on h4 "[PERSON_NAME]" at bounding box center [689, 484] width 207 height 17
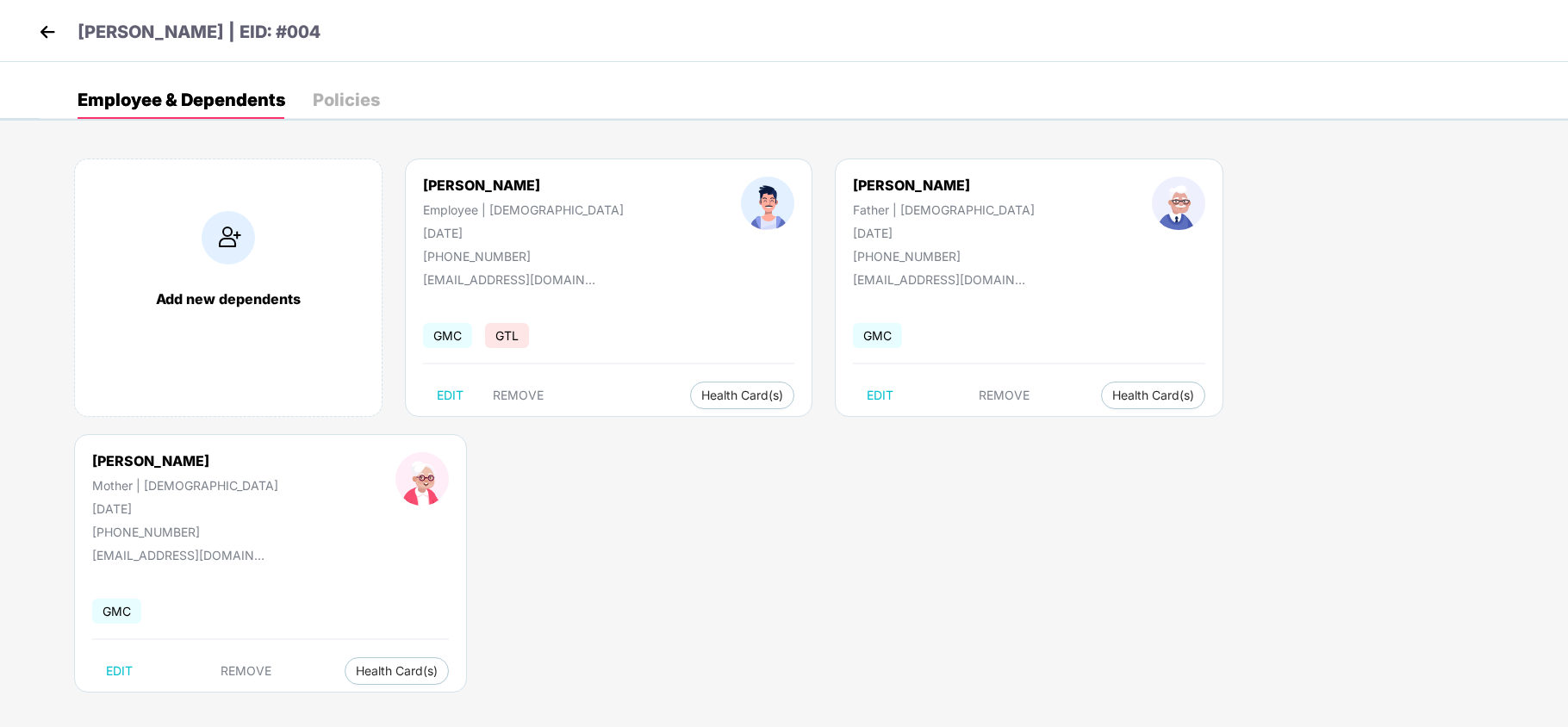
click at [50, 35] on img at bounding box center [48, 32] width 26 height 26
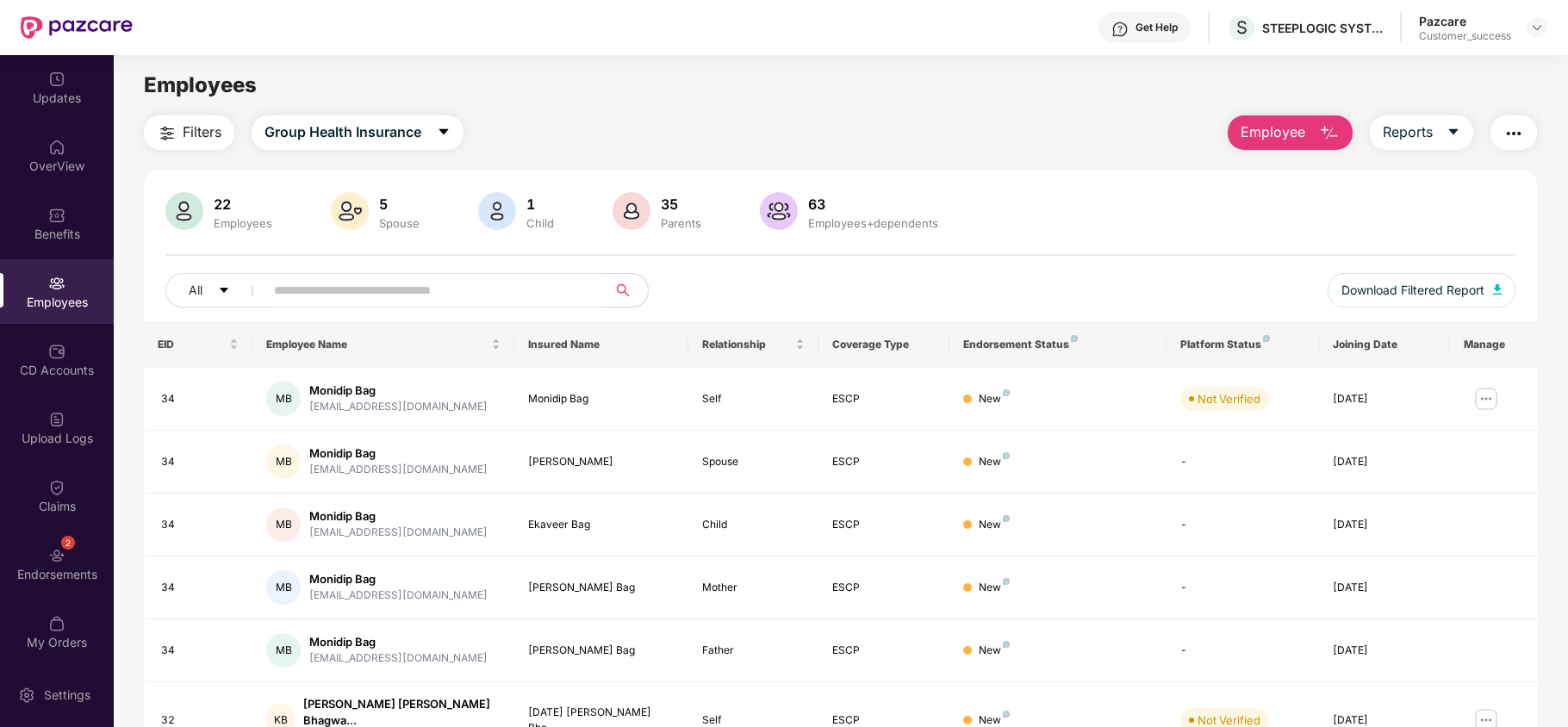
scroll to position [1, 0]
click at [1534, 30] on img at bounding box center [1537, 28] width 14 height 14
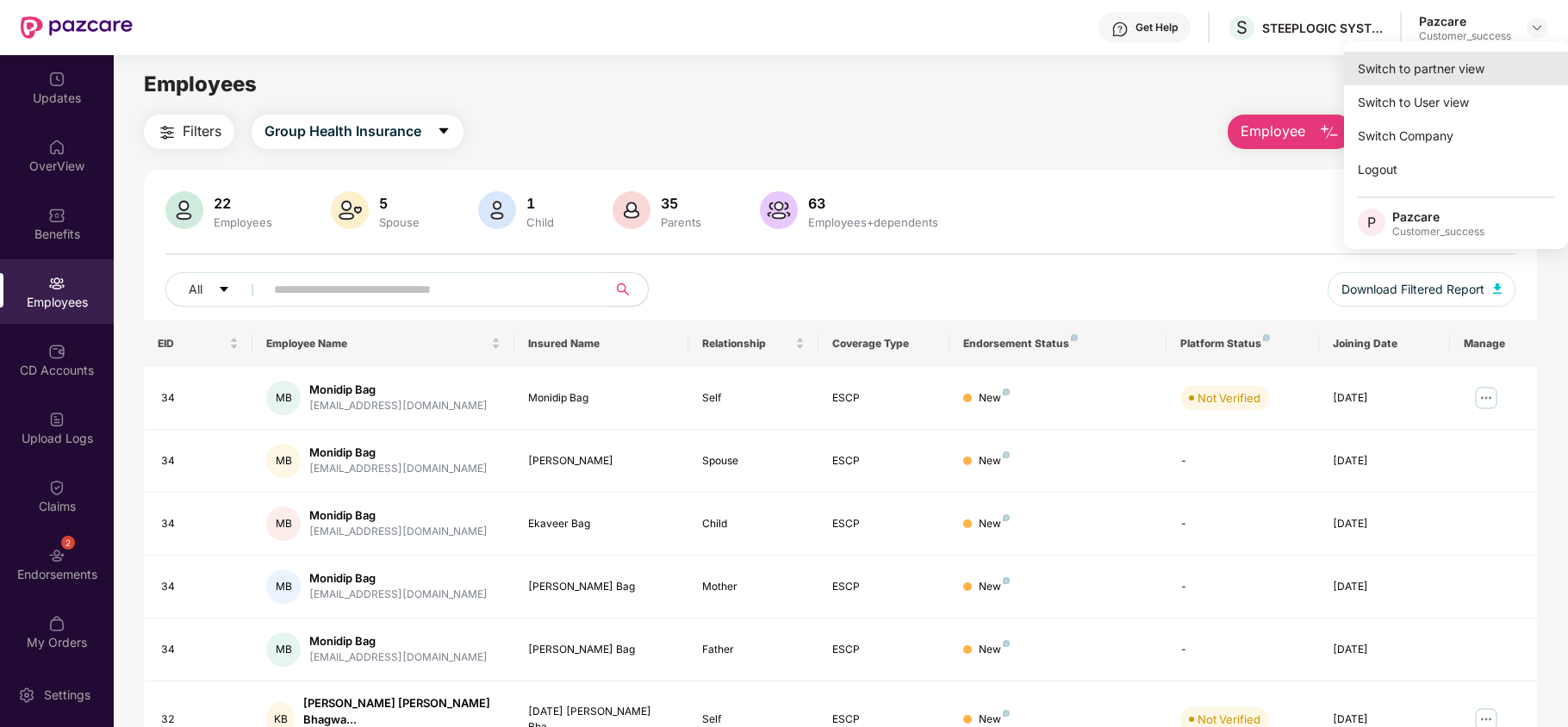
click at [1467, 68] on div "Switch to partner view" at bounding box center [1456, 68] width 224 height 34
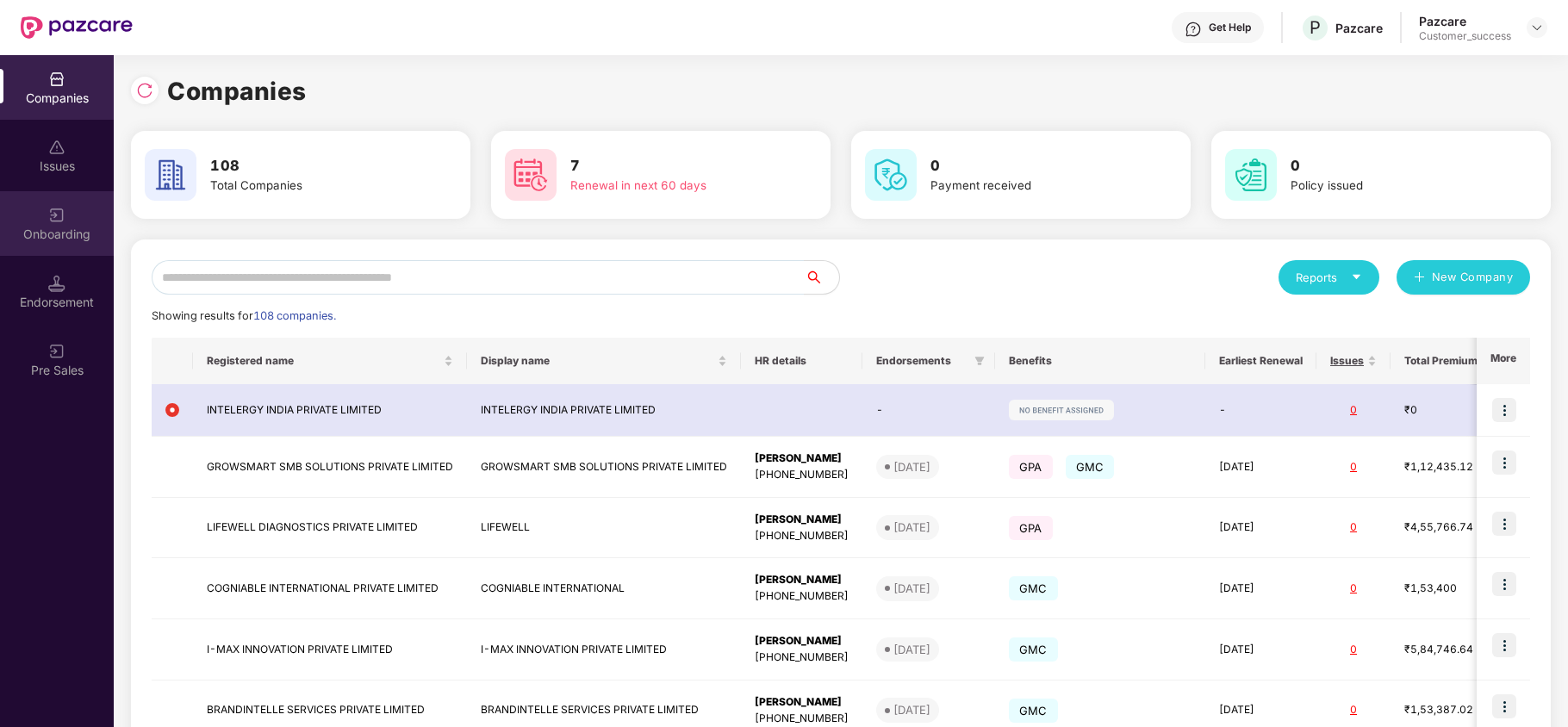
click at [39, 241] on div "Onboarding" at bounding box center [57, 233] width 114 height 17
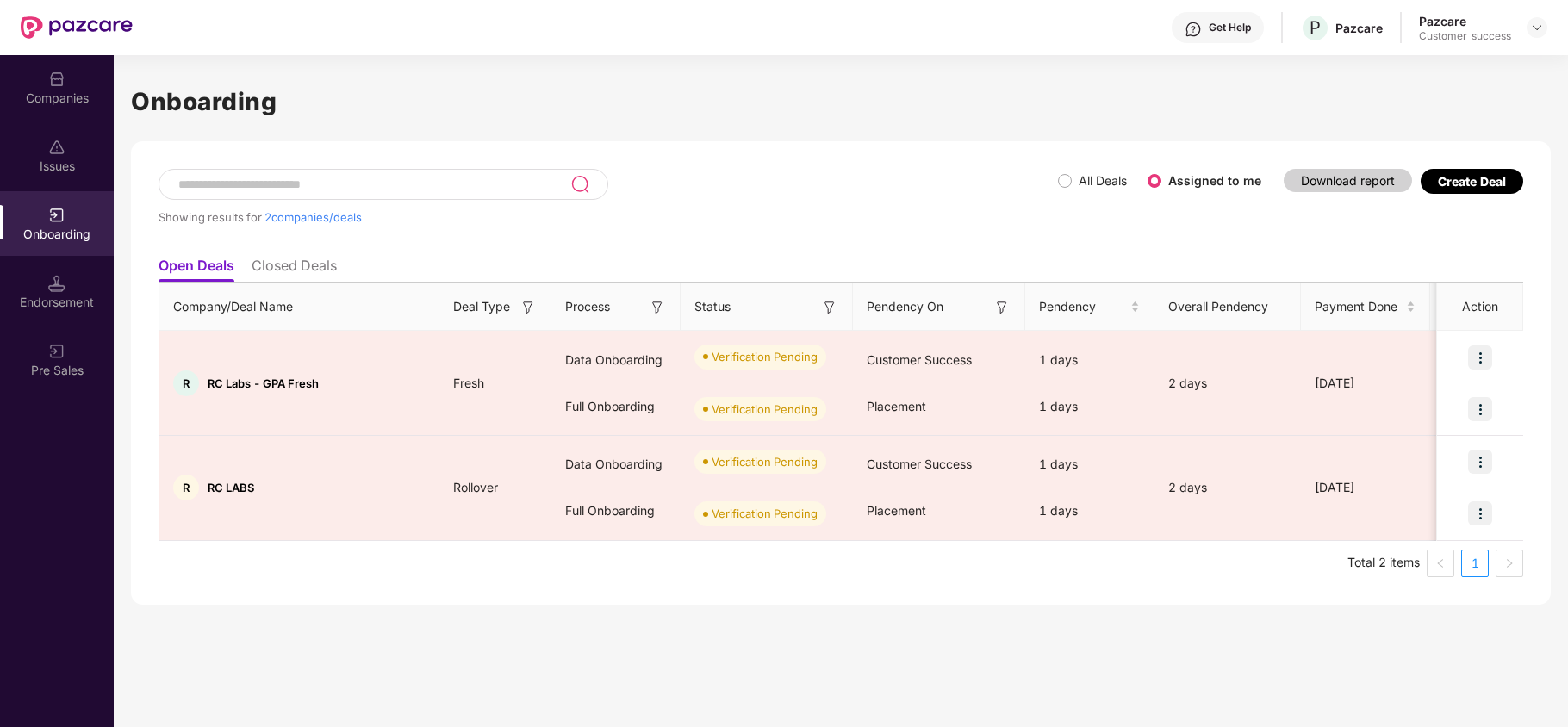
click at [1465, 180] on div "Create Deal" at bounding box center [1472, 181] width 68 height 15
click at [286, 269] on li "Closed Deals" at bounding box center [295, 269] width 85 height 25
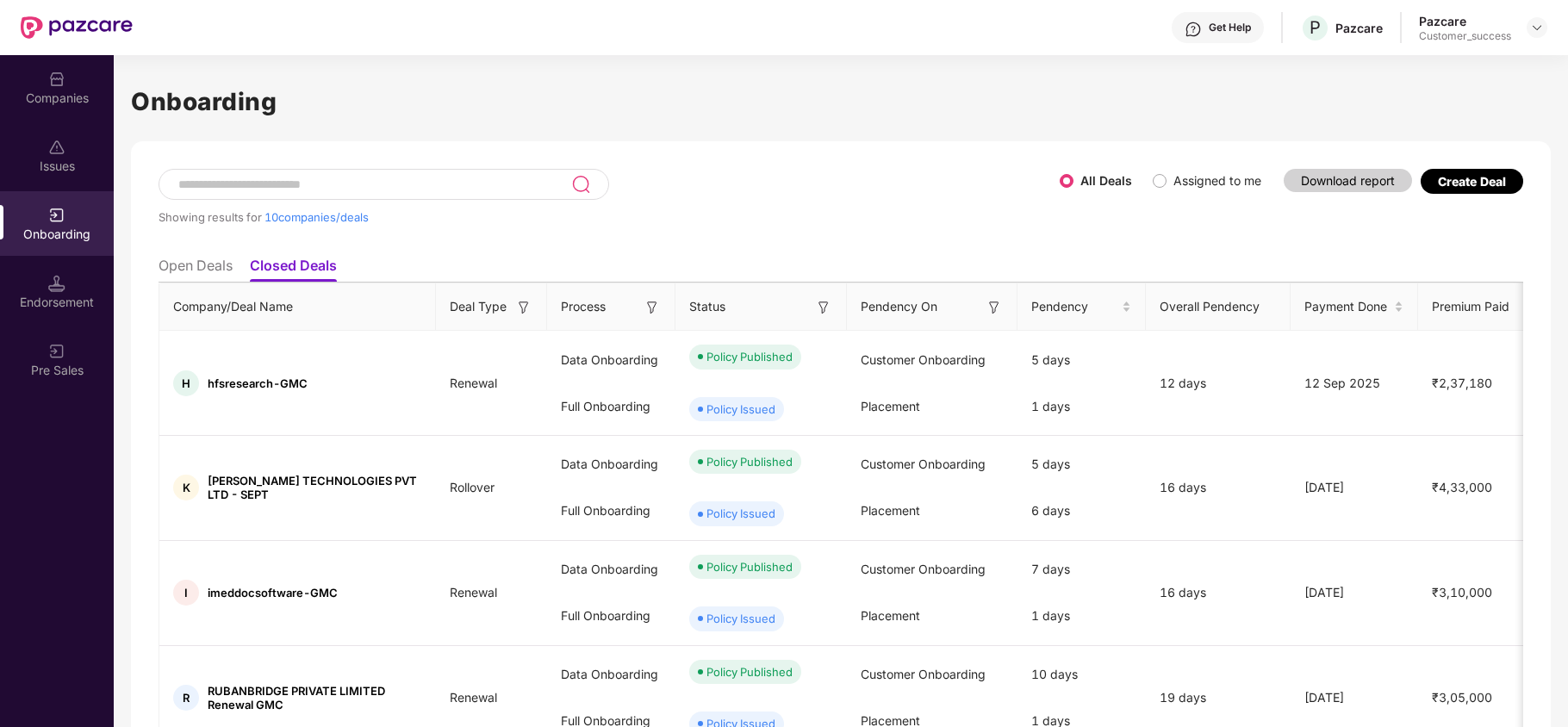
click at [171, 266] on li "Open Deals" at bounding box center [196, 269] width 74 height 25
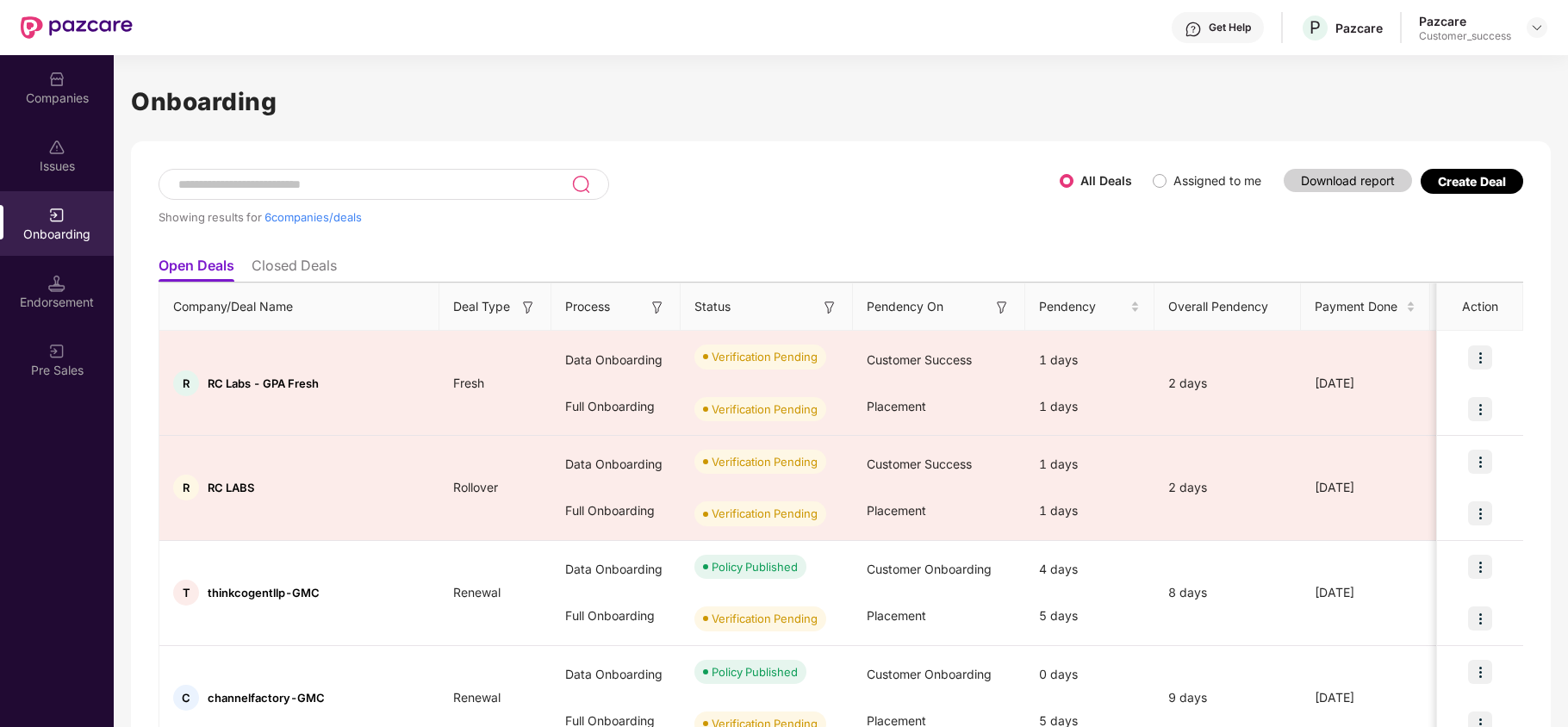
click at [1448, 189] on div "Create Deal" at bounding box center [1472, 181] width 102 height 25
click at [1456, 180] on div "Create Deal" at bounding box center [1472, 181] width 68 height 15
click at [43, 84] on div "Companies" at bounding box center [57, 87] width 114 height 64
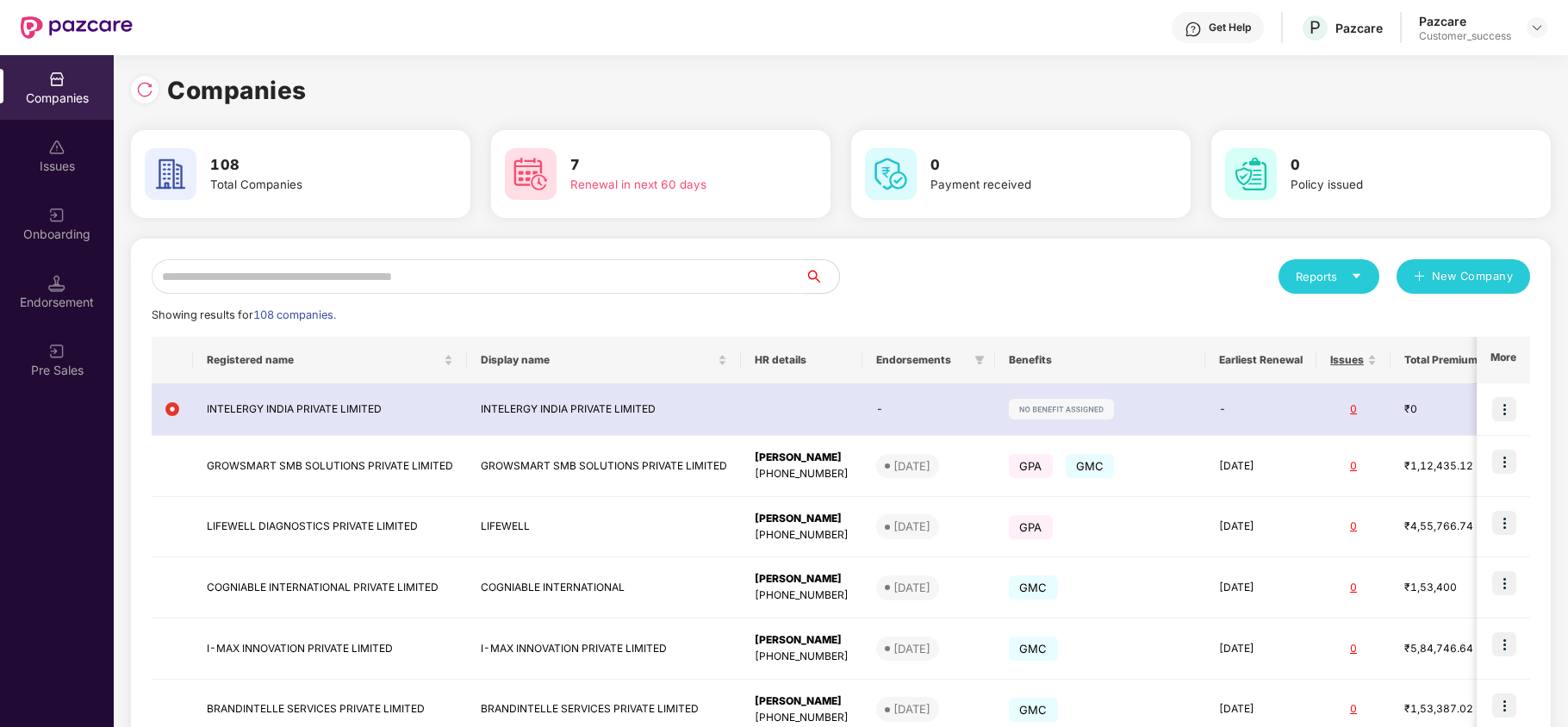
scroll to position [0, 0]
click div "Onboarding"
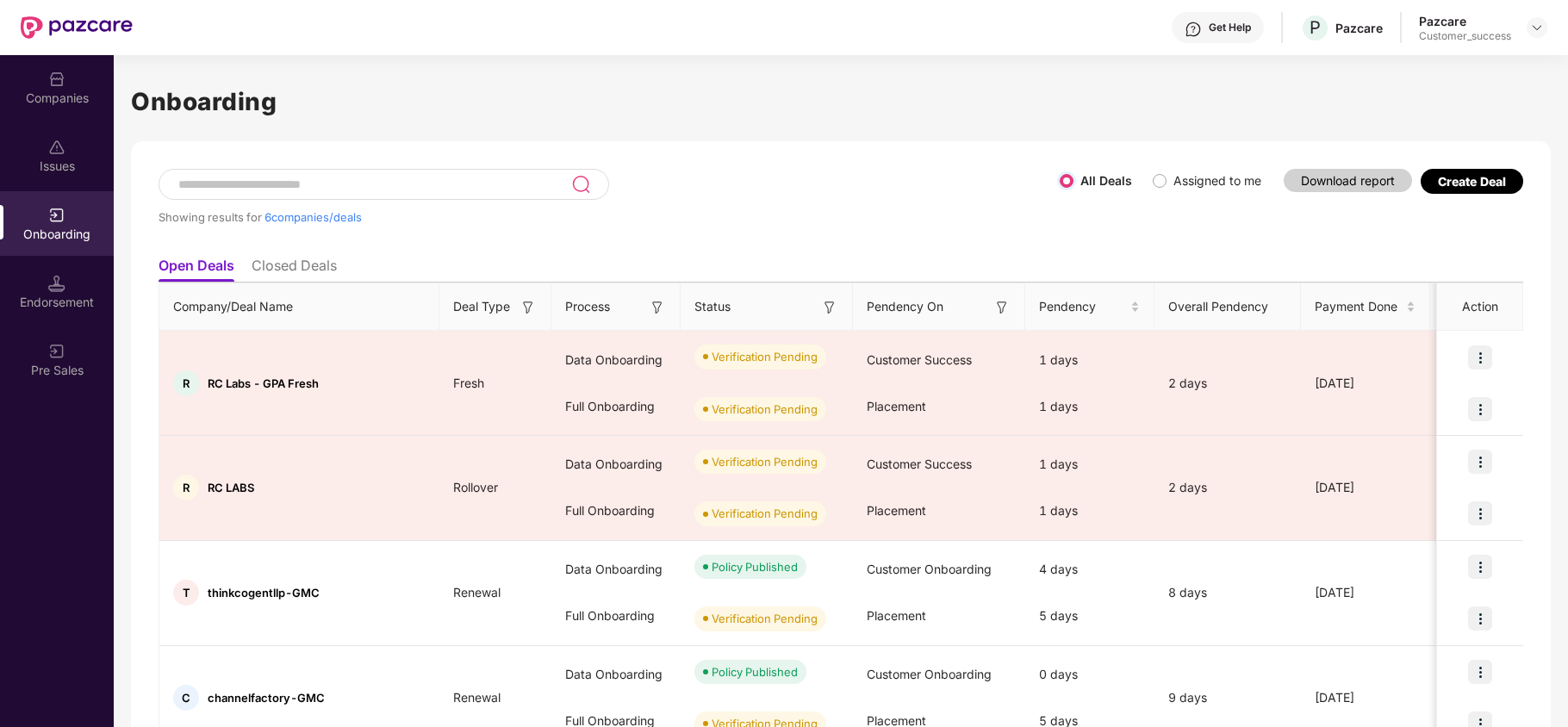
scroll to position [1, 0]
click at [1167, 182] on span "Assigned to me" at bounding box center [1218, 180] width 101 height 19
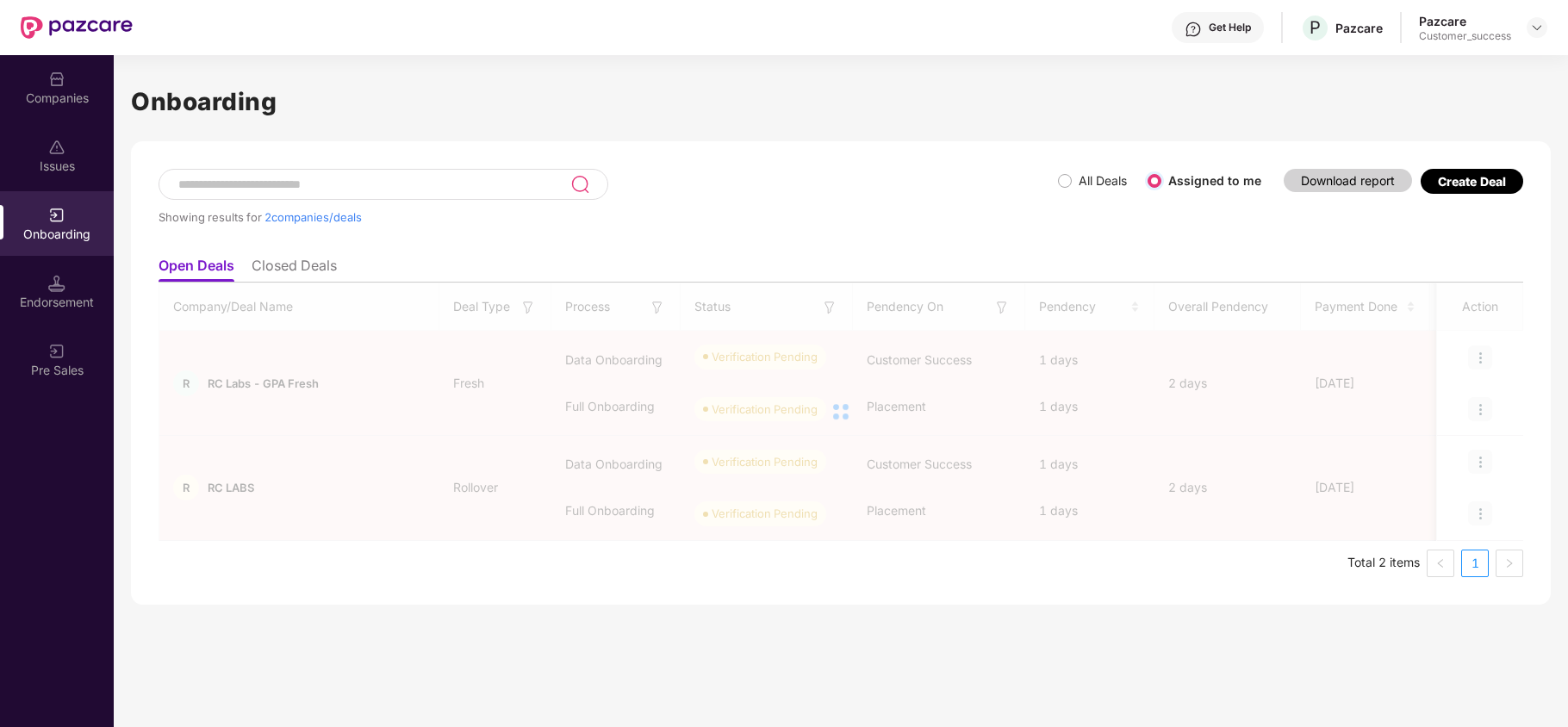
scroll to position [0, 0]
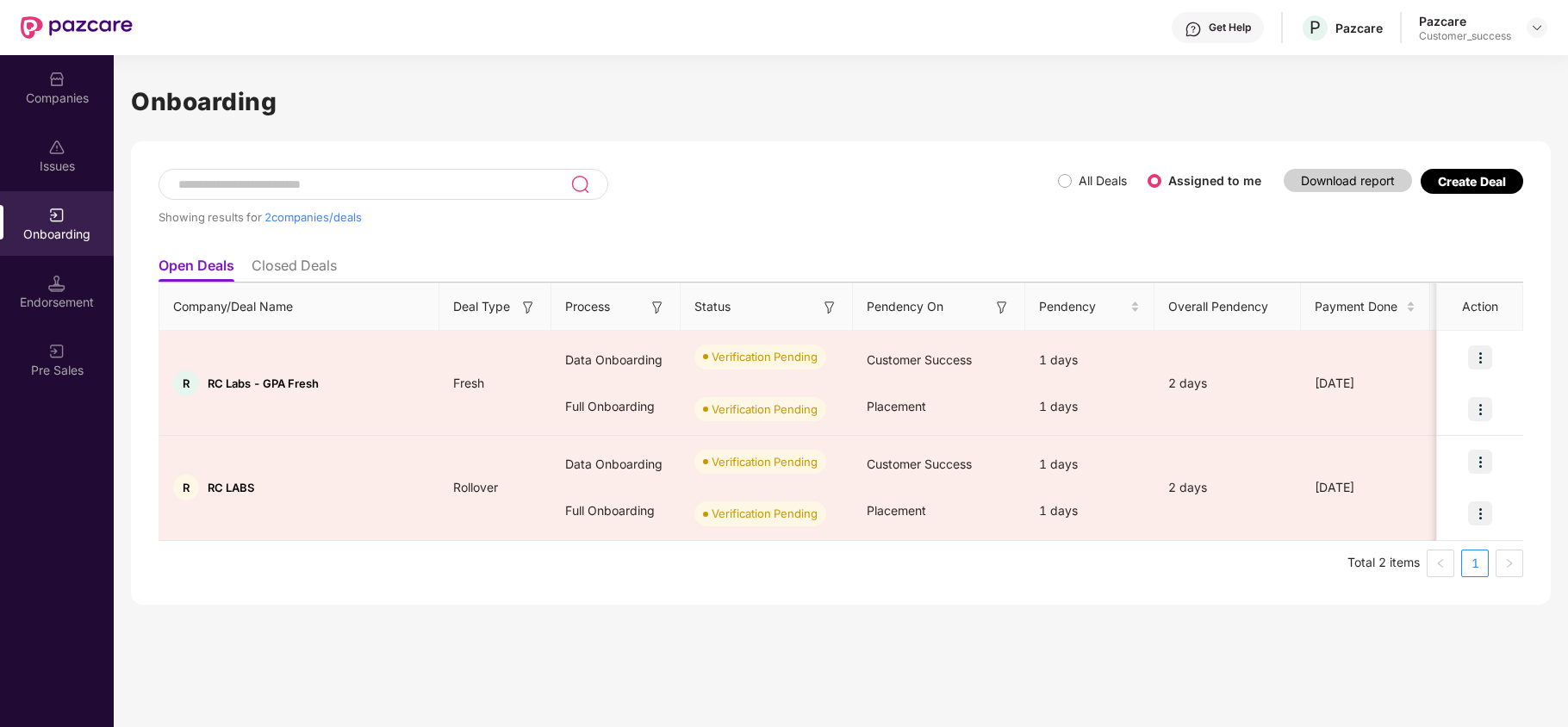
click at [270, 257] on li "Closed Deals" at bounding box center [295, 269] width 85 height 25
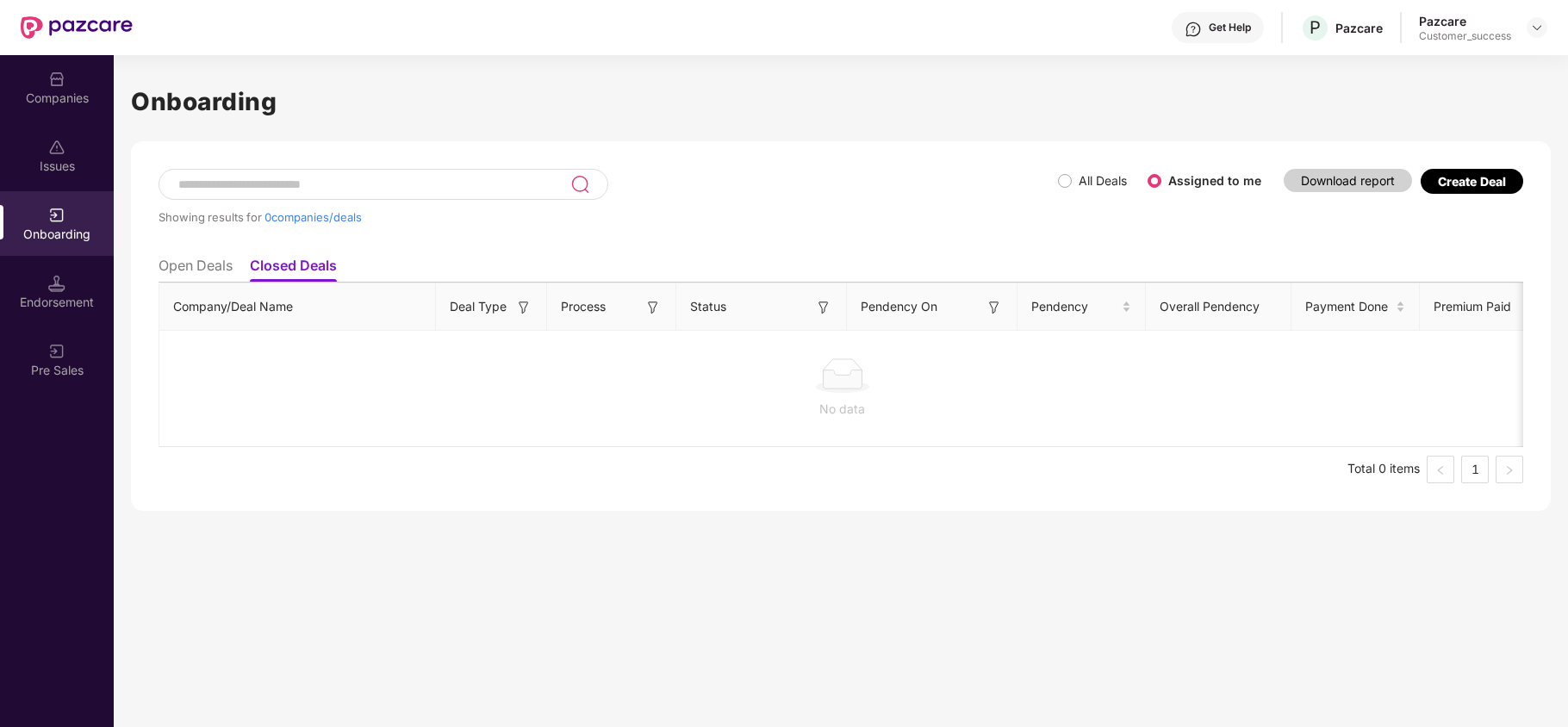
click at [211, 263] on li "Open Deals" at bounding box center [196, 269] width 74 height 25
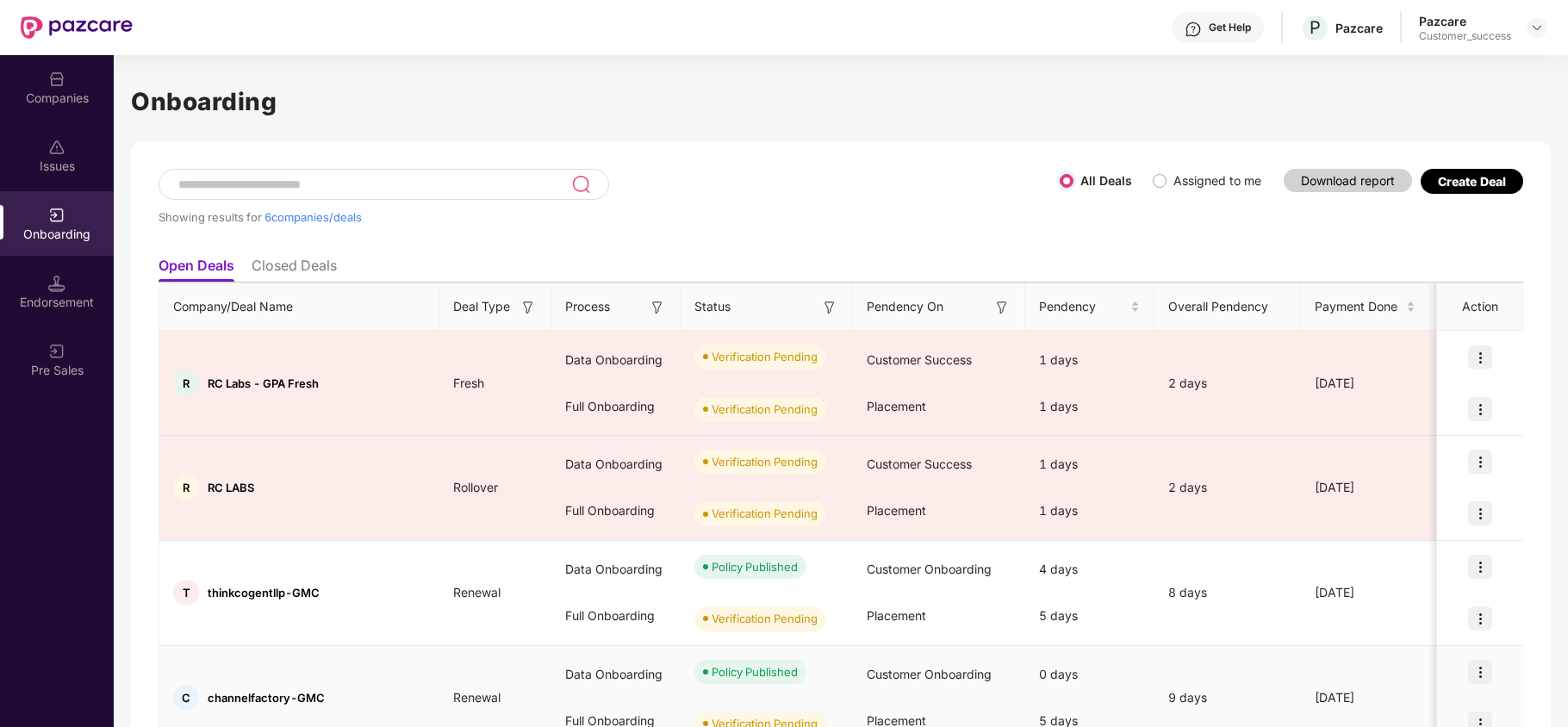
scroll to position [1, 0]
